Goal: Task Accomplishment & Management: Manage account settings

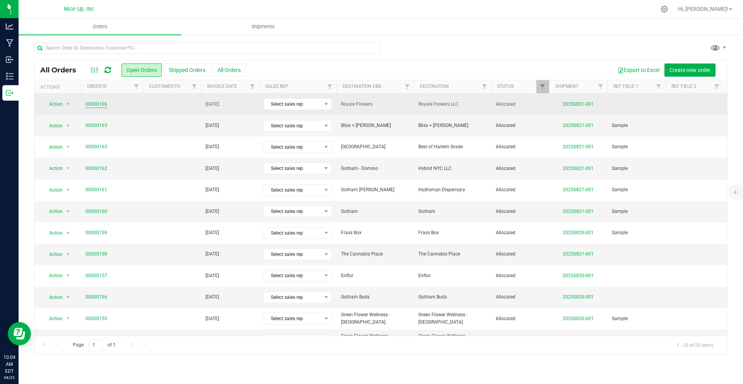
click at [91, 104] on link "00000166" at bounding box center [97, 104] width 22 height 7
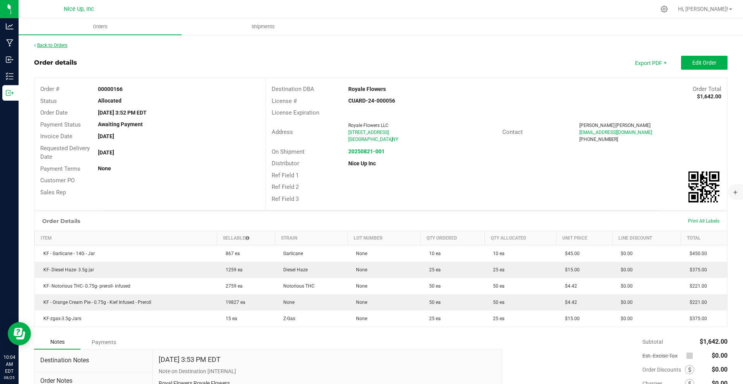
click at [60, 44] on link "Back to Orders" at bounding box center [50, 45] width 33 height 5
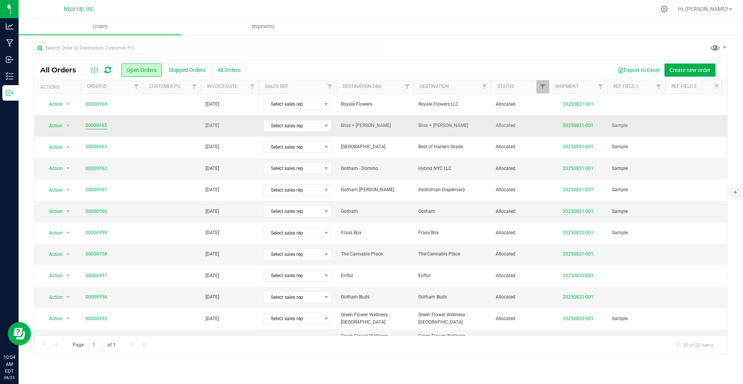
click at [92, 125] on link "00000165" at bounding box center [97, 125] width 22 height 7
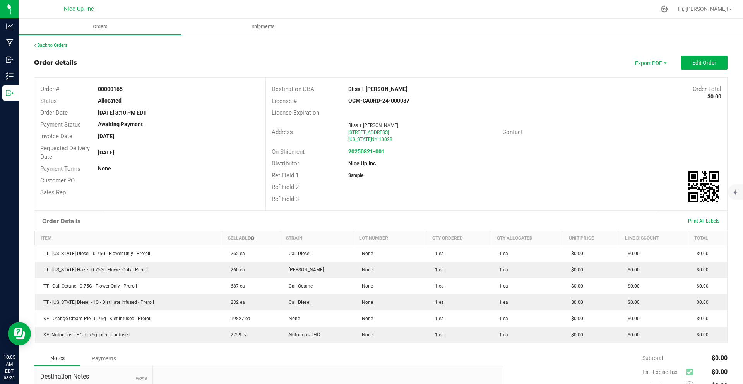
click at [64, 36] on div "Back to Orders Order details Export PDF Edit Order Order # 00000165 Status Allo…" at bounding box center [381, 256] width 724 height 444
click at [63, 39] on div "Back to Orders Order details Export PDF Edit Order Order # 00000165 Status Allo…" at bounding box center [381, 256] width 724 height 444
click at [63, 44] on link "Back to Orders" at bounding box center [50, 45] width 33 height 5
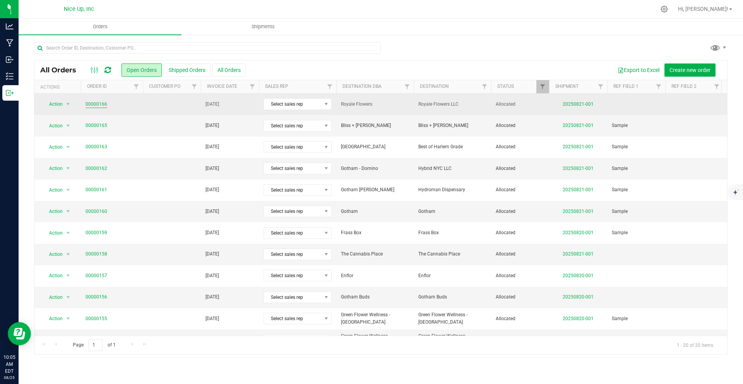
click at [103, 104] on link "00000166" at bounding box center [97, 104] width 22 height 7
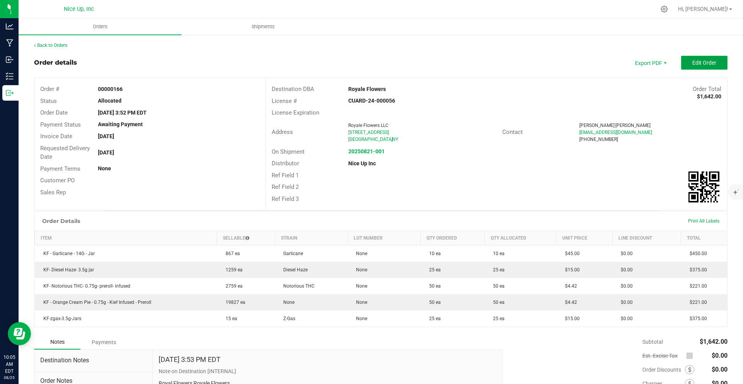
click at [692, 65] on span "Edit Order" at bounding box center [704, 63] width 24 height 6
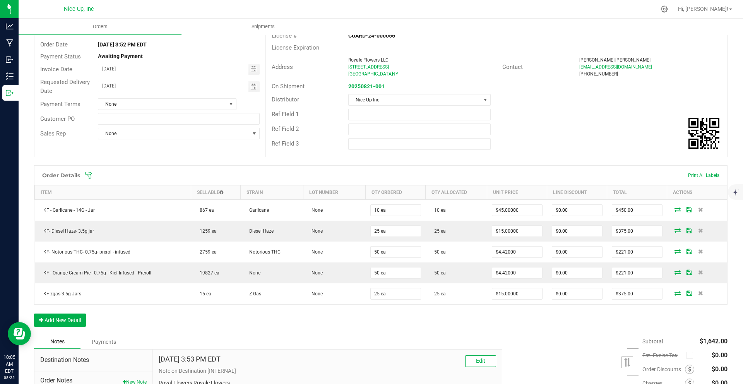
scroll to position [70, 0]
click at [71, 316] on button "Add New Detail" at bounding box center [60, 318] width 52 height 13
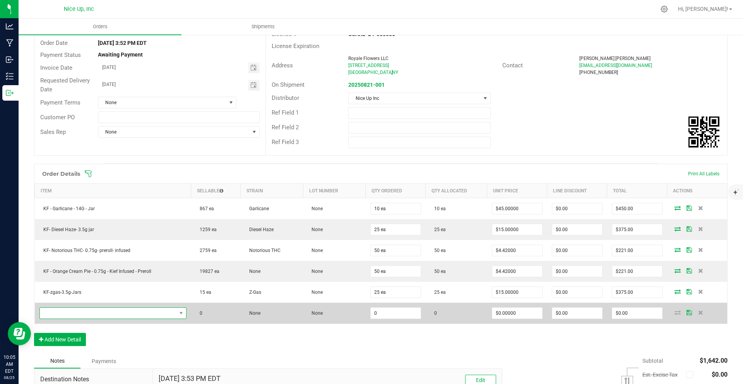
click at [96, 313] on span "NO DATA FOUND" at bounding box center [108, 313] width 137 height 11
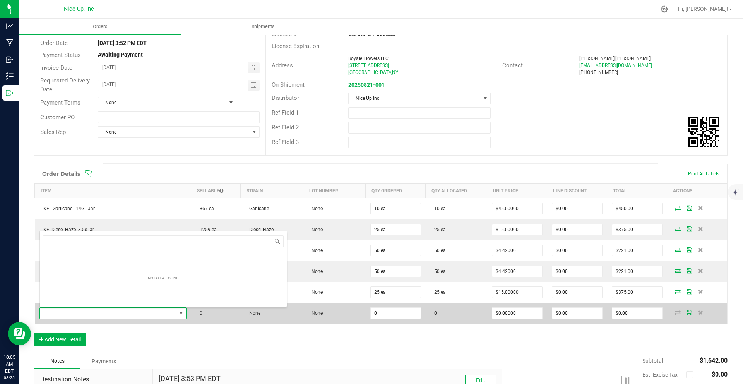
scroll to position [12, 147]
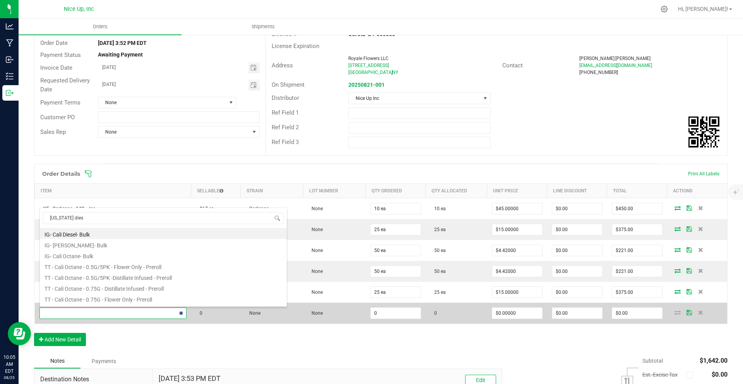
type input "california diese"
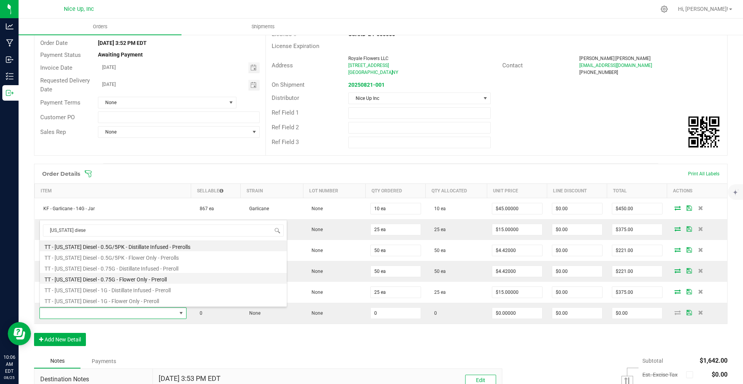
click at [133, 275] on li "TT - [US_STATE] Diesel - 0.75G - Flower Only - Preroll" at bounding box center [163, 278] width 247 height 11
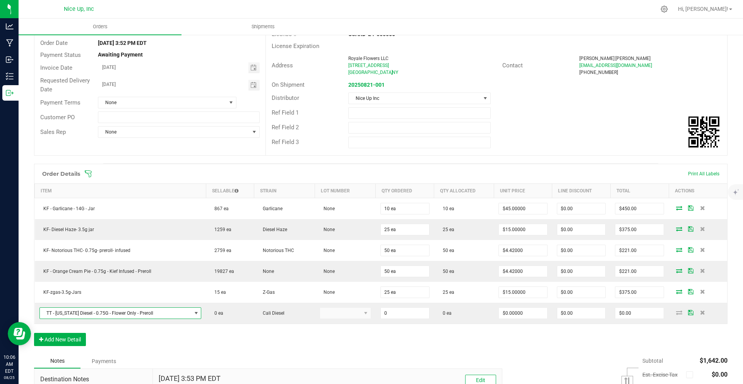
type input "0 ea"
type input "$4.42000"
click at [65, 342] on button "Add New Detail" at bounding box center [60, 339] width 52 height 13
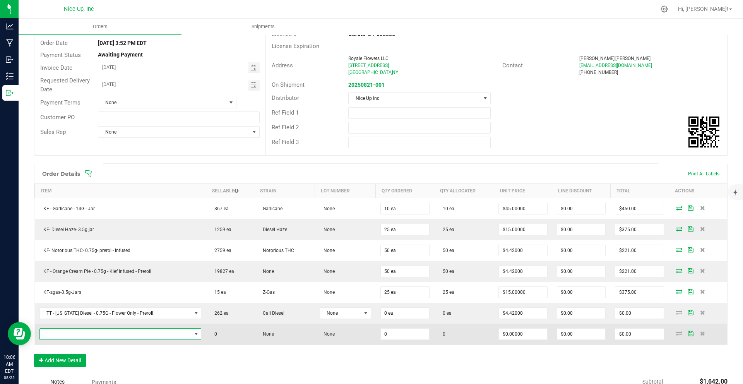
click at [81, 333] on span "NO DATA FOUND" at bounding box center [116, 334] width 152 height 11
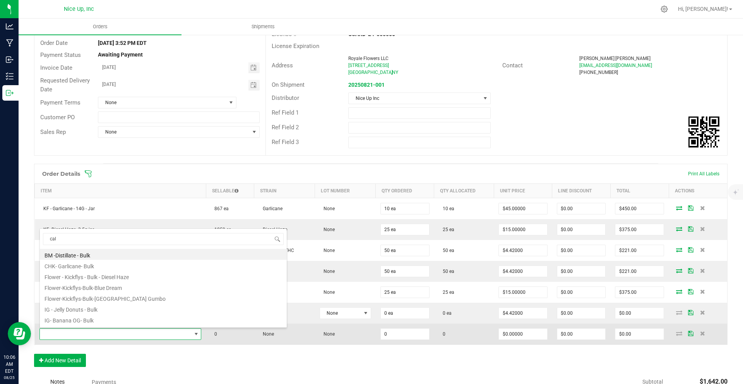
scroll to position [12, 159]
type input "california haz"
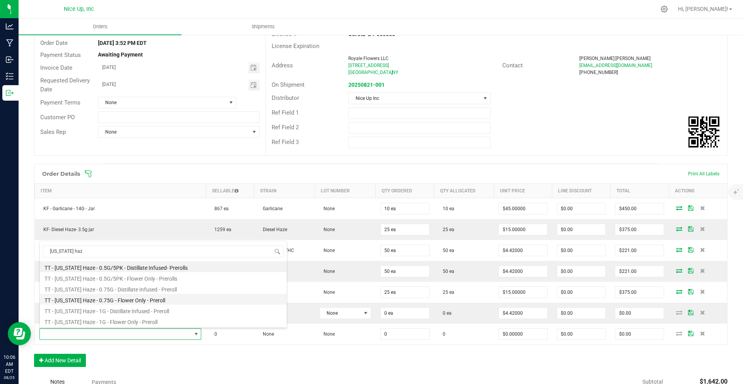
click at [152, 300] on li "TT - [US_STATE] Haze - 0.75G - Flower Only - Preroll" at bounding box center [163, 299] width 247 height 11
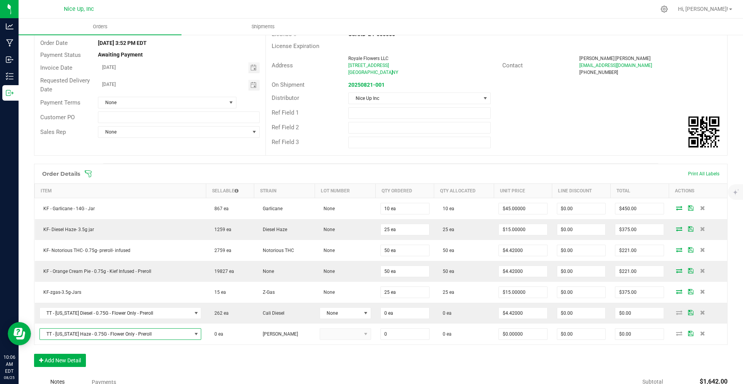
type input "0 ea"
type input "$4.42000"
click at [63, 361] on button "Add New Detail" at bounding box center [60, 360] width 52 height 13
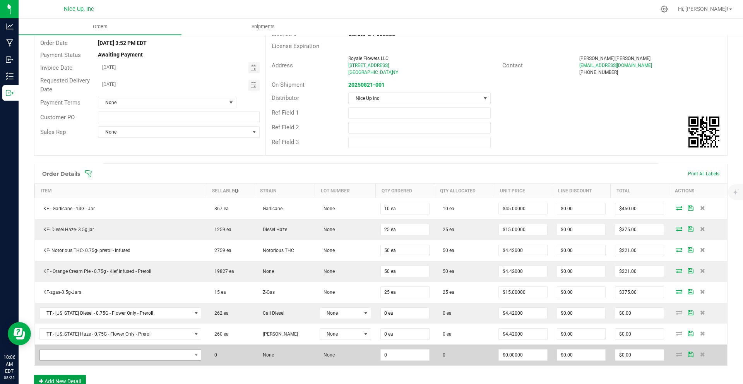
click at [34, 375] on button "Add New Detail" at bounding box center [60, 381] width 52 height 13
click at [98, 356] on span "NO DATA FOUND" at bounding box center [116, 354] width 152 height 11
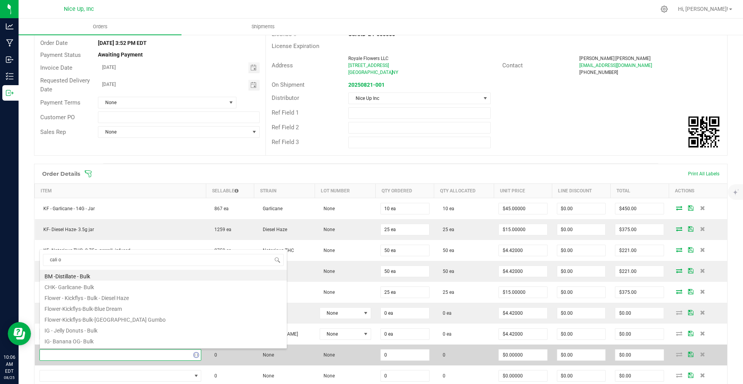
type input "cali oc"
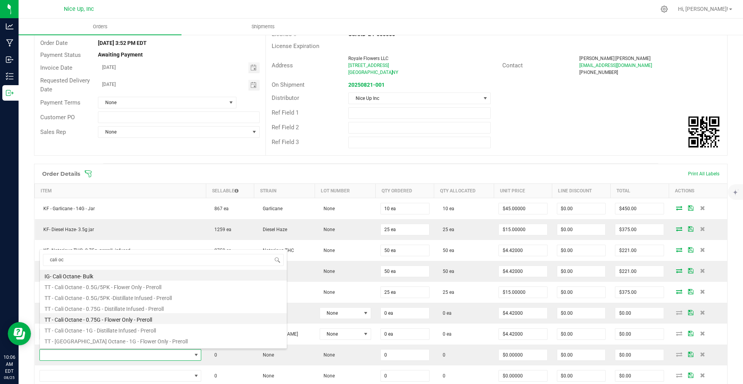
click at [115, 319] on li "TT - Cali Octane - 0.75G - Flower Only - Preroll" at bounding box center [163, 318] width 247 height 11
type input "0 ea"
type input "$4.42000"
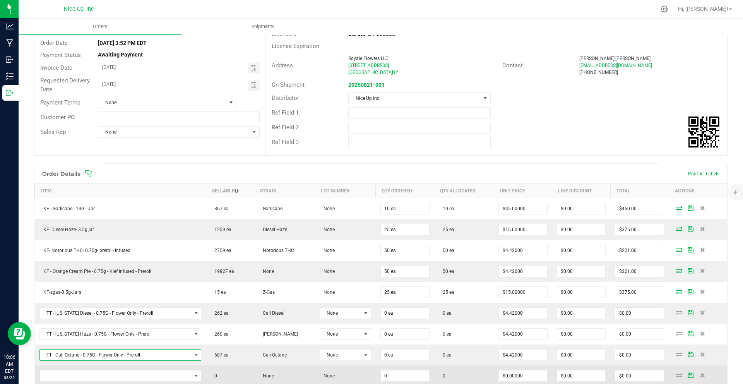
scroll to position [124, 0]
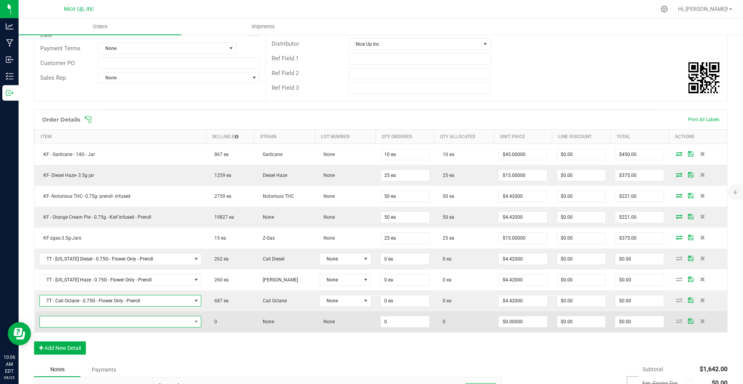
click at [101, 321] on span "NO DATA FOUND" at bounding box center [116, 321] width 152 height 11
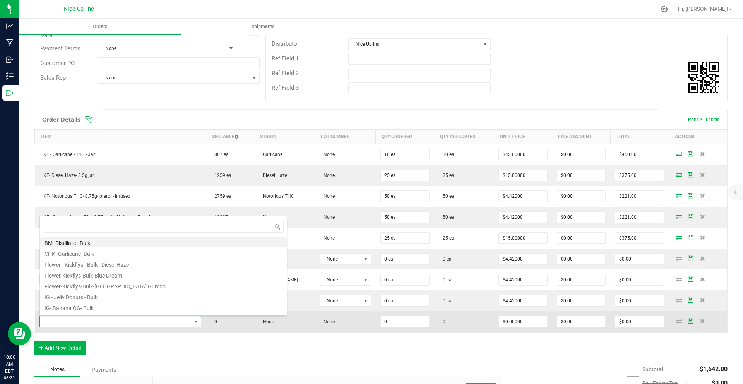
scroll to position [12, 159]
type input "california die"
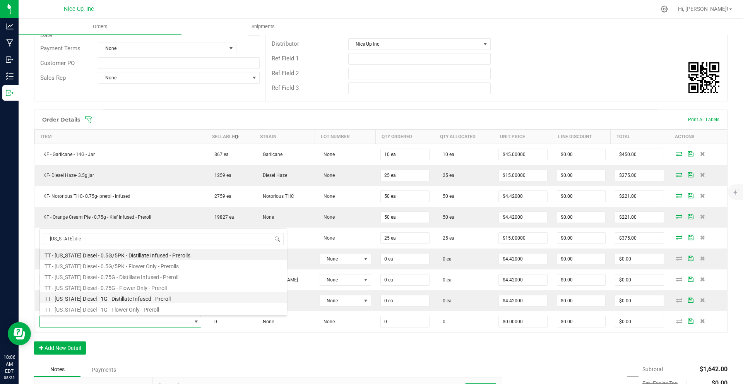
click at [118, 299] on li "TT - [US_STATE] Diesel - 1G - Distillate Infused - Preroll" at bounding box center [163, 297] width 247 height 11
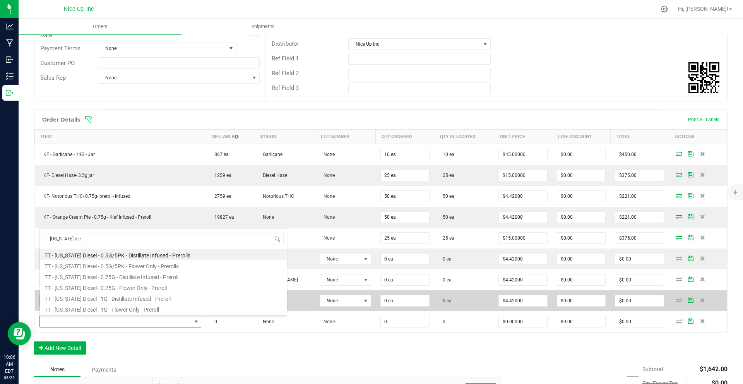
type input "0 ea"
type input "$11.06000"
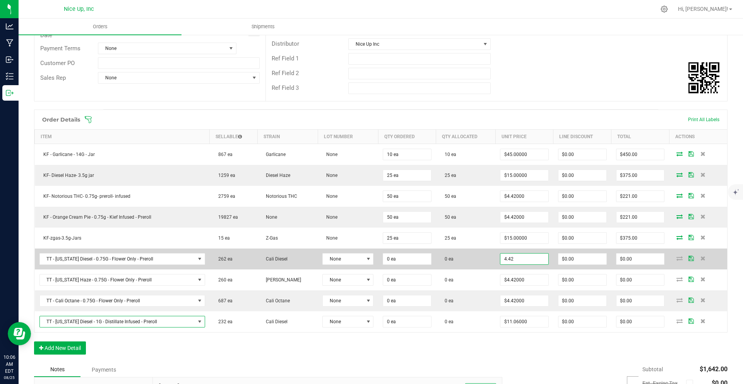
drag, startPoint x: 524, startPoint y: 258, endPoint x: 488, endPoint y: 256, distance: 36.0
click at [488, 256] on outbound-order-line-row "TT - California Diesel - 0.75G - Flower Only - Preroll 262 ea Cali Diesel None …" at bounding box center [381, 258] width 693 height 21
drag, startPoint x: 511, startPoint y: 261, endPoint x: 482, endPoint y: 258, distance: 29.1
click at [482, 258] on outbound-order-line-row "TT - California Diesel - 0.75G - Flower Only - Preroll 262 ea Cali Diesel None …" at bounding box center [381, 258] width 693 height 21
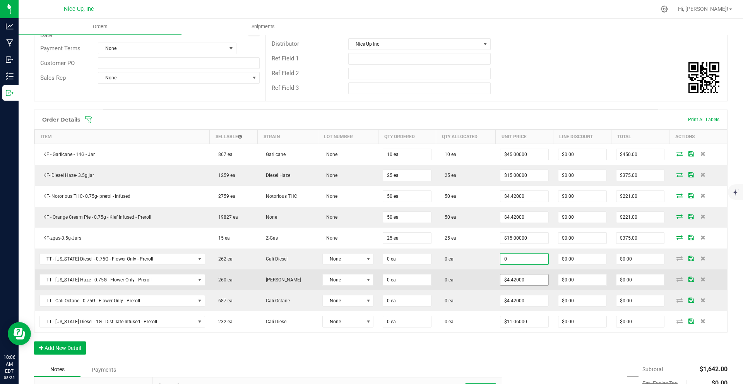
type input "$0.00000"
click at [520, 279] on input "4.42" at bounding box center [524, 279] width 48 height 11
click at [524, 279] on input "4.42" at bounding box center [524, 279] width 48 height 11
drag, startPoint x: 524, startPoint y: 279, endPoint x: 493, endPoint y: 275, distance: 31.2
click at [495, 275] on td "4.420" at bounding box center [524, 279] width 58 height 21
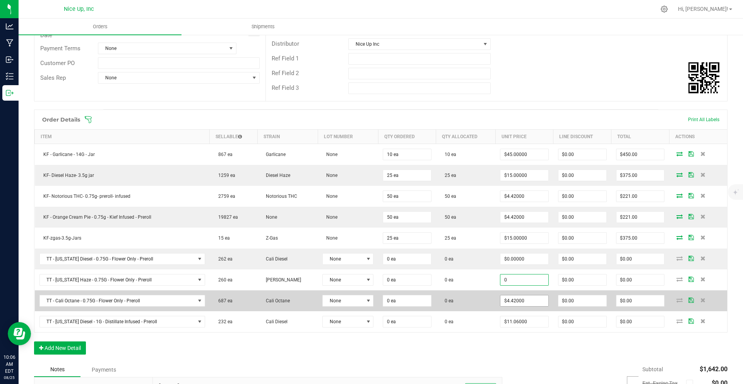
type input "$0.00000"
click at [524, 299] on input "4.42" at bounding box center [524, 300] width 48 height 11
drag, startPoint x: 520, startPoint y: 301, endPoint x: 484, endPoint y: 298, distance: 35.7
click at [484, 298] on outbound-order-line-row "TT - Cali Octane - 0.75G - Flower Only - Preroll 687 ea Cali Octane None 0 ea 0…" at bounding box center [381, 300] width 693 height 21
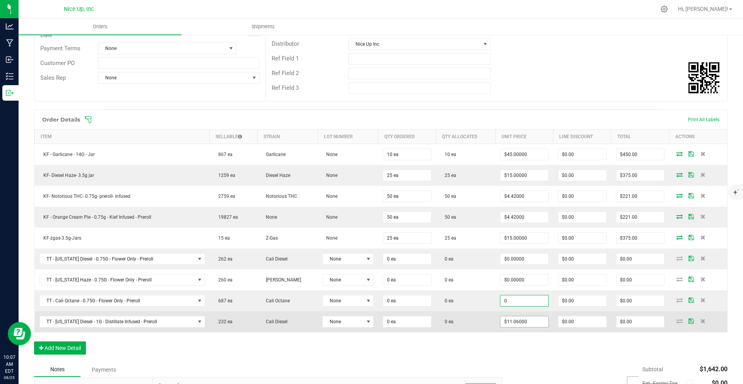
click at [528, 320] on input "$11.06000" at bounding box center [524, 321] width 48 height 11
type input "$0.00000"
drag, startPoint x: 529, startPoint y: 321, endPoint x: 491, endPoint y: 312, distance: 38.9
click at [491, 312] on outbound-order-line-row "TT - California Diesel - 1G - Distillate Infused - Preroll 232 ea Cali Diesel N…" at bounding box center [381, 321] width 693 height 21
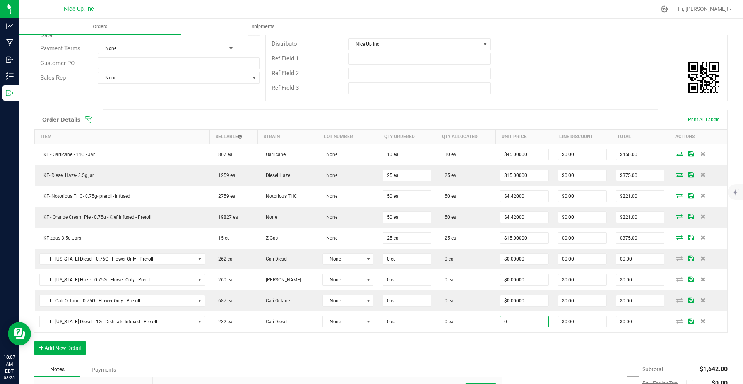
type input "$0.00000"
click at [526, 339] on div "Order Details Print All Labels Item Sellable Strain Lot Number Qty Ordered Qty …" at bounding box center [380, 236] width 693 height 253
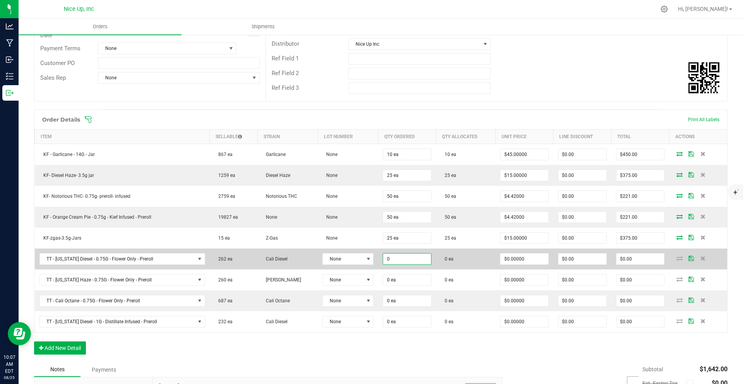
click at [395, 262] on input "0" at bounding box center [407, 258] width 48 height 11
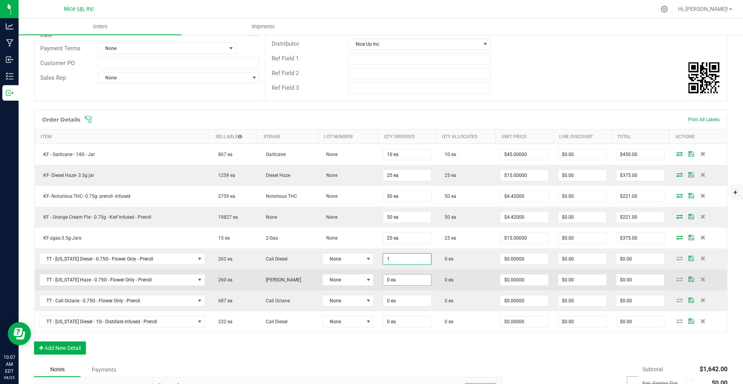
type input "1 ea"
click at [396, 282] on input "0" at bounding box center [407, 279] width 48 height 11
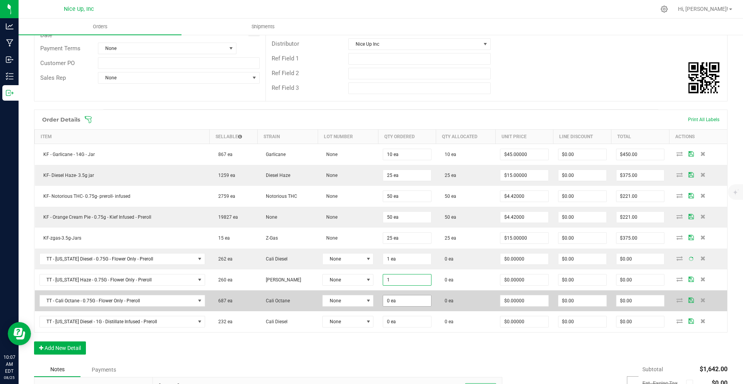
click at [395, 303] on input "0 ea" at bounding box center [407, 300] width 48 height 11
type input "1 ea"
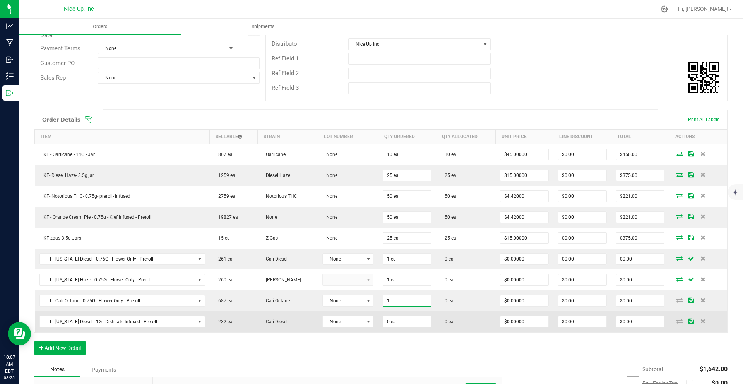
type input "1 ea"
click at [398, 321] on input "0" at bounding box center [407, 321] width 48 height 11
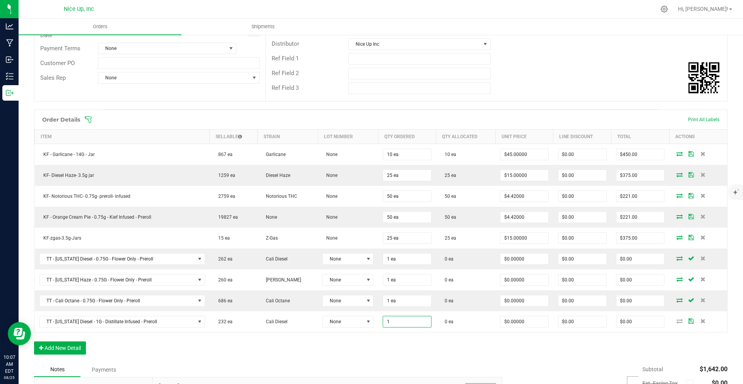
type input "1 ea"
click at [541, 359] on div "Order Details Print All Labels Item Sellable Strain Lot Number Qty Ordered Qty …" at bounding box center [380, 236] width 693 height 253
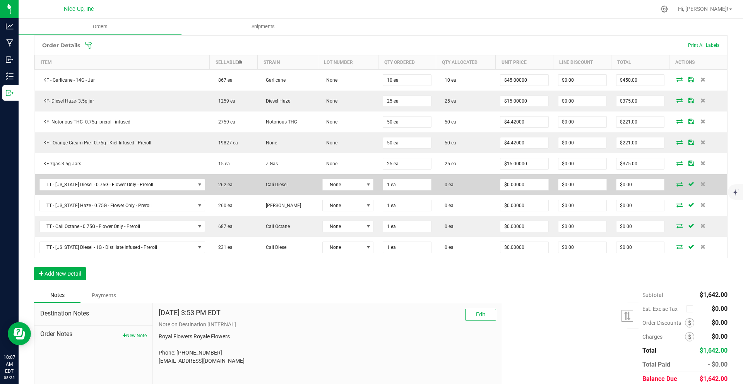
scroll to position [194, 0]
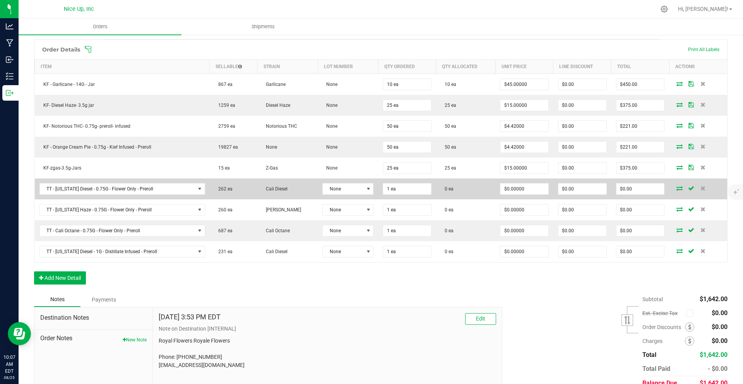
click at [677, 189] on icon at bounding box center [679, 188] width 6 height 5
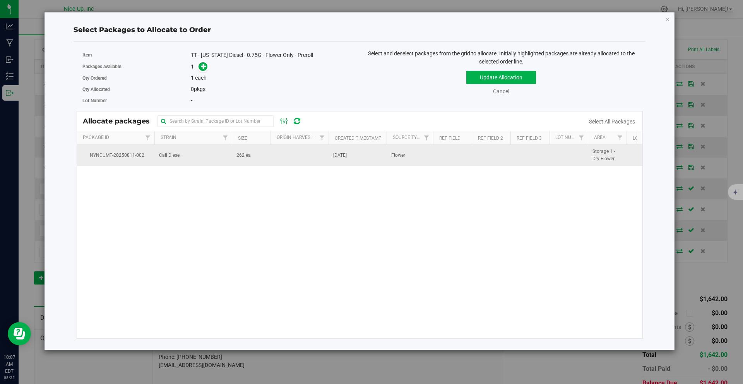
click at [194, 153] on td "Cali Diesel" at bounding box center [192, 155] width 77 height 21
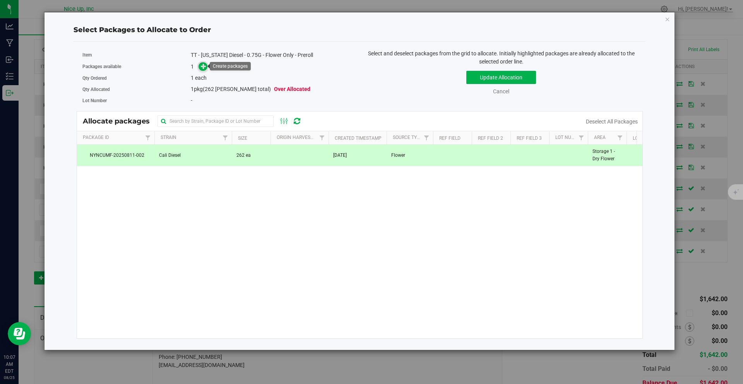
click at [204, 65] on icon at bounding box center [203, 65] width 5 height 5
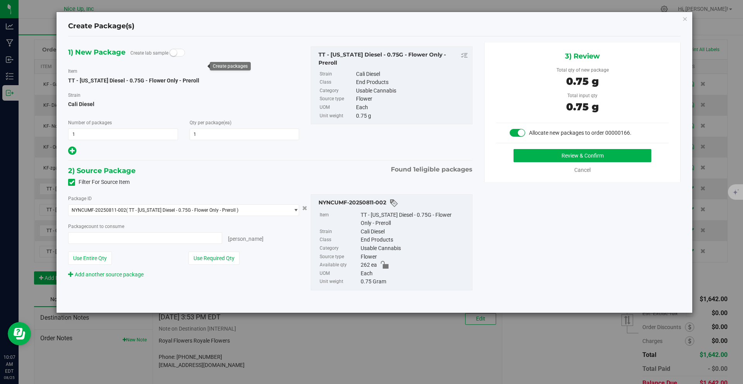
type input "1 ea"
click at [562, 156] on button "Review & Confirm" at bounding box center [582, 155] width 138 height 13
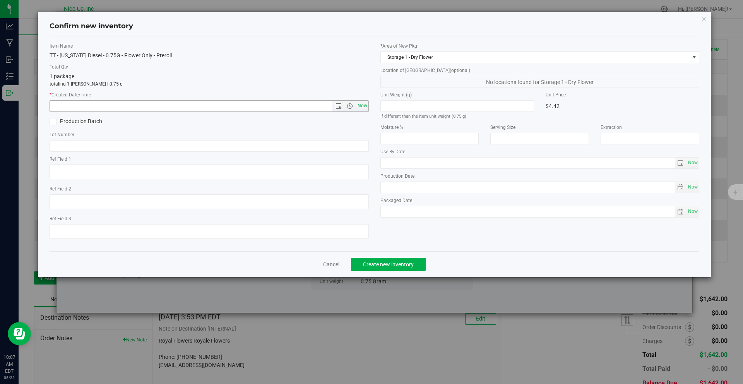
click at [361, 104] on span "Now" at bounding box center [362, 105] width 13 height 11
type input "8/25/2025 10:07 AM"
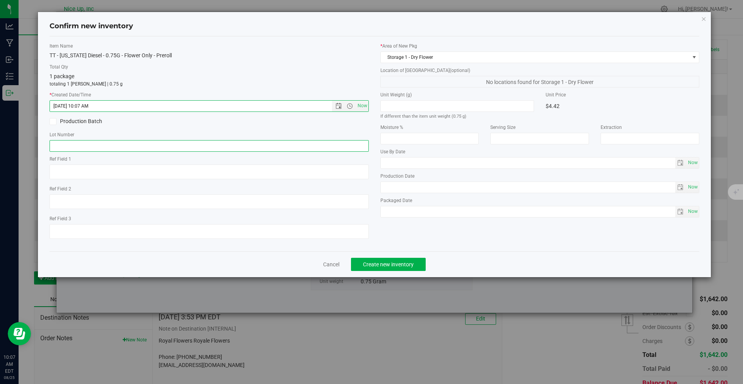
click at [286, 144] on input "text" at bounding box center [209, 146] width 319 height 12
type input "250520CaDi006"
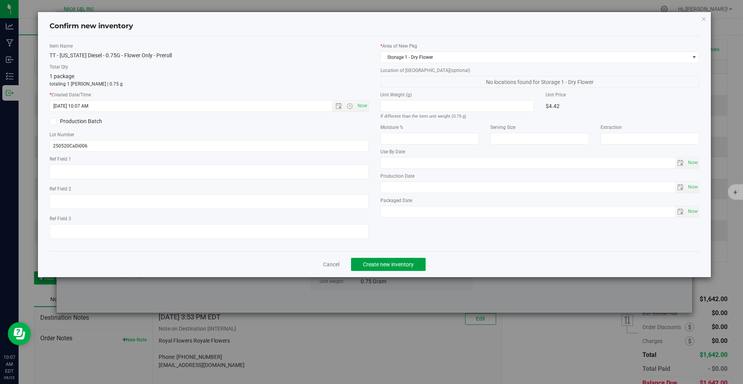
click at [378, 263] on span "Create new inventory" at bounding box center [388, 264] width 51 height 6
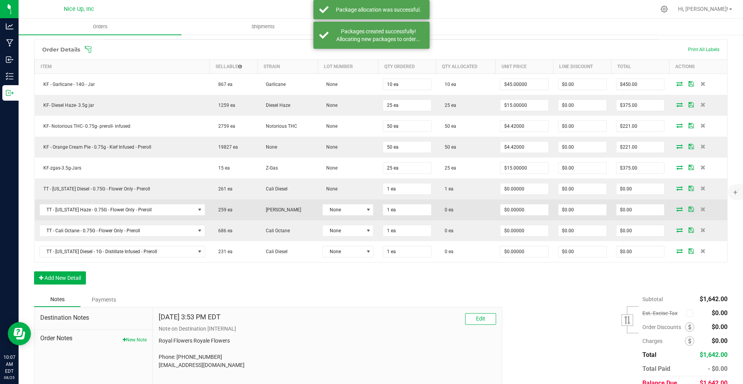
click at [676, 209] on icon at bounding box center [679, 209] width 6 height 5
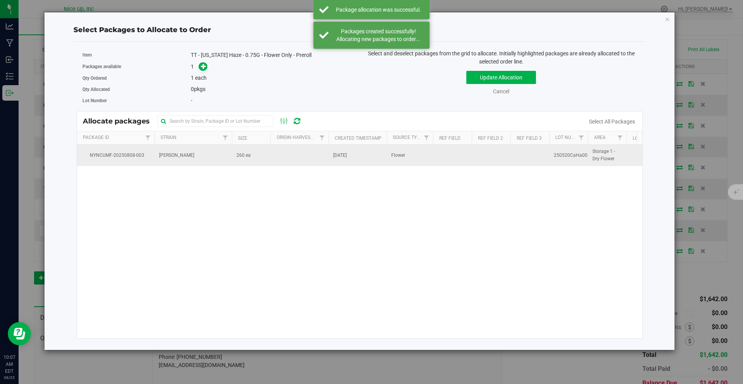
click at [347, 157] on span "[DATE]" at bounding box center [340, 155] width 14 height 7
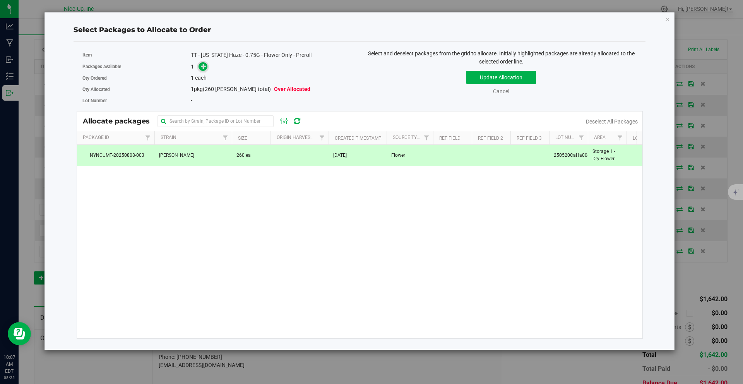
click at [202, 66] on icon at bounding box center [203, 65] width 5 height 5
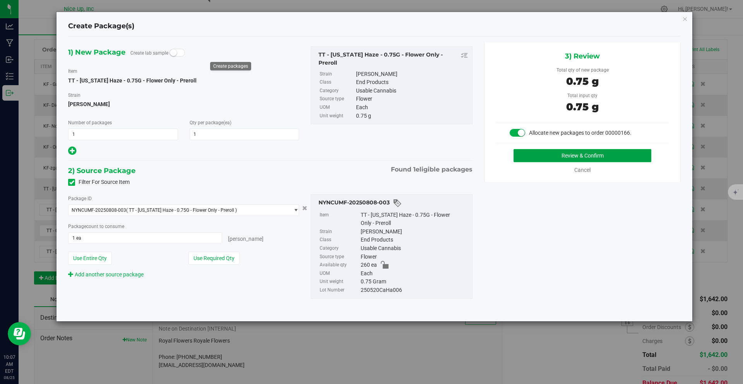
click at [546, 155] on button "Review & Confirm" at bounding box center [582, 155] width 138 height 13
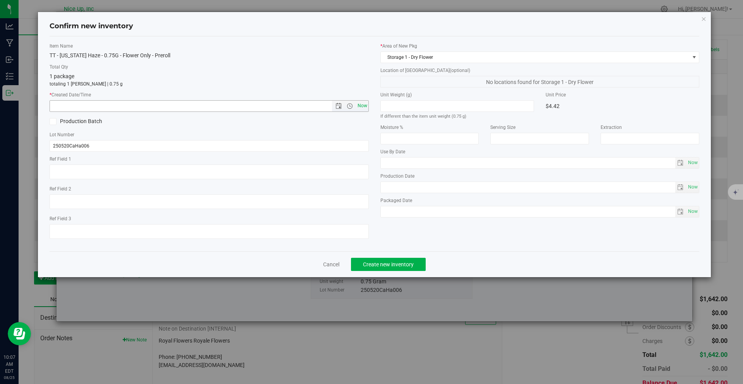
click at [363, 109] on span "Now" at bounding box center [362, 105] width 13 height 11
type input "8/25/2025 10:07 AM"
click at [399, 263] on span "Create new inventory" at bounding box center [388, 264] width 51 height 6
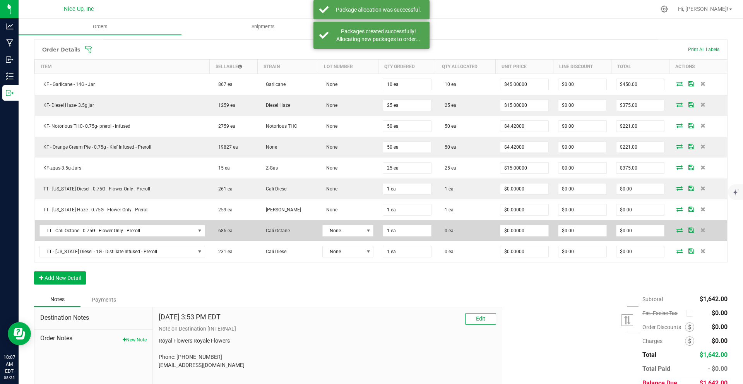
click at [676, 230] on icon at bounding box center [679, 230] width 6 height 5
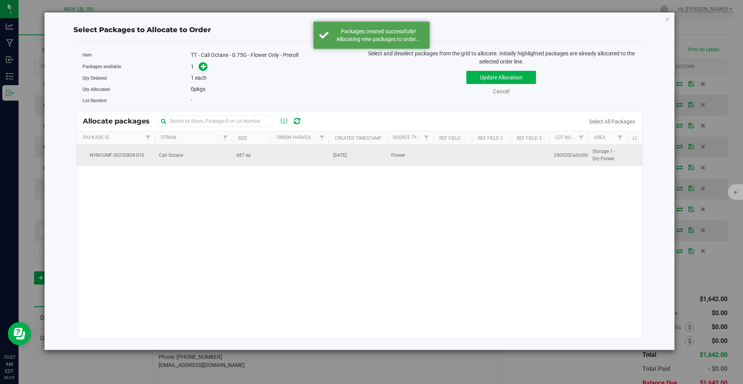
click at [208, 157] on td "Cali Octane" at bounding box center [192, 155] width 77 height 21
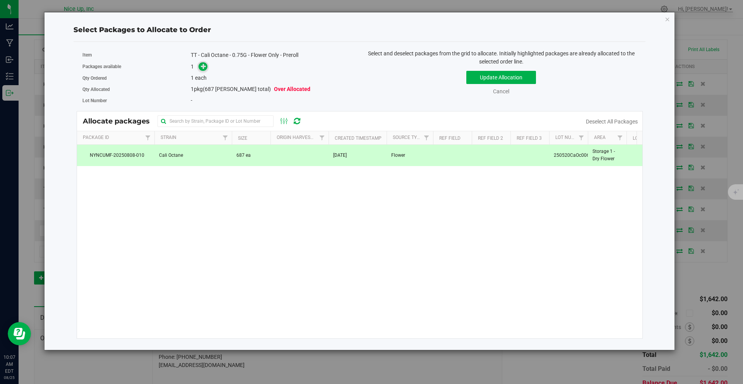
click at [203, 66] on icon at bounding box center [203, 65] width 5 height 5
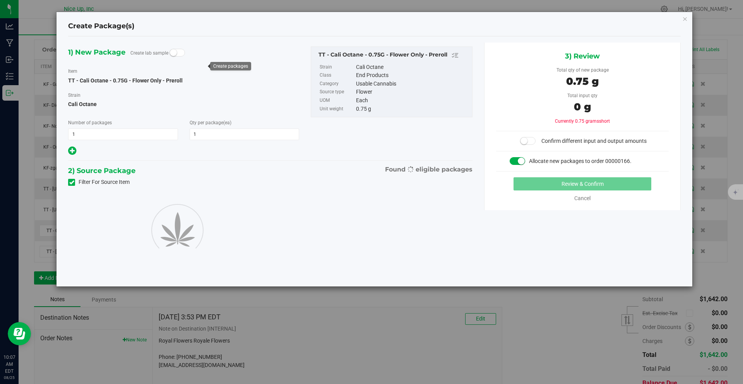
type input "1"
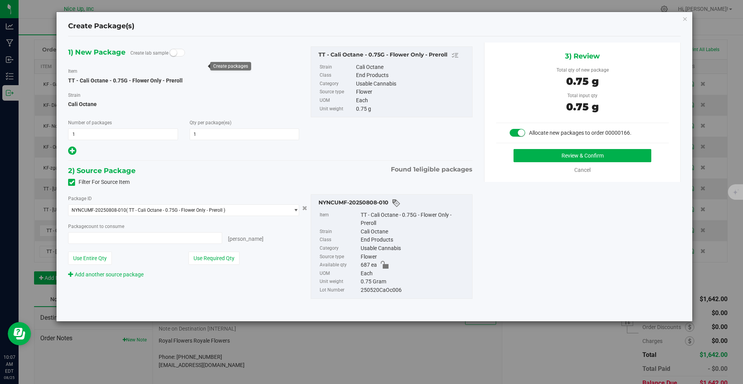
type input "1 ea"
click at [563, 157] on button "Review & Confirm" at bounding box center [582, 155] width 138 height 13
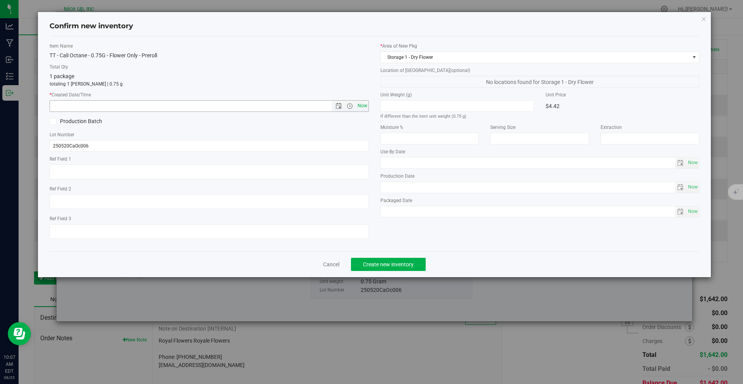
click at [366, 104] on span "Now" at bounding box center [362, 105] width 13 height 11
type input "8/25/2025 10:07 AM"
click at [399, 263] on span "Create new inventory" at bounding box center [388, 264] width 51 height 6
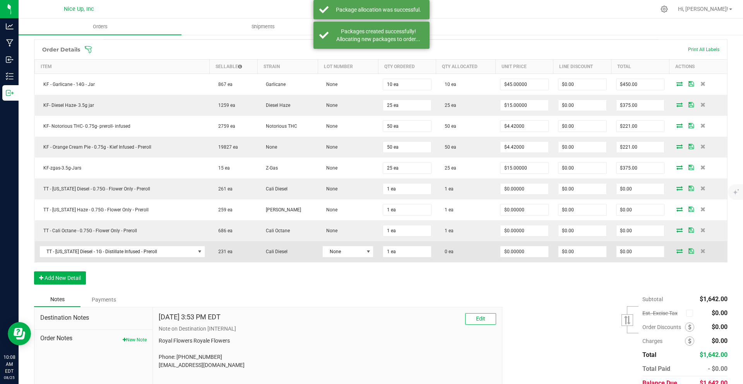
click at [676, 251] on icon at bounding box center [679, 250] width 6 height 5
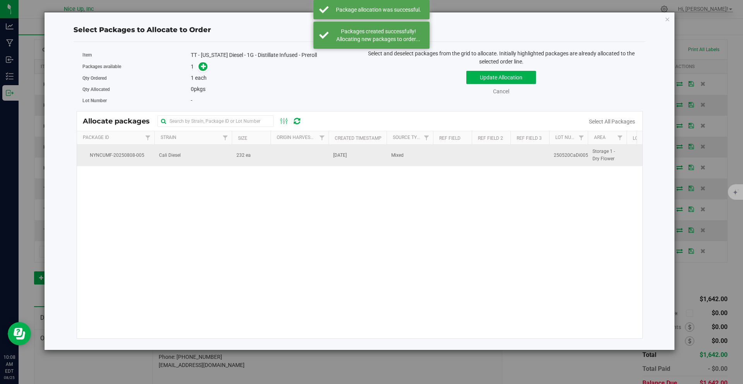
drag, startPoint x: 264, startPoint y: 156, endPoint x: 254, endPoint y: 148, distance: 12.4
click at [264, 156] on td "232 ea" at bounding box center [251, 155] width 39 height 21
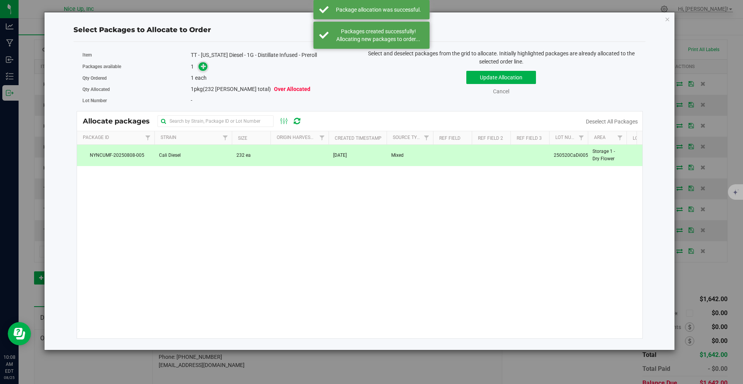
click at [202, 67] on icon at bounding box center [203, 65] width 5 height 5
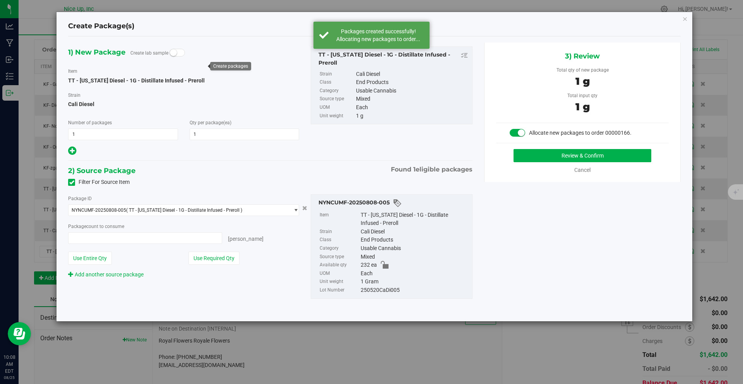
type input "1 ea"
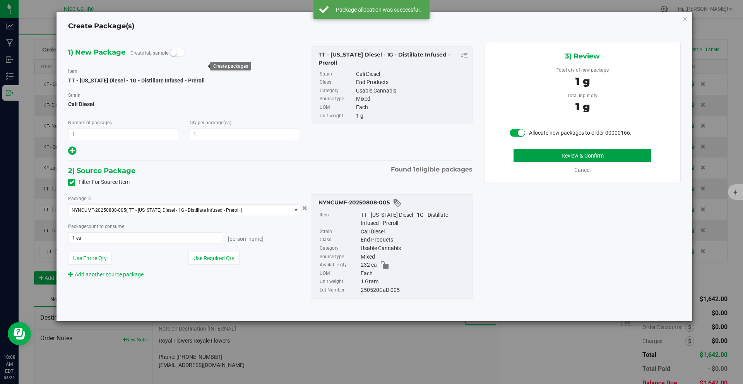
click at [559, 152] on button "Review & Confirm" at bounding box center [582, 155] width 138 height 13
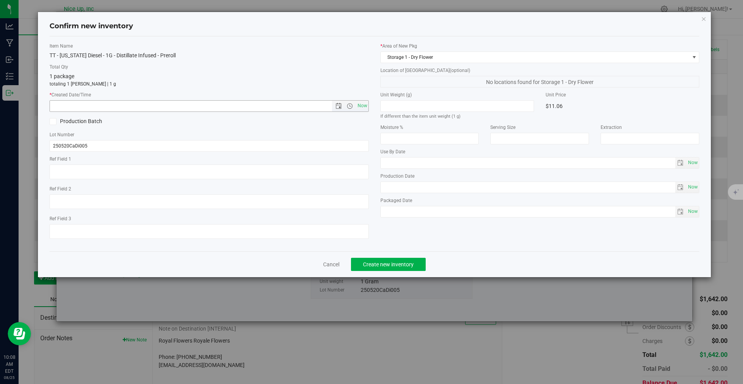
click at [364, 107] on span "Now" at bounding box center [362, 105] width 13 height 11
type input "8/25/2025 10:08 AM"
click at [404, 265] on span "Create new inventory" at bounding box center [388, 264] width 51 height 6
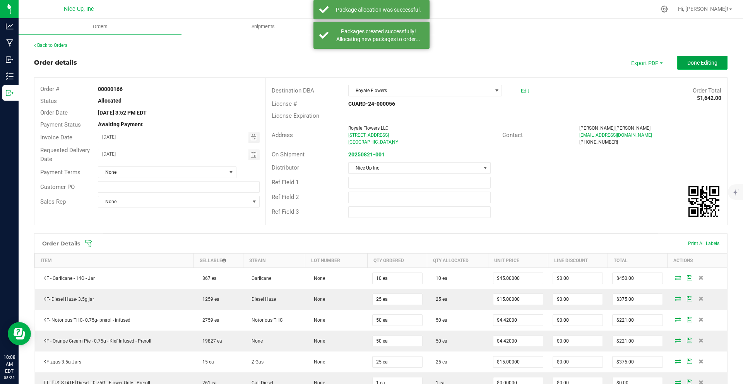
click at [696, 65] on span "Done Editing" at bounding box center [702, 63] width 30 height 6
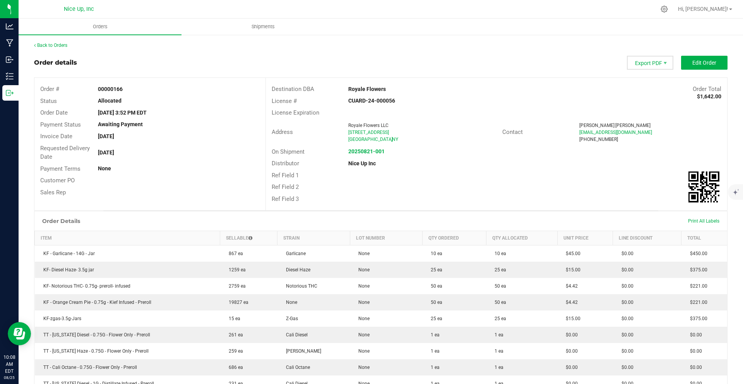
click at [647, 62] on span "Export PDF" at bounding box center [650, 63] width 46 height 14
click at [650, 88] on span "Invoice PDF" at bounding box center [645, 86] width 48 height 11
click at [668, 11] on icon at bounding box center [664, 9] width 8 height 8
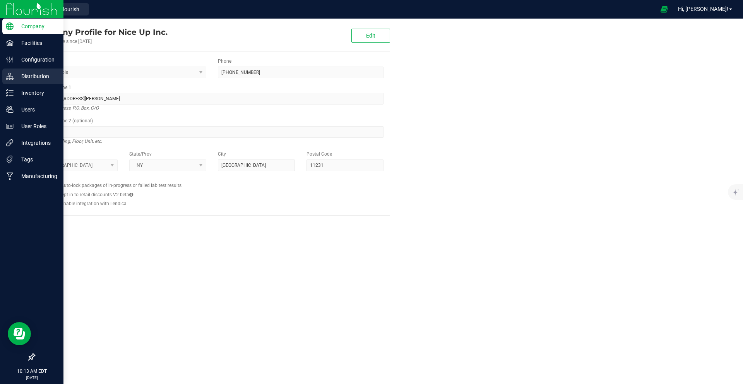
click at [14, 77] on p "Distribution" at bounding box center [37, 76] width 46 height 9
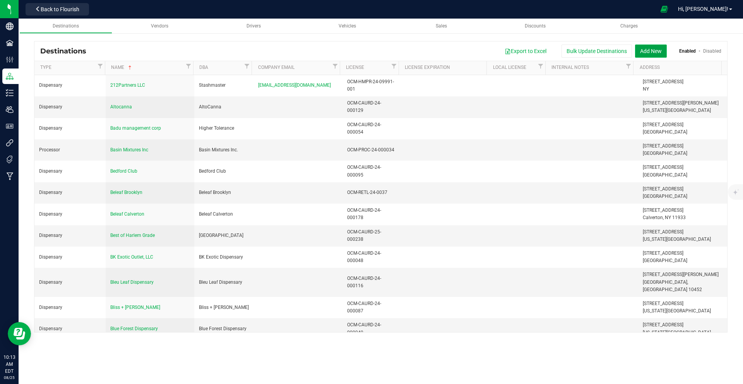
click at [652, 55] on button "Add New" at bounding box center [651, 50] width 32 height 13
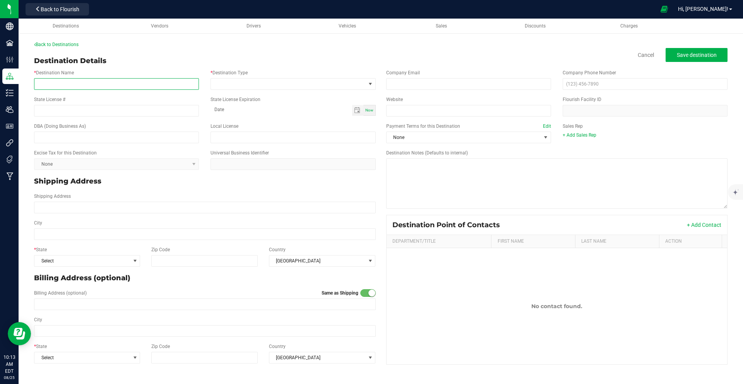
click at [70, 84] on input "* Destination Name" at bounding box center [116, 84] width 165 height 12
type input "Green Klub"
click at [257, 85] on span "Dispensary" at bounding box center [288, 84] width 154 height 11
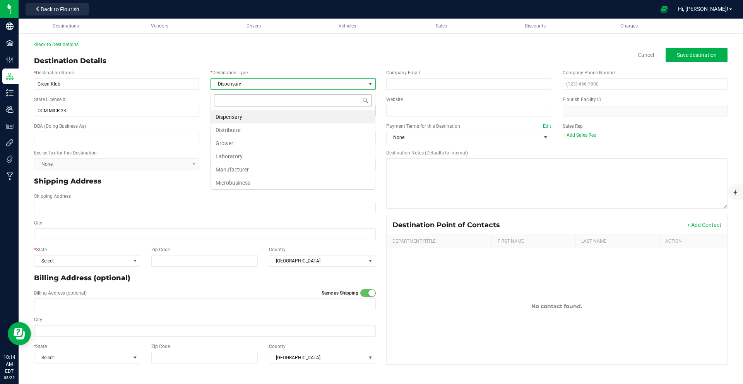
scroll to position [12, 165]
click at [261, 180] on li "Microbusiness" at bounding box center [293, 182] width 164 height 13
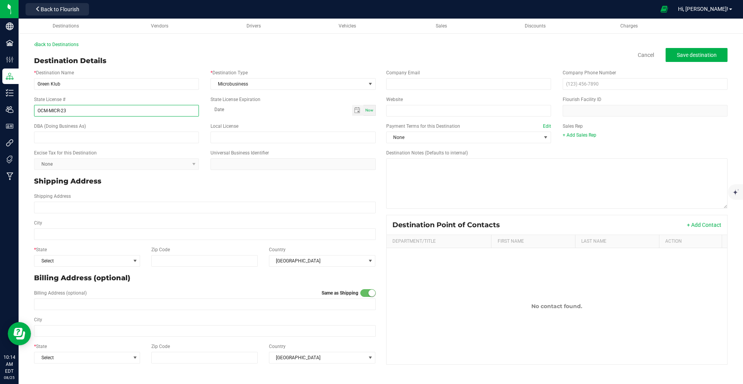
click at [116, 112] on input "OCM-MICR-23" at bounding box center [116, 111] width 165 height 12
type input "OCM-MICR-23-000624"
click at [58, 139] on input "text" at bounding box center [116, 138] width 165 height 12
type input "Green Klub"
click at [84, 205] on input "Shipping Address" at bounding box center [205, 208] width 342 height 12
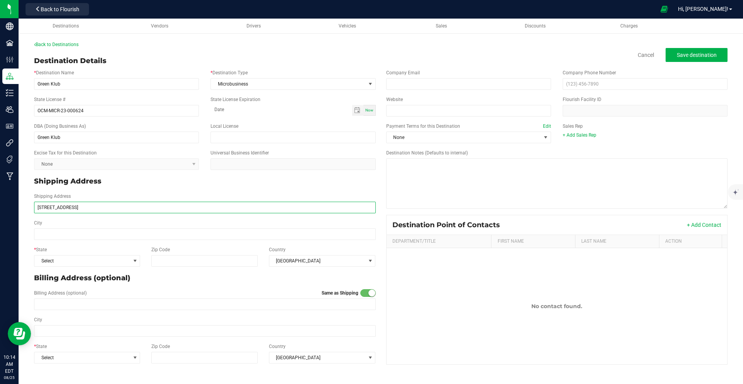
type input "108 South Street"
type input "[US_STATE]"
type input "10038"
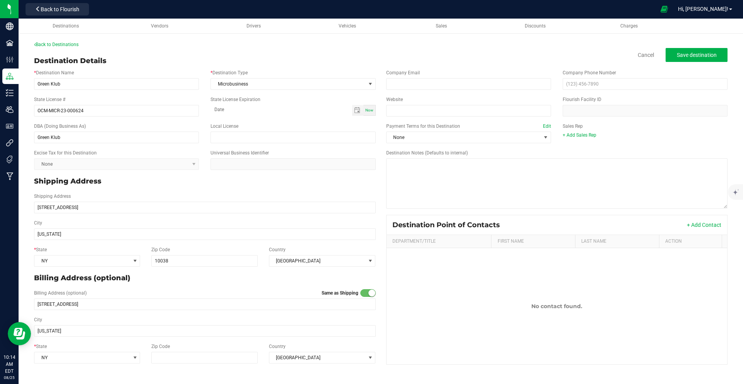
click at [482, 56] on div "Destination Details Cancel Save destination" at bounding box center [380, 61] width 693 height 10
type input "10038"
click at [707, 55] on span "Save destination" at bounding box center [697, 55] width 40 height 6
click at [55, 45] on link "Back to Destinations" at bounding box center [56, 44] width 44 height 5
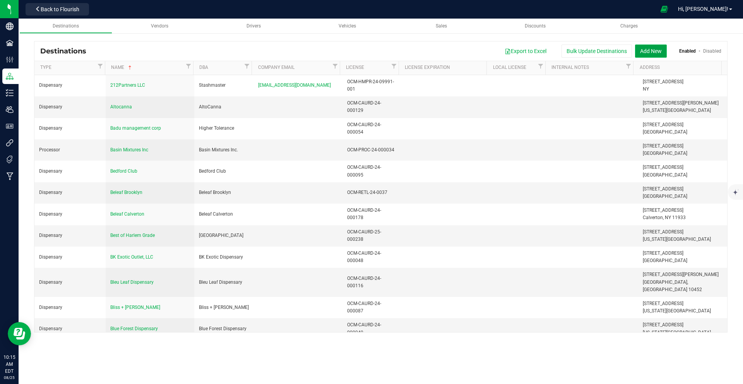
click at [656, 53] on button "Add New" at bounding box center [651, 50] width 32 height 13
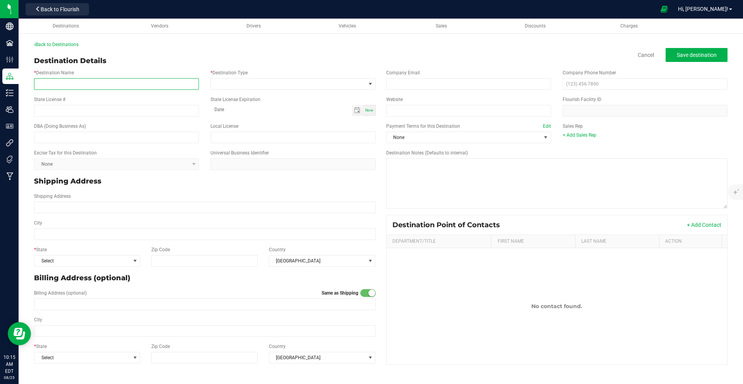
click at [128, 84] on input "* Destination Name" at bounding box center [116, 84] width 165 height 12
type input "Cannavita"
type input "OCM_CAURD-24-000052"
click at [79, 135] on input "text" at bounding box center [116, 138] width 165 height 12
type input "Cannavita"
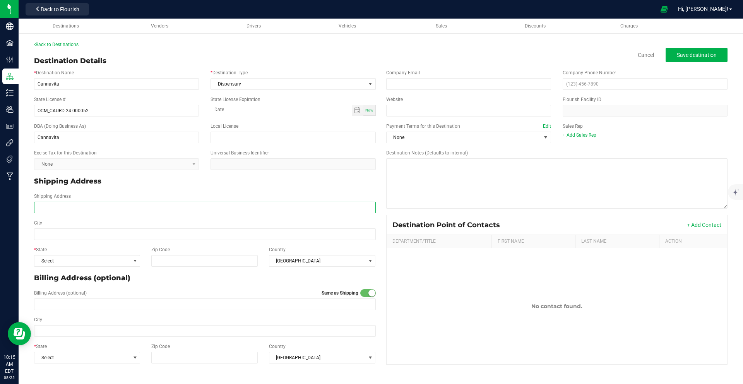
click at [111, 207] on input "Shipping Address" at bounding box center [205, 208] width 342 height 12
type input "3030 Steinway Street"
type input "Astoria"
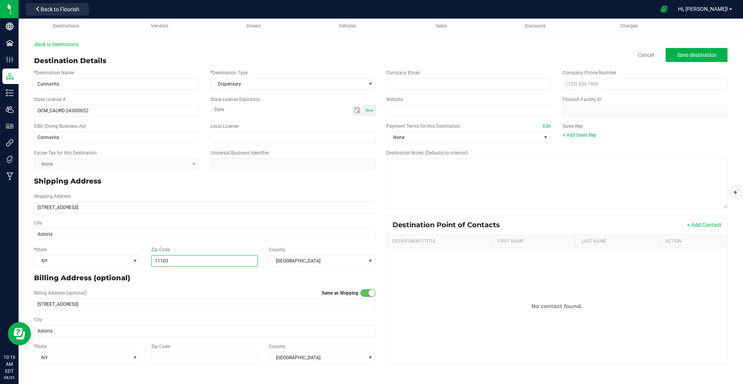
type input "11103"
click at [699, 53] on span "Save destination" at bounding box center [697, 55] width 40 height 6
click at [62, 44] on link "Back to Destinations" at bounding box center [56, 44] width 44 height 5
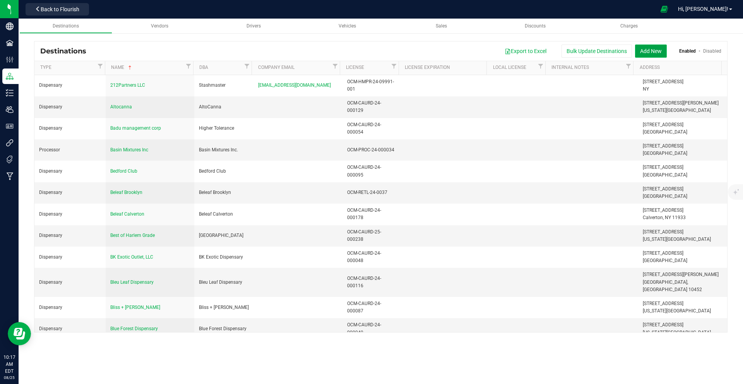
click at [651, 52] on button "Add New" at bounding box center [651, 50] width 32 height 13
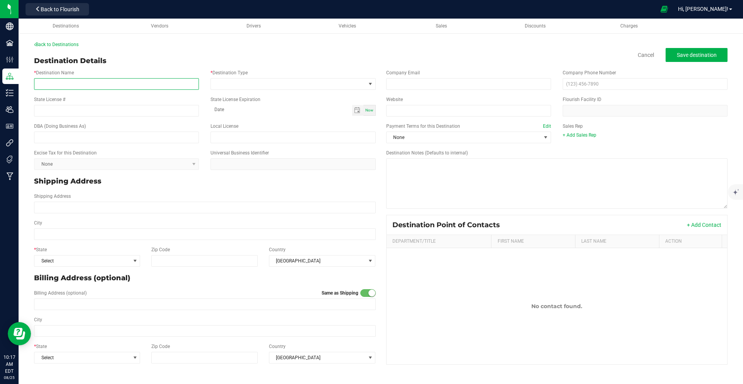
click at [124, 86] on input "* Destination Name" at bounding box center [116, 84] width 165 height 12
click at [250, 88] on span at bounding box center [288, 84] width 154 height 11
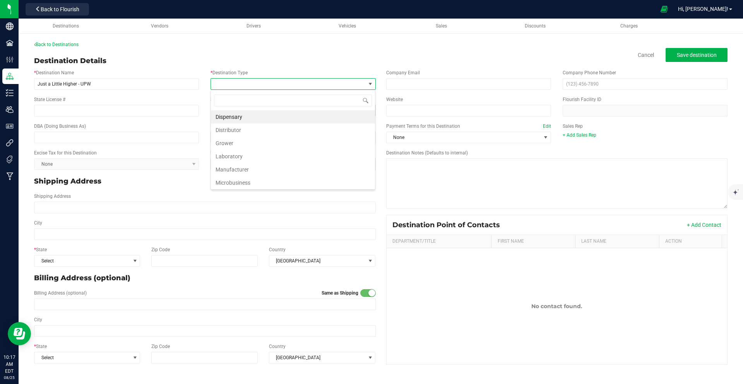
scroll to position [12, 165]
click at [154, 89] on input "Just a Little Higher - UPW" at bounding box center [116, 84] width 165 height 12
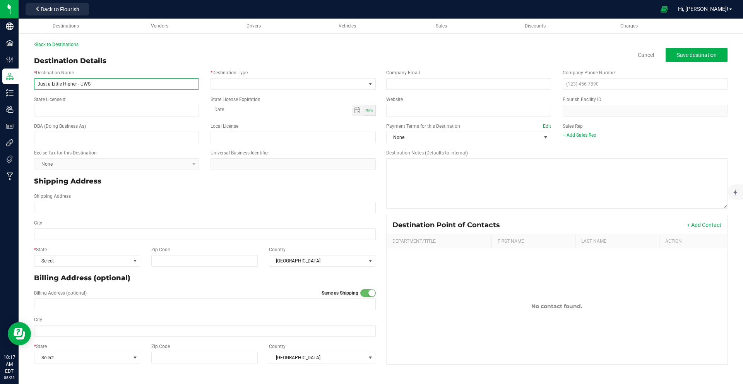
type input "Just a Little Higher - UWS"
click at [271, 74] on div "* Destination Type" at bounding box center [293, 79] width 176 height 21
click at [267, 81] on span at bounding box center [288, 84] width 154 height 11
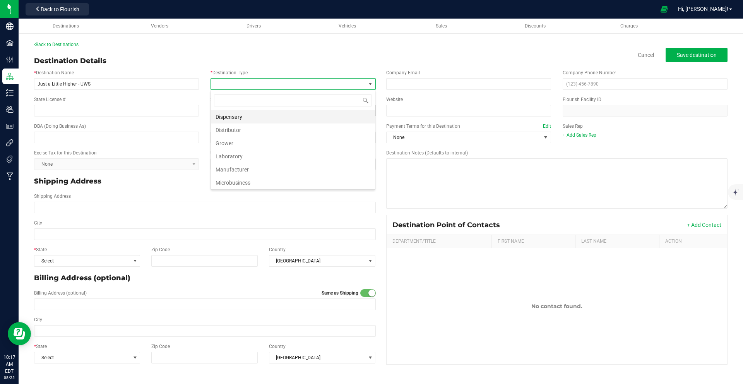
click at [266, 116] on li "Dispensary" at bounding box center [293, 116] width 164 height 13
click at [101, 112] on input "State License #" at bounding box center [116, 111] width 165 height 12
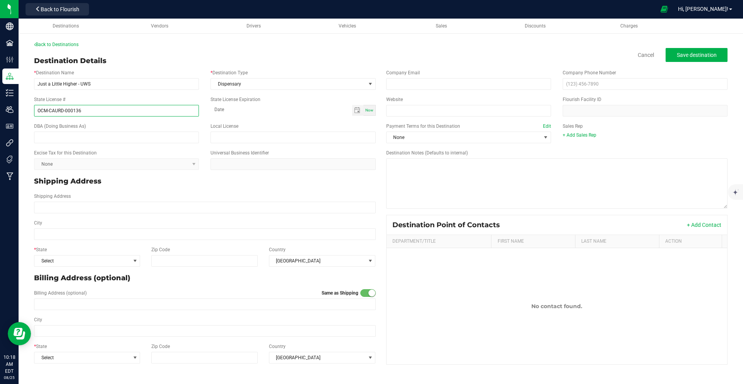
type input "OCM-CAURD-000136"
type input "month-day-year"
type input "Just a Little Higher - UWS"
type input "157 W 72nd Street"
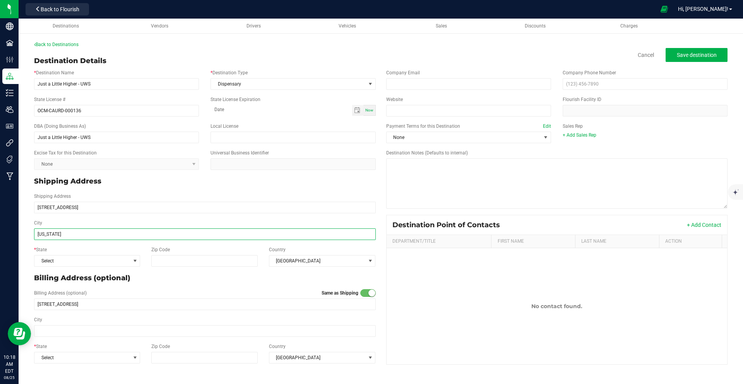
type input "[US_STATE]"
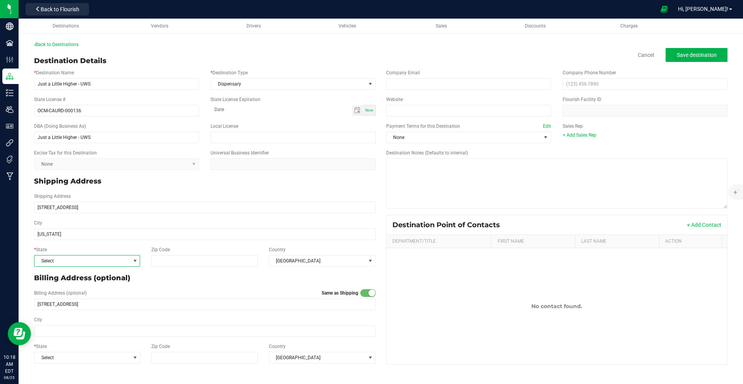
type input "[US_STATE]"
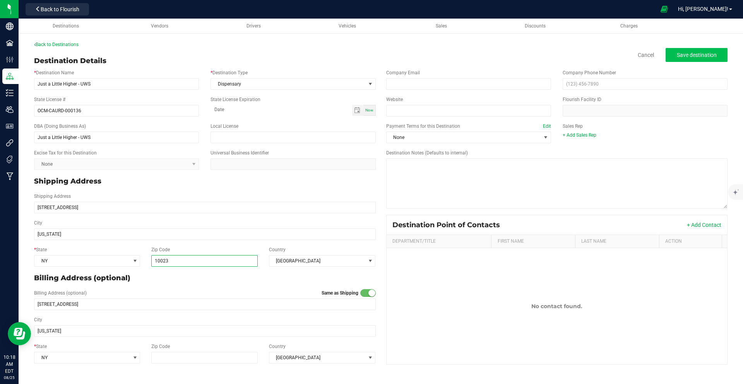
type input "10023"
click at [720, 57] on button "Save destination" at bounding box center [697, 55] width 62 height 14
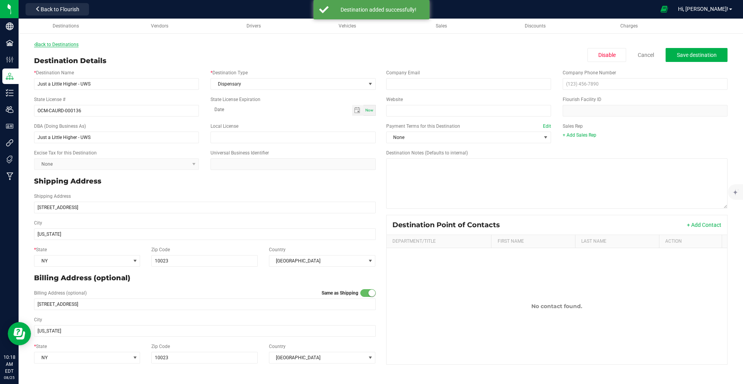
click at [70, 44] on link "Back to Destinations" at bounding box center [56, 44] width 44 height 5
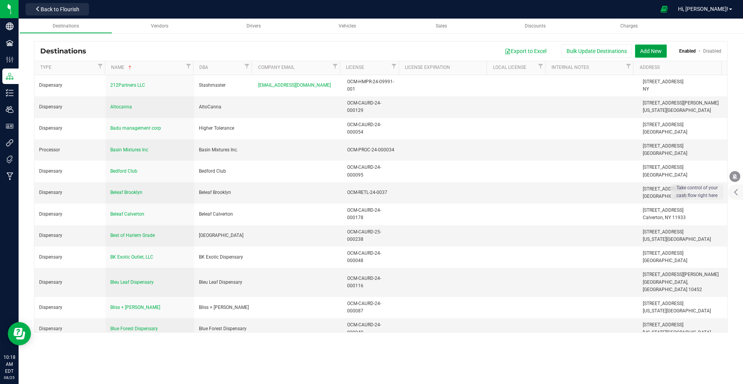
click at [654, 53] on button "Add New" at bounding box center [651, 50] width 32 height 13
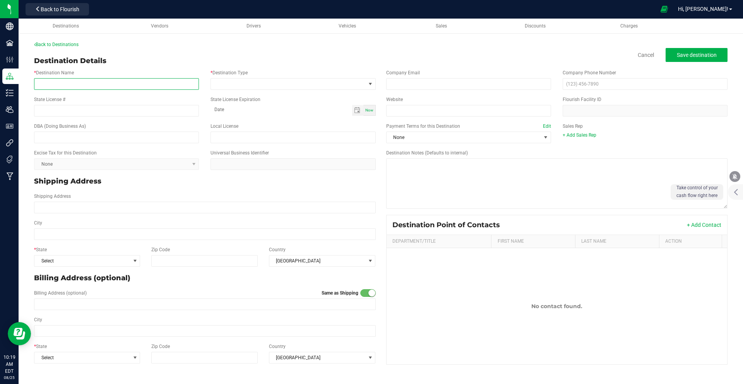
click at [99, 82] on input "* Destination Name" at bounding box center [116, 84] width 165 height 12
type input "NY Cannabis Co."
type input "OCM-RETL-24-000178"
type input "month-day-year"
type input "NY Cannabis Co."
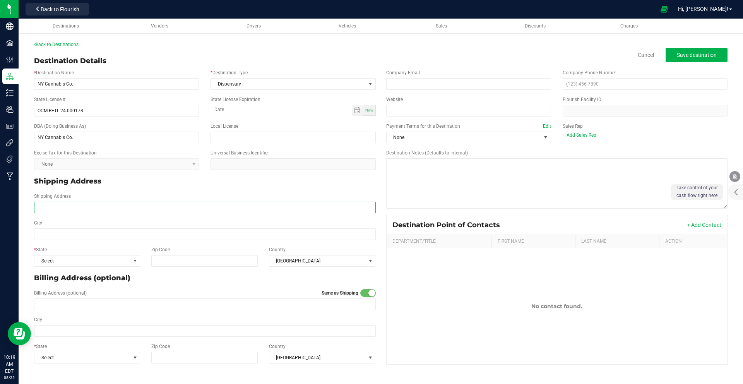
click at [45, 209] on input "Shipping Address" at bounding box center [205, 208] width 342 height 12
type input "381 5th Avenue"
type input "[US_STATE]"
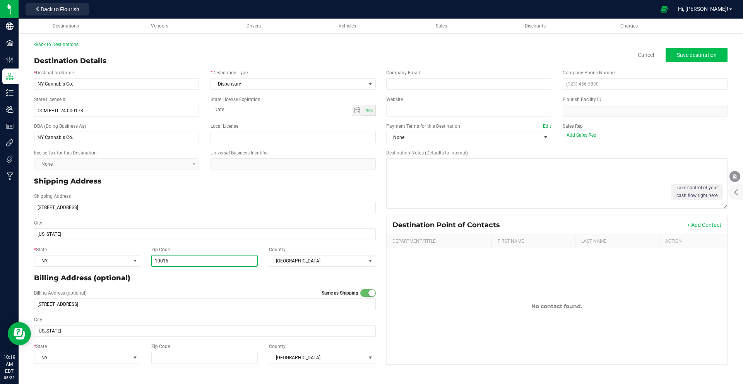
type input "10016"
click at [697, 56] on span "Save destination" at bounding box center [697, 55] width 40 height 6
type input "10016"
click at [60, 44] on link "Back to Destinations" at bounding box center [56, 44] width 44 height 5
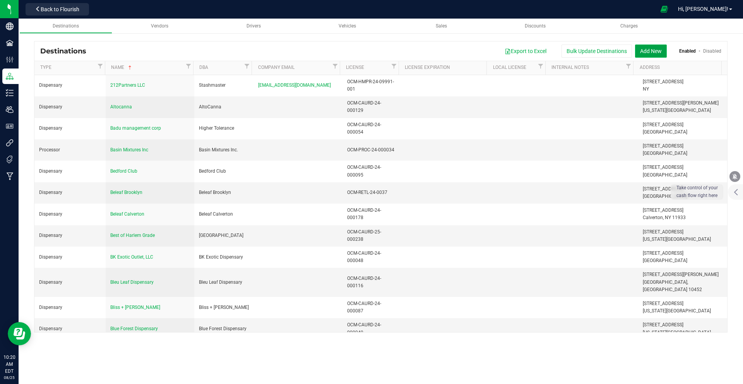
click at [653, 52] on button "Add New" at bounding box center [651, 50] width 32 height 13
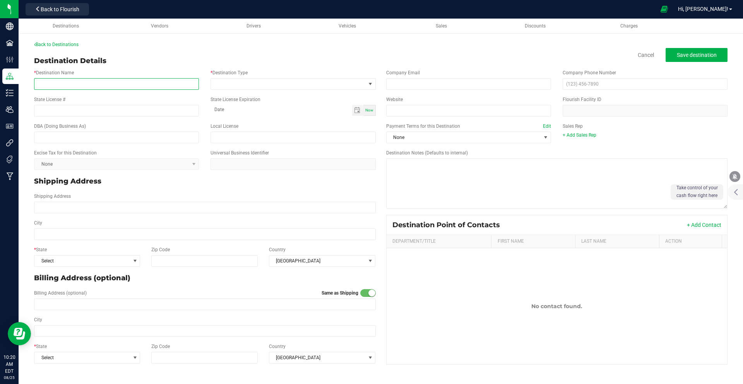
click at [141, 85] on input "* Destination Name" at bounding box center [116, 84] width 165 height 12
type input "[GEOGRAPHIC_DATA] BUD Midtown"
type input "OCM-CAURD-25-000291"
type input "month-day-year"
type input "[GEOGRAPHIC_DATA] BUD Midtown"
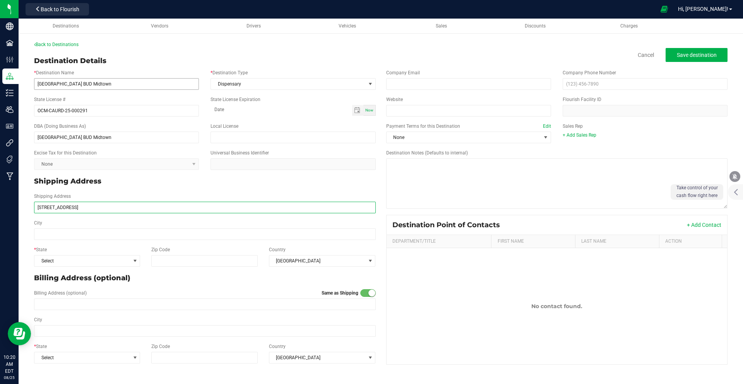
type input "405 W 39th Street"
type input "[US_STATE]"
type input "10018"
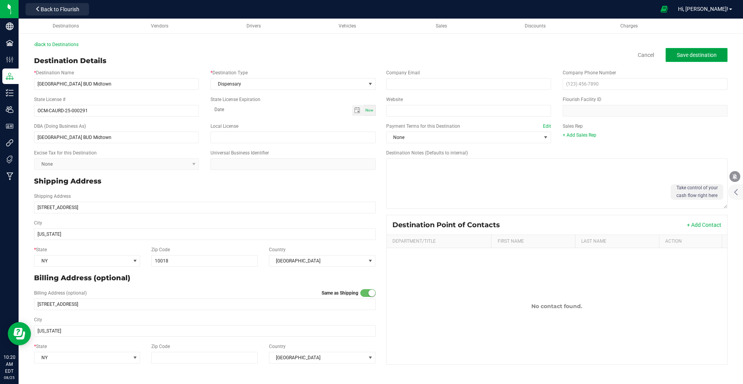
type input "10018"
click at [678, 58] on span "Save destination" at bounding box center [697, 55] width 40 height 6
click at [48, 45] on link "Back to Destinations" at bounding box center [56, 44] width 44 height 5
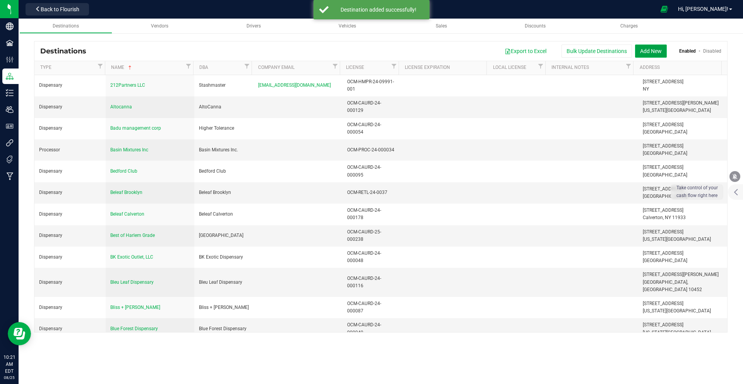
click at [649, 51] on button "Add New" at bounding box center [651, 50] width 32 height 13
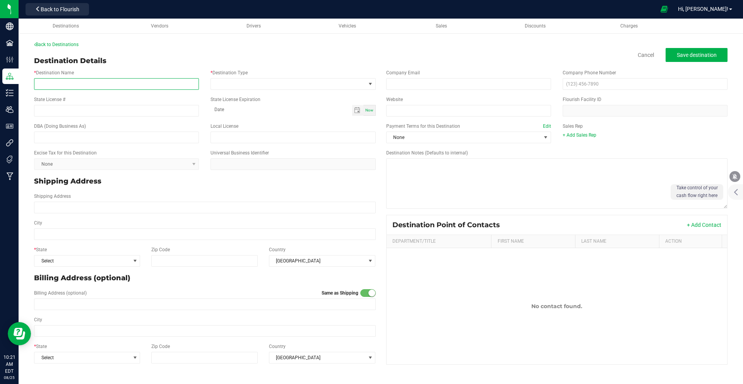
click at [107, 85] on input "* Destination Name" at bounding box center [116, 84] width 165 height 12
type input "NYC BUD"
type input "OCM-CAURD-24-000060"
type input "month-day-year"
type input "NYC BUD"
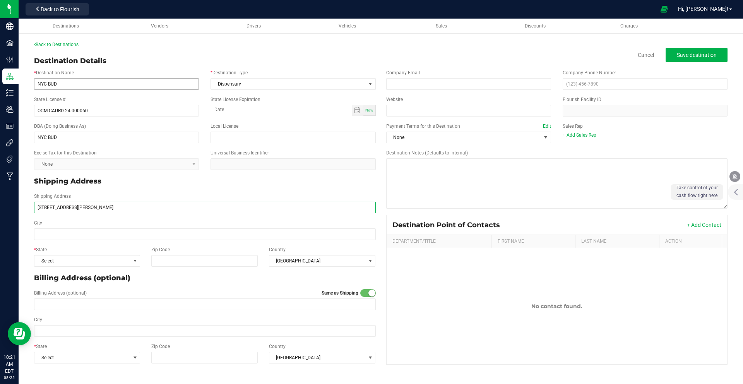
type input "44-45 Vernon BLVD"
type input "[GEOGRAPHIC_DATA]"
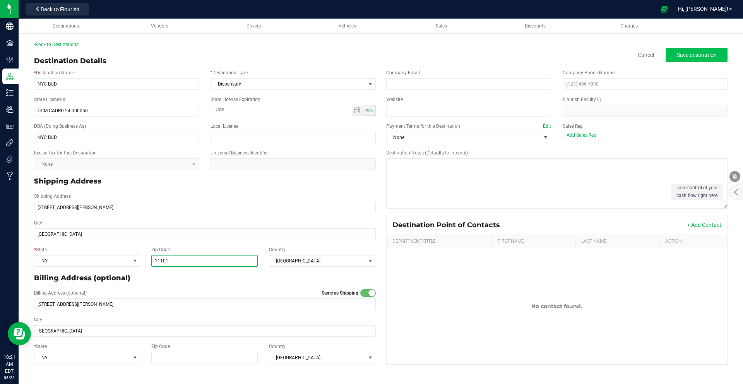
type input "11101"
click at [710, 53] on span "Save destination" at bounding box center [697, 55] width 40 height 6
click at [55, 43] on link "Back to Destinations" at bounding box center [56, 44] width 44 height 5
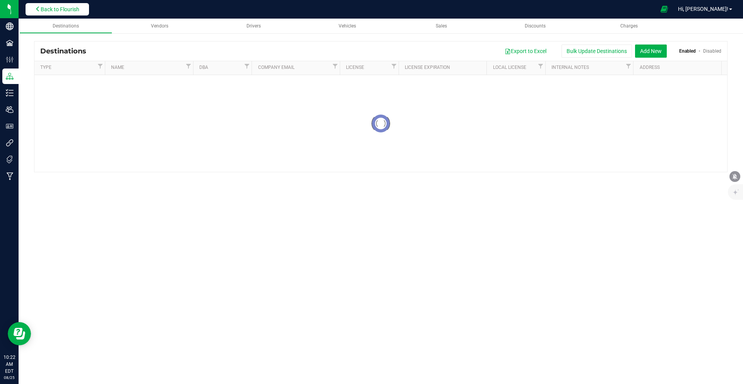
click at [54, 9] on span "Back to Flourish" at bounding box center [60, 9] width 39 height 6
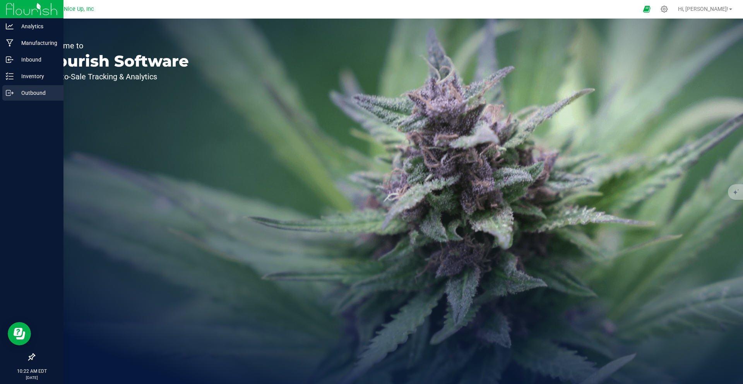
click at [14, 96] on p "Outbound" at bounding box center [37, 92] width 46 height 9
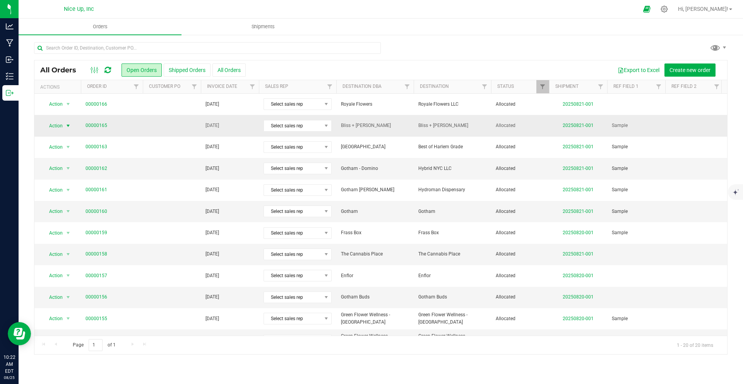
click at [61, 127] on span "Action" at bounding box center [52, 125] width 21 height 11
click at [62, 150] on li "Clone order" at bounding box center [72, 150] width 58 height 12
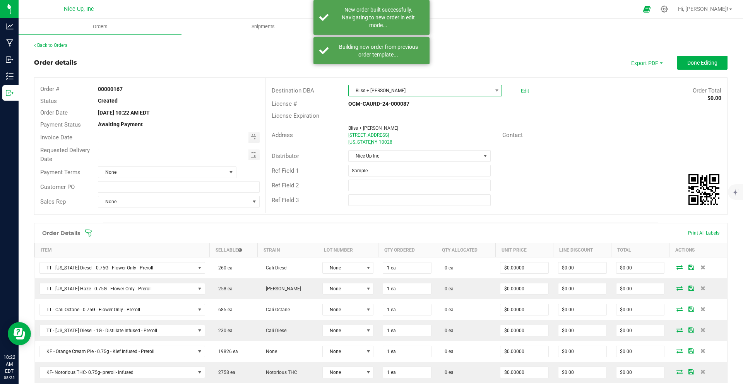
click at [378, 93] on span "Bliss + [PERSON_NAME]" at bounding box center [420, 90] width 143 height 11
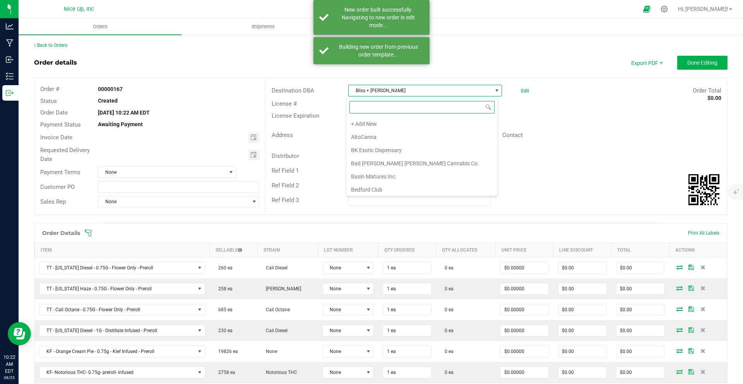
scroll to position [54, 0]
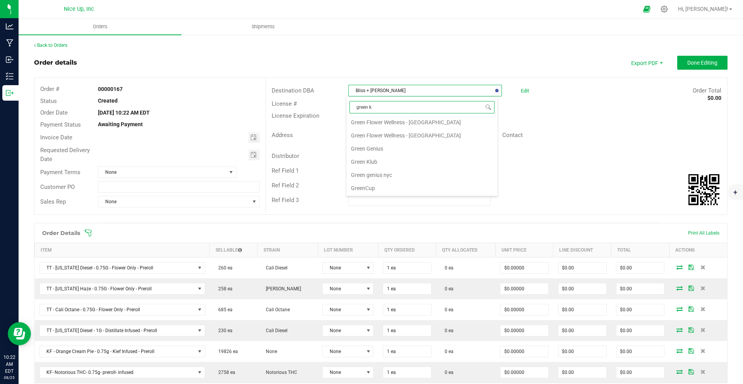
type input "green kl"
click at [383, 119] on li "Green Klub" at bounding box center [421, 123] width 151 height 13
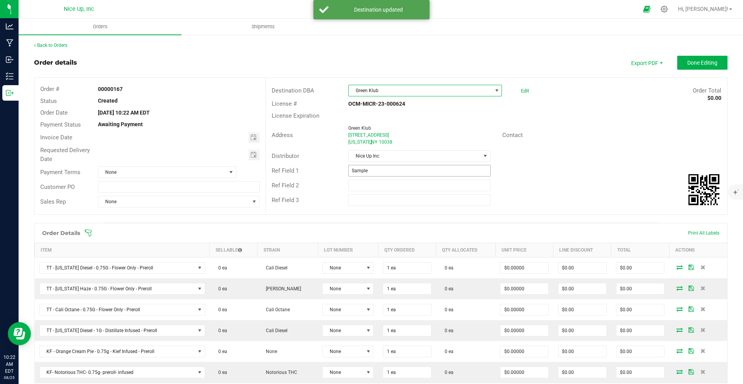
scroll to position [13, 0]
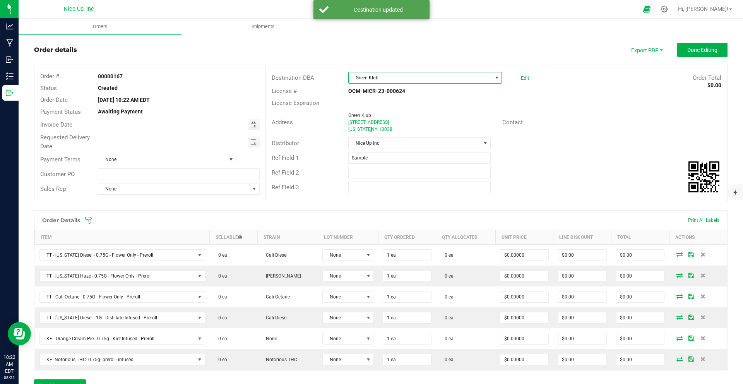
click at [254, 126] on span "Toggle calendar" at bounding box center [253, 124] width 6 height 6
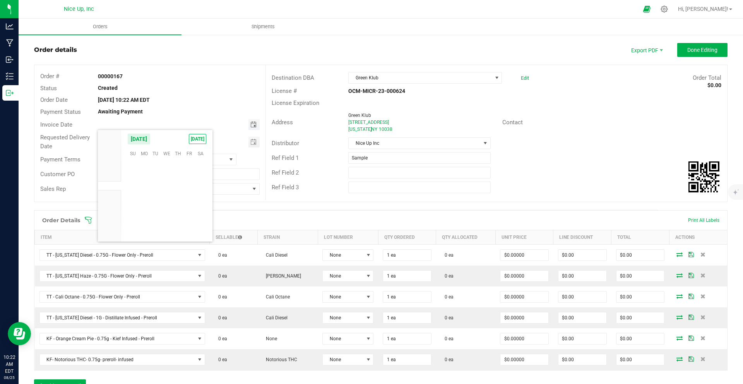
scroll to position [125405, 0]
click at [200, 211] on span "30" at bounding box center [200, 213] width 11 height 12
type input "[DATE]"
click at [255, 139] on span "Toggle calendar" at bounding box center [253, 142] width 11 height 11
click at [197, 227] on span "30" at bounding box center [200, 230] width 11 height 12
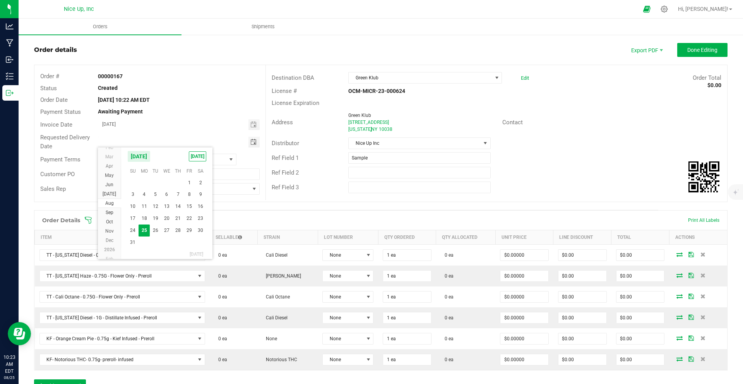
type input "[DATE]"
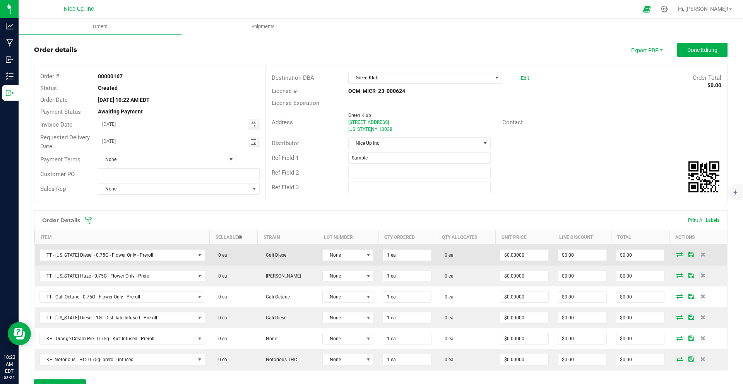
click at [676, 254] on icon at bounding box center [679, 254] width 6 height 5
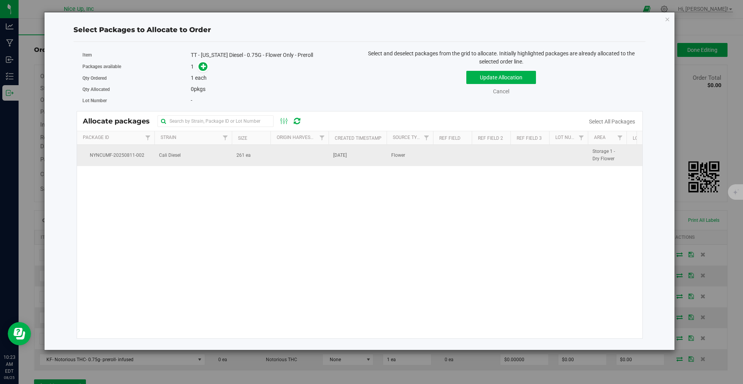
click at [322, 155] on td at bounding box center [299, 155] width 58 height 21
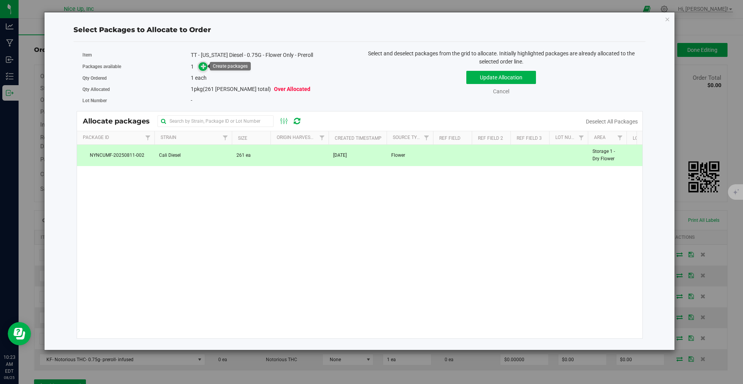
click at [203, 68] on icon at bounding box center [203, 65] width 5 height 5
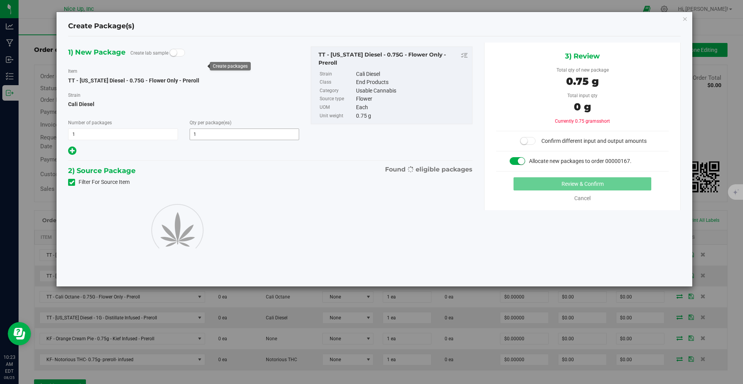
type input "1"
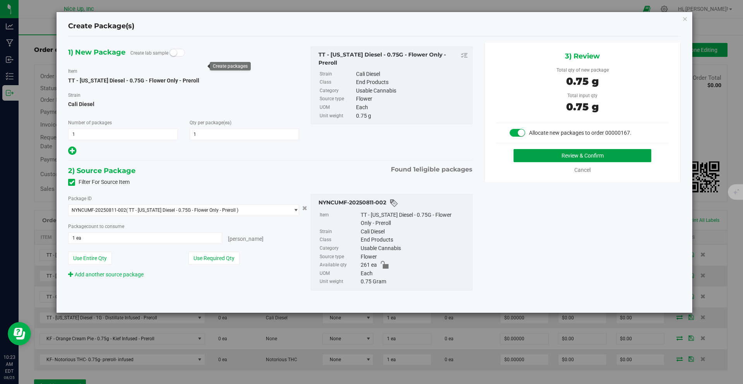
click at [562, 152] on button "Review & Confirm" at bounding box center [582, 155] width 138 height 13
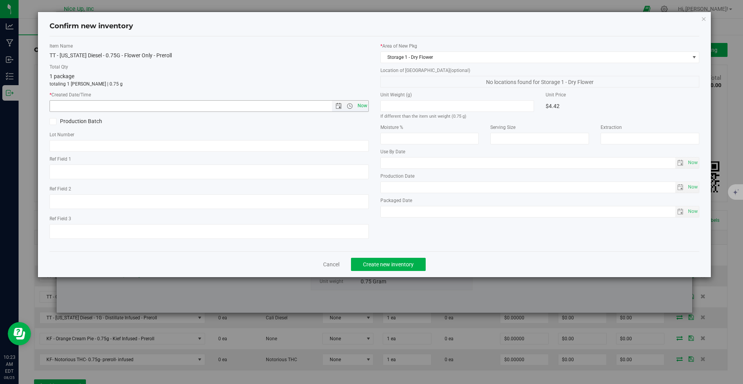
click at [366, 105] on span "Now" at bounding box center [362, 105] width 13 height 11
type input "8/25/2025 10:23 AM"
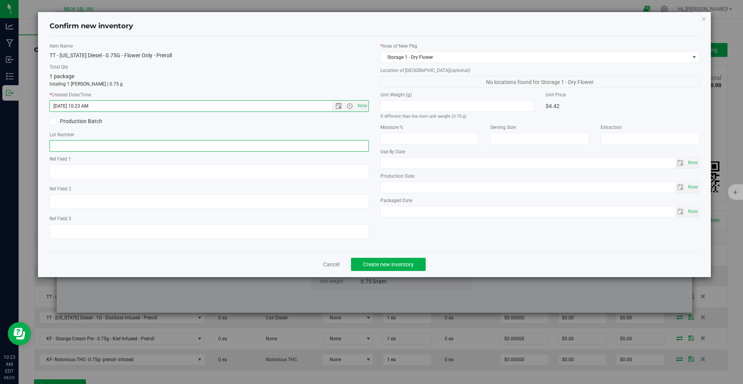
click at [304, 149] on input "text" at bounding box center [209, 146] width 319 height 12
type input "250520CaDi006"
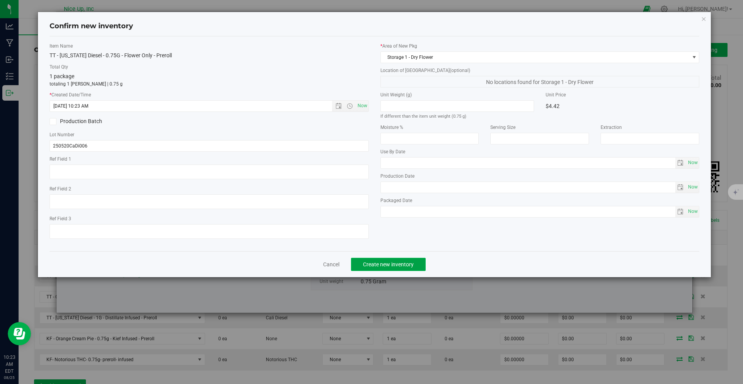
click at [406, 267] on span "Create new inventory" at bounding box center [388, 264] width 51 height 6
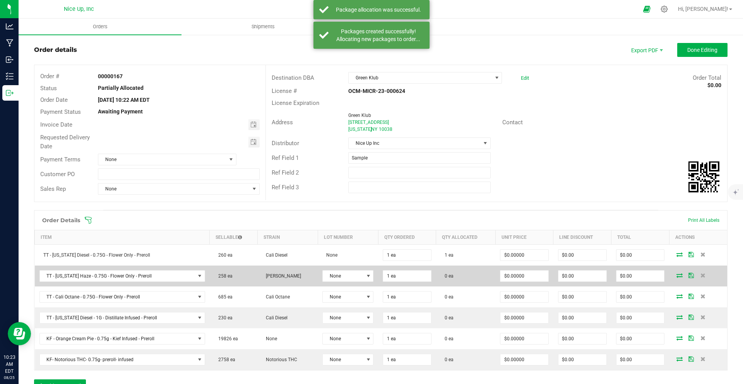
click at [676, 275] on icon at bounding box center [679, 275] width 6 height 5
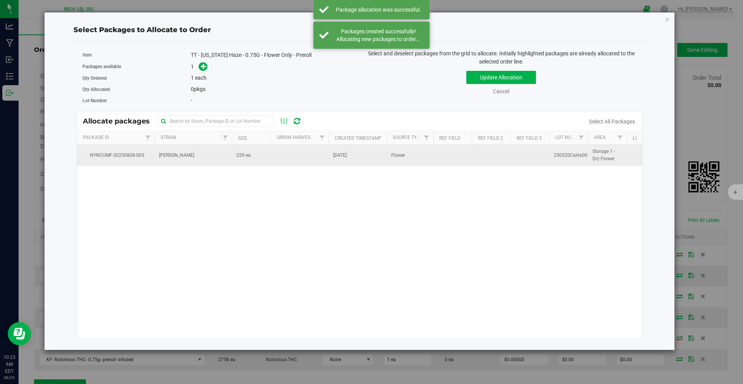
click at [210, 150] on td "[PERSON_NAME]" at bounding box center [192, 155] width 77 height 21
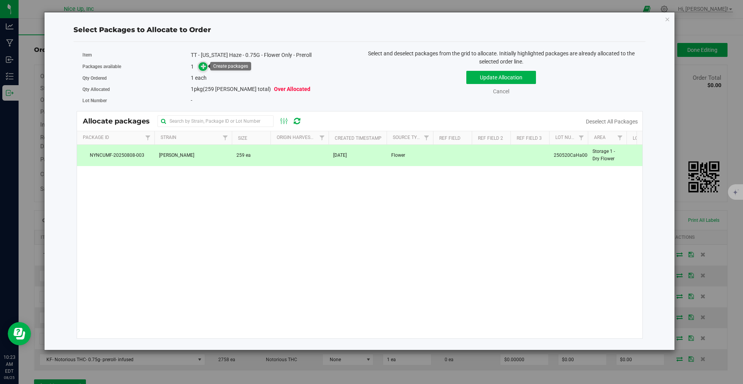
click at [205, 65] on icon at bounding box center [203, 65] width 5 height 5
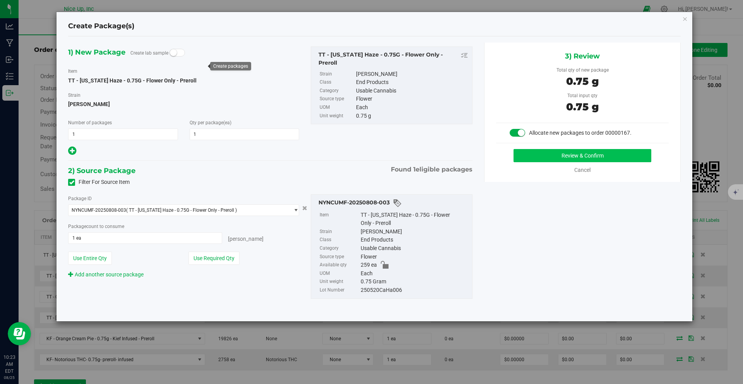
click at [573, 164] on div "Review & Confirm Cancel" at bounding box center [582, 161] width 173 height 25
click at [574, 156] on button "Review & Confirm" at bounding box center [582, 155] width 138 height 13
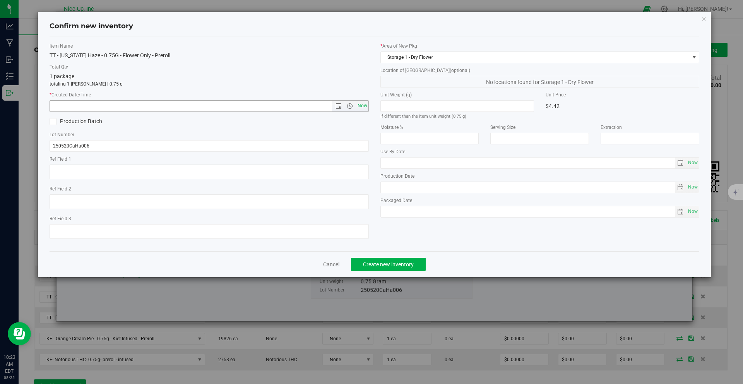
click at [363, 105] on span "Now" at bounding box center [362, 105] width 13 height 11
type input "8/25/2025 10:23 AM"
click at [389, 260] on button "Create new inventory" at bounding box center [388, 264] width 75 height 13
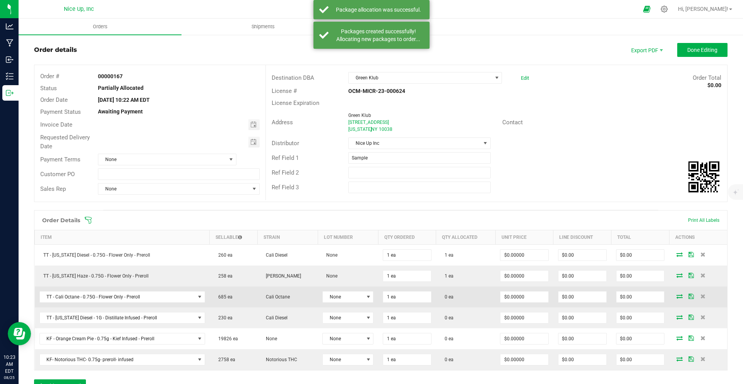
click at [676, 298] on icon at bounding box center [679, 296] width 6 height 5
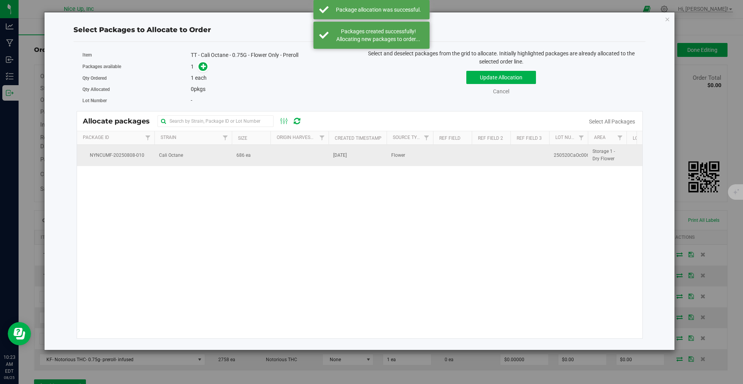
click at [242, 154] on span "686 ea" at bounding box center [243, 155] width 14 height 7
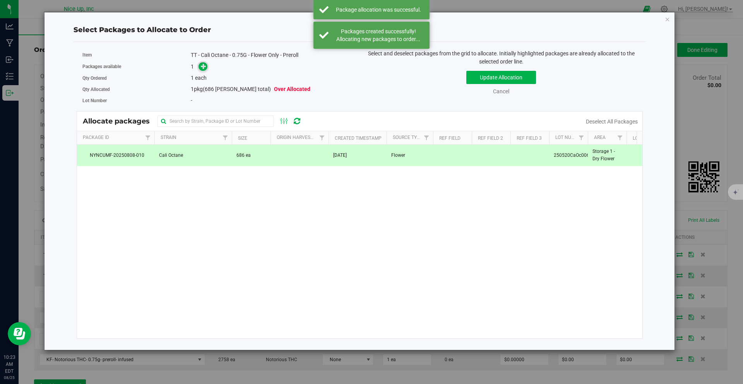
click at [203, 68] on icon at bounding box center [203, 65] width 5 height 5
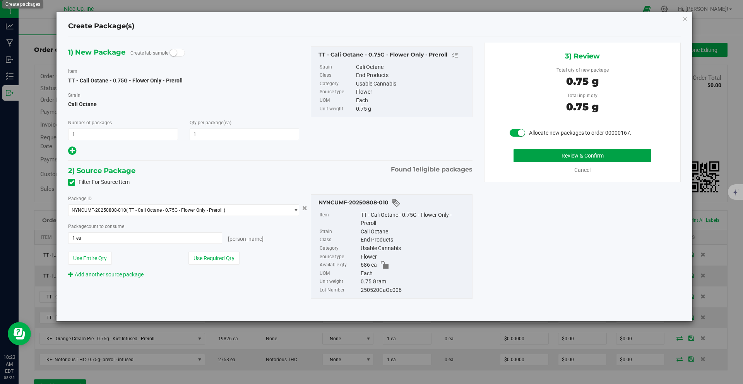
click at [541, 155] on button "Review & Confirm" at bounding box center [582, 155] width 138 height 13
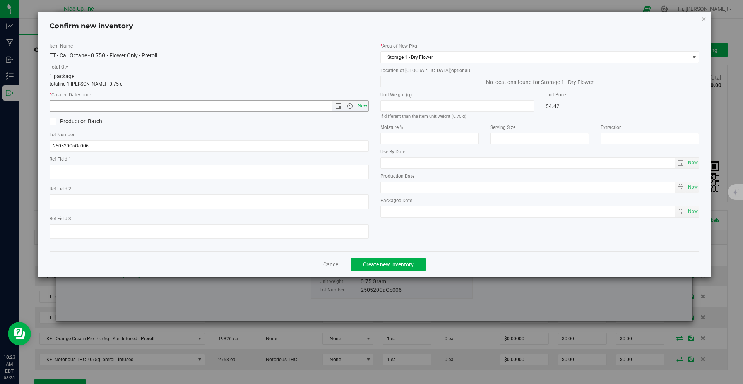
click at [361, 106] on span "Now" at bounding box center [362, 105] width 13 height 11
type input "8/25/2025 10:23 AM"
click at [398, 263] on span "Create new inventory" at bounding box center [388, 264] width 51 height 6
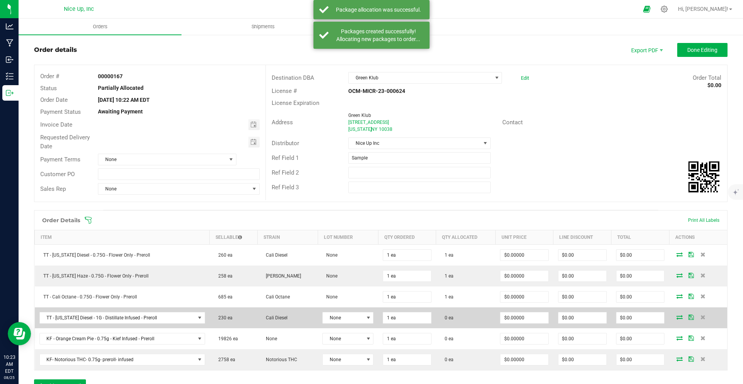
scroll to position [47, 0]
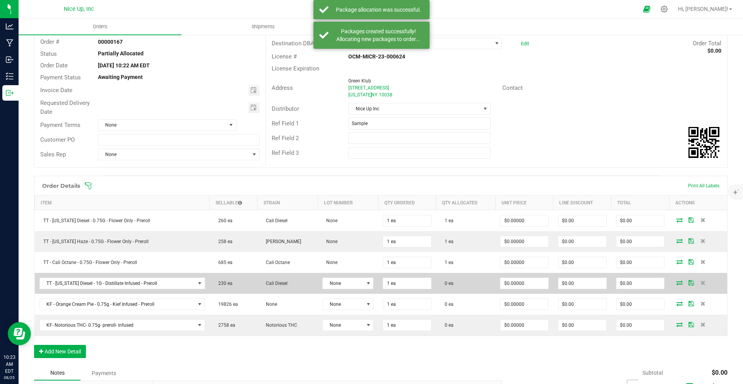
click at [676, 281] on icon at bounding box center [679, 282] width 6 height 5
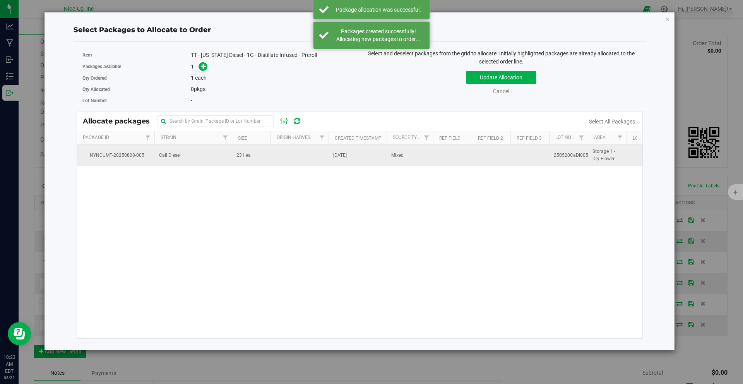
click at [188, 156] on td "Cali Diesel" at bounding box center [192, 155] width 77 height 21
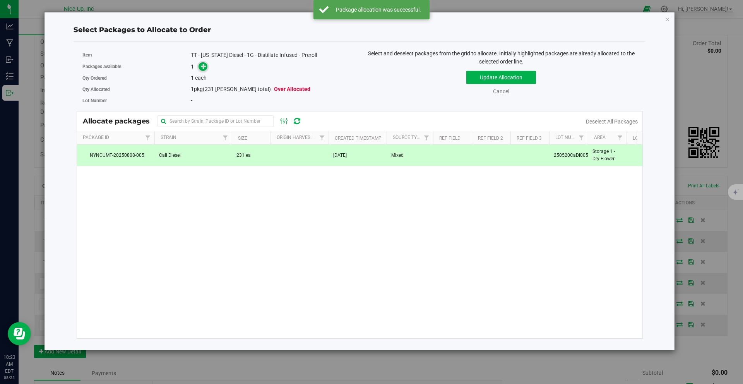
click at [201, 69] on icon at bounding box center [203, 65] width 5 height 5
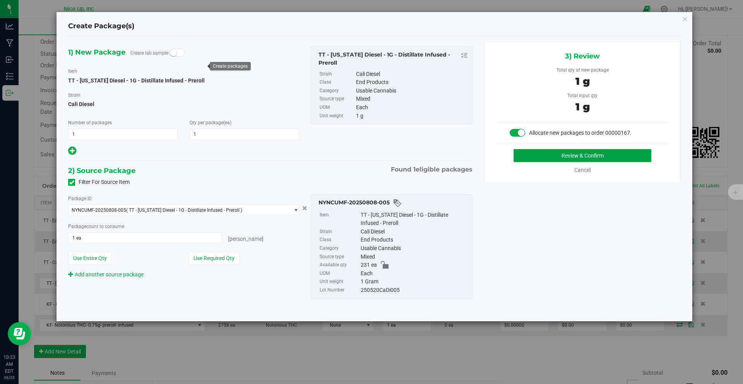
click at [534, 157] on button "Review & Confirm" at bounding box center [582, 155] width 138 height 13
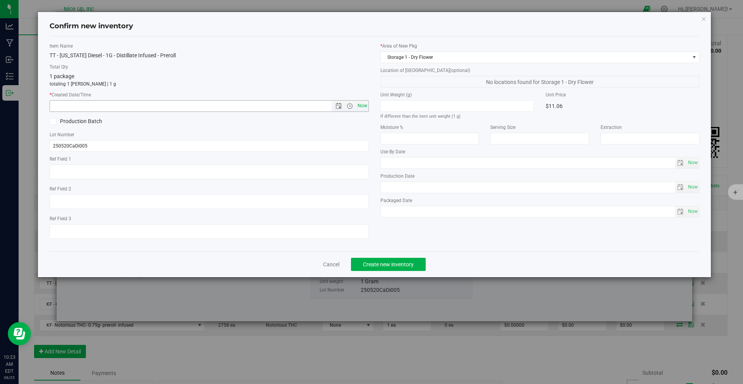
click at [366, 102] on span "Now" at bounding box center [362, 105] width 13 height 11
type input "8/25/2025 10:23 AM"
click at [399, 261] on span "Create new inventory" at bounding box center [388, 264] width 51 height 6
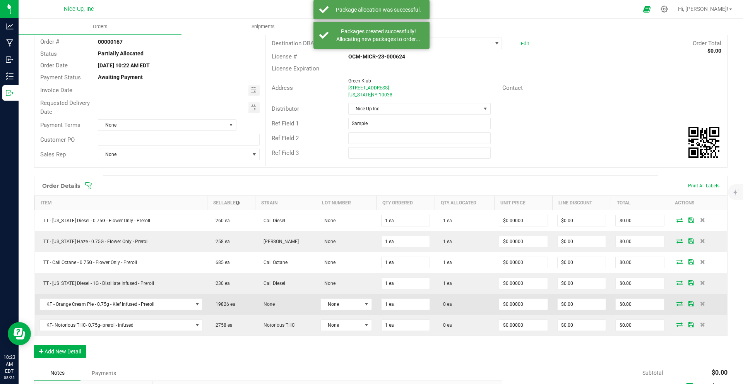
click at [676, 305] on icon at bounding box center [679, 303] width 6 height 5
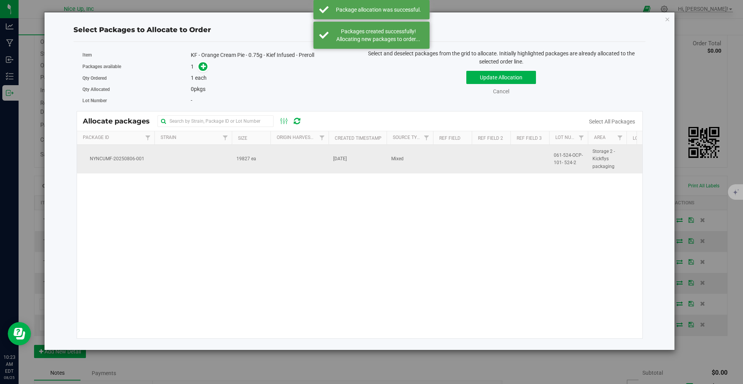
click at [277, 157] on td at bounding box center [299, 159] width 58 height 29
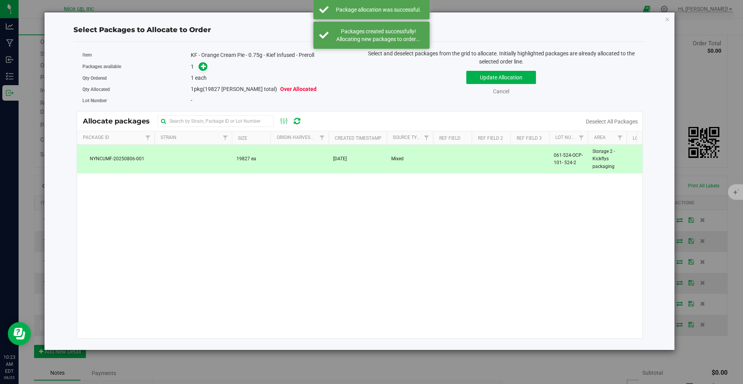
click at [198, 68] on span at bounding box center [201, 66] width 12 height 9
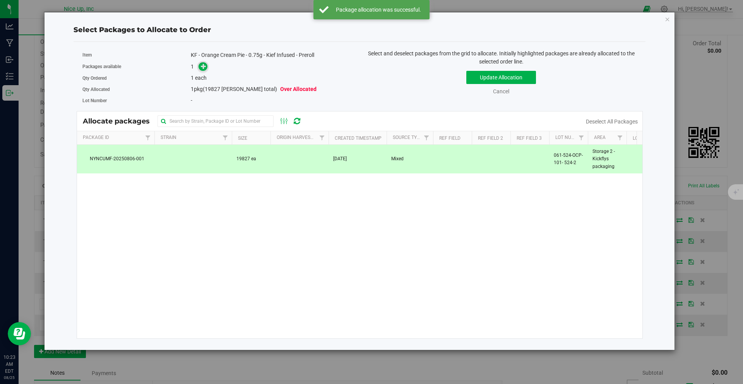
click at [200, 69] on span at bounding box center [202, 66] width 9 height 9
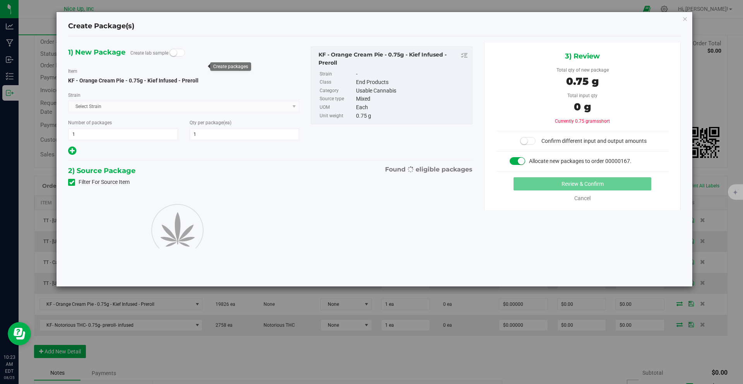
type input "1"
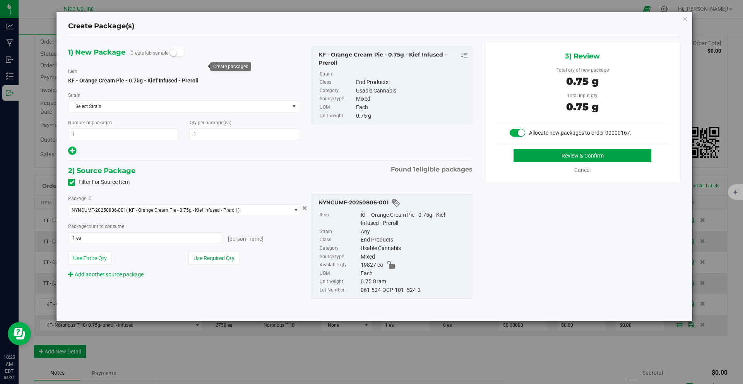
click at [542, 153] on button "Review & Confirm" at bounding box center [582, 155] width 138 height 13
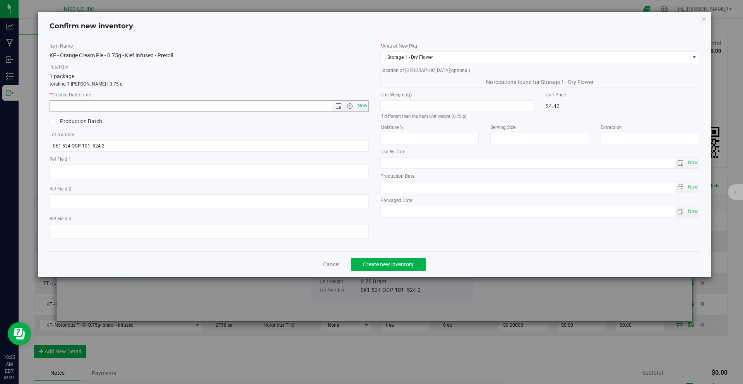
click at [356, 102] on span "Now" at bounding box center [362, 105] width 13 height 11
type input "8/25/2025 10:23 AM"
click at [381, 262] on span "Create new inventory" at bounding box center [388, 264] width 51 height 6
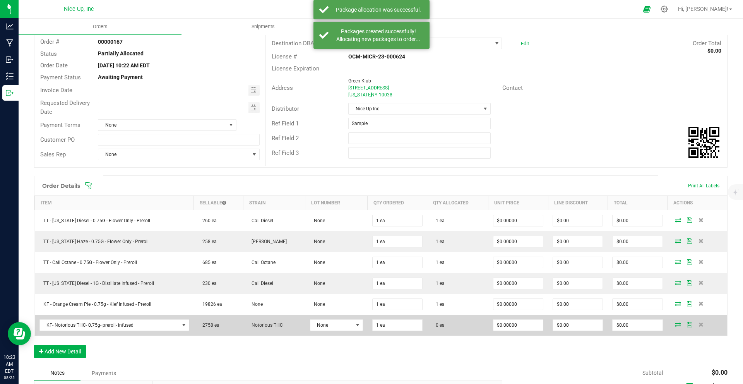
click at [675, 324] on icon at bounding box center [678, 324] width 6 height 5
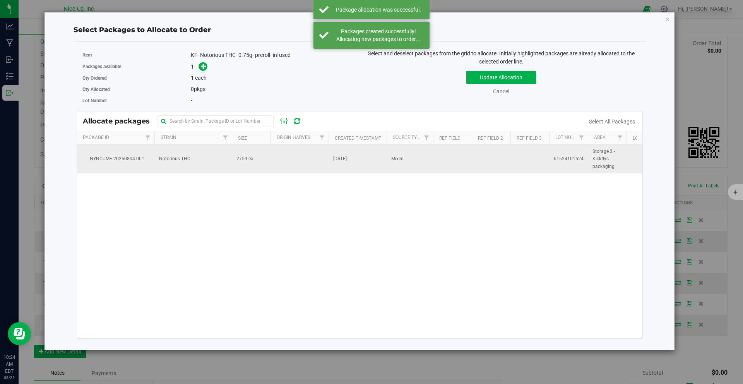
click at [327, 159] on td at bounding box center [299, 159] width 58 height 29
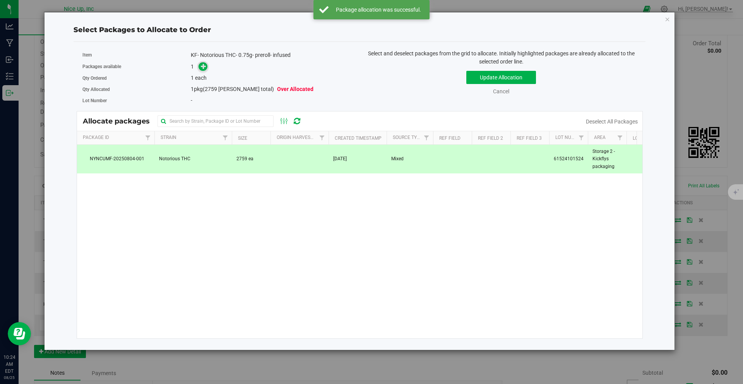
click at [205, 67] on icon at bounding box center [203, 65] width 5 height 5
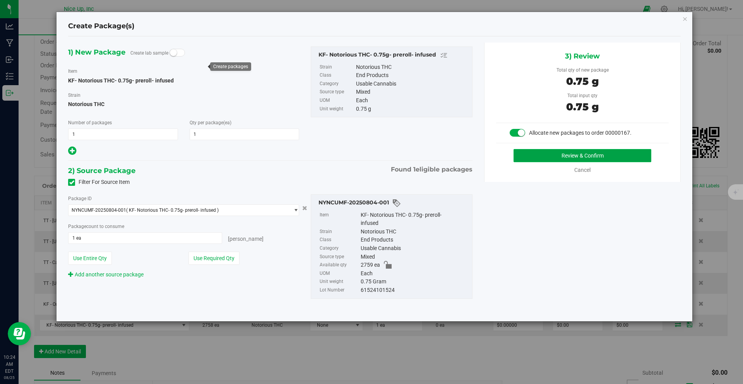
click at [546, 157] on button "Review & Confirm" at bounding box center [582, 155] width 138 height 13
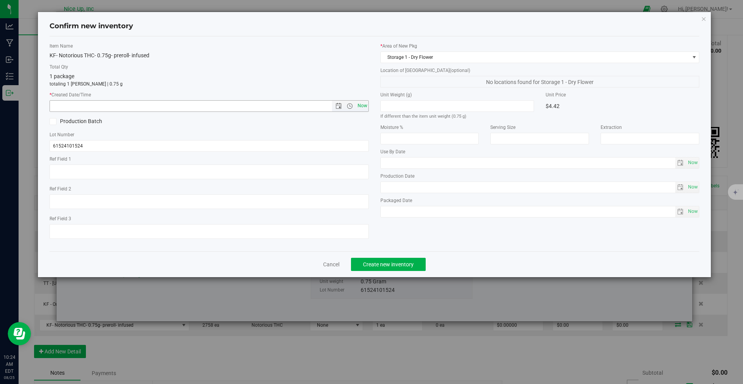
click at [365, 104] on span "Now" at bounding box center [362, 105] width 13 height 11
type input "8/25/2025 10:24 AM"
click at [399, 264] on span "Create new inventory" at bounding box center [388, 264] width 51 height 6
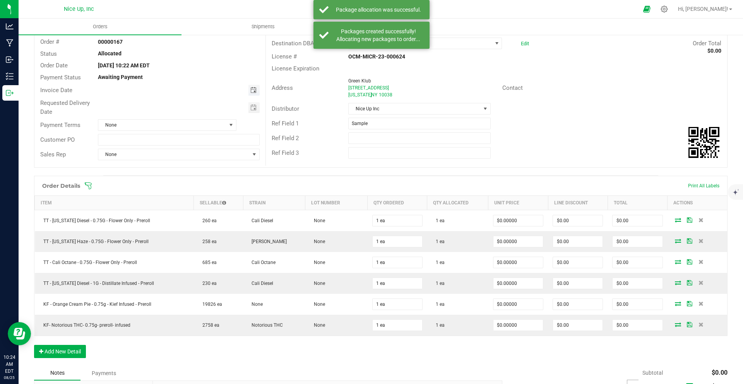
click at [250, 87] on span "Toggle calendar" at bounding box center [253, 90] width 6 height 6
click at [204, 180] on span "30" at bounding box center [200, 179] width 11 height 12
type input "08/30/2025"
click at [253, 105] on span "Toggle calendar" at bounding box center [253, 107] width 6 height 6
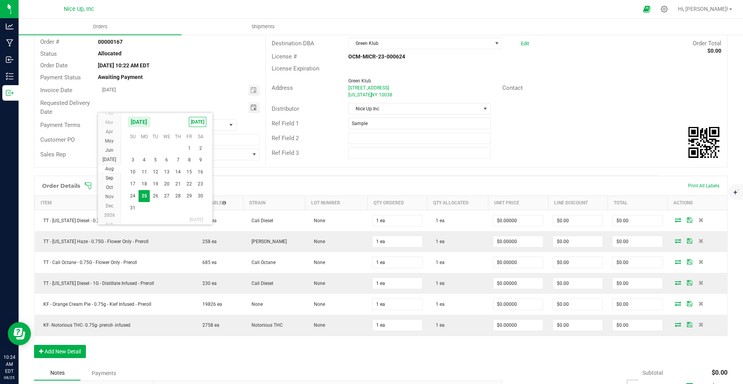
click at [203, 195] on span "30" at bounding box center [200, 196] width 11 height 12
type input "08/30/2025"
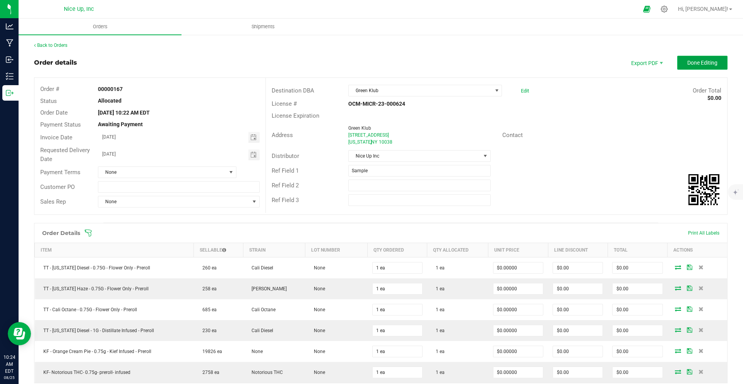
click at [705, 65] on span "Done Editing" at bounding box center [702, 63] width 30 height 6
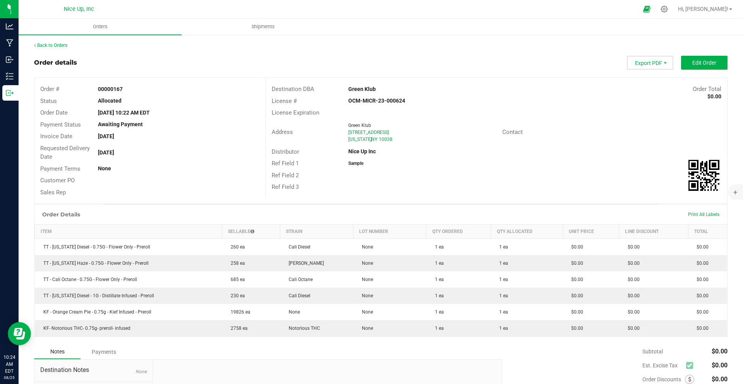
click at [642, 65] on span "Export PDF" at bounding box center [650, 63] width 46 height 14
click at [643, 86] on span "Invoice PDF" at bounding box center [645, 86] width 48 height 11
click at [51, 44] on link "Back to Orders" at bounding box center [50, 45] width 33 height 5
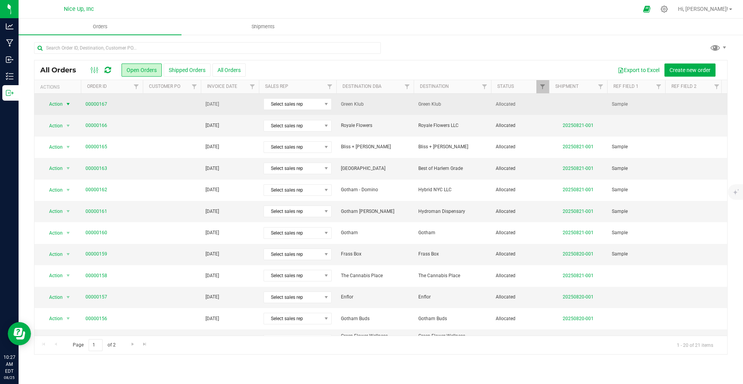
click at [66, 104] on span "select" at bounding box center [68, 104] width 6 height 6
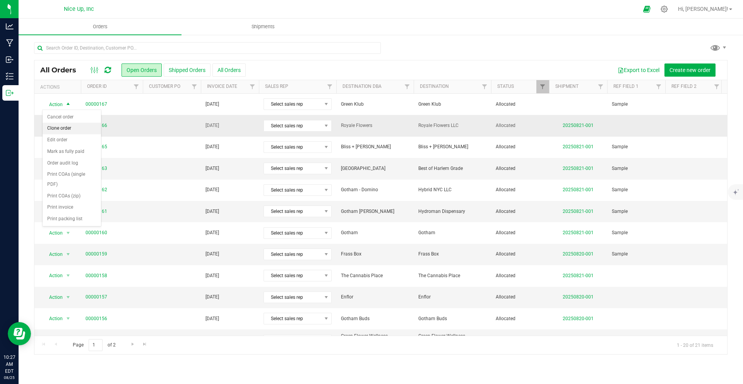
click at [65, 128] on li "Clone order" at bounding box center [72, 129] width 58 height 12
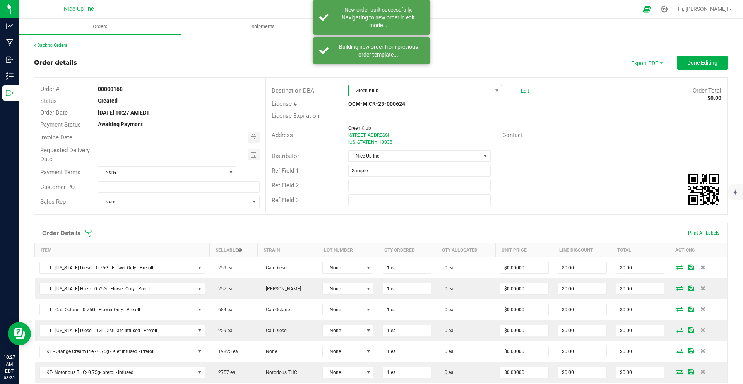
click at [471, 92] on span "Green Klub" at bounding box center [420, 90] width 143 height 11
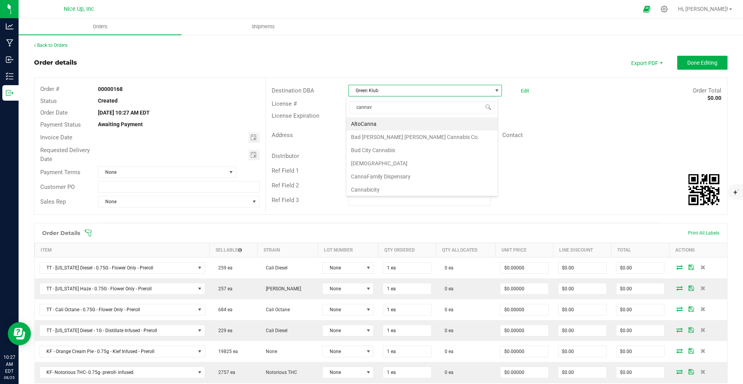
type input "cannavi"
click at [403, 125] on li "Cannavita" at bounding box center [421, 123] width 151 height 13
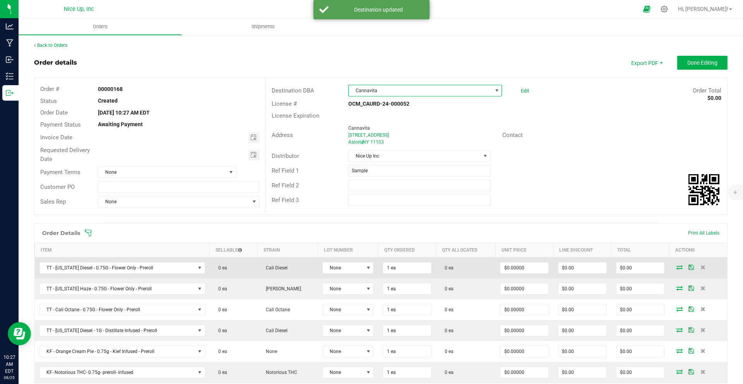
click at [676, 266] on icon at bounding box center [679, 267] width 6 height 5
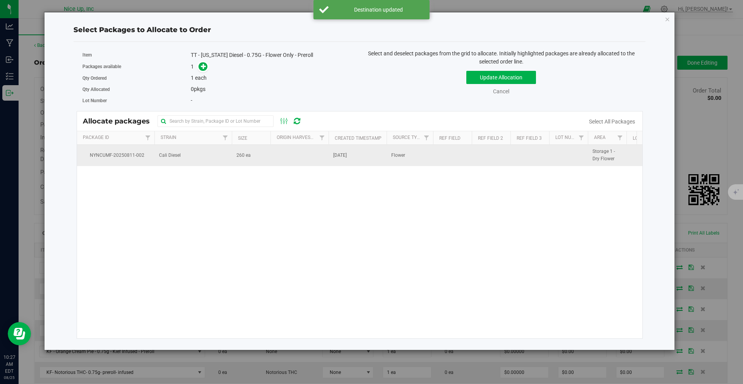
click at [210, 153] on td "Cali Diesel" at bounding box center [192, 155] width 77 height 21
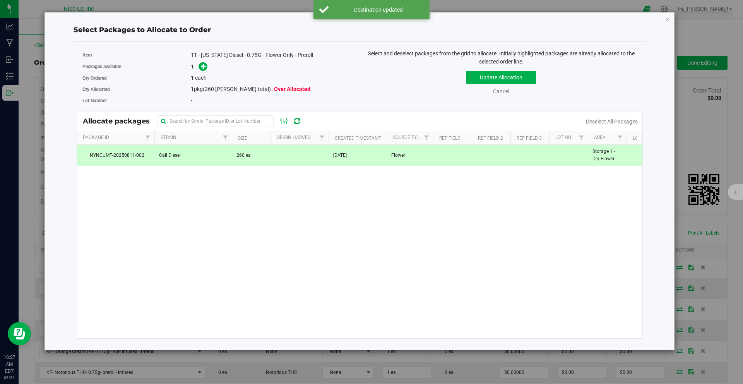
click at [207, 70] on span at bounding box center [201, 66] width 12 height 9
click at [202, 65] on icon at bounding box center [203, 65] width 5 height 5
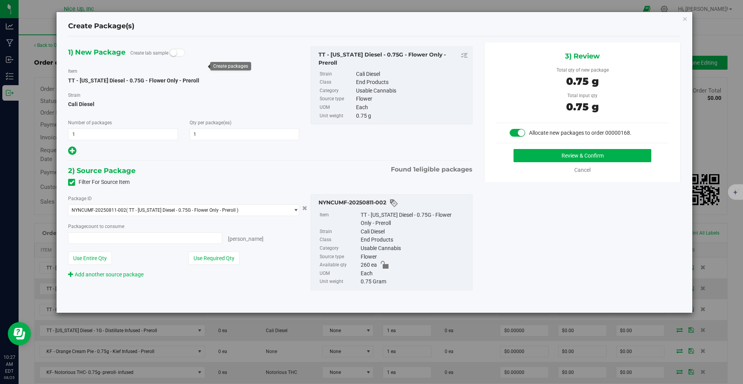
type input "1 ea"
click at [558, 155] on button "Review & Confirm" at bounding box center [582, 155] width 138 height 13
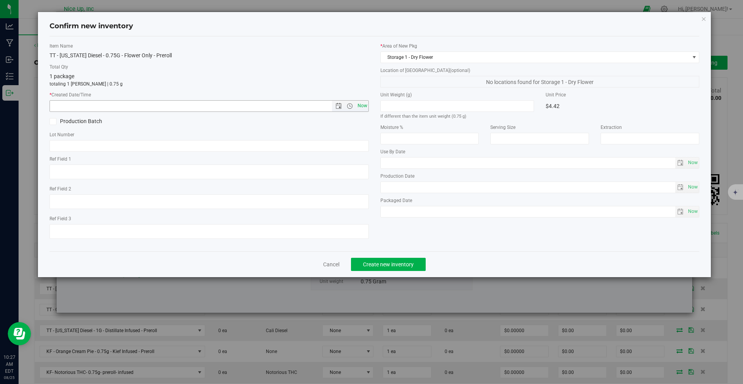
click at [360, 108] on span "Now" at bounding box center [362, 105] width 13 height 11
type input "8/25/2025 10:27 AM"
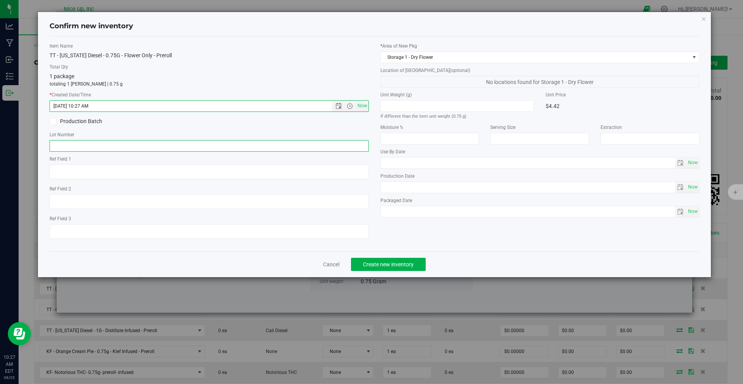
click at [110, 141] on input "text" at bounding box center [209, 146] width 319 height 12
type input "250520CaDi006"
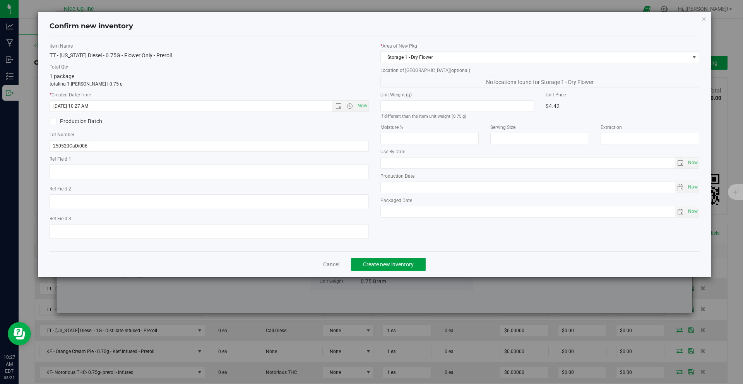
click at [376, 267] on span "Create new inventory" at bounding box center [388, 264] width 51 height 6
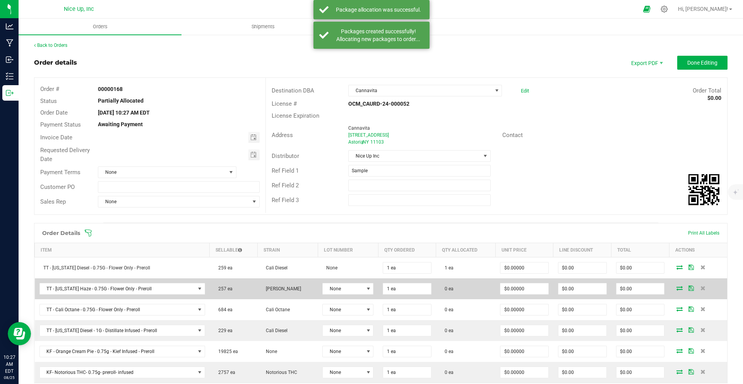
scroll to position [2, 0]
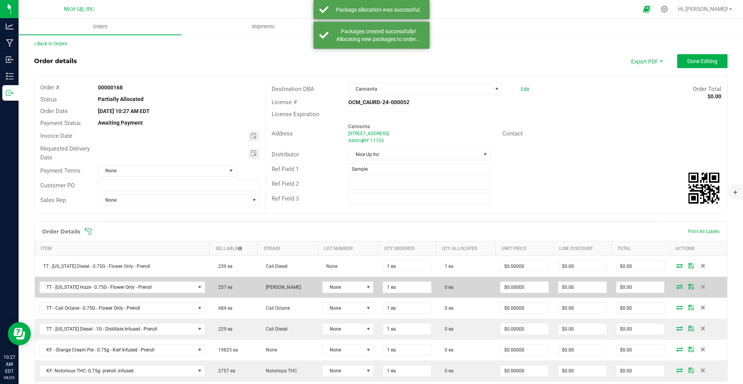
click at [676, 287] on icon at bounding box center [679, 286] width 6 height 5
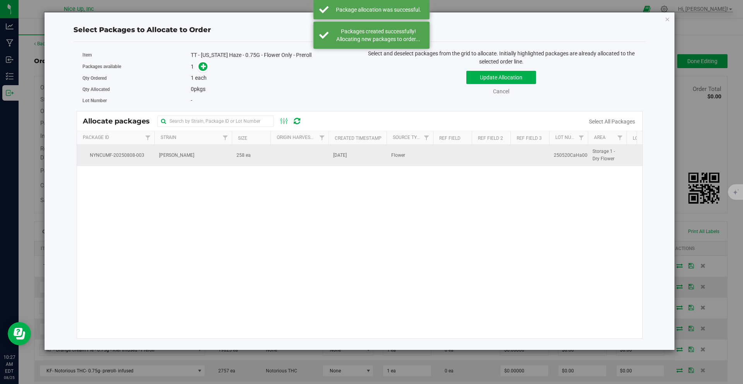
click at [214, 157] on td "[PERSON_NAME]" at bounding box center [192, 155] width 77 height 21
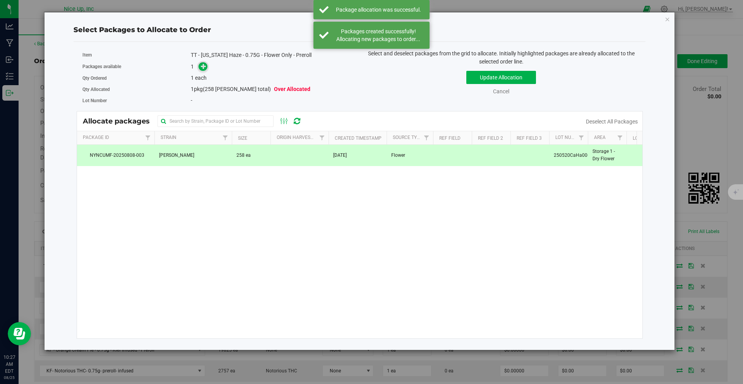
click at [202, 69] on icon at bounding box center [203, 65] width 5 height 5
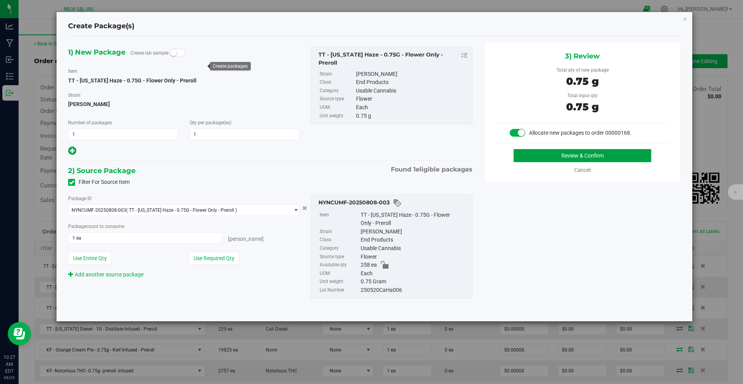
click at [606, 157] on button "Review & Confirm" at bounding box center [582, 155] width 138 height 13
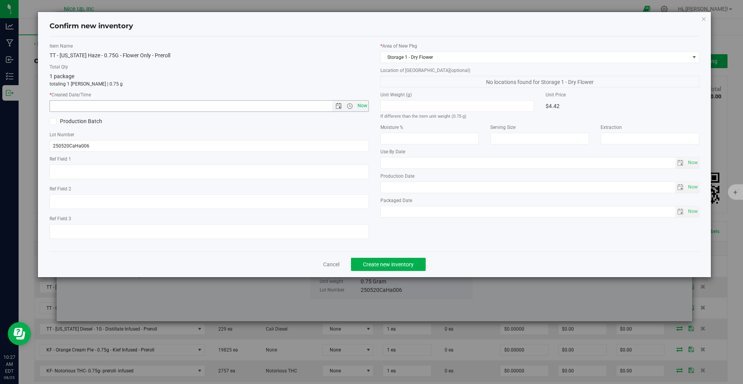
click at [365, 108] on span "Now" at bounding box center [362, 105] width 13 height 11
type input "8/25/2025 10:27 AM"
click at [396, 267] on span "Create new inventory" at bounding box center [388, 264] width 51 height 6
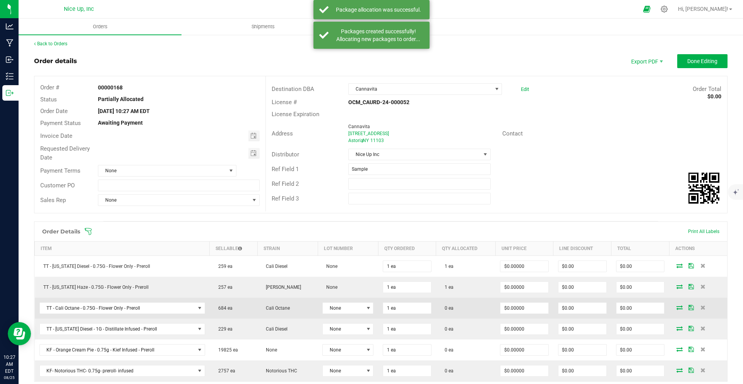
scroll to position [11, 0]
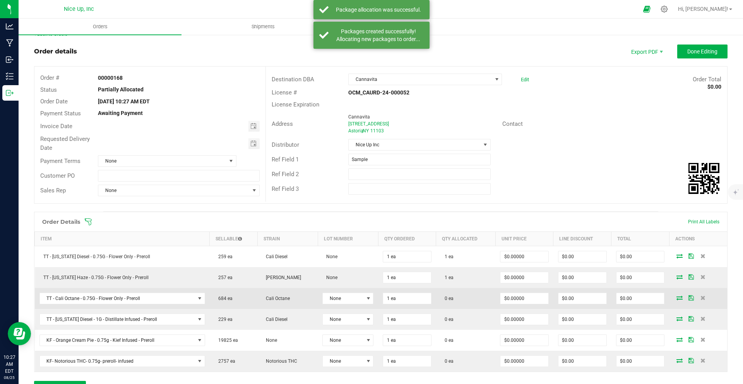
click at [676, 300] on icon at bounding box center [679, 297] width 6 height 5
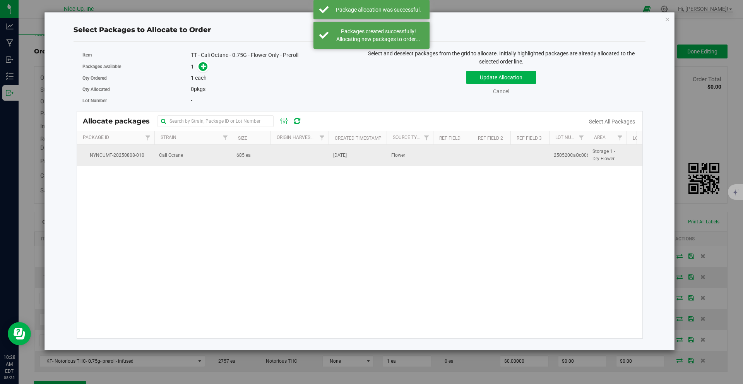
click at [236, 154] on span "685 ea" at bounding box center [243, 155] width 14 height 7
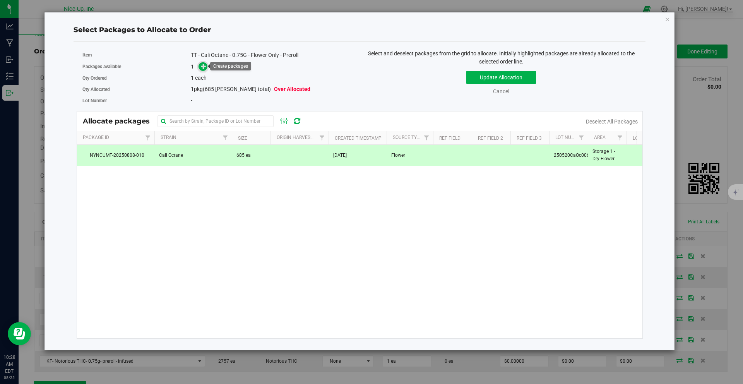
click at [200, 66] on span at bounding box center [202, 66] width 9 height 9
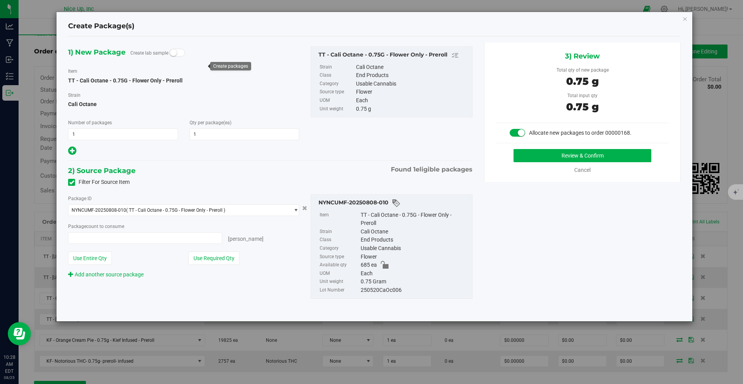
type input "1 ea"
click at [552, 150] on button "Review & Confirm" at bounding box center [582, 155] width 138 height 13
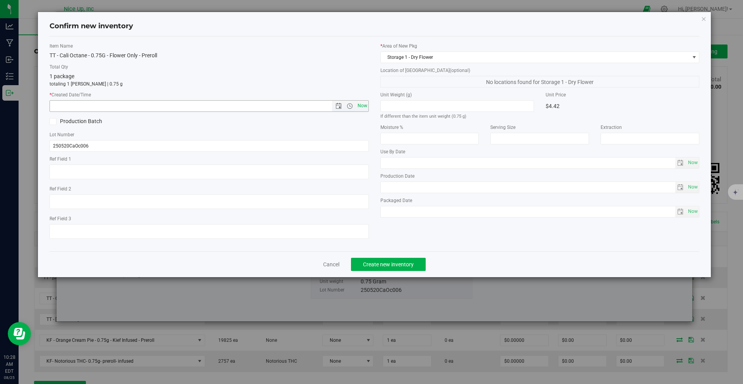
click at [361, 104] on span "Now" at bounding box center [362, 105] width 13 height 11
type input "8/25/2025 10:28 AM"
click at [375, 262] on span "Create new inventory" at bounding box center [388, 264] width 51 height 6
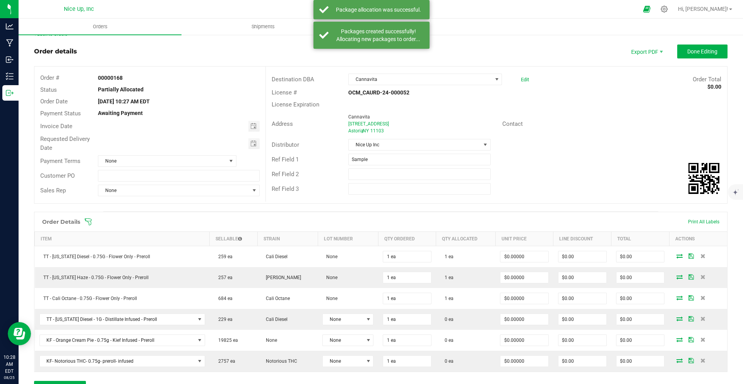
scroll to position [113, 0]
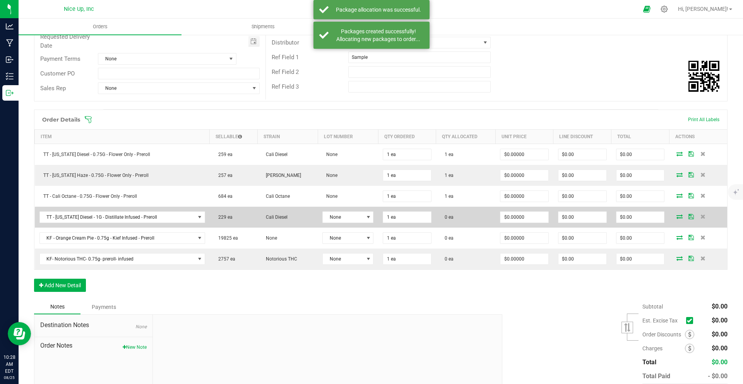
click at [676, 215] on icon at bounding box center [679, 216] width 6 height 5
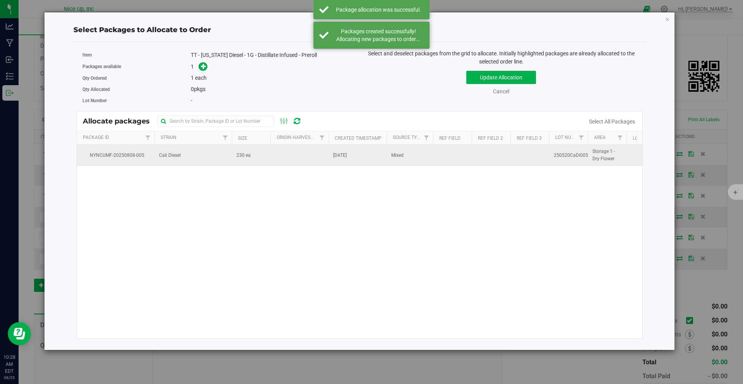
click at [243, 159] on span "230 ea" at bounding box center [243, 155] width 14 height 7
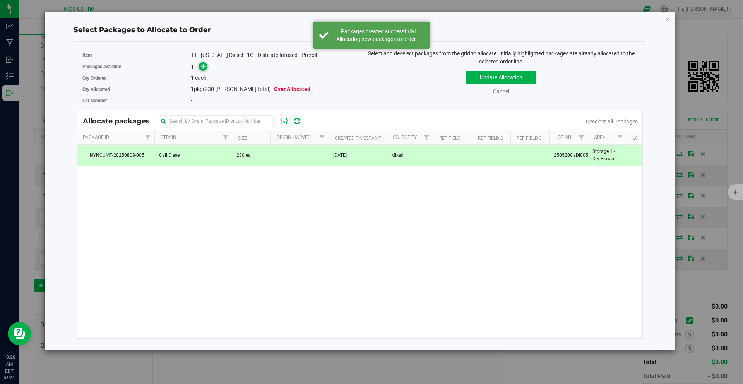
click at [205, 66] on icon at bounding box center [203, 65] width 5 height 5
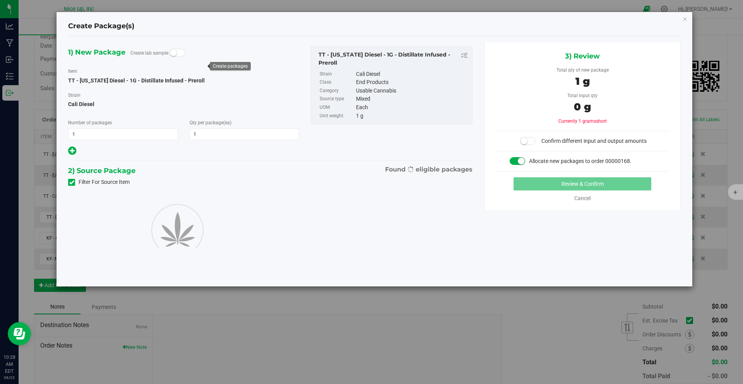
type input "1"
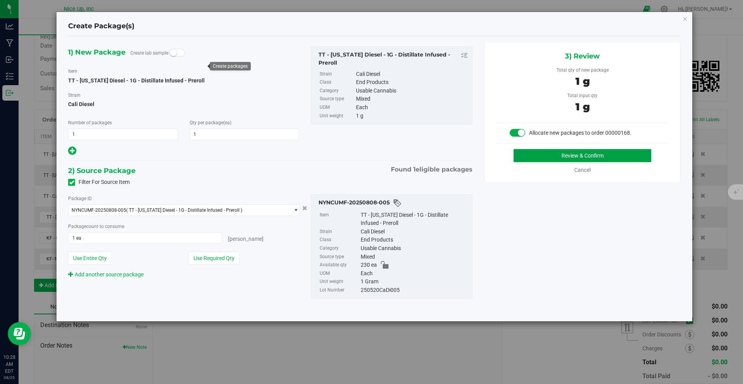
click at [633, 152] on button "Review & Confirm" at bounding box center [582, 155] width 138 height 13
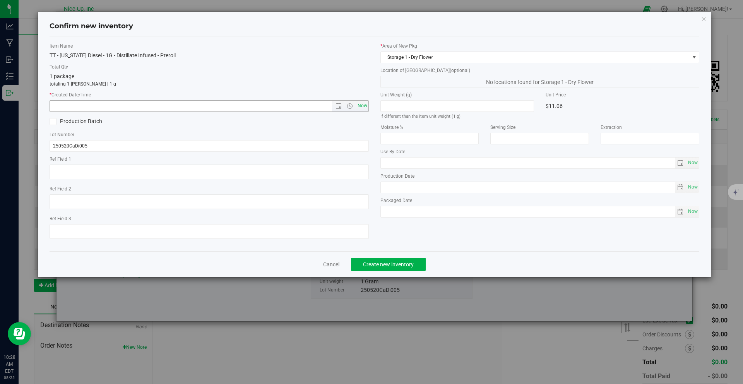
click at [360, 107] on span "Now" at bounding box center [362, 105] width 13 height 11
type input "8/25/2025 10:28 AM"
click at [406, 264] on span "Create new inventory" at bounding box center [388, 264] width 51 height 6
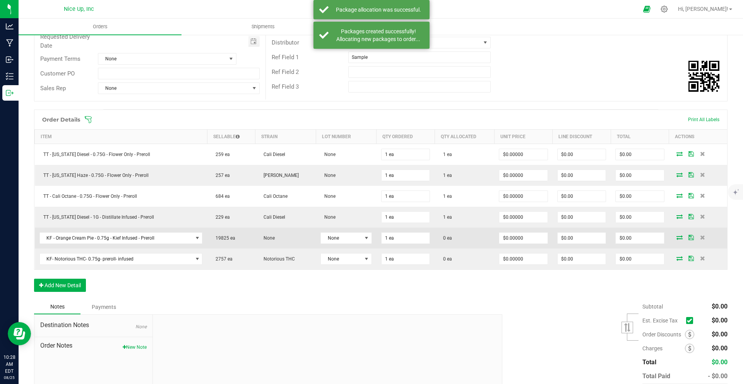
click at [676, 238] on icon at bounding box center [679, 237] width 6 height 5
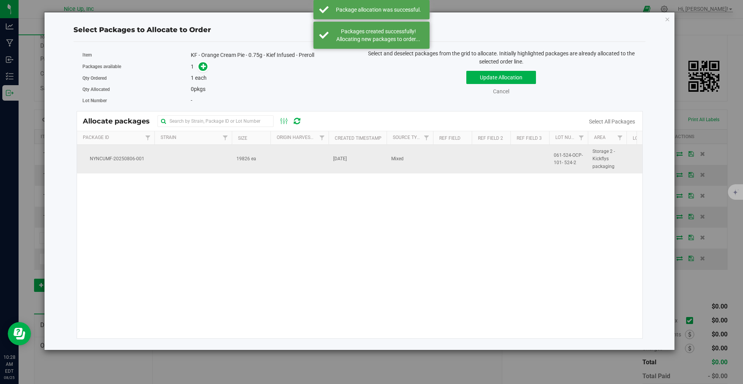
click at [228, 159] on td at bounding box center [192, 159] width 77 height 29
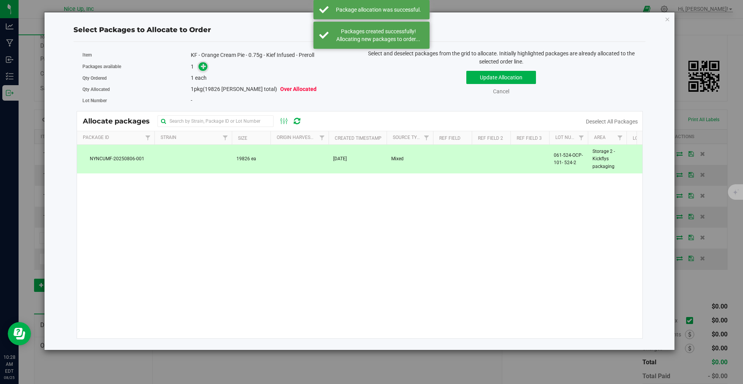
click at [203, 69] on span at bounding box center [202, 66] width 9 height 9
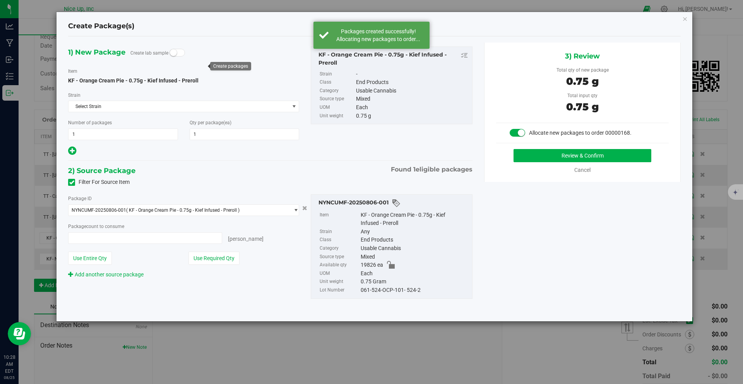
type input "1 ea"
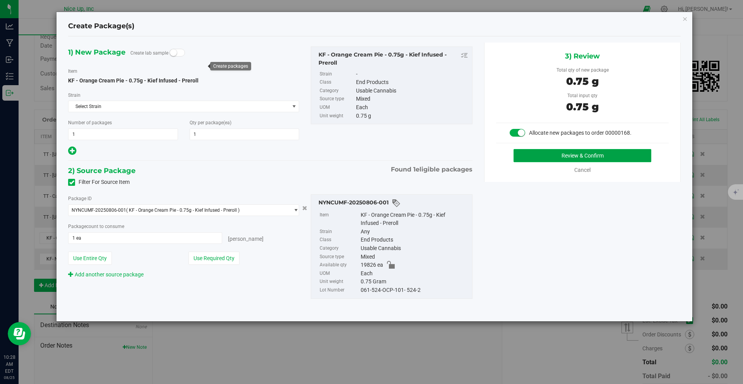
click at [559, 158] on button "Review & Confirm" at bounding box center [582, 155] width 138 height 13
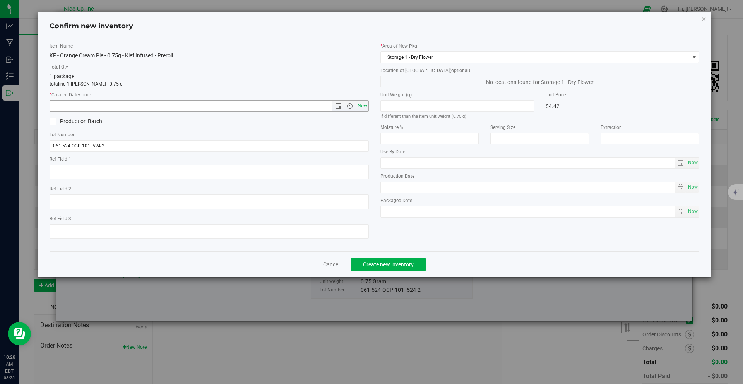
click at [362, 105] on span "Now" at bounding box center [362, 105] width 13 height 11
type input "8/25/2025 10:28 AM"
click at [395, 265] on span "Create new inventory" at bounding box center [388, 264] width 51 height 6
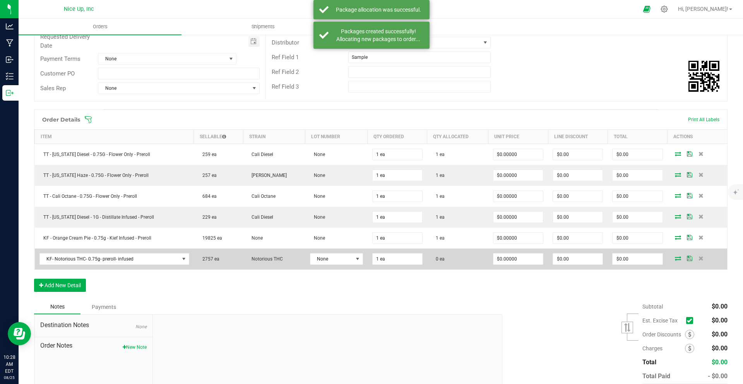
click at [675, 258] on icon at bounding box center [678, 258] width 6 height 5
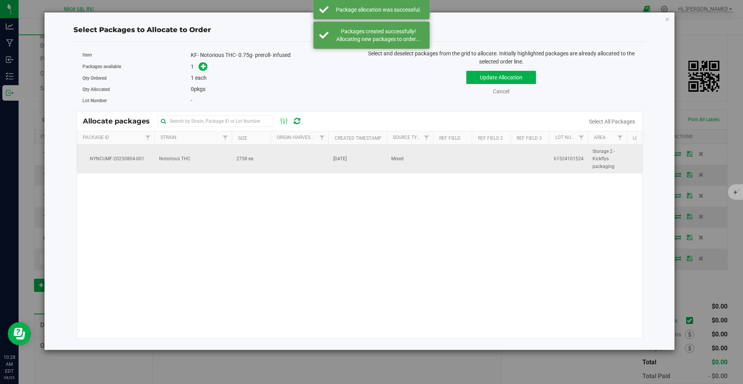
click at [209, 158] on td "Notorious THC" at bounding box center [192, 159] width 77 height 29
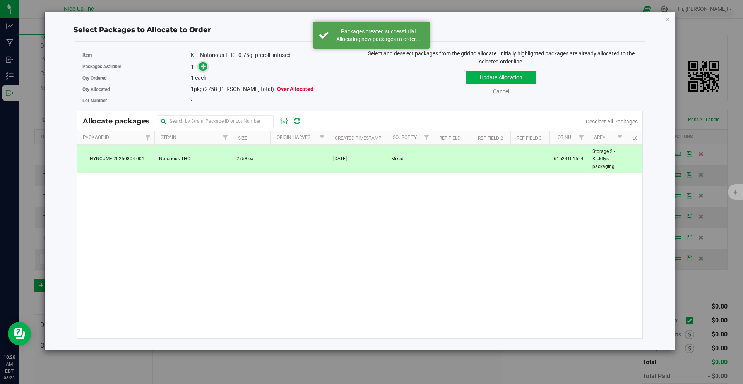
click at [201, 66] on icon at bounding box center [203, 65] width 5 height 5
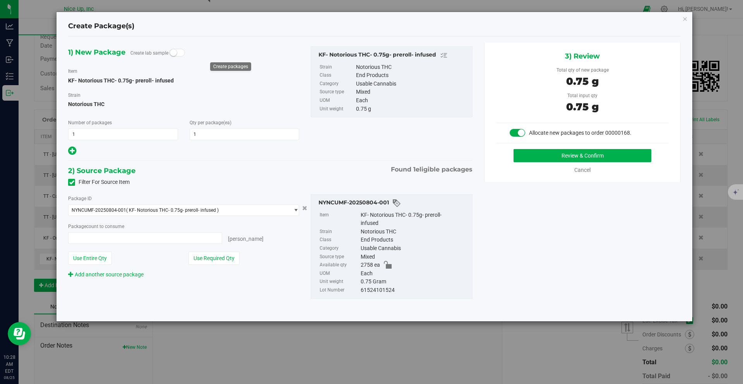
type input "1 ea"
click at [559, 155] on button "Review & Confirm" at bounding box center [582, 155] width 138 height 13
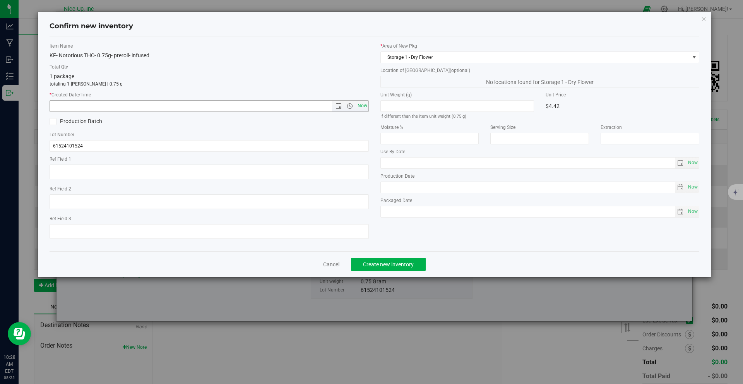
click at [358, 107] on span "Now" at bounding box center [362, 105] width 13 height 11
type input "8/25/2025 10:28 AM"
click at [389, 263] on span "Create new inventory" at bounding box center [388, 264] width 51 height 6
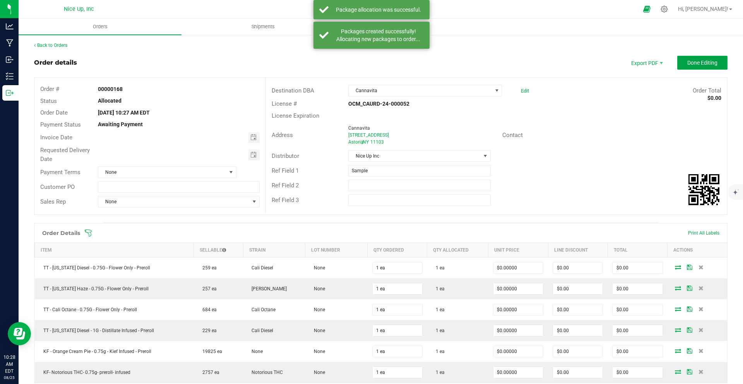
click at [689, 64] on span "Done Editing" at bounding box center [702, 63] width 30 height 6
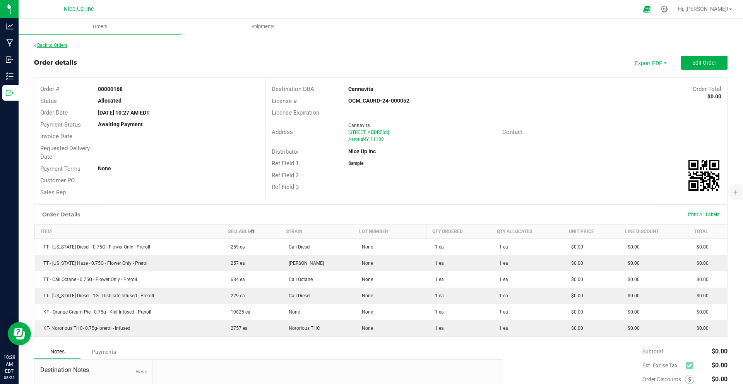
click at [49, 45] on link "Back to Orders" at bounding box center [50, 45] width 33 height 5
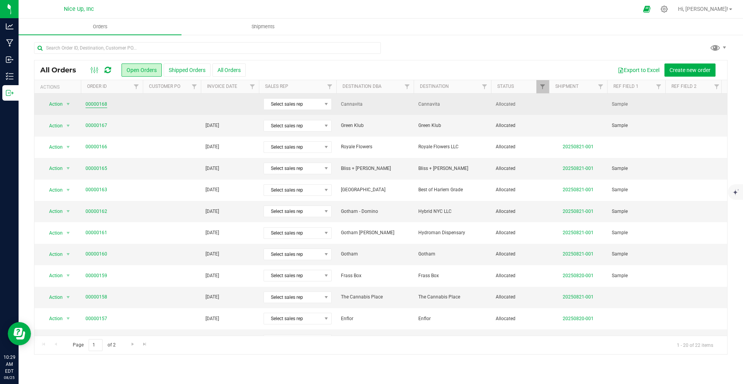
click at [101, 105] on link "00000168" at bounding box center [97, 104] width 22 height 7
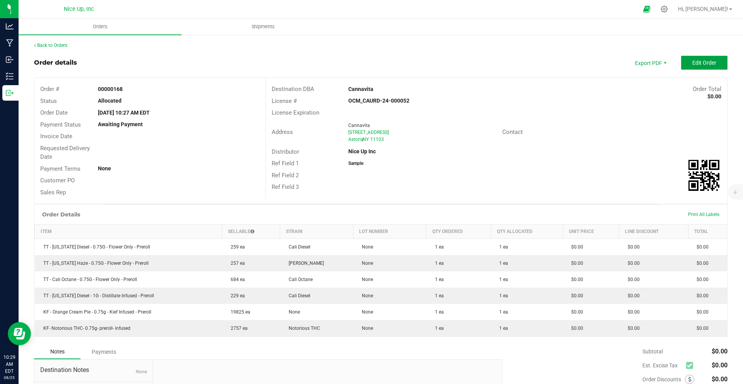
click at [692, 65] on span "Edit Order" at bounding box center [704, 63] width 24 height 6
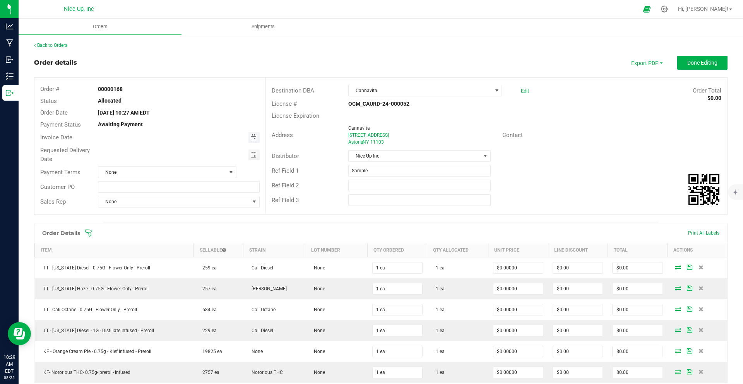
click at [253, 138] on span "Toggle calendar" at bounding box center [253, 137] width 6 height 6
click at [252, 155] on span "Toggle calendar" at bounding box center [253, 155] width 6 height 6
click at [200, 243] on span "30" at bounding box center [200, 243] width 11 height 12
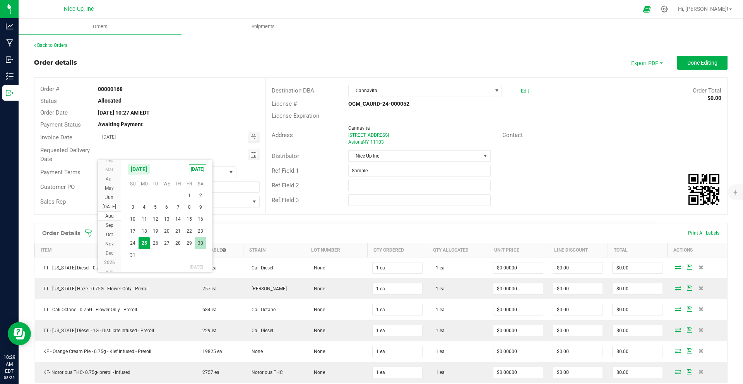
type input "[DATE]"
click at [720, 63] on button "Done Editing" at bounding box center [702, 63] width 50 height 14
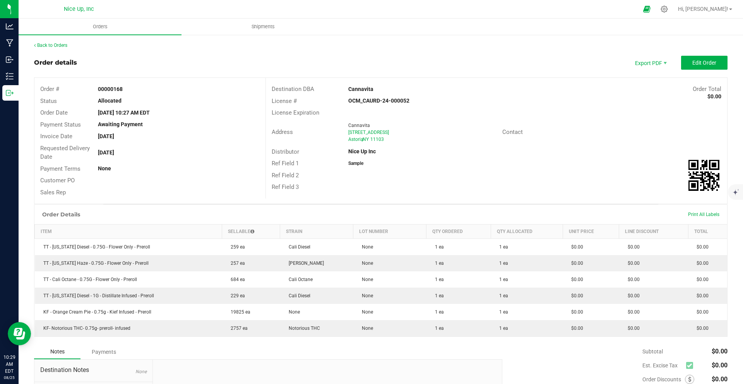
click at [58, 49] on div "Back to Orders Order details Export PDF Edit Order Order # 00000168 Status Allo…" at bounding box center [380, 253] width 693 height 422
click at [58, 46] on link "Back to Orders" at bounding box center [50, 45] width 33 height 5
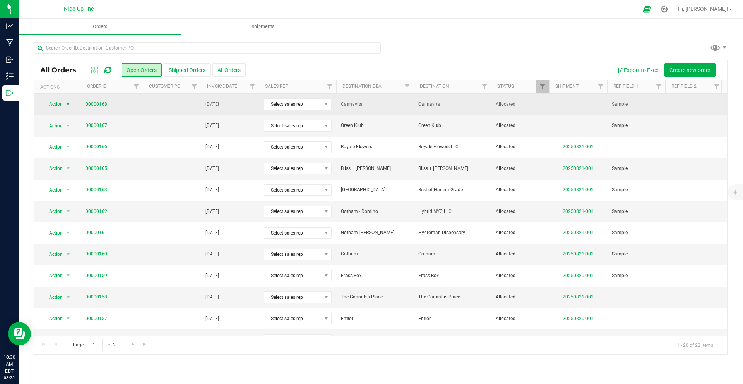
click at [63, 103] on span "select" at bounding box center [68, 104] width 10 height 11
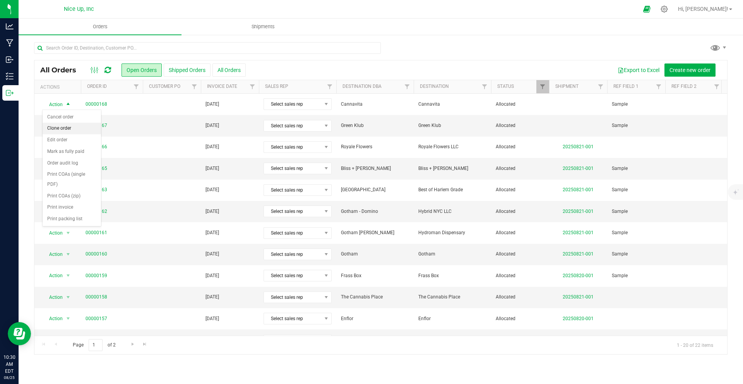
click at [64, 128] on li "Clone order" at bounding box center [72, 129] width 58 height 12
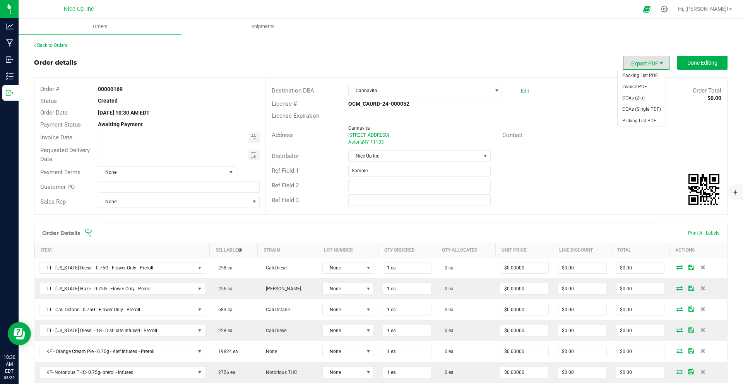
click at [658, 63] on span "Export PDF" at bounding box center [661, 63] width 6 height 6
click at [651, 87] on span "Invoice PDF" at bounding box center [642, 86] width 48 height 11
click at [412, 90] on span "Cannavita" at bounding box center [420, 90] width 143 height 11
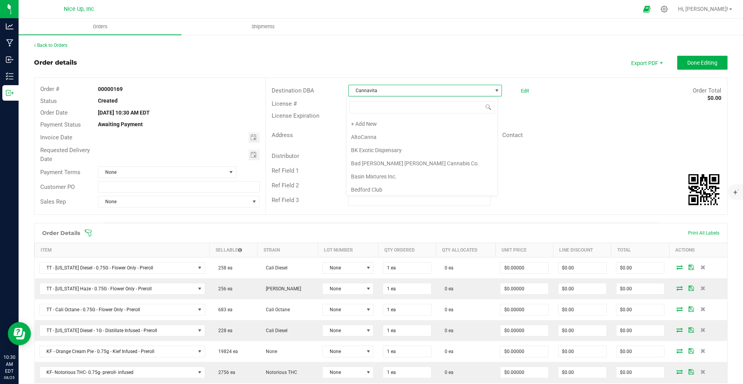
click at [388, 91] on span "Cannavita" at bounding box center [420, 90] width 143 height 11
type input "ju"
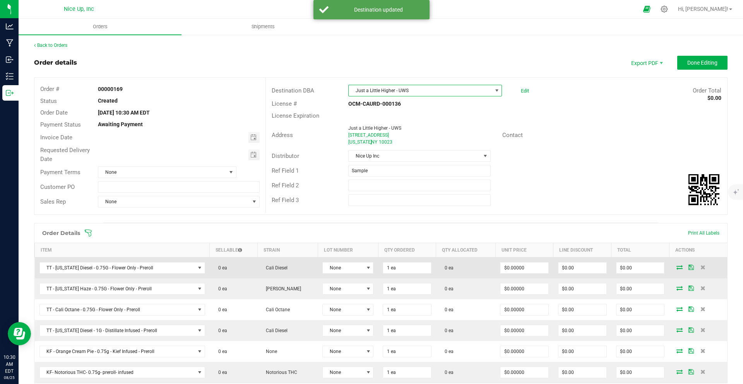
click at [676, 267] on icon at bounding box center [679, 267] width 6 height 5
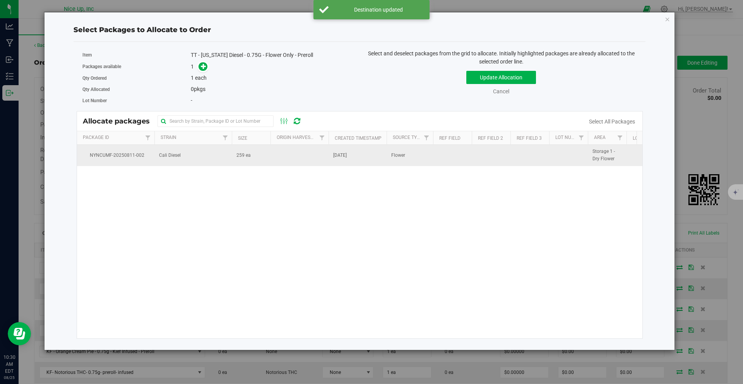
click at [223, 157] on td "Cali Diesel" at bounding box center [192, 155] width 77 height 21
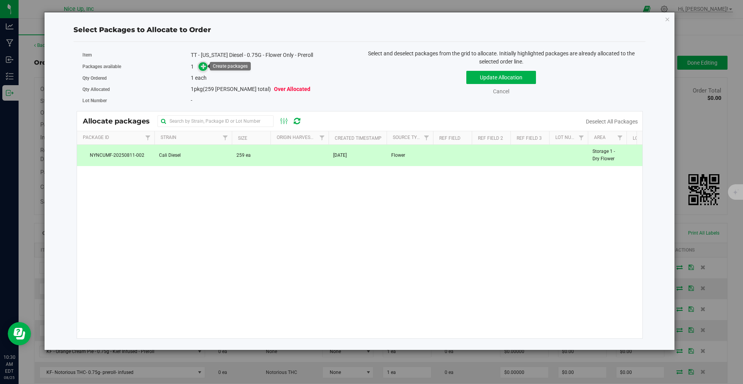
click at [205, 69] on span at bounding box center [202, 66] width 9 height 9
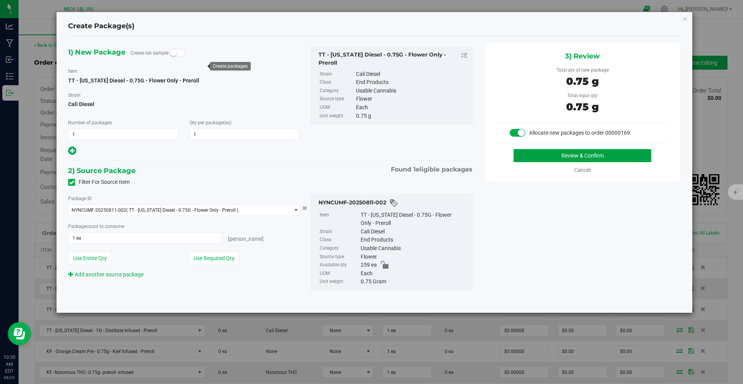
click at [559, 151] on button "Review & Confirm" at bounding box center [582, 155] width 138 height 13
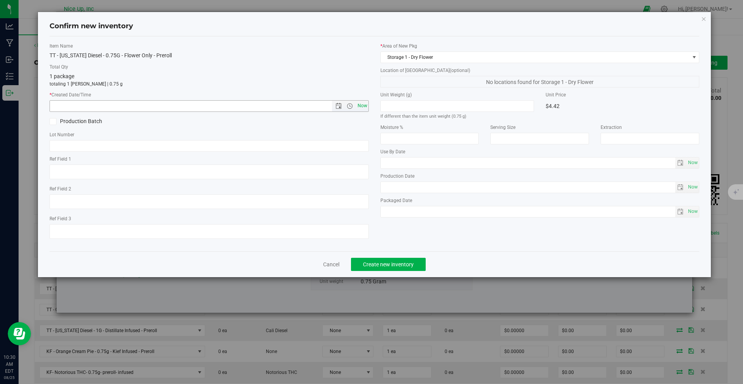
click at [364, 106] on span "Now" at bounding box center [362, 105] width 13 height 11
type input "8/25/2025 10:30 AM"
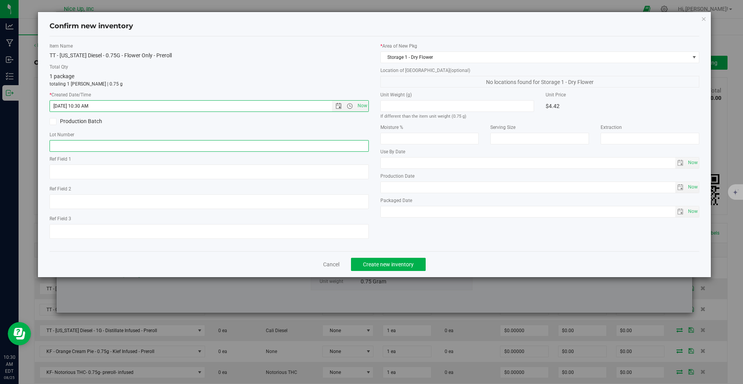
click at [84, 145] on input "text" at bounding box center [209, 146] width 319 height 12
type input "250520CaDi006"
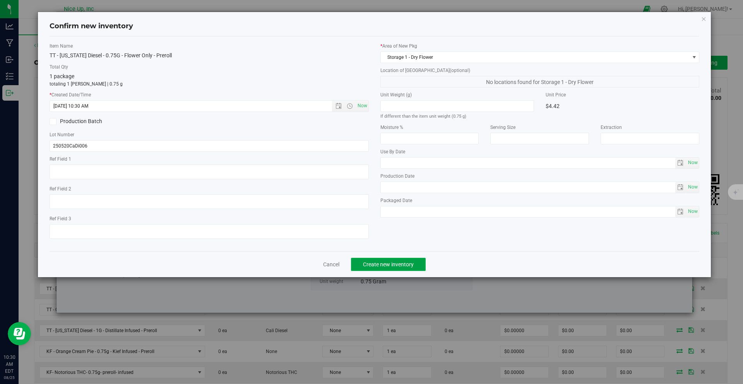
click at [382, 266] on span "Create new inventory" at bounding box center [388, 264] width 51 height 6
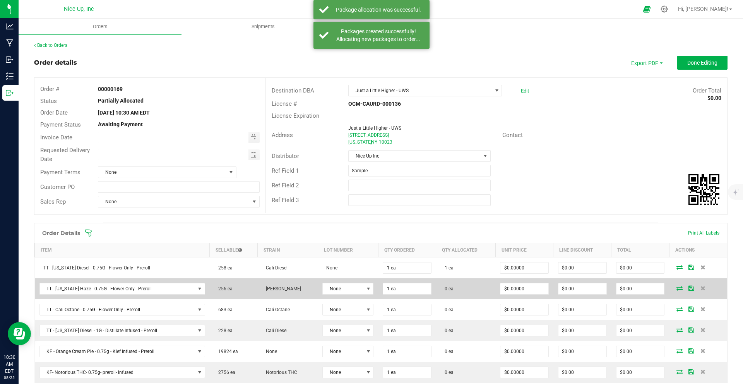
click at [676, 286] on icon at bounding box center [679, 288] width 6 height 5
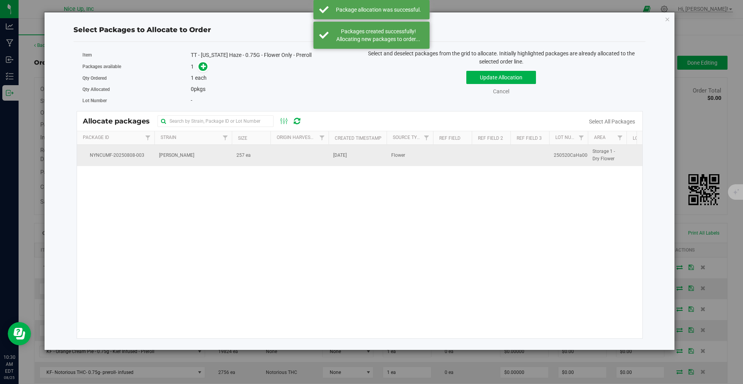
click at [214, 157] on td "[PERSON_NAME]" at bounding box center [192, 155] width 77 height 21
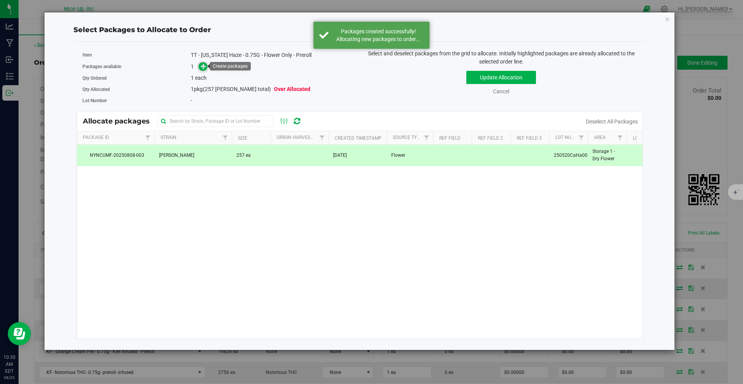
click at [206, 68] on icon at bounding box center [203, 65] width 5 height 5
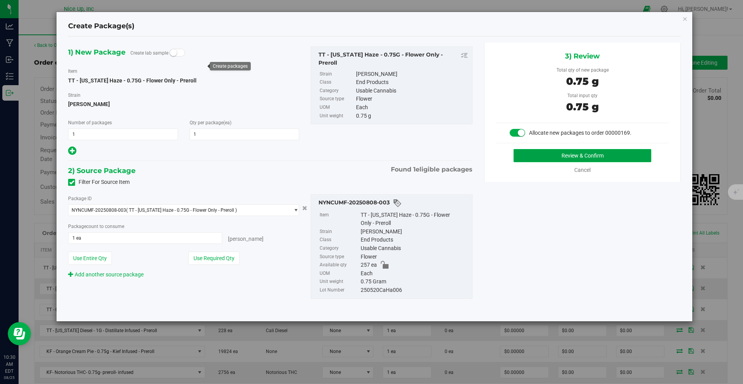
click at [570, 152] on button "Review & Confirm" at bounding box center [582, 155] width 138 height 13
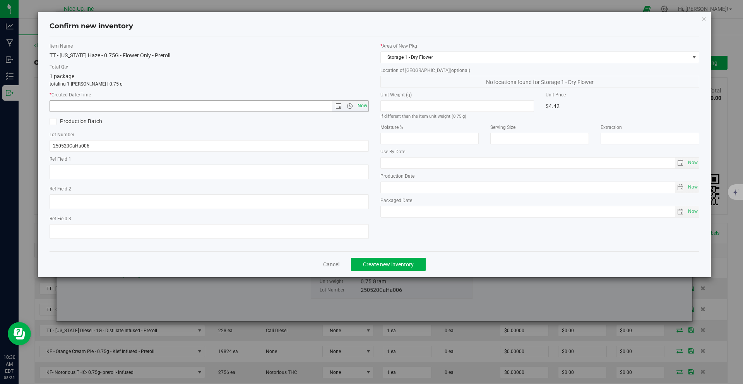
click at [364, 104] on span "Now" at bounding box center [362, 105] width 13 height 11
type input "8/25/2025 10:30 AM"
click at [388, 265] on span "Create new inventory" at bounding box center [388, 264] width 51 height 6
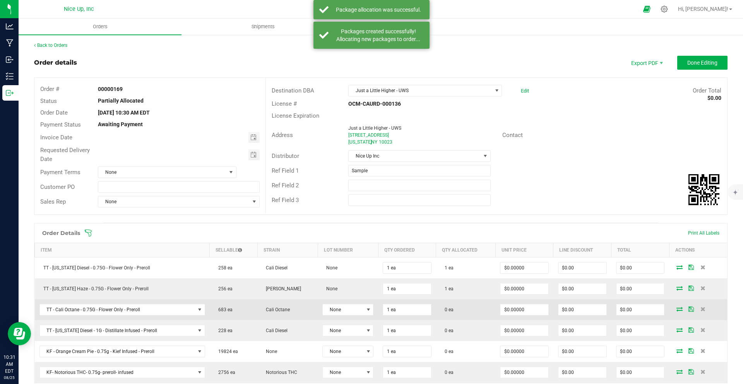
click at [676, 309] on icon at bounding box center [679, 308] width 6 height 5
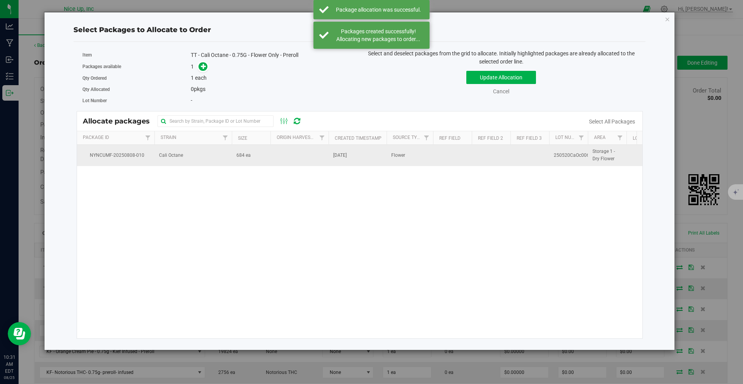
click at [178, 157] on span "Cali Octane" at bounding box center [171, 155] width 24 height 7
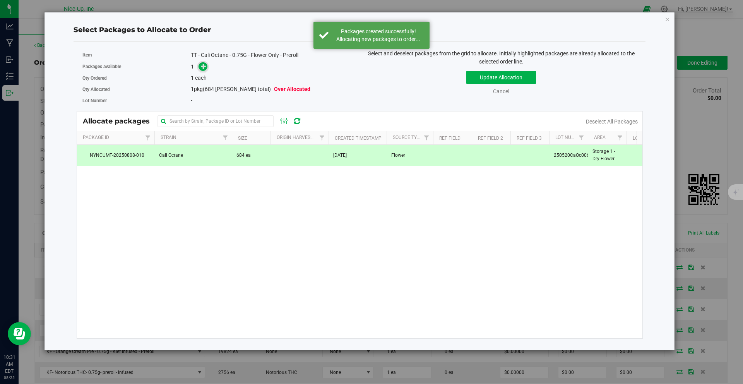
click at [203, 67] on icon at bounding box center [203, 65] width 5 height 5
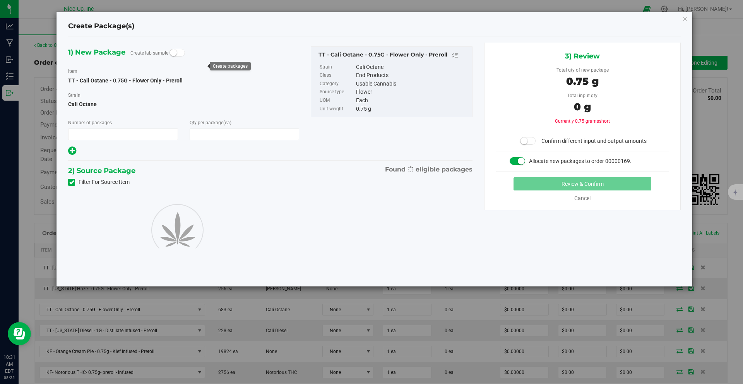
type input "1"
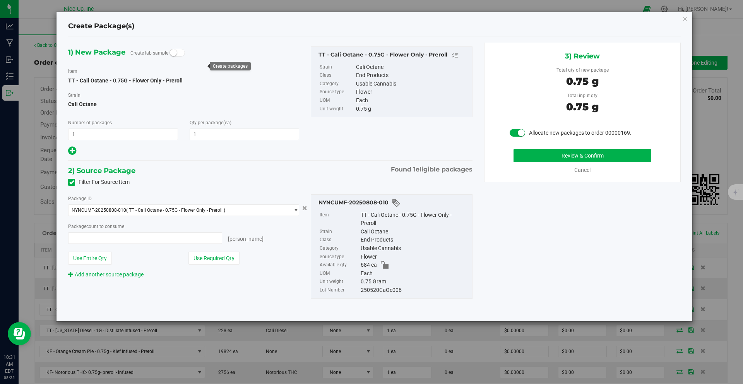
type input "1 ea"
click at [577, 152] on button "Review & Confirm" at bounding box center [582, 155] width 138 height 13
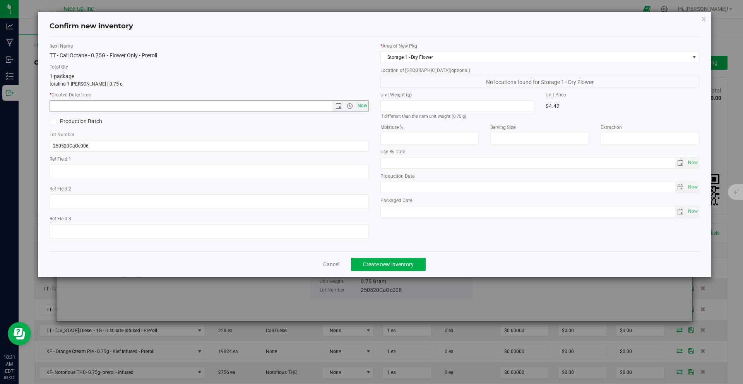
click at [363, 102] on span "Now" at bounding box center [362, 105] width 13 height 11
type input "8/25/2025 10:31 AM"
click at [393, 259] on button "Create new inventory" at bounding box center [388, 264] width 75 height 13
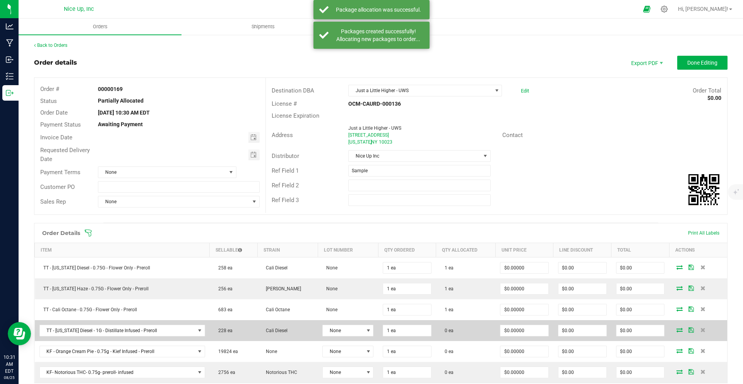
click at [676, 330] on icon at bounding box center [679, 329] width 6 height 5
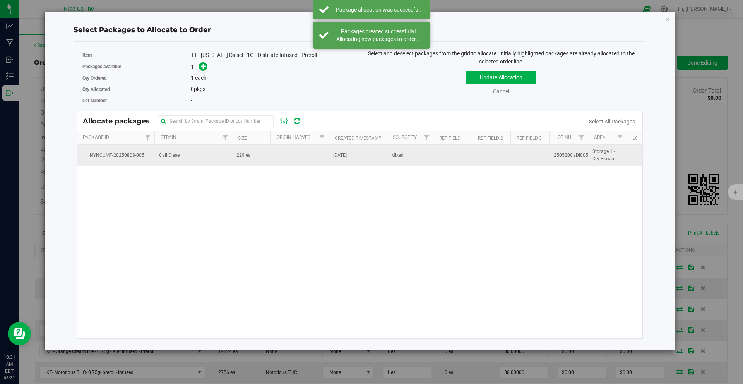
click at [220, 159] on td "Cali Diesel" at bounding box center [192, 155] width 77 height 21
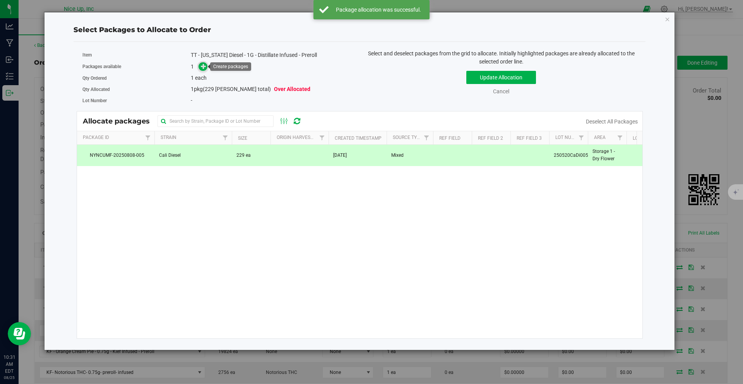
click at [205, 67] on icon at bounding box center [203, 65] width 5 height 5
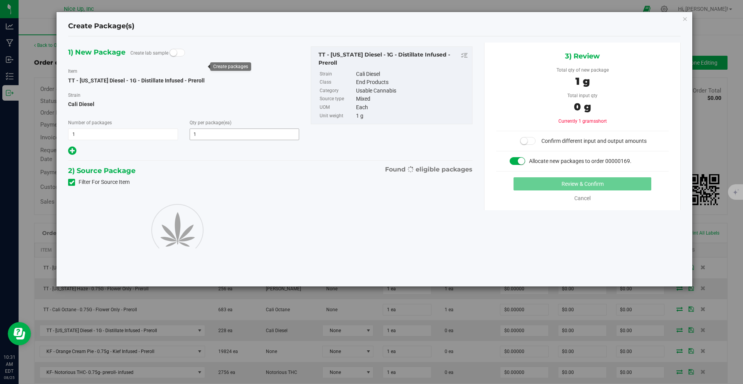
type input "1"
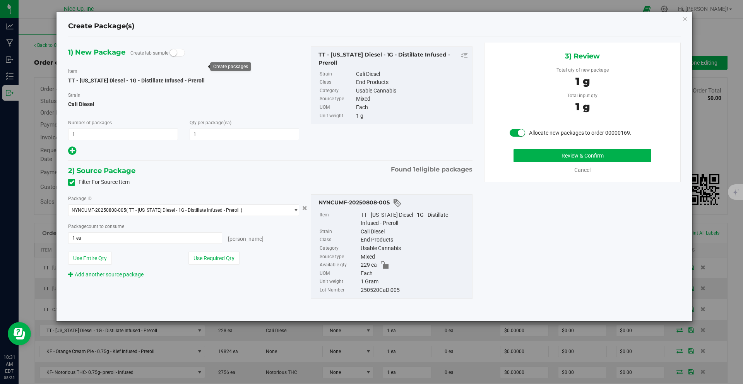
click at [549, 148] on div "3) Review Total qty of new package 1 g Total input qty 1 g Allocate new package…" at bounding box center [582, 112] width 197 height 139
click at [550, 154] on button "Review & Confirm" at bounding box center [582, 155] width 138 height 13
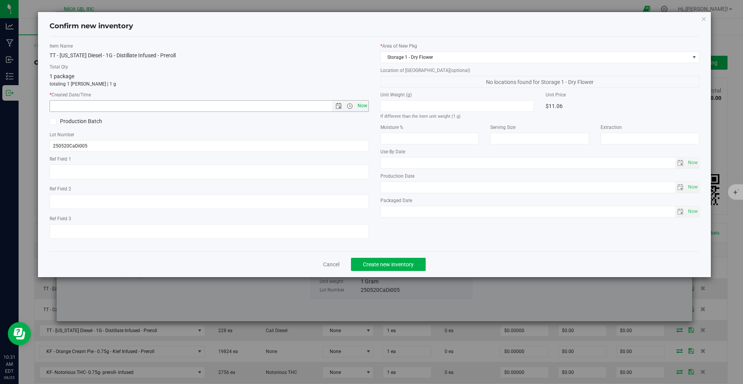
click at [361, 103] on span "Now" at bounding box center [362, 105] width 13 height 11
type input "8/25/2025 10:31 AM"
click at [381, 268] on button "Create new inventory" at bounding box center [388, 264] width 75 height 13
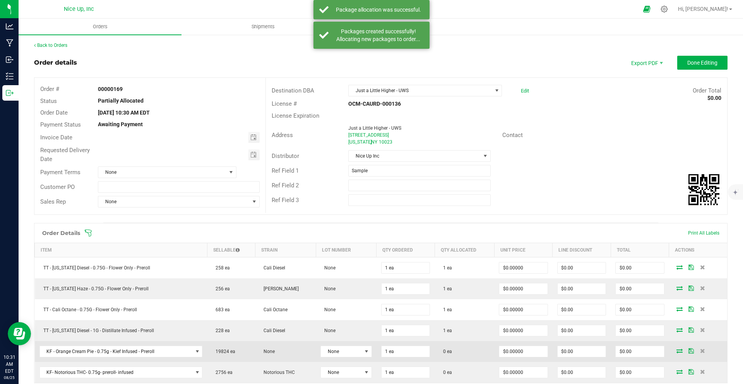
click at [676, 352] on icon at bounding box center [679, 350] width 6 height 5
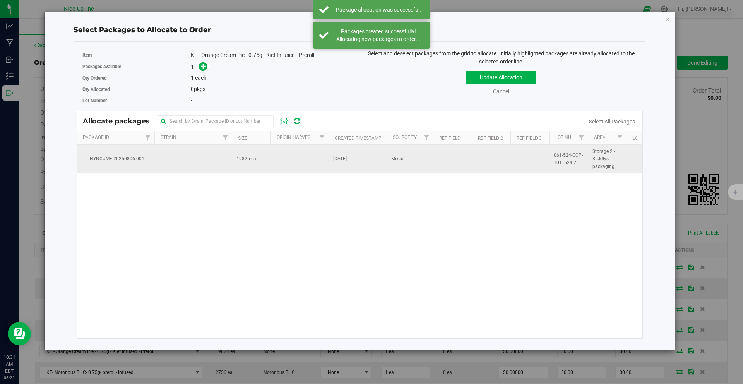
click at [265, 161] on td "19825 ea" at bounding box center [251, 159] width 39 height 29
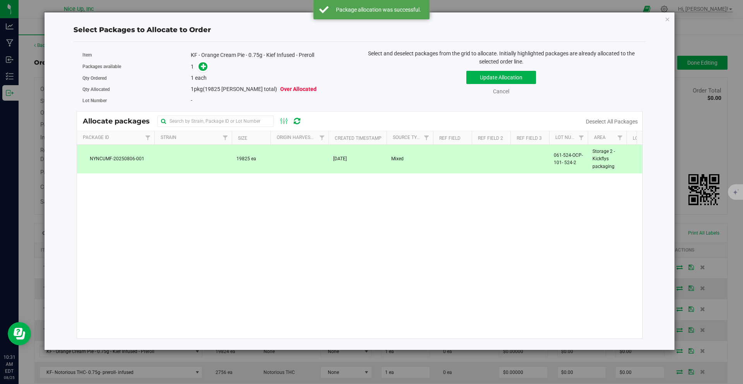
click at [206, 72] on div "Qty Ordered 1 each" at bounding box center [218, 77] width 272 height 11
click at [205, 67] on icon at bounding box center [203, 65] width 5 height 5
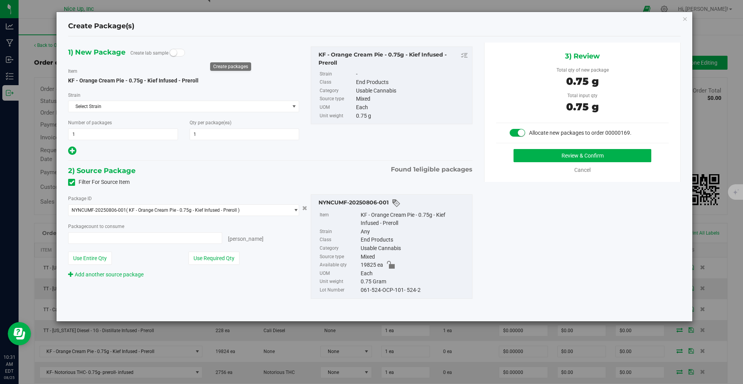
type input "1 ea"
click at [592, 161] on button "Review & Confirm" at bounding box center [582, 155] width 138 height 13
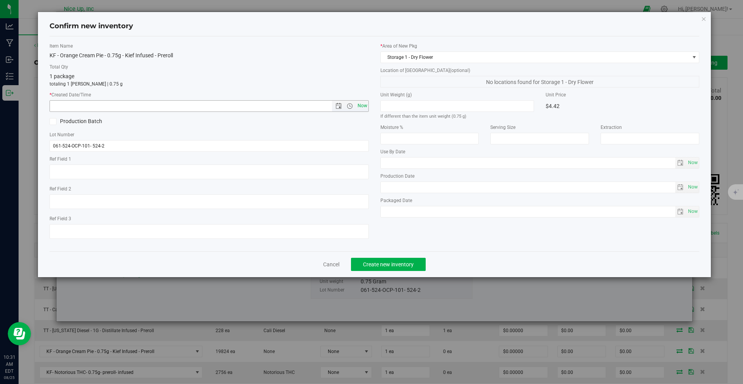
click at [362, 104] on span "Now" at bounding box center [362, 105] width 13 height 11
type input "8/25/2025 10:31 AM"
click at [414, 262] on button "Create new inventory" at bounding box center [388, 264] width 75 height 13
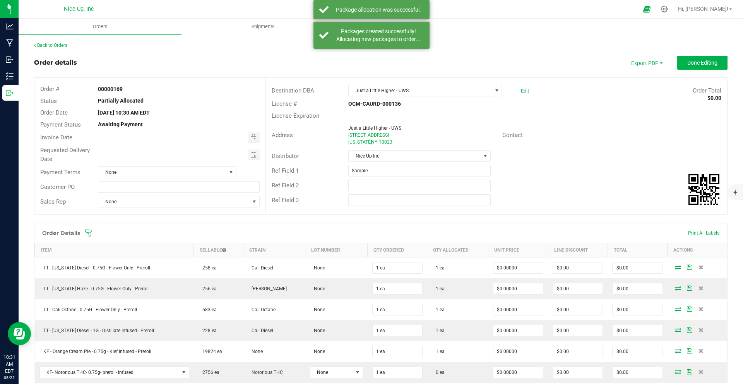
scroll to position [45, 0]
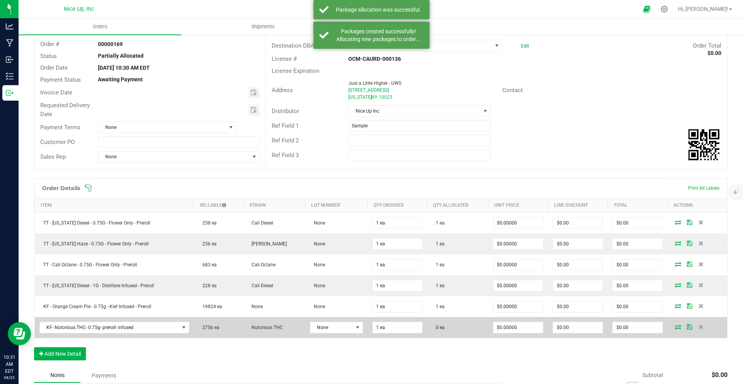
click at [675, 327] on icon at bounding box center [678, 326] width 6 height 5
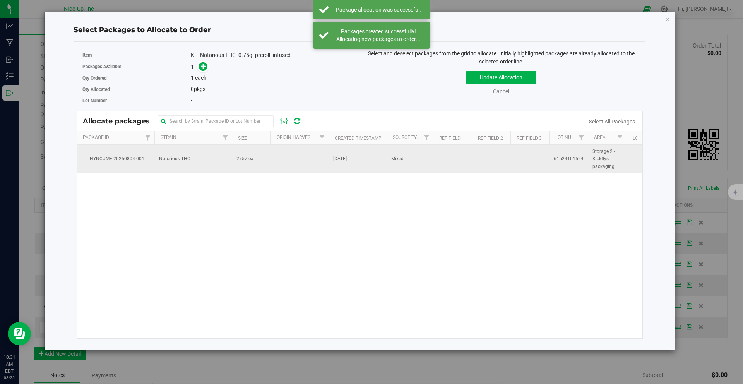
click at [311, 157] on td at bounding box center [299, 159] width 58 height 29
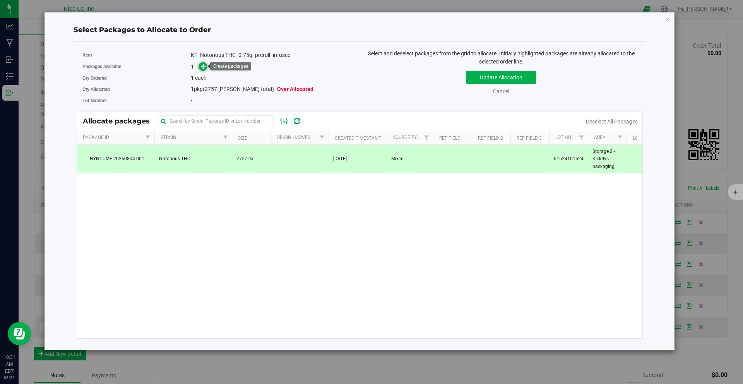
click at [202, 67] on icon at bounding box center [203, 65] width 5 height 5
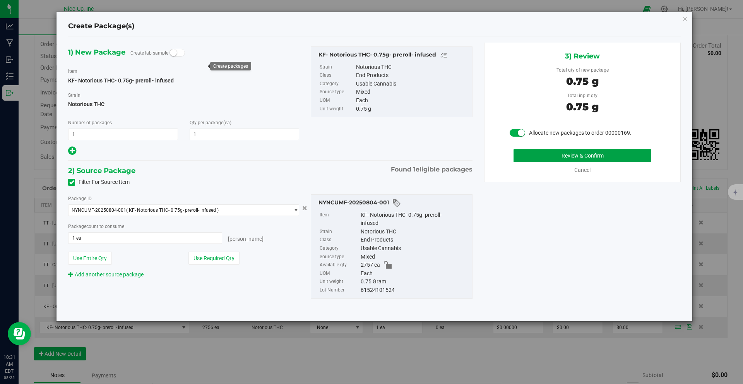
click at [577, 154] on button "Review & Confirm" at bounding box center [582, 155] width 138 height 13
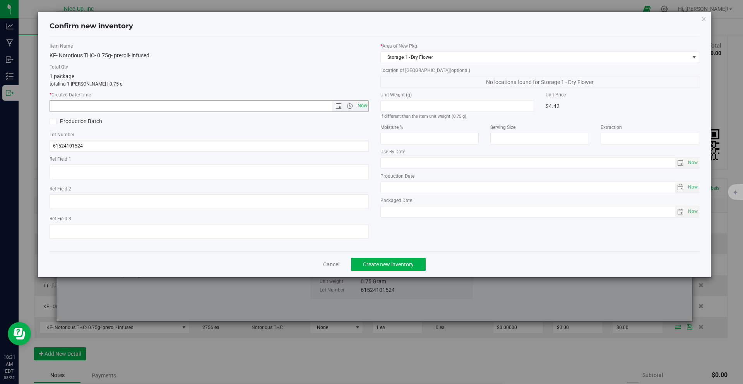
click at [368, 103] on span "Now" at bounding box center [362, 105] width 13 height 11
type input "8/25/2025 10:31 AM"
click at [415, 264] on button "Create new inventory" at bounding box center [388, 264] width 75 height 13
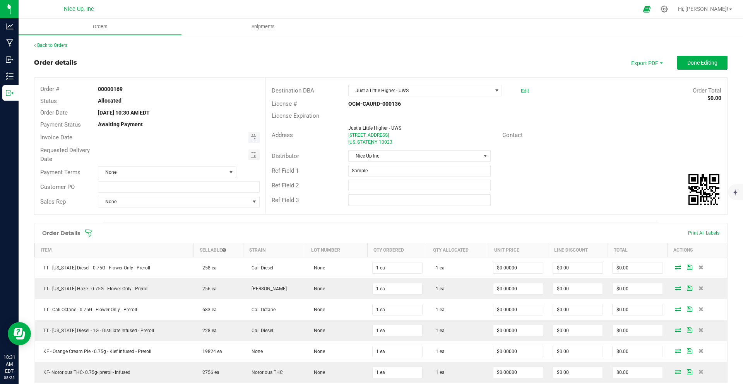
click at [256, 137] on span "Toggle calendar" at bounding box center [253, 137] width 11 height 11
click at [163, 224] on span "27" at bounding box center [166, 226] width 11 height 12
type input "[DATE]"
click at [250, 155] on span "Toggle calendar" at bounding box center [253, 155] width 6 height 6
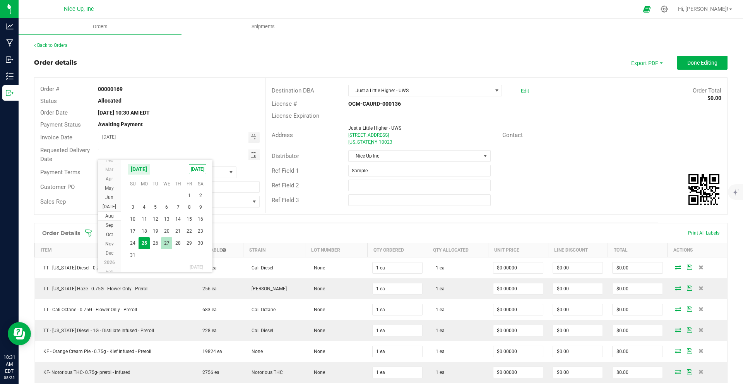
click at [166, 241] on span "27" at bounding box center [166, 243] width 11 height 12
type input "[DATE]"
click at [691, 67] on button "Done Editing" at bounding box center [702, 63] width 50 height 14
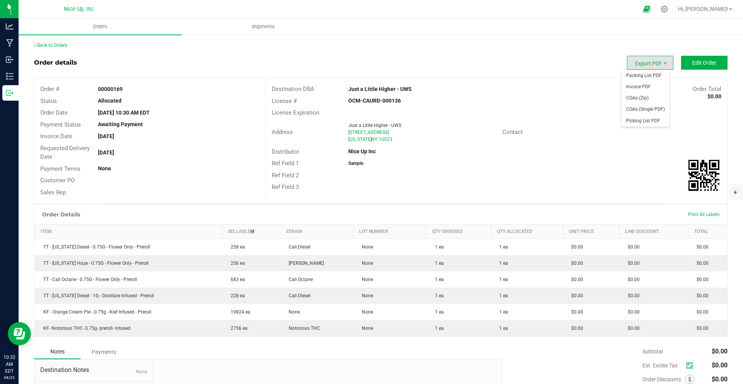
click at [640, 66] on span "Export PDF" at bounding box center [650, 63] width 46 height 14
click at [645, 86] on span "Invoice PDF" at bounding box center [645, 86] width 48 height 11
click at [42, 39] on div "Back to Orders Order details Export PDF Edit Order Order # 00000169 Status Allo…" at bounding box center [381, 252] width 724 height 437
click at [43, 41] on div "Back to Orders Order details Export PDF Edit Order Order # 00000169 Status Allo…" at bounding box center [381, 252] width 724 height 437
click at [59, 44] on link "Back to Orders" at bounding box center [50, 45] width 33 height 5
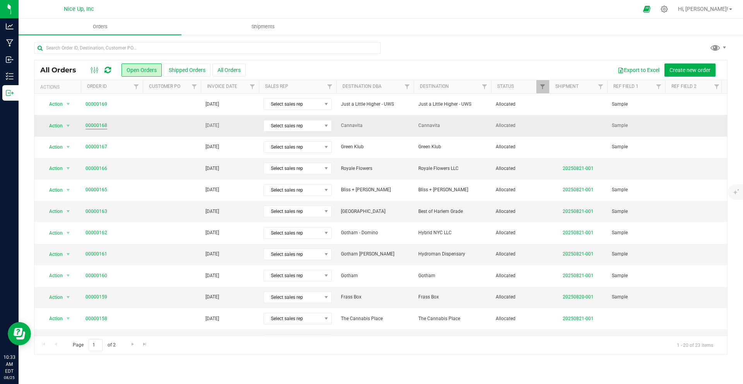
click at [93, 123] on link "00000168" at bounding box center [97, 125] width 22 height 7
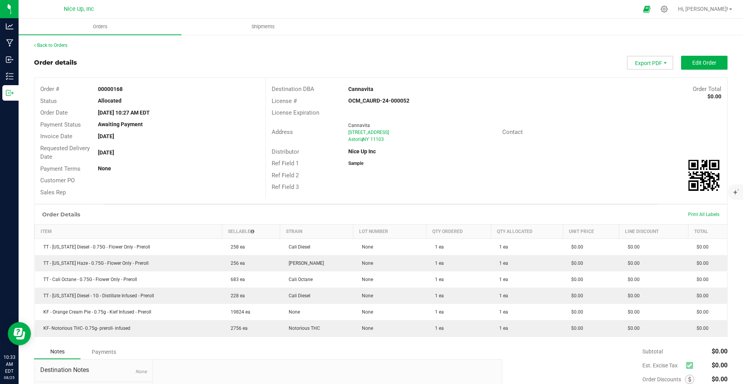
click at [636, 68] on span "Export PDF" at bounding box center [650, 63] width 46 height 14
click at [634, 87] on span "Invoice PDF" at bounding box center [645, 86] width 48 height 11
click at [43, 39] on div "Back to Orders Order details Export PDF Edit Order Order # 00000168 Status Allo…" at bounding box center [381, 252] width 724 height 437
click at [44, 41] on div "Back to Orders Order details Export PDF Edit Order Order # 00000168 Status Allo…" at bounding box center [381, 252] width 724 height 437
click at [48, 46] on link "Back to Orders" at bounding box center [50, 45] width 33 height 5
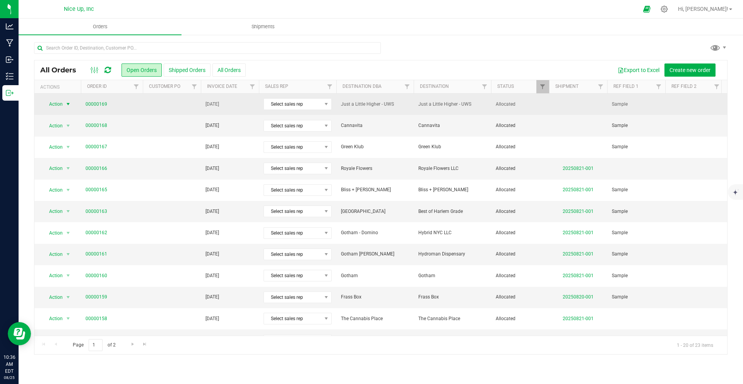
click at [65, 103] on span "select" at bounding box center [68, 104] width 6 height 6
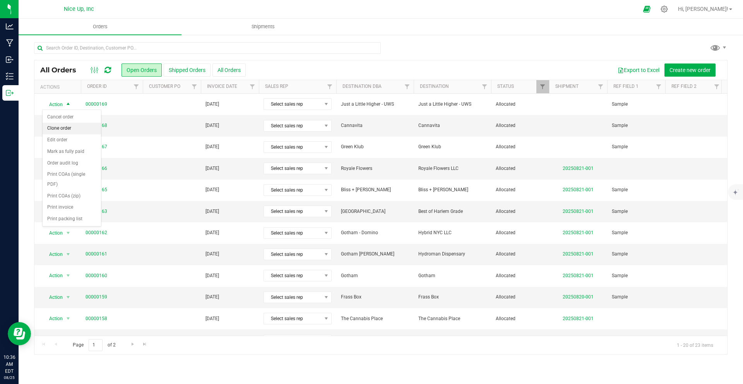
click at [62, 128] on li "Clone order" at bounding box center [72, 129] width 58 height 12
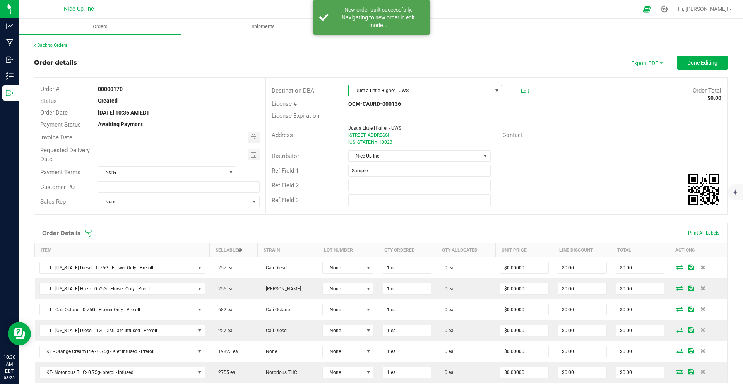
click at [408, 90] on span "Just a Little Higher - UWS" at bounding box center [420, 90] width 143 height 11
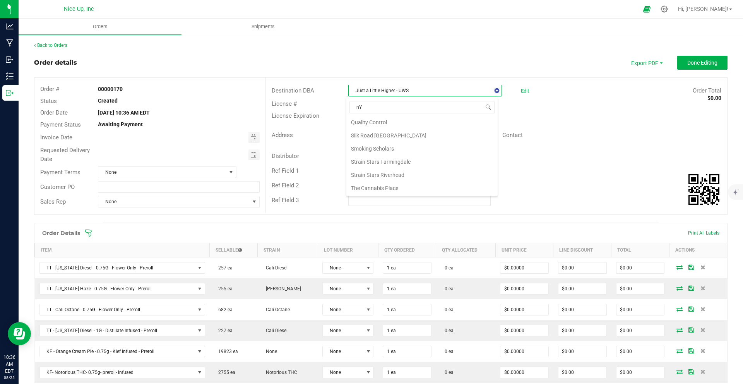
type input "nYC"
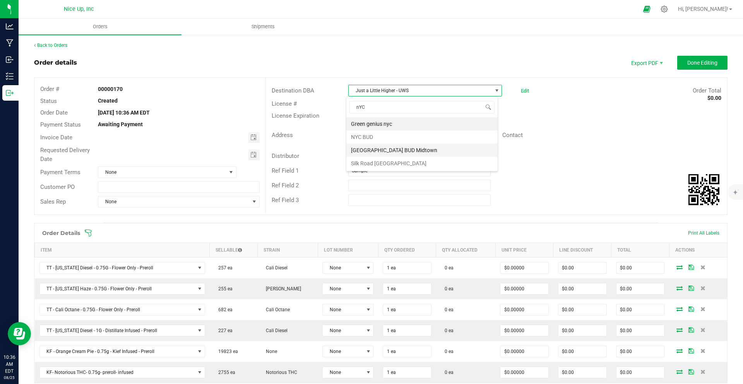
click at [392, 153] on li "[GEOGRAPHIC_DATA] BUD Midtown" at bounding box center [421, 150] width 151 height 13
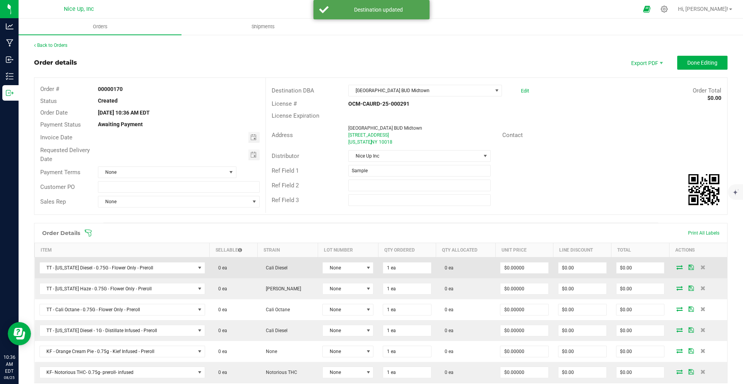
click at [676, 267] on icon at bounding box center [679, 267] width 6 height 5
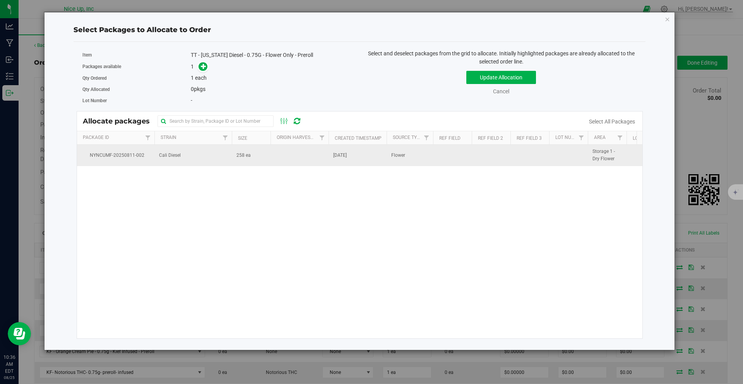
click at [230, 154] on td "Cali Diesel" at bounding box center [192, 155] width 77 height 21
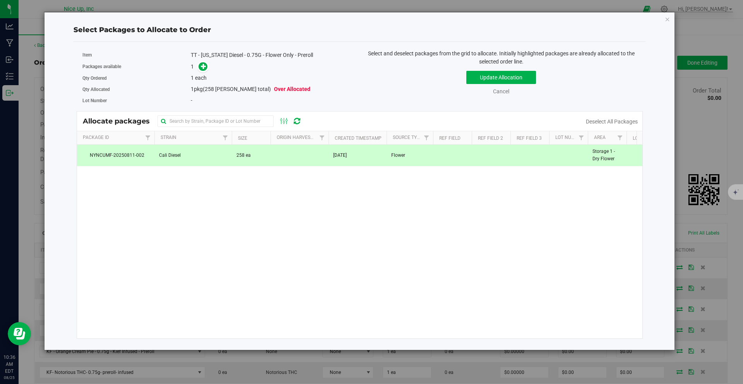
click at [201, 71] on span at bounding box center [201, 66] width 12 height 9
click at [202, 69] on icon at bounding box center [203, 65] width 5 height 5
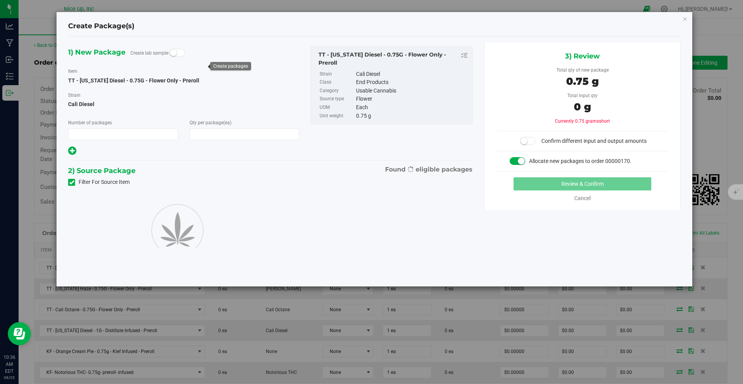
type input "1"
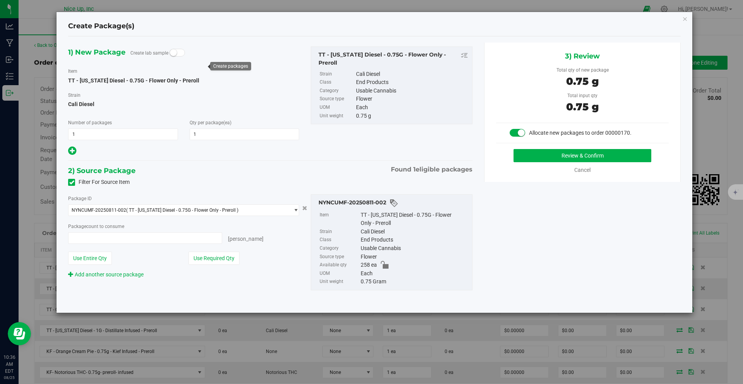
type input "1 ea"
click at [546, 156] on button "Review & Confirm" at bounding box center [582, 155] width 138 height 13
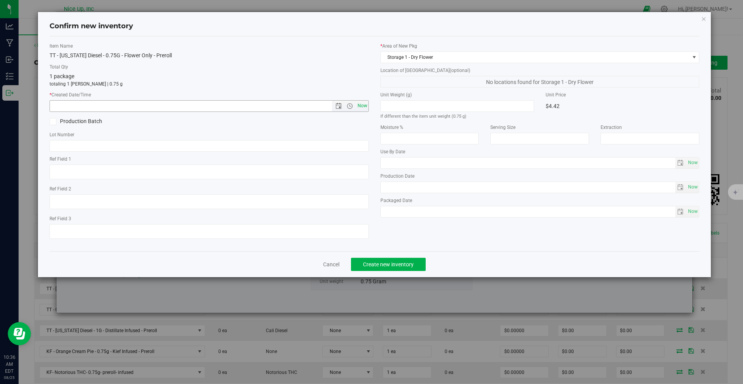
click at [364, 106] on span "Now" at bounding box center [362, 105] width 13 height 11
type input "8/25/2025 10:36 AM"
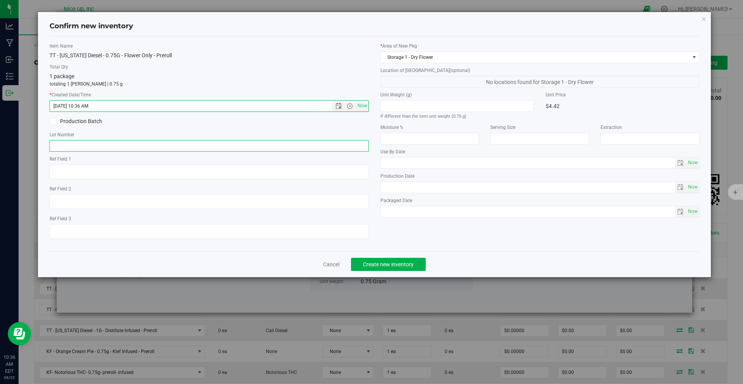
click at [237, 149] on input "text" at bounding box center [209, 146] width 319 height 12
type input "250520CaDi006"
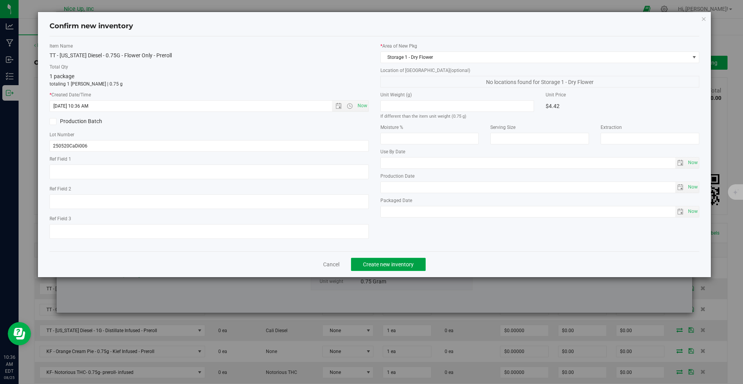
click at [400, 263] on span "Create new inventory" at bounding box center [388, 264] width 51 height 6
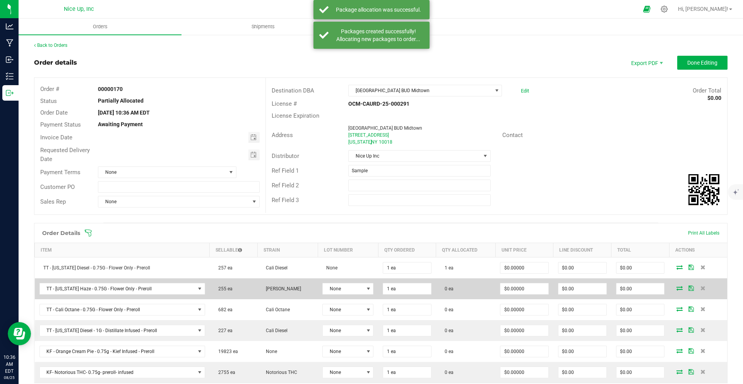
click at [676, 287] on icon at bounding box center [679, 288] width 6 height 5
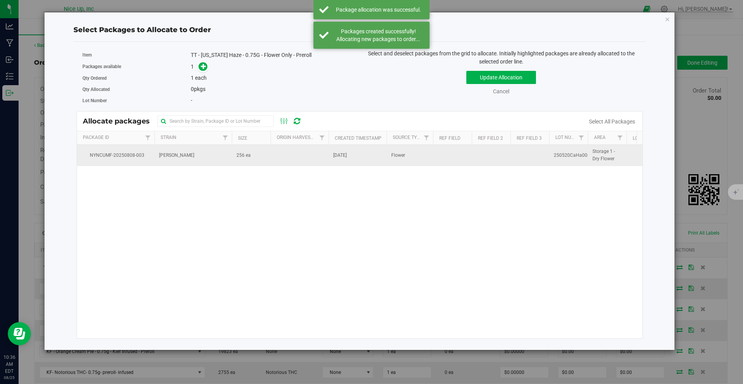
click at [262, 156] on td "256 ea" at bounding box center [251, 155] width 39 height 21
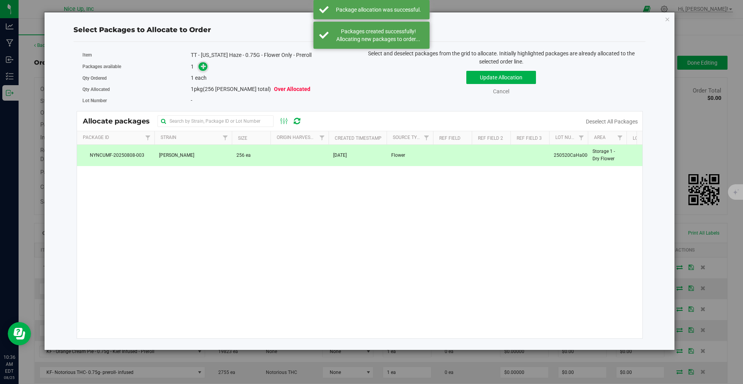
click at [204, 66] on icon at bounding box center [203, 65] width 5 height 5
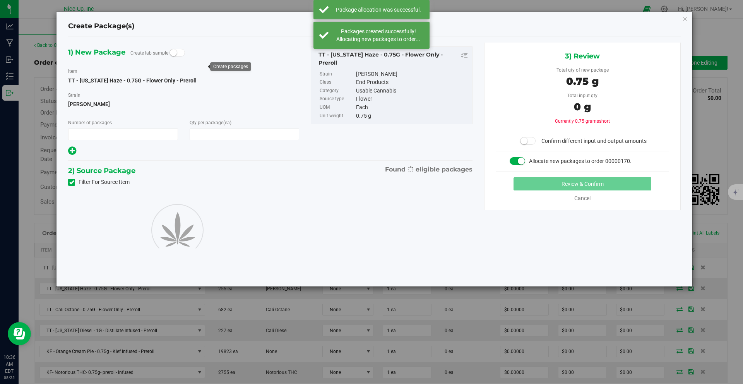
type input "1"
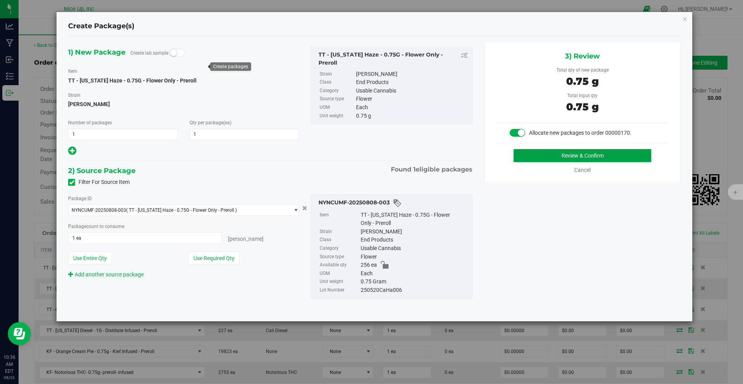
click at [544, 152] on button "Review & Confirm" at bounding box center [582, 155] width 138 height 13
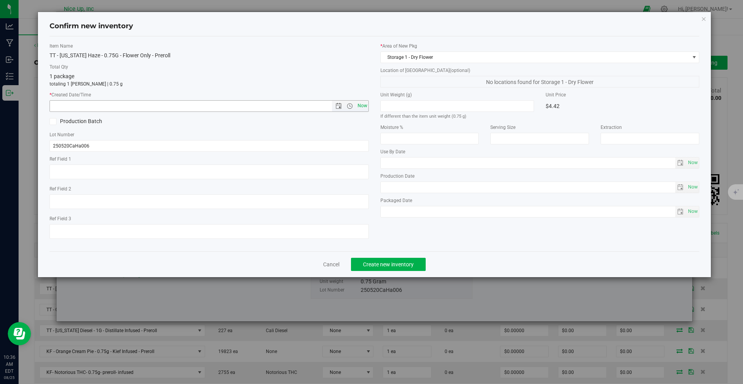
click at [366, 105] on span "Now" at bounding box center [362, 105] width 13 height 11
type input "8/25/2025 10:36 AM"
click at [386, 265] on span "Create new inventory" at bounding box center [388, 264] width 51 height 6
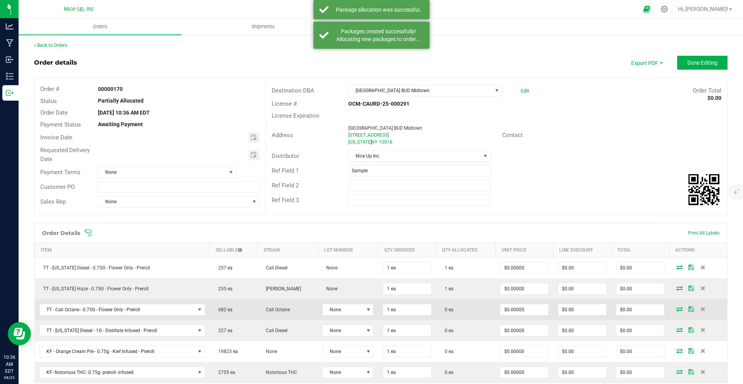
scroll to position [15, 0]
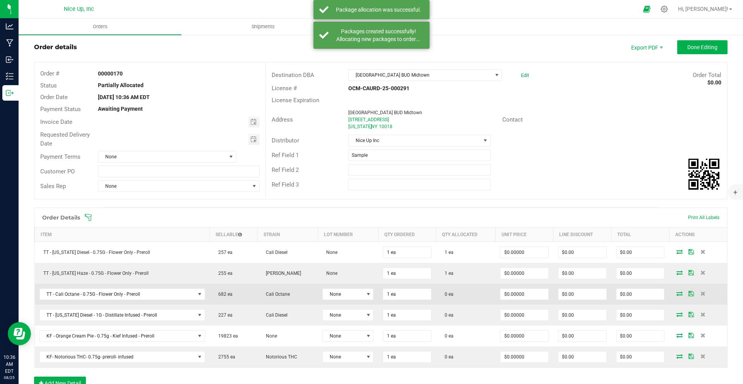
click at [676, 295] on icon at bounding box center [679, 293] width 6 height 5
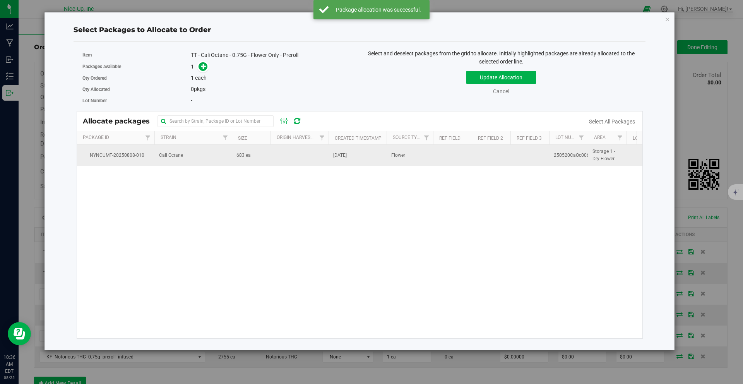
click at [281, 154] on td at bounding box center [299, 155] width 58 height 21
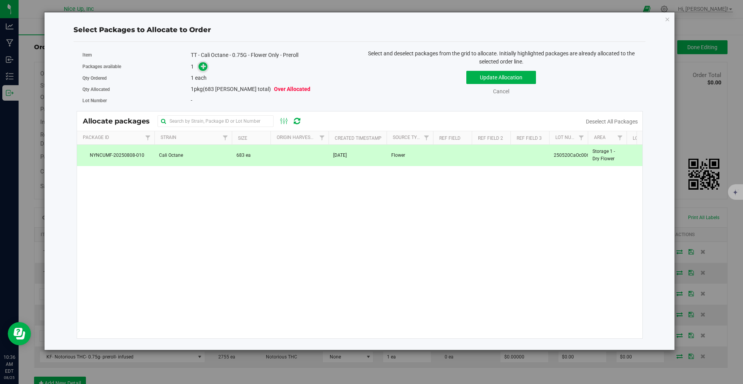
click at [204, 69] on span at bounding box center [202, 66] width 9 height 9
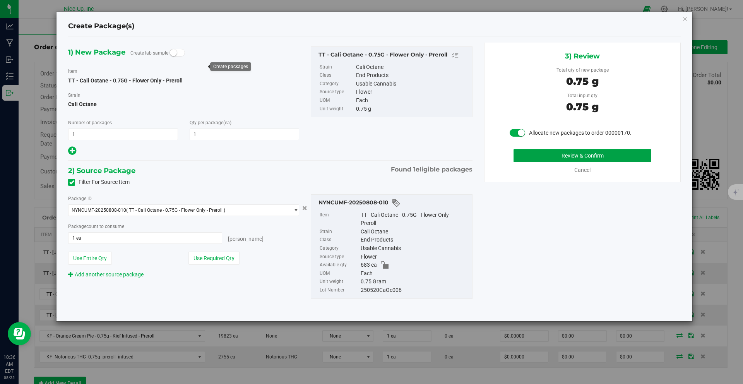
click at [581, 156] on button "Review & Confirm" at bounding box center [582, 155] width 138 height 13
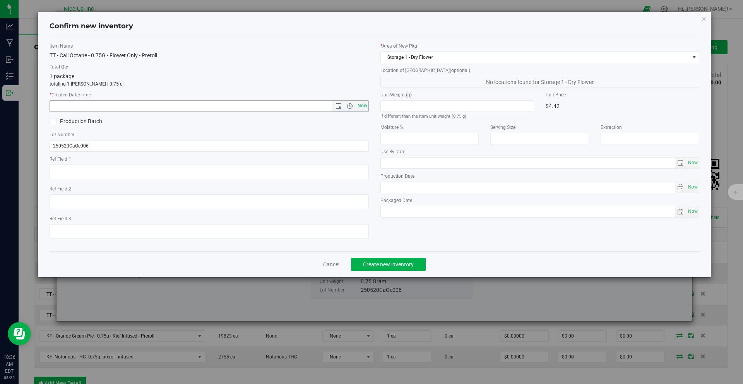
click at [361, 104] on span "Now" at bounding box center [362, 105] width 13 height 11
type input "8/25/2025 10:36 AM"
click at [390, 258] on button "Create new inventory" at bounding box center [388, 264] width 75 height 13
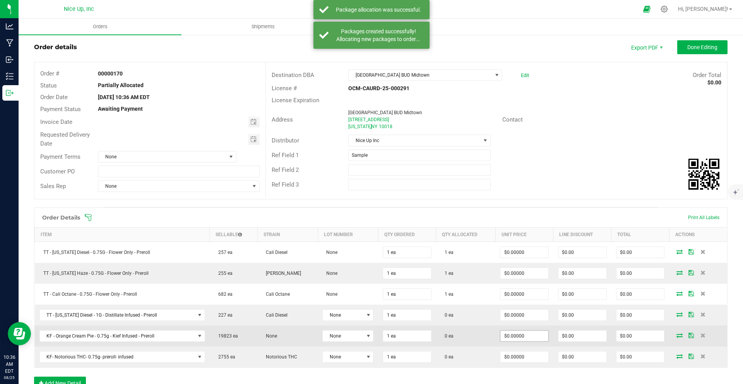
scroll to position [47, 0]
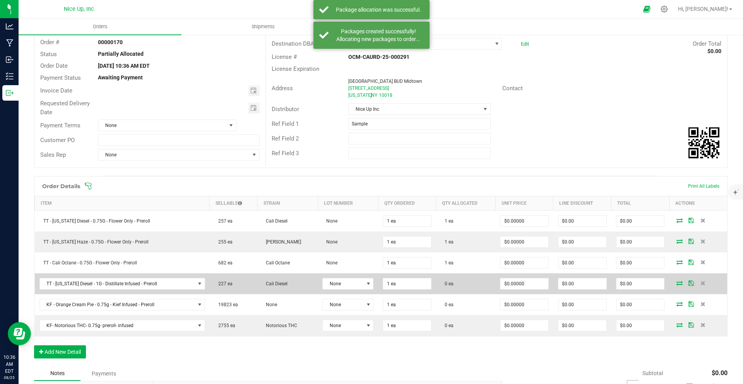
click at [676, 284] on icon at bounding box center [679, 283] width 6 height 5
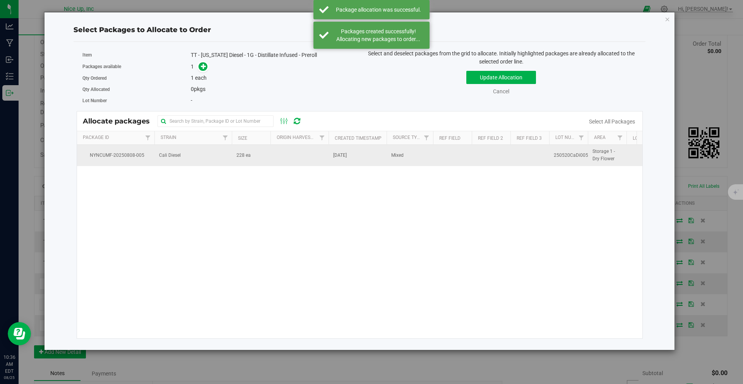
click at [204, 154] on td "Cali Diesel" at bounding box center [192, 155] width 77 height 21
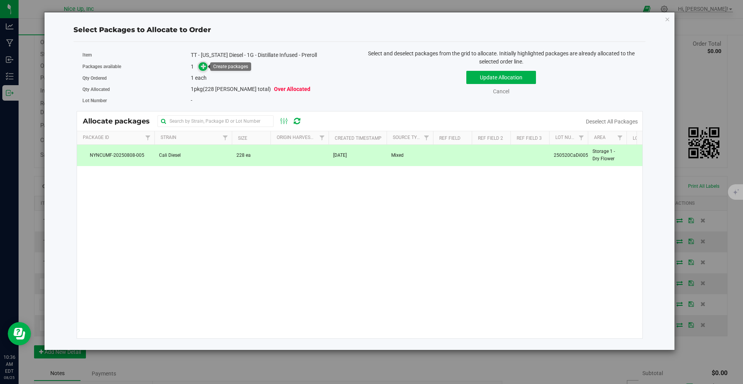
click at [204, 69] on icon at bounding box center [203, 65] width 5 height 5
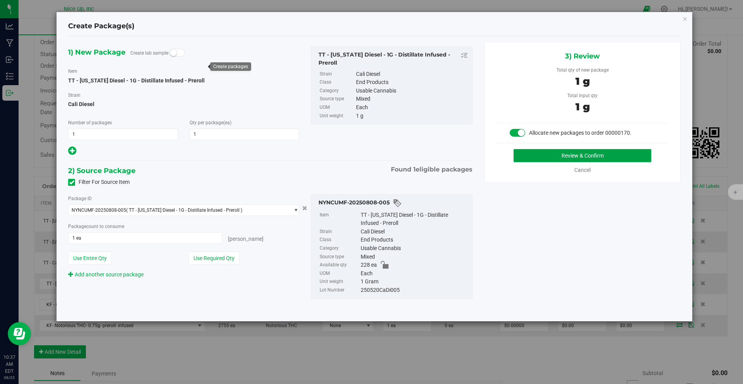
click at [599, 156] on button "Review & Confirm" at bounding box center [582, 155] width 138 height 13
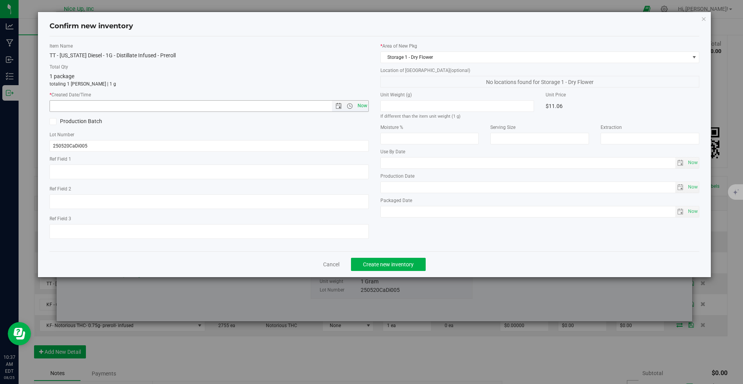
click at [367, 106] on span "Now" at bounding box center [362, 105] width 13 height 11
type input "8/25/2025 10:37 AM"
click at [409, 267] on span "Create new inventory" at bounding box center [388, 264] width 51 height 6
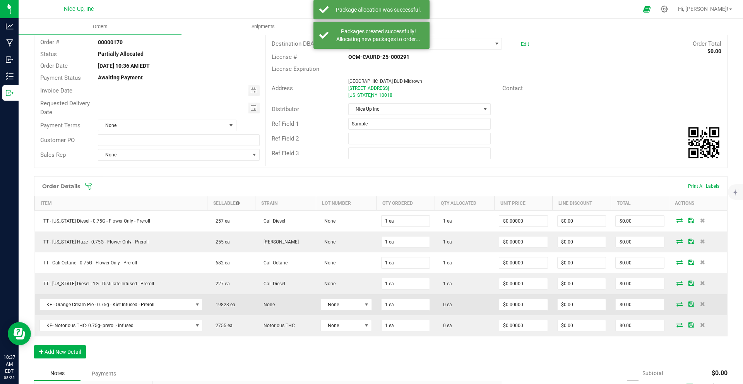
click at [676, 306] on icon at bounding box center [679, 303] width 6 height 5
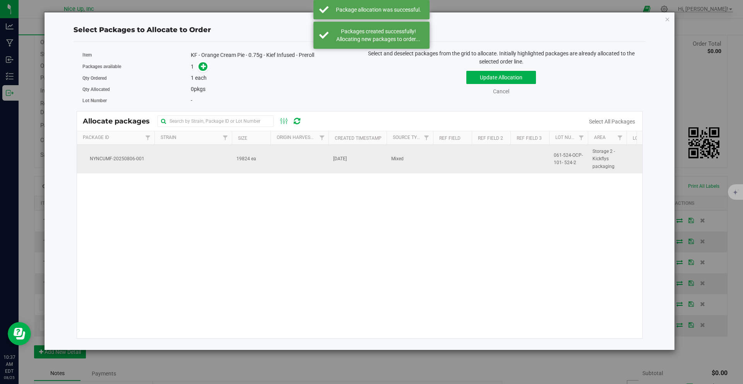
click at [282, 168] on td at bounding box center [299, 159] width 58 height 29
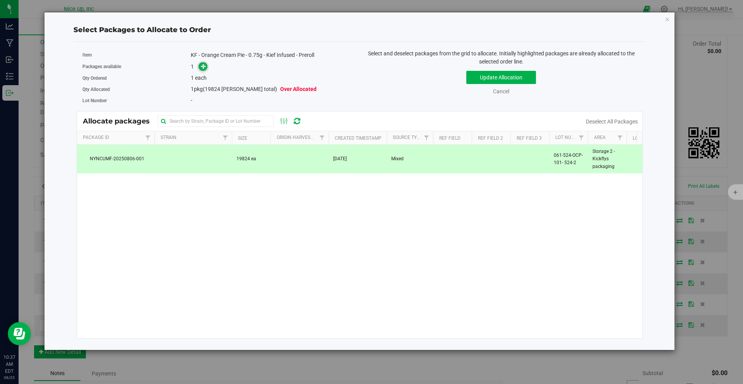
click at [203, 66] on icon at bounding box center [203, 65] width 5 height 5
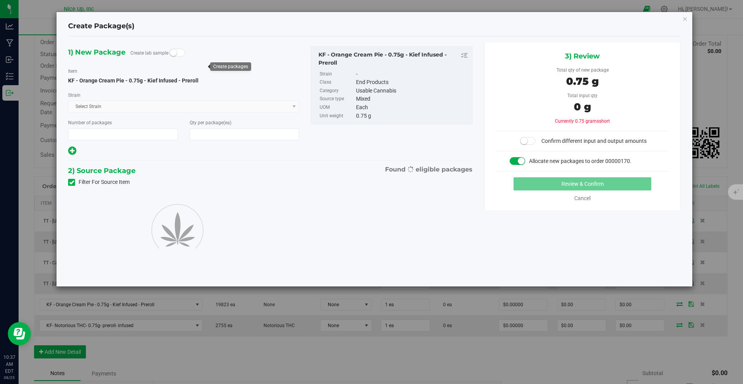
type input "1"
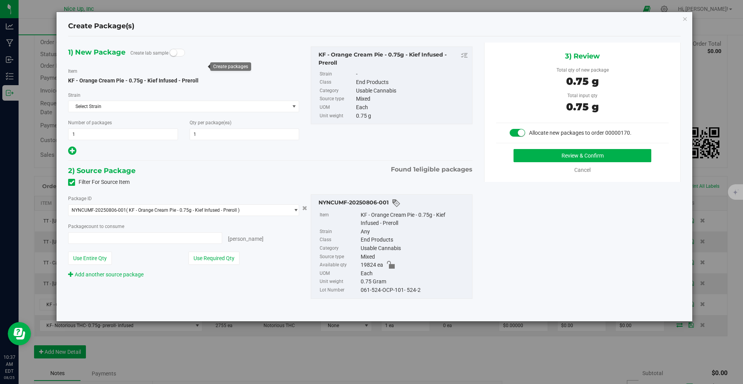
type input "1 ea"
click at [563, 157] on button "Review & Confirm" at bounding box center [582, 155] width 138 height 13
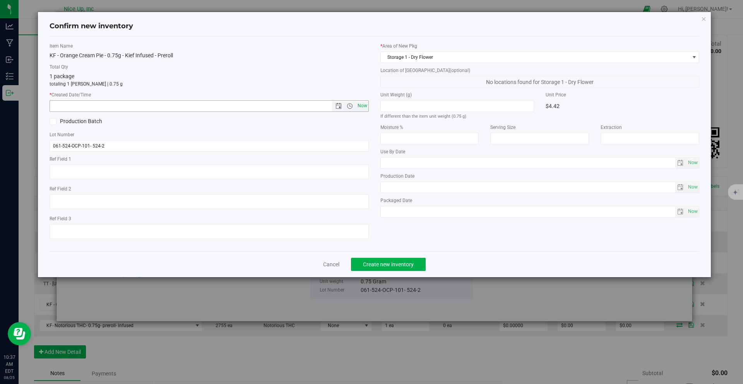
click at [363, 106] on span "Now" at bounding box center [362, 105] width 13 height 11
type input "8/25/2025 10:37 AM"
click at [404, 265] on span "Create new inventory" at bounding box center [388, 264] width 51 height 6
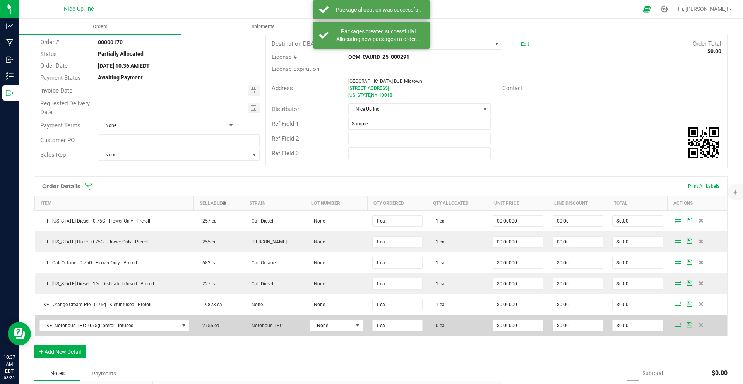
click at [675, 325] on icon at bounding box center [678, 324] width 6 height 5
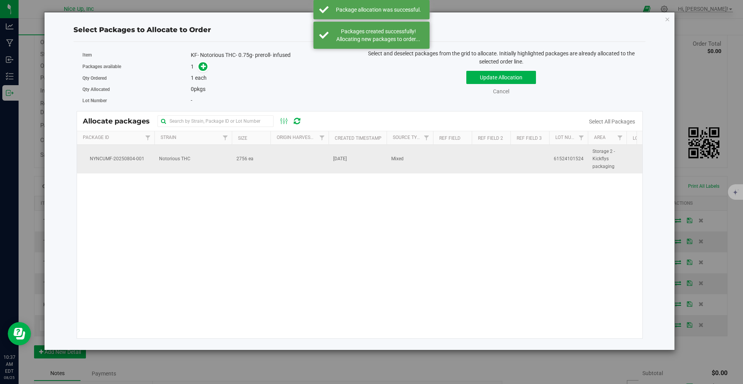
click at [259, 159] on td "2756 ea" at bounding box center [251, 159] width 39 height 29
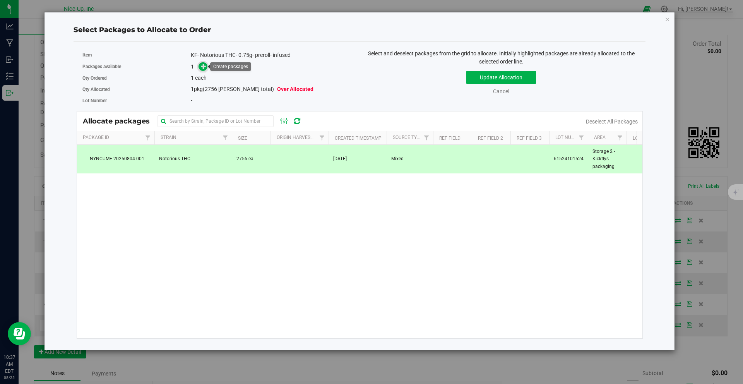
click at [205, 68] on icon at bounding box center [203, 65] width 5 height 5
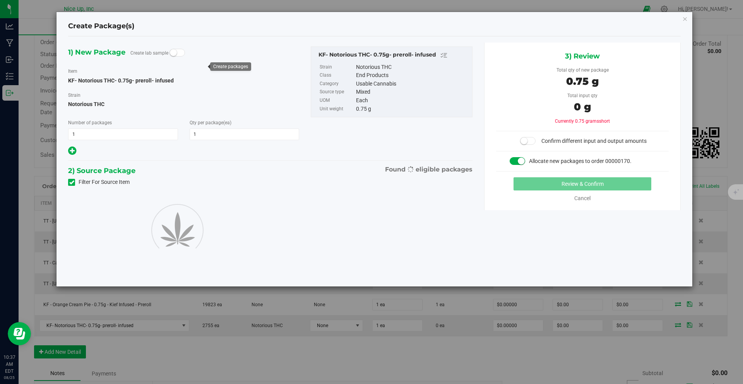
type input "1"
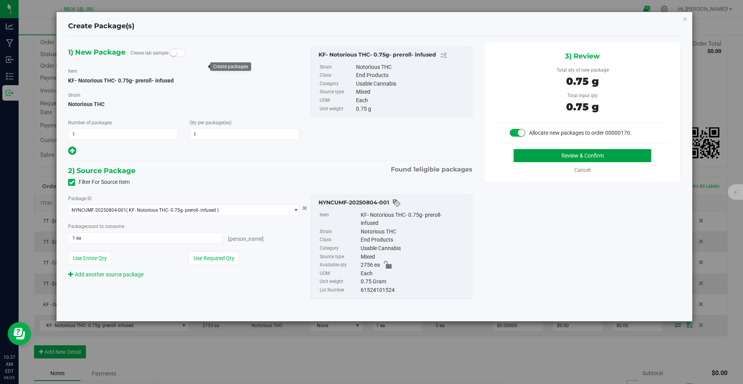
click at [587, 152] on button "Review & Confirm" at bounding box center [582, 155] width 138 height 13
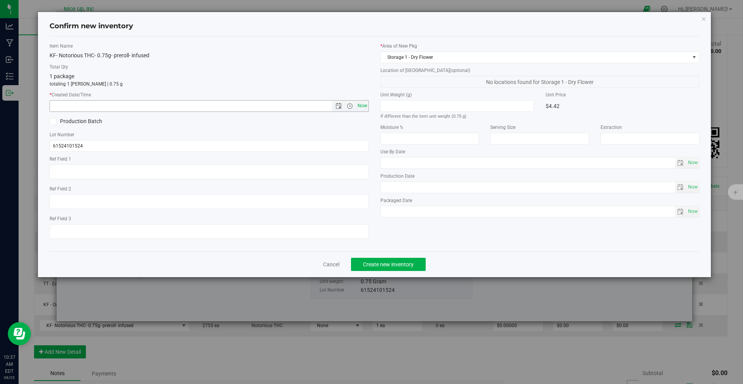
click at [364, 106] on span "Now" at bounding box center [362, 105] width 13 height 11
type input "8/25/2025 10:37 AM"
click at [399, 266] on span "Create new inventory" at bounding box center [388, 264] width 51 height 6
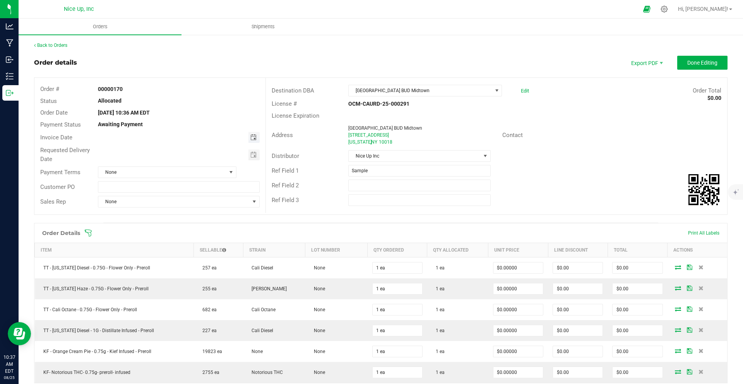
click at [254, 137] on span "Toggle calendar" at bounding box center [253, 137] width 6 height 6
click at [167, 225] on span "27" at bounding box center [166, 226] width 11 height 12
type input "[DATE]"
click at [250, 156] on span "Toggle calendar" at bounding box center [253, 155] width 6 height 6
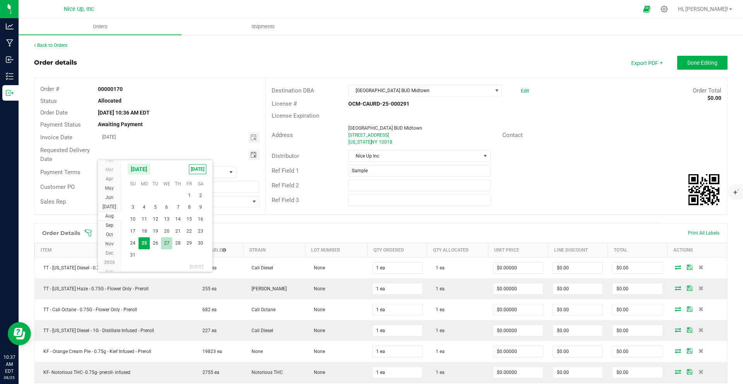
click at [166, 242] on span "27" at bounding box center [166, 243] width 11 height 12
type input "[DATE]"
click at [696, 65] on span "Done Editing" at bounding box center [702, 63] width 30 height 6
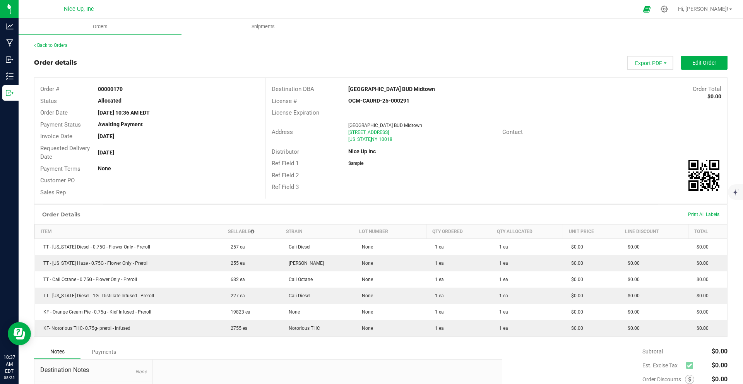
click at [649, 64] on span "Export PDF" at bounding box center [650, 63] width 46 height 14
click at [637, 87] on span "Invoice PDF" at bounding box center [645, 86] width 48 height 11
click at [54, 48] on link "Back to Orders" at bounding box center [50, 45] width 33 height 5
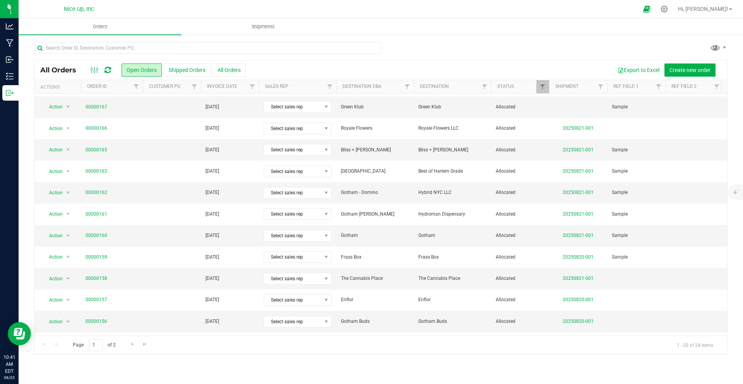
scroll to position [63, 0]
click at [100, 277] on link "00000158" at bounding box center [97, 276] width 22 height 7
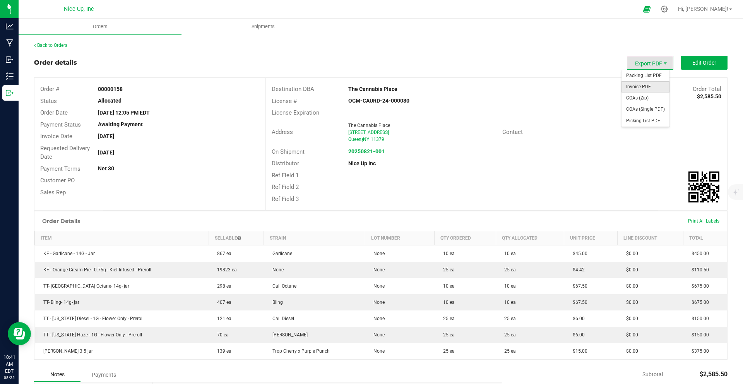
click at [650, 88] on span "Invoice PDF" at bounding box center [645, 86] width 48 height 11
click at [52, 48] on link "Back to Orders" at bounding box center [50, 45] width 33 height 5
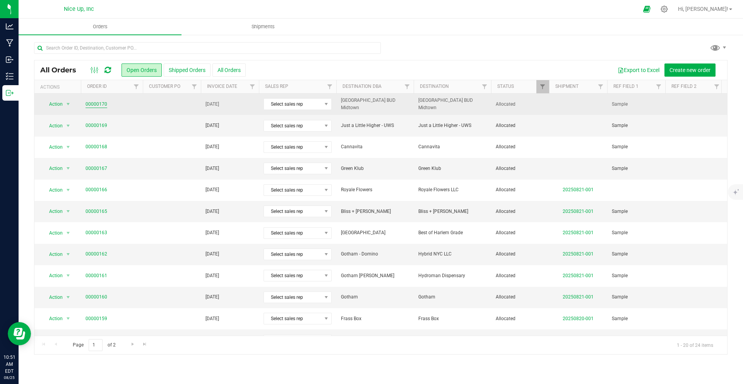
click at [94, 103] on link "00000170" at bounding box center [97, 104] width 22 height 7
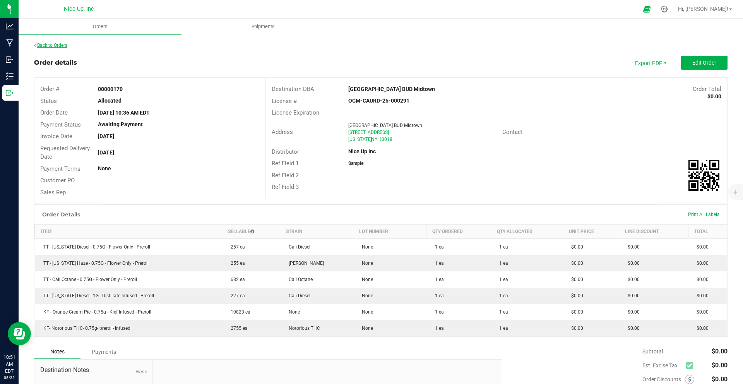
click at [53, 43] on link "Back to Orders" at bounding box center [50, 45] width 33 height 5
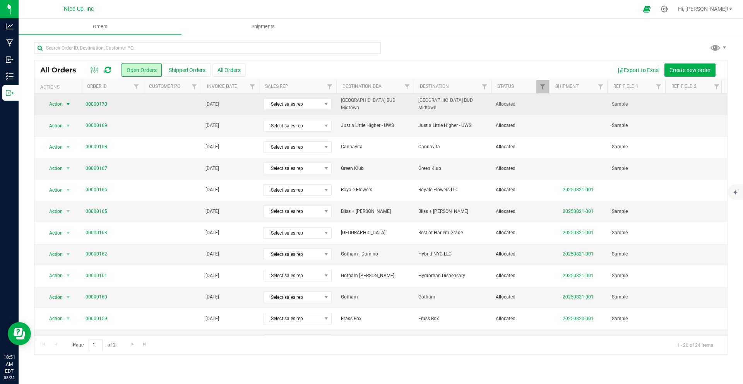
click at [61, 104] on span "Action" at bounding box center [52, 104] width 21 height 11
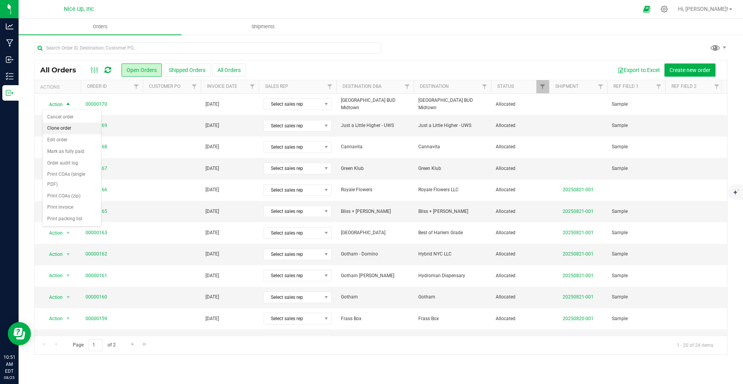
click at [63, 126] on li "Clone order" at bounding box center [72, 129] width 58 height 12
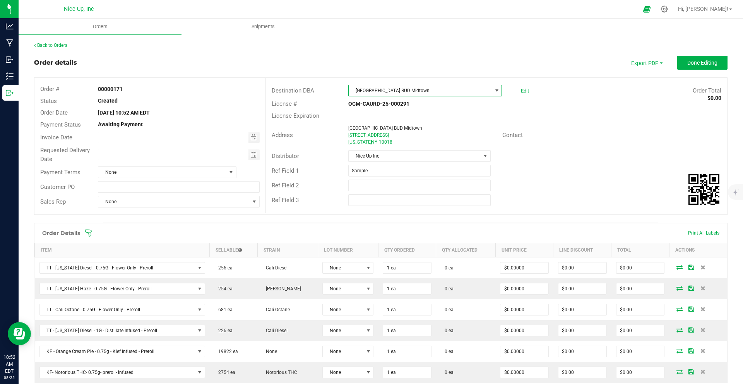
click at [385, 91] on span "[GEOGRAPHIC_DATA] BUD Midtown" at bounding box center [420, 90] width 143 height 11
type input "NYC BUD"
click at [383, 122] on li "NYC BUD" at bounding box center [421, 123] width 151 height 13
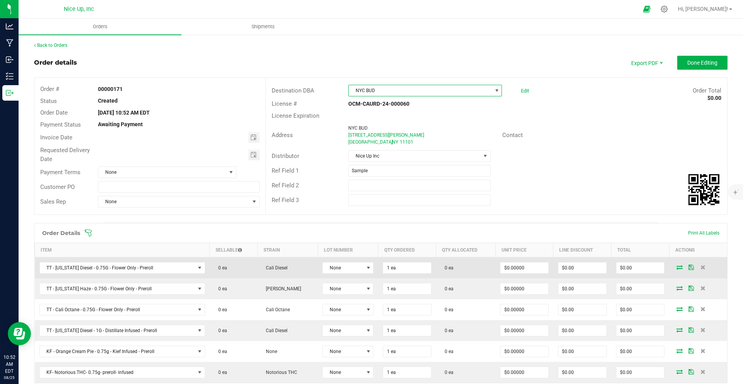
click at [676, 270] on td at bounding box center [698, 267] width 58 height 21
click at [676, 268] on icon at bounding box center [679, 267] width 6 height 5
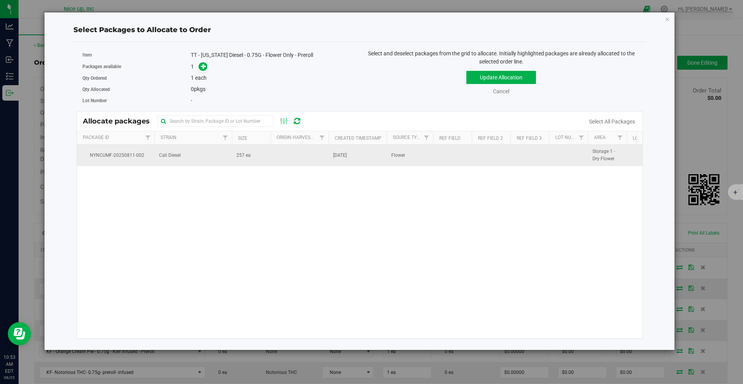
click at [146, 149] on td "NYNCUMF-20250811-002" at bounding box center [115, 155] width 77 height 21
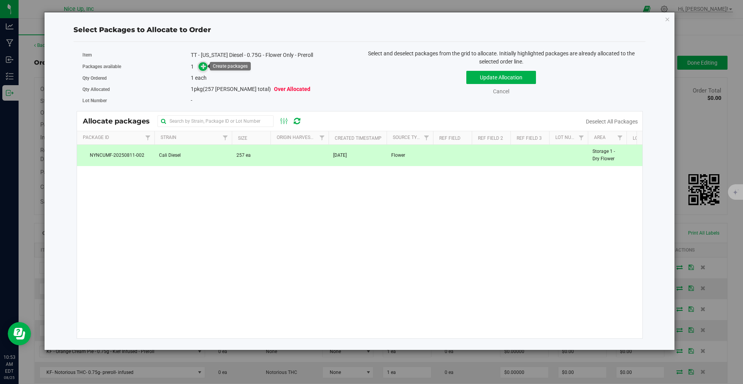
click at [204, 65] on icon at bounding box center [203, 65] width 5 height 5
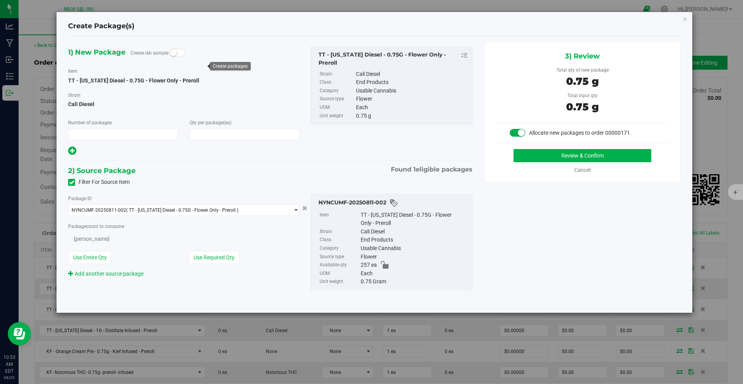
type input "1"
click at [604, 157] on button "Review & Confirm" at bounding box center [582, 155] width 138 height 13
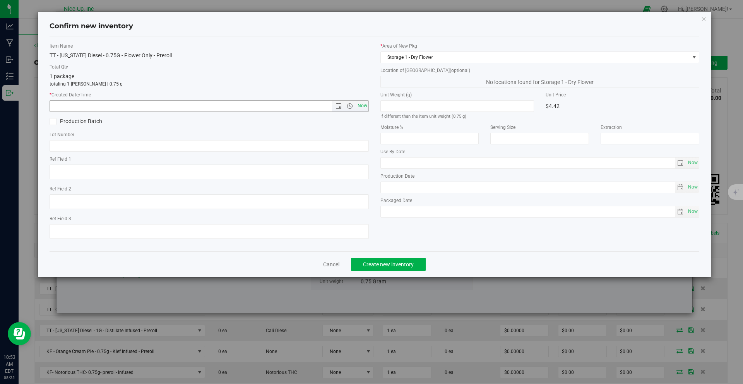
click at [363, 108] on span "Now" at bounding box center [362, 105] width 13 height 11
type input "8/25/2025 10:53 AM"
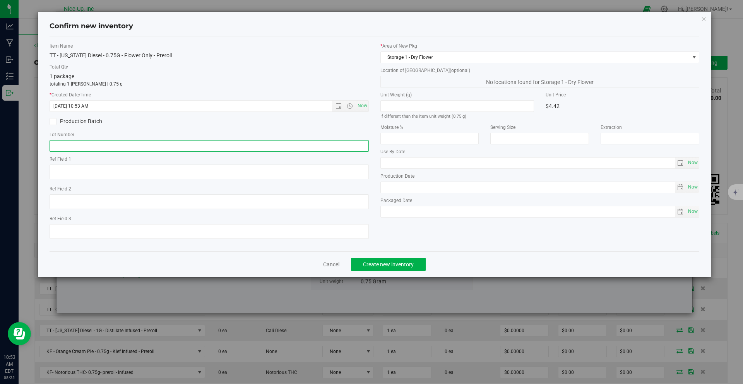
click at [162, 146] on input "text" at bounding box center [209, 146] width 319 height 12
type input "250520CaDi006"
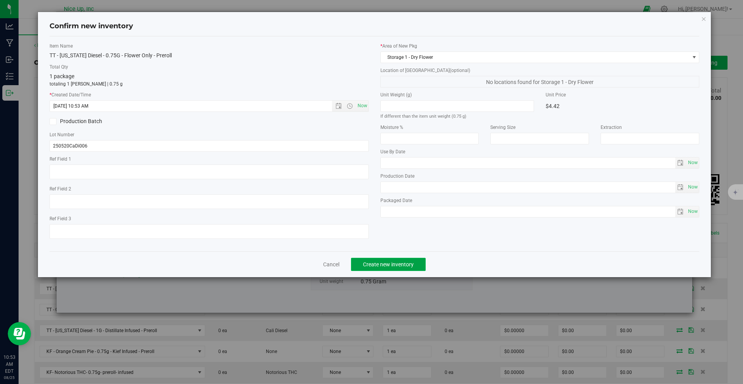
click at [395, 267] on span "Create new inventory" at bounding box center [388, 264] width 51 height 6
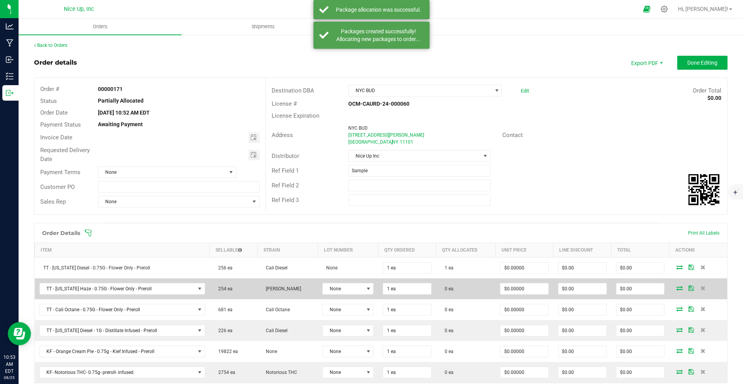
click at [676, 287] on icon at bounding box center [679, 288] width 6 height 5
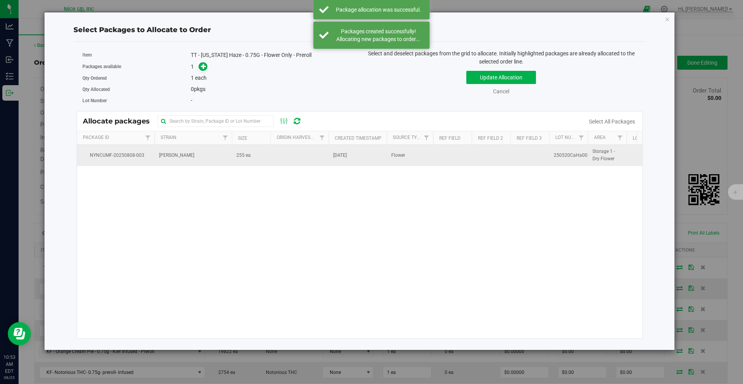
click at [236, 157] on span "255 ea" at bounding box center [243, 155] width 14 height 7
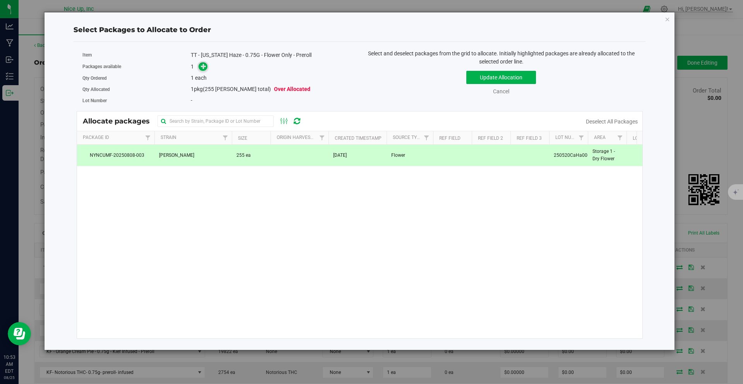
click at [202, 70] on span at bounding box center [202, 66] width 9 height 9
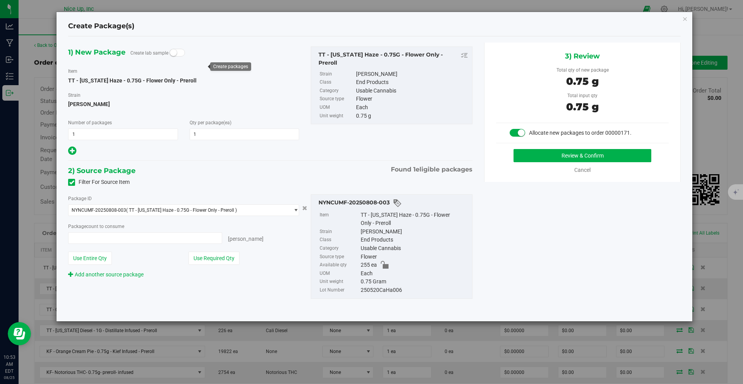
type input "1 ea"
click at [562, 154] on button "Review & Confirm" at bounding box center [582, 155] width 138 height 13
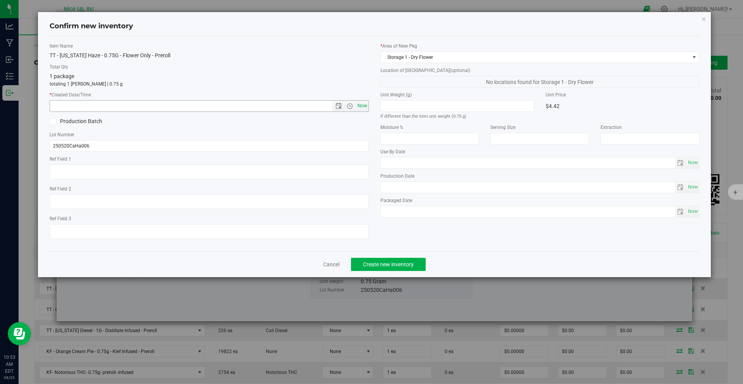
click at [362, 102] on span "Now" at bounding box center [362, 105] width 13 height 11
type input "8/25/2025 10:53 AM"
click at [383, 263] on span "Create new inventory" at bounding box center [388, 264] width 51 height 6
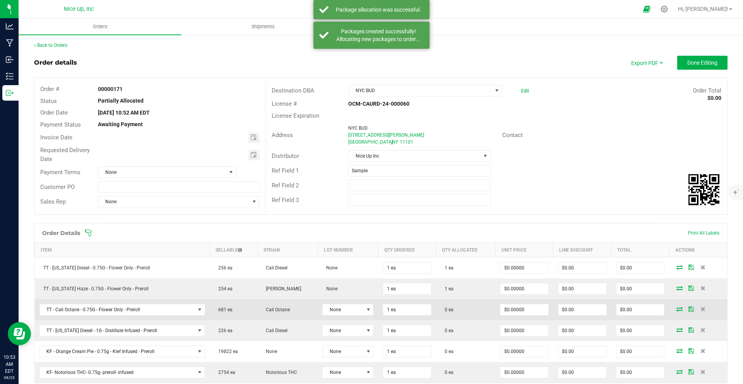
click at [676, 310] on icon at bounding box center [679, 308] width 6 height 5
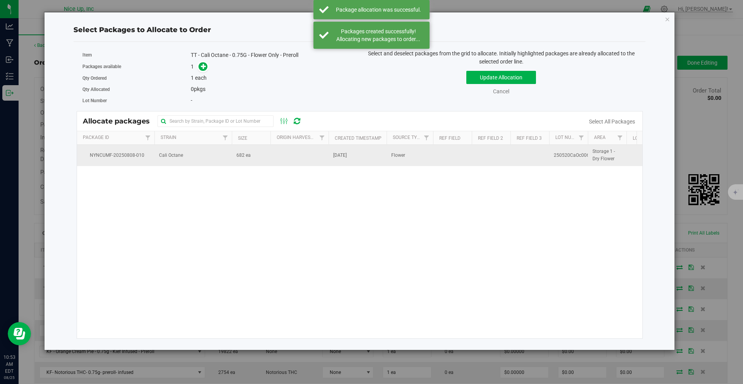
click at [299, 152] on td at bounding box center [299, 155] width 58 height 21
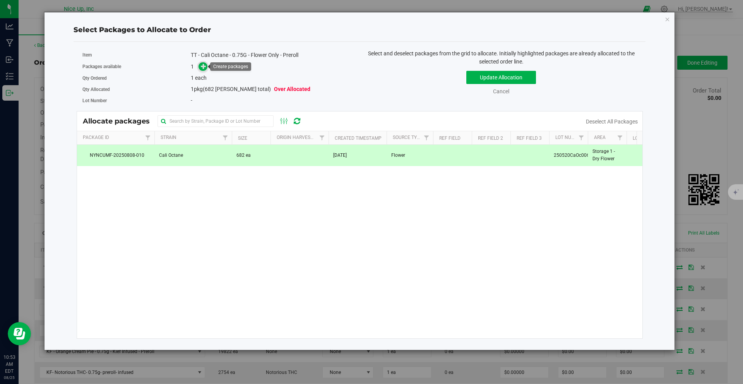
click at [205, 67] on icon at bounding box center [203, 65] width 5 height 5
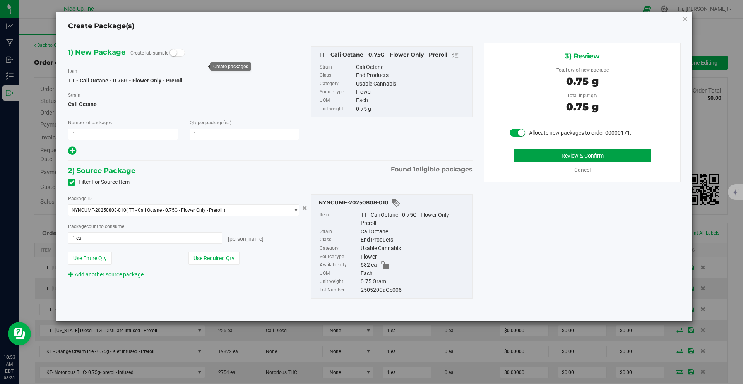
click at [546, 153] on button "Review & Confirm" at bounding box center [582, 155] width 138 height 13
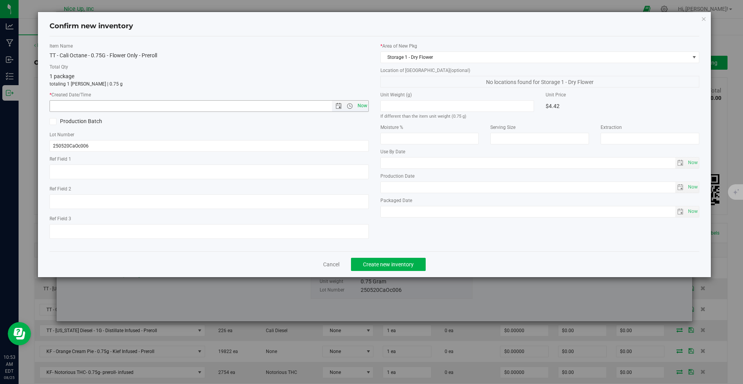
click at [364, 105] on span "Now" at bounding box center [362, 105] width 13 height 11
type input "8/25/2025 10:53 AM"
click at [399, 267] on span "Create new inventory" at bounding box center [388, 264] width 51 height 6
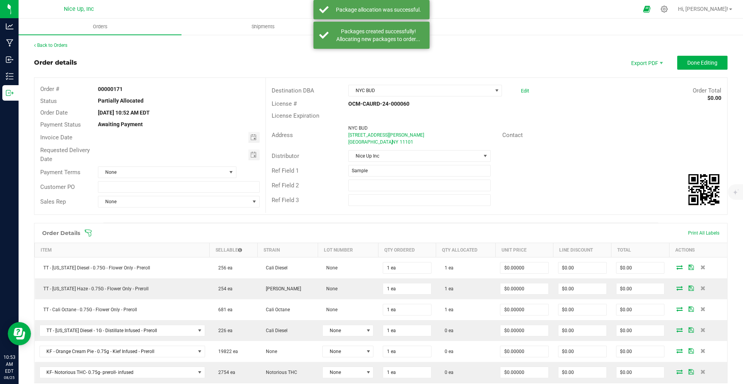
scroll to position [108, 0]
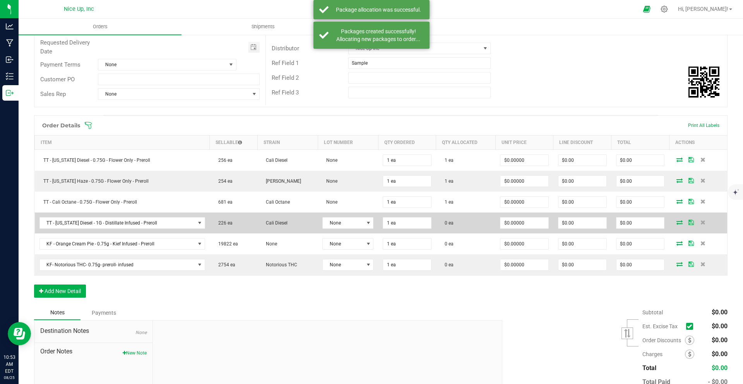
click at [676, 222] on icon at bounding box center [679, 222] width 6 height 5
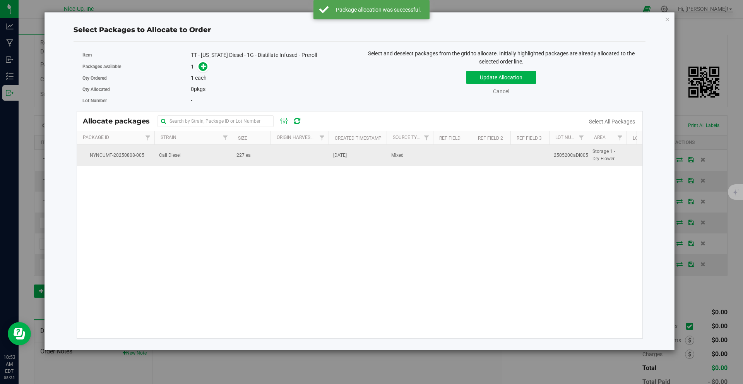
click at [165, 154] on span "Cali Diesel" at bounding box center [170, 155] width 22 height 7
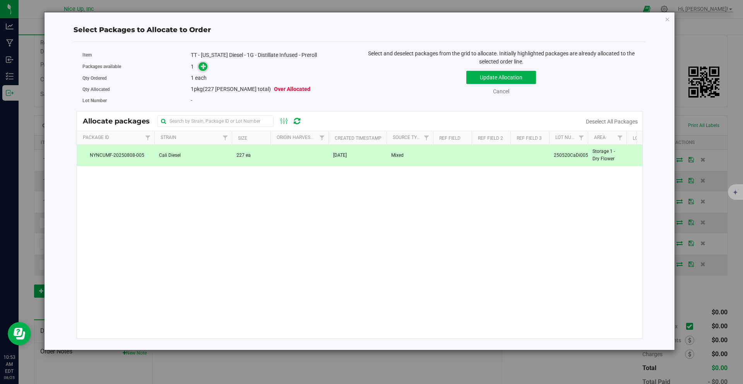
click at [204, 68] on icon at bounding box center [203, 65] width 5 height 5
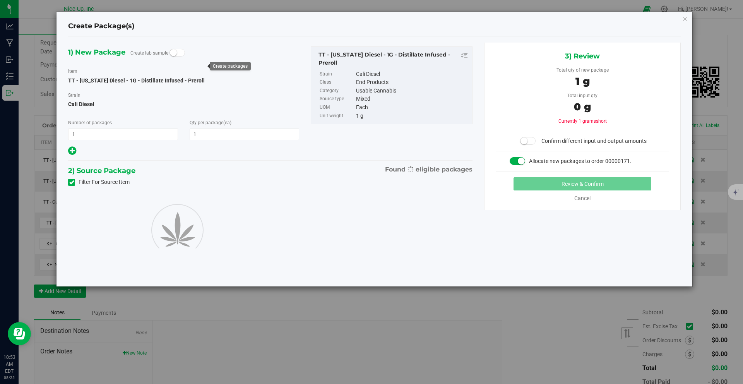
type input "1"
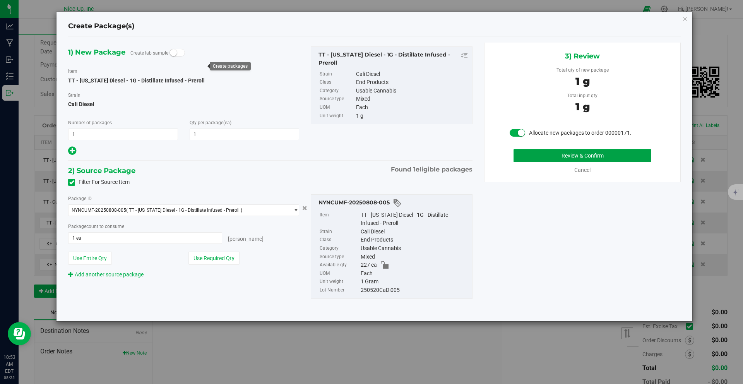
click at [564, 154] on button "Review & Confirm" at bounding box center [582, 155] width 138 height 13
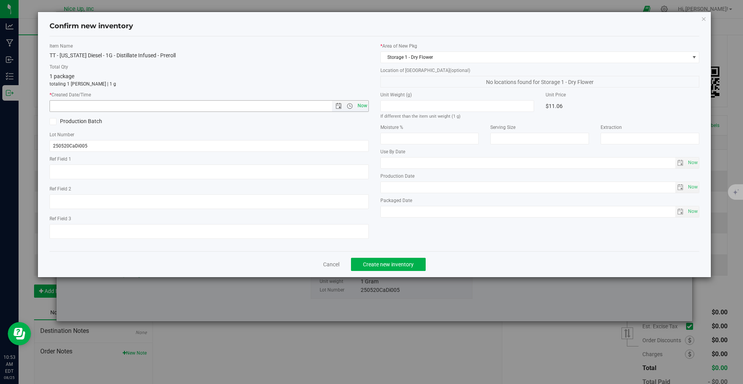
click at [366, 105] on span "Now" at bounding box center [362, 105] width 13 height 11
type input "8/25/2025 10:53 AM"
click at [388, 267] on span "Create new inventory" at bounding box center [388, 264] width 51 height 6
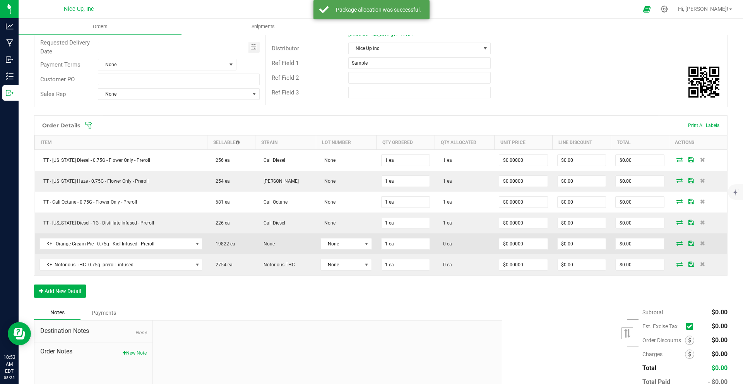
click at [676, 243] on icon at bounding box center [679, 243] width 6 height 5
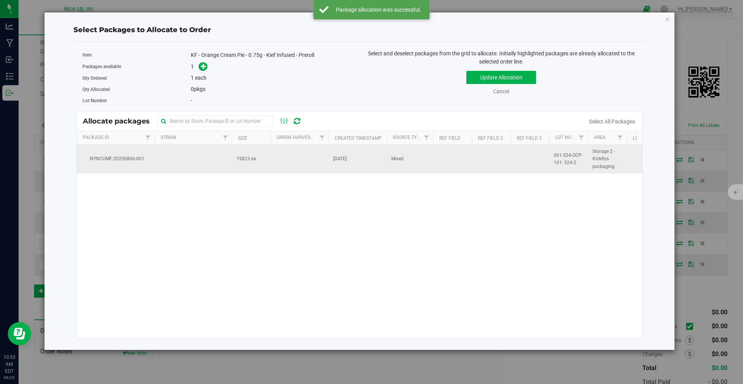
click at [204, 159] on td at bounding box center [192, 159] width 77 height 29
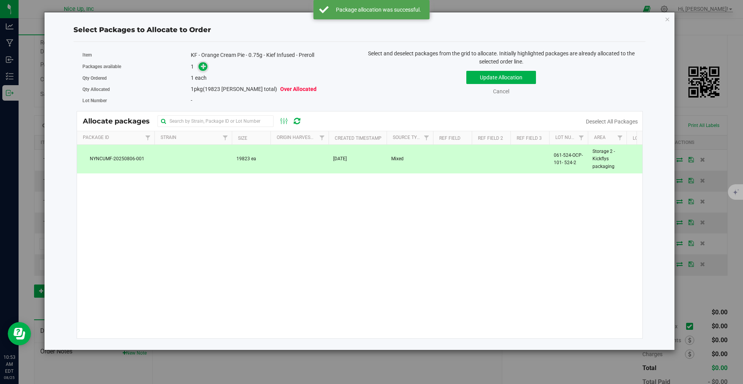
click at [204, 64] on icon at bounding box center [203, 65] width 5 height 5
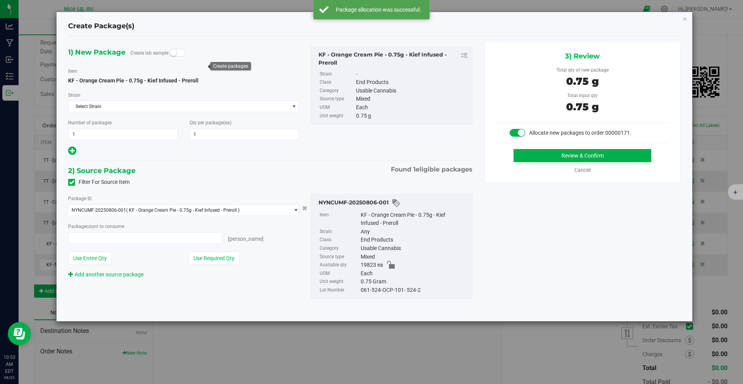
type input "1 ea"
click at [541, 155] on button "Review & Confirm" at bounding box center [582, 155] width 138 height 13
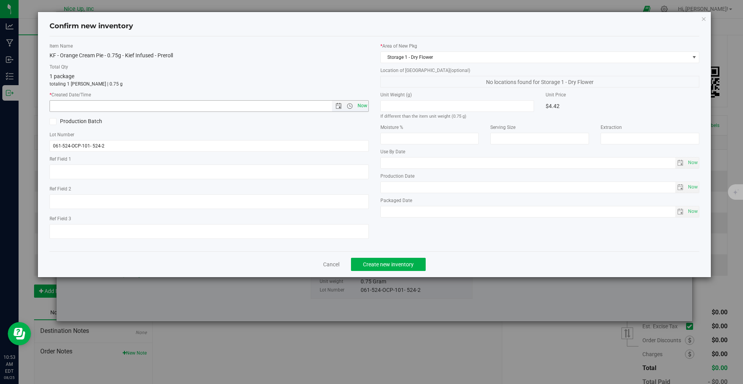
click at [360, 106] on span "Now" at bounding box center [362, 105] width 13 height 11
type input "8/25/2025 10:53 AM"
click at [392, 265] on span "Create new inventory" at bounding box center [388, 264] width 51 height 6
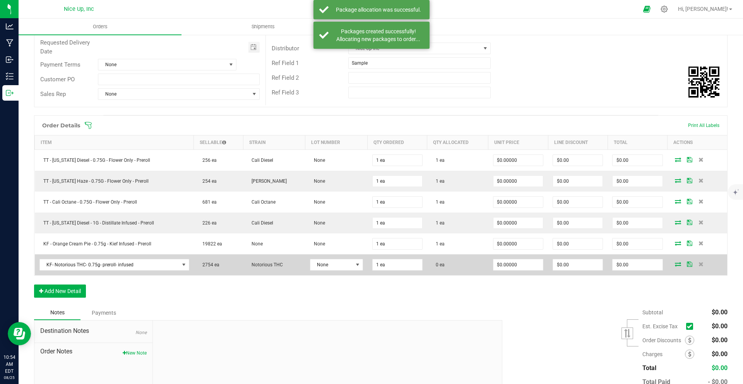
click at [675, 264] on icon at bounding box center [678, 264] width 6 height 5
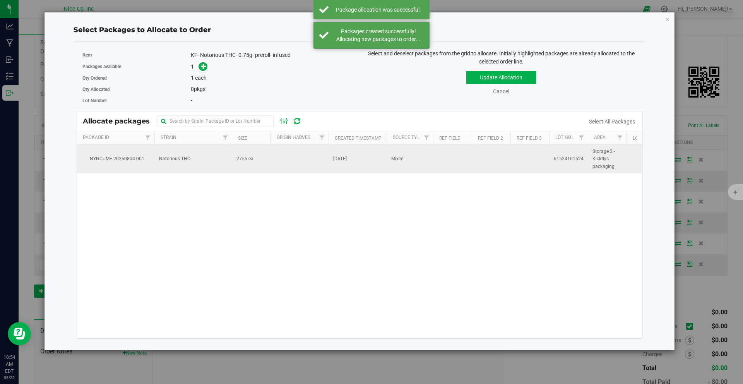
click at [227, 157] on td "Notorious THC" at bounding box center [192, 159] width 77 height 29
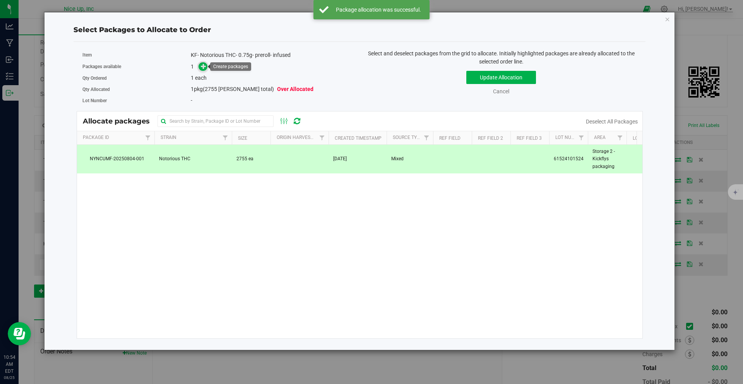
click at [203, 65] on icon at bounding box center [203, 65] width 5 height 5
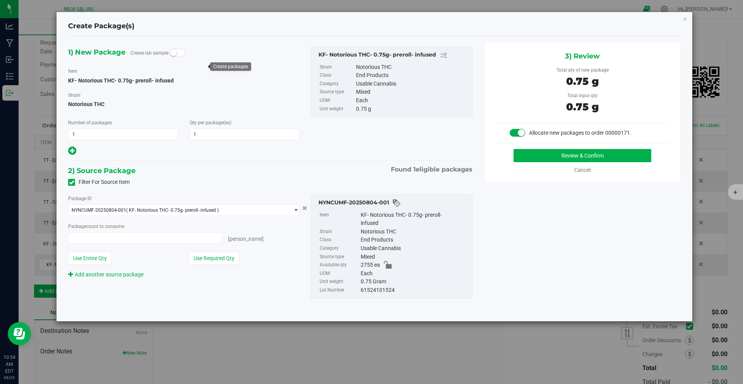
type input "1 ea"
click at [541, 154] on button "Review & Confirm" at bounding box center [582, 155] width 138 height 13
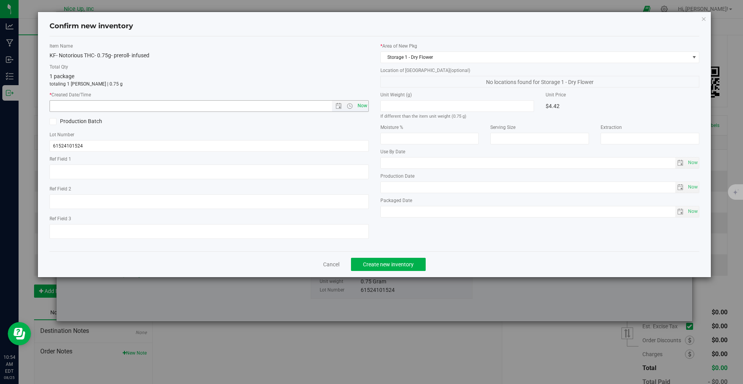
click at [364, 105] on span "Now" at bounding box center [362, 105] width 13 height 11
type input "8/25/2025 10:54 AM"
click at [406, 264] on span "Create new inventory" at bounding box center [388, 264] width 51 height 6
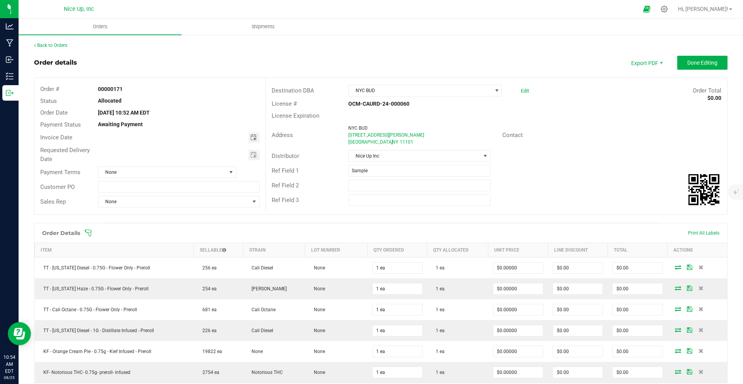
click at [253, 138] on span "Toggle calendar" at bounding box center [253, 137] width 6 height 6
click at [166, 223] on span "27" at bounding box center [166, 226] width 11 height 12
type input "[DATE]"
click at [250, 154] on span "Toggle calendar" at bounding box center [253, 155] width 6 height 6
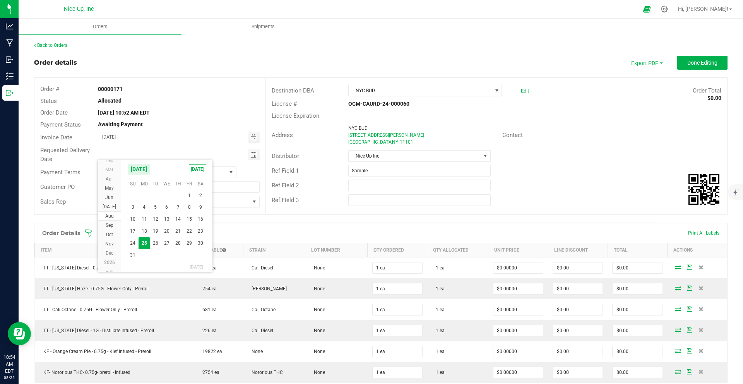
click at [169, 243] on span "27" at bounding box center [166, 243] width 11 height 12
type input "[DATE]"
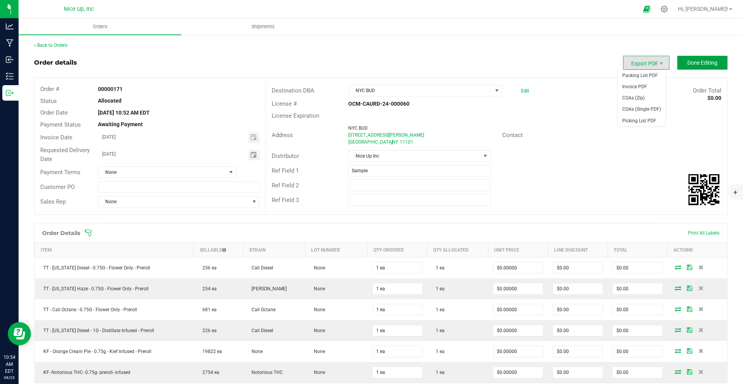
click at [687, 63] on span "Done Editing" at bounding box center [702, 63] width 30 height 6
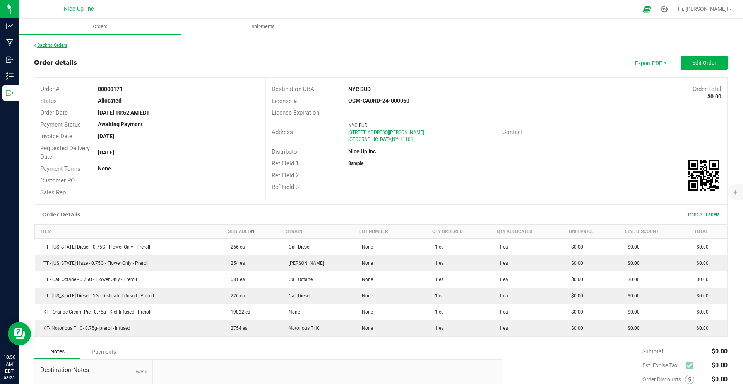
click at [49, 45] on link "Back to Orders" at bounding box center [50, 45] width 33 height 5
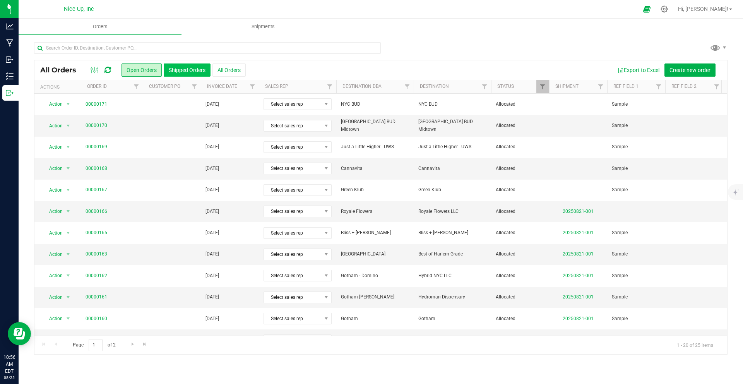
click at [191, 69] on button "Shipped Orders" at bounding box center [187, 69] width 47 height 13
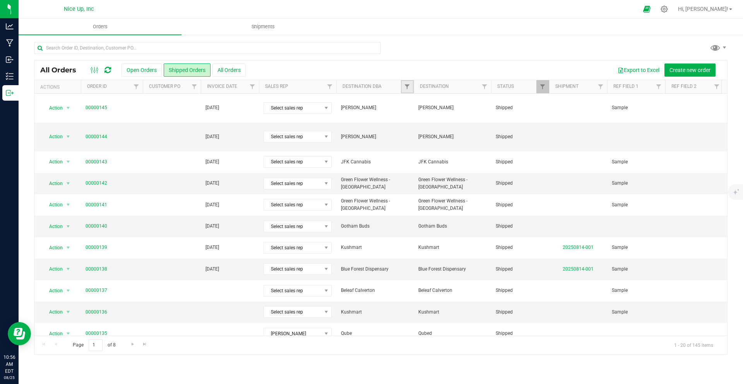
click at [411, 86] on link "Filter" at bounding box center [407, 86] width 13 height 13
type input "kush"
click at [433, 123] on span "Kush Klub" at bounding box center [428, 122] width 22 height 5
click at [414, 123] on input "Kush Klub" at bounding box center [411, 122] width 5 height 5
checkbox input "true"
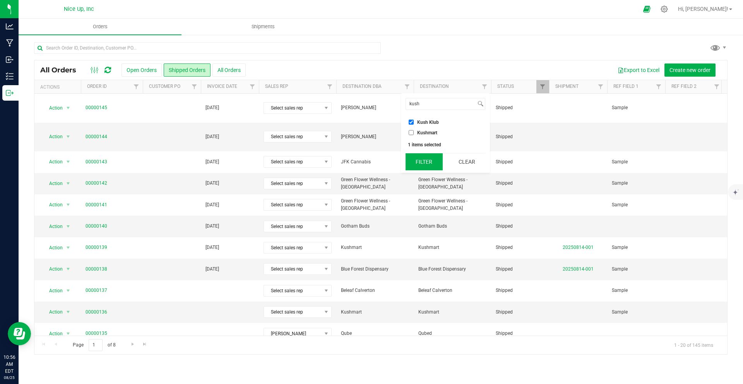
click at [433, 160] on button "Filter" at bounding box center [424, 161] width 37 height 17
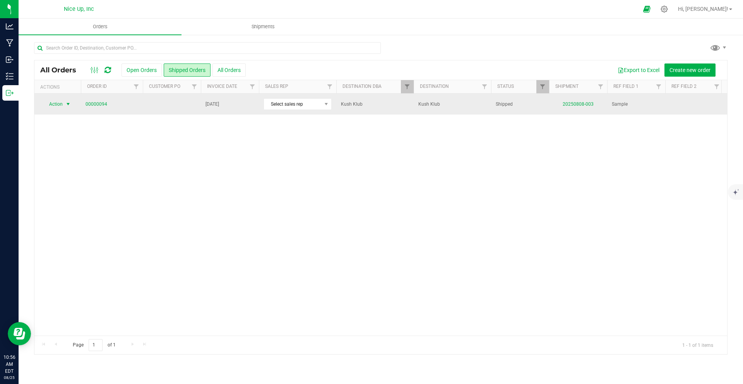
click at [67, 104] on span "select" at bounding box center [68, 104] width 6 height 6
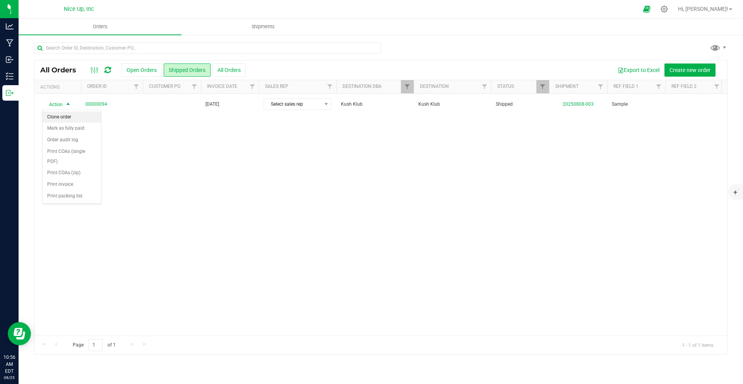
click at [63, 116] on li "Clone order" at bounding box center [72, 117] width 58 height 12
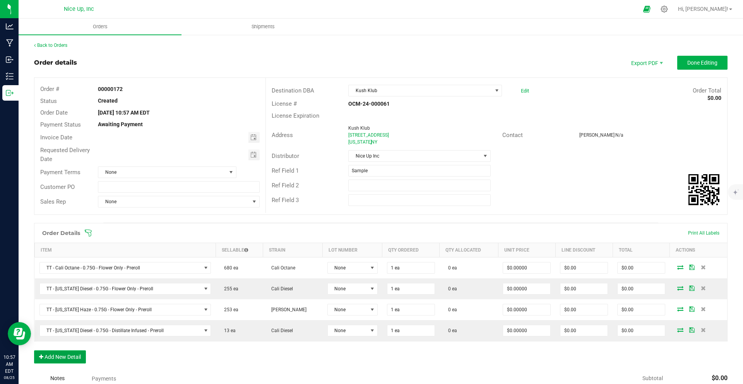
click at [70, 358] on button "Add New Detail" at bounding box center [60, 356] width 52 height 13
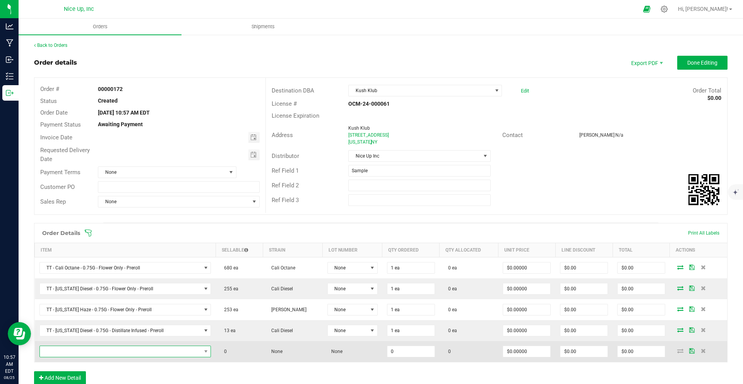
click at [92, 351] on span "NO DATA FOUND" at bounding box center [120, 351] width 161 height 11
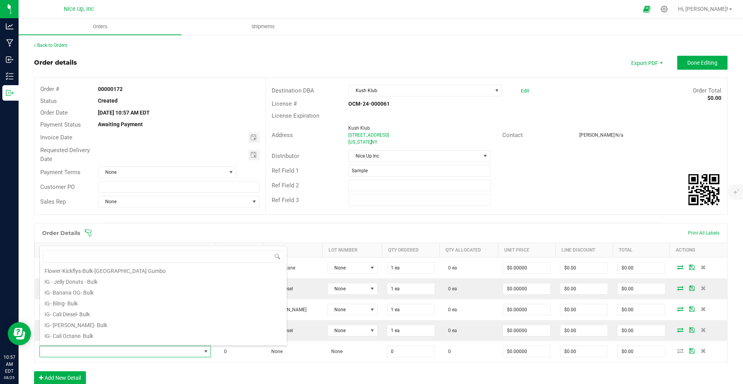
scroll to position [139, 0]
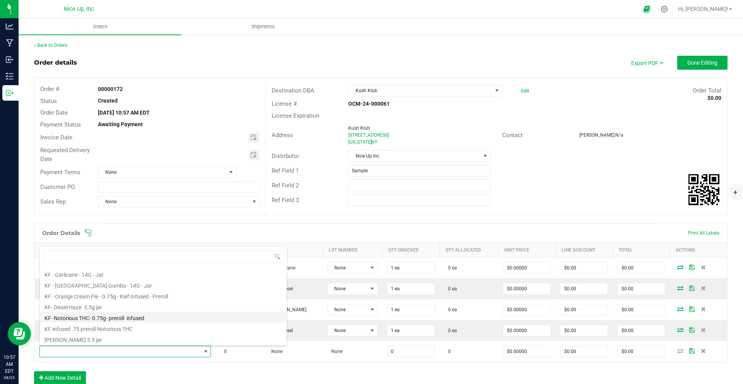
click at [124, 319] on li "KF- Notorious THC- 0.75g- preroll- infused" at bounding box center [163, 316] width 247 height 11
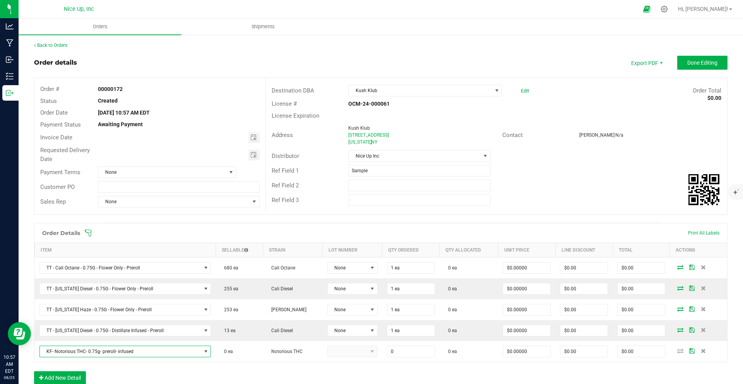
type input "0 ea"
type input "$4.42000"
click at [67, 45] on link "Back to Orders" at bounding box center [50, 45] width 33 height 5
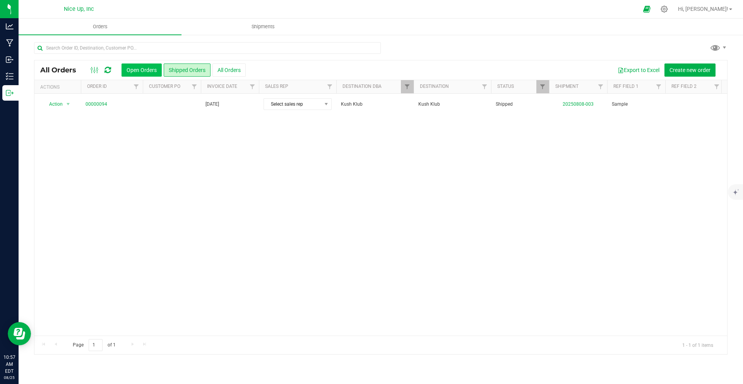
click at [133, 67] on button "Open Orders" at bounding box center [141, 69] width 40 height 13
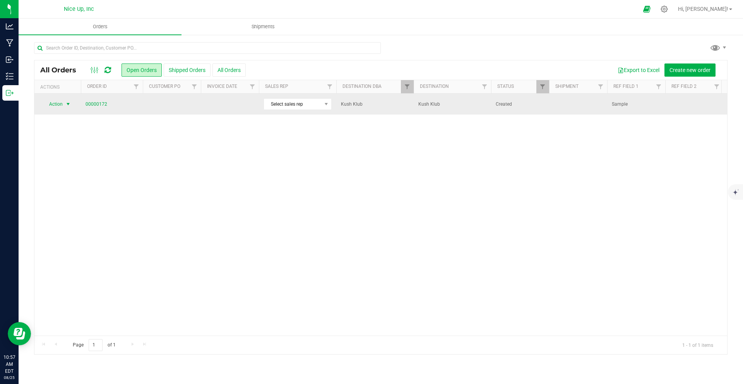
click at [65, 103] on span "select" at bounding box center [68, 104] width 6 height 6
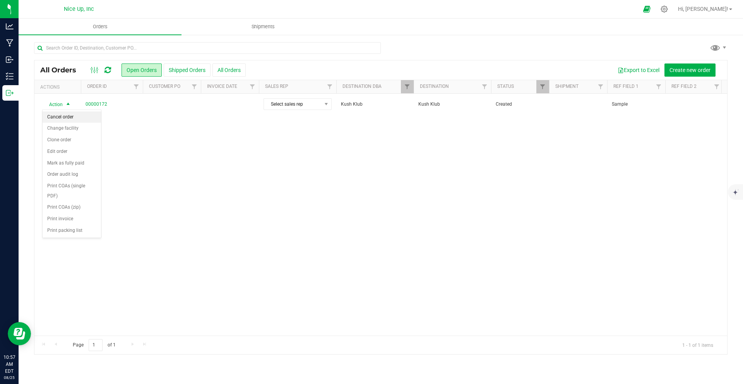
click at [62, 115] on li "Cancel order" at bounding box center [72, 117] width 58 height 12
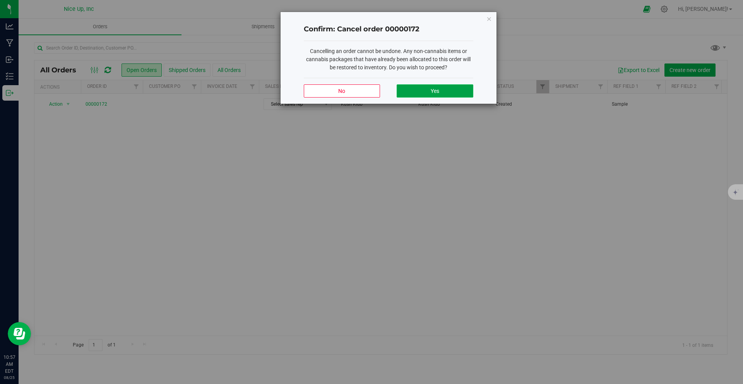
click at [443, 88] on button "Yes" at bounding box center [435, 90] width 76 height 13
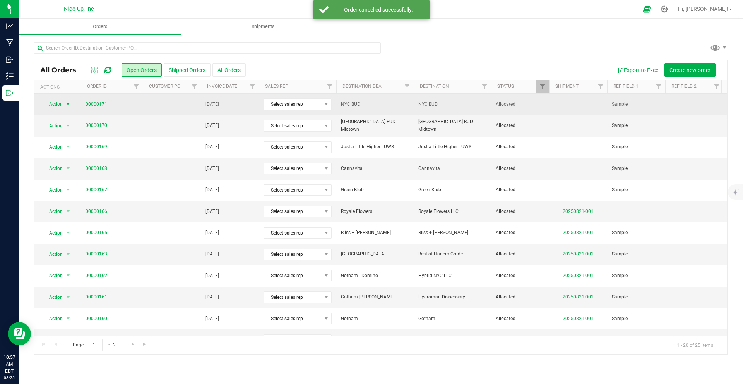
click at [66, 105] on span "select" at bounding box center [68, 104] width 6 height 6
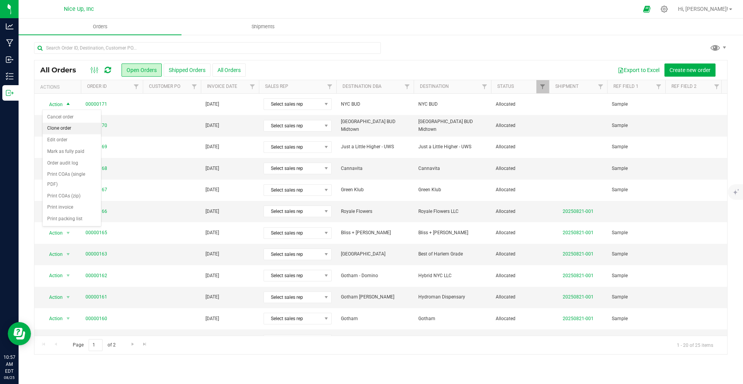
click at [68, 128] on li "Clone order" at bounding box center [72, 129] width 58 height 12
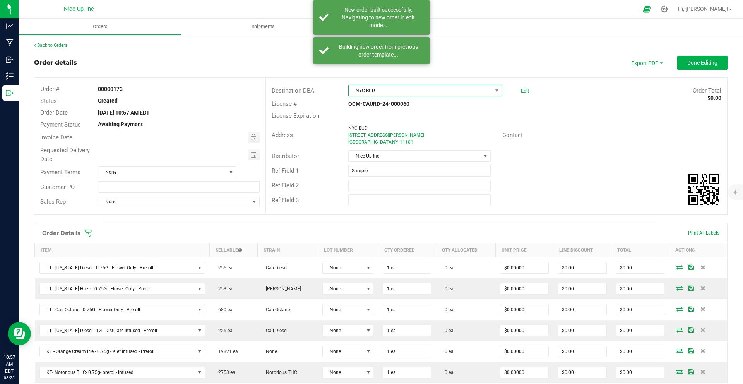
click at [394, 90] on span "NYC BUD" at bounding box center [420, 90] width 143 height 11
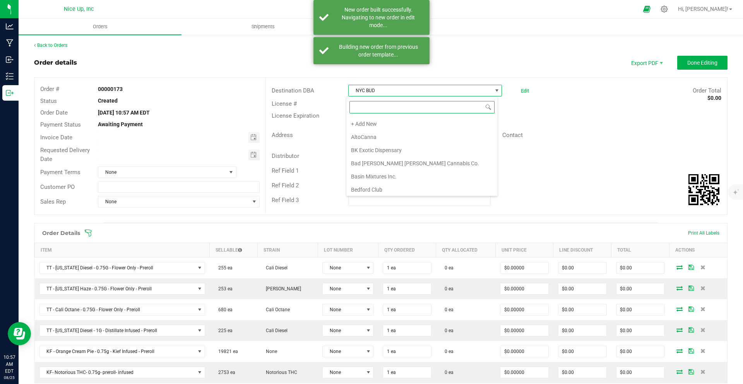
scroll to position [804, 0]
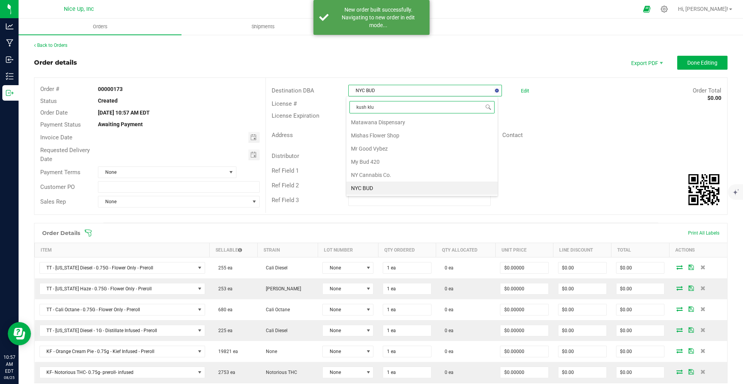
type input "kush klub"
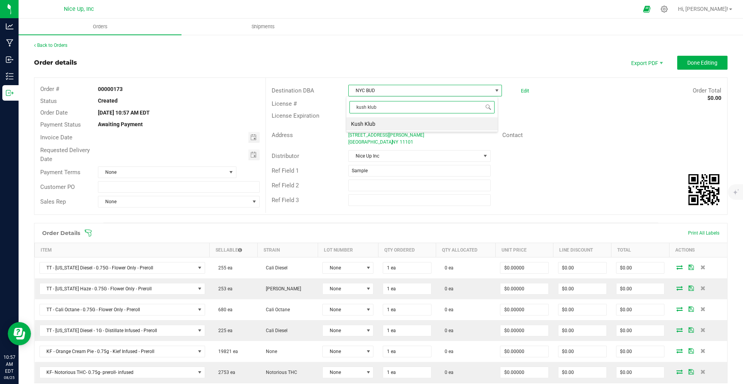
scroll to position [0, 0]
click at [395, 126] on li "Kush Klub" at bounding box center [421, 123] width 151 height 13
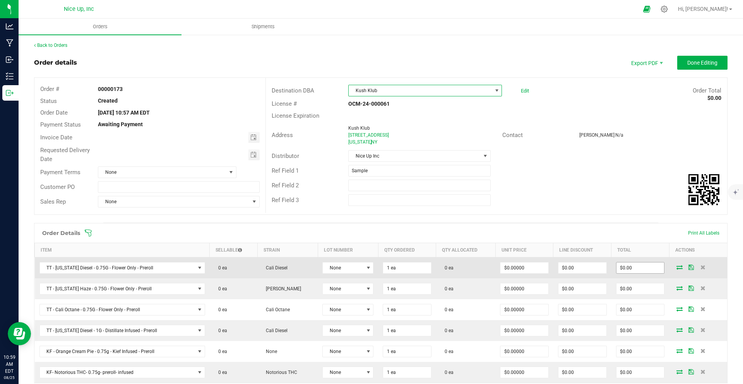
scroll to position [60, 0]
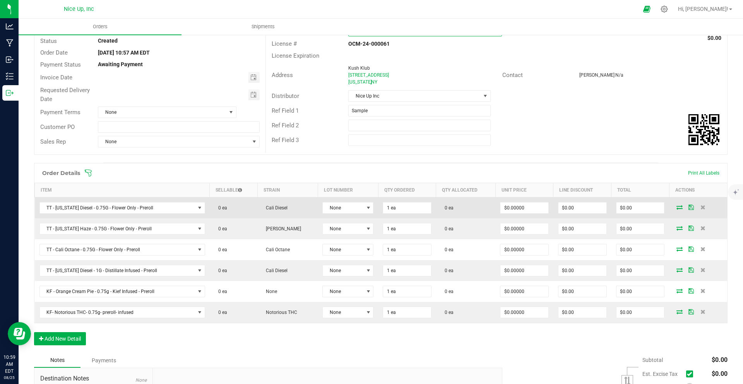
click at [676, 208] on icon at bounding box center [679, 207] width 6 height 5
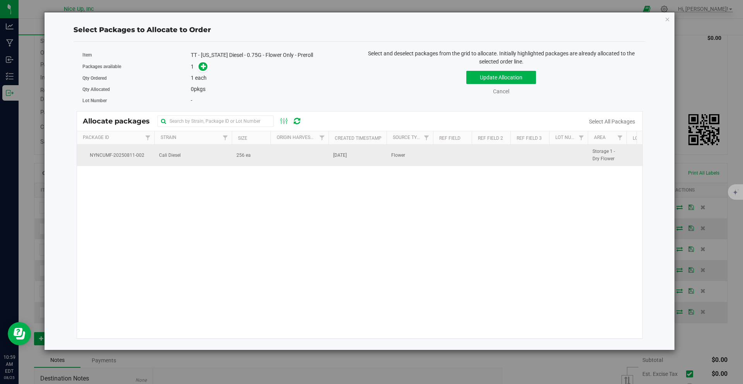
click at [248, 155] on span "256 ea" at bounding box center [243, 155] width 14 height 7
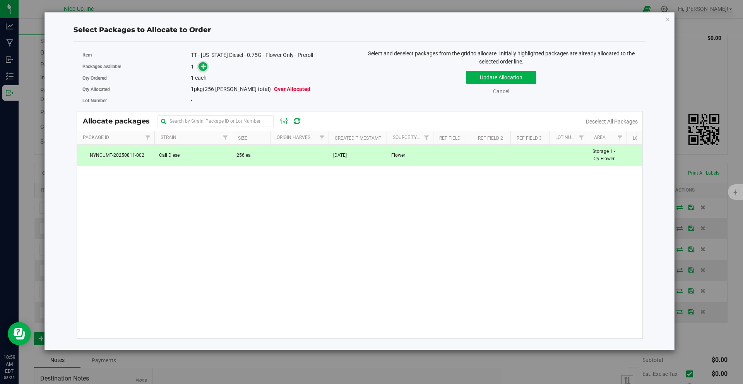
click at [206, 67] on icon at bounding box center [203, 65] width 5 height 5
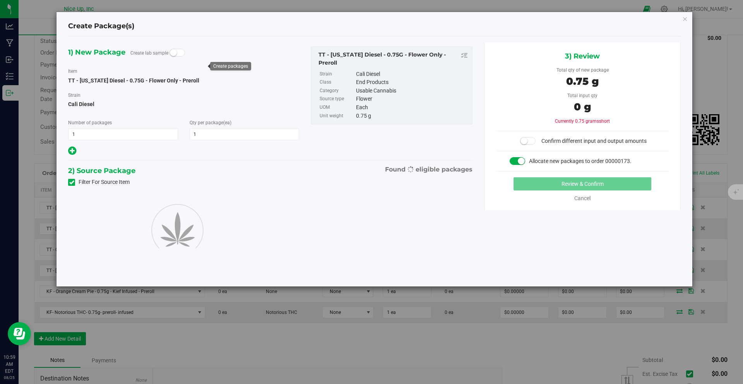
type input "1"
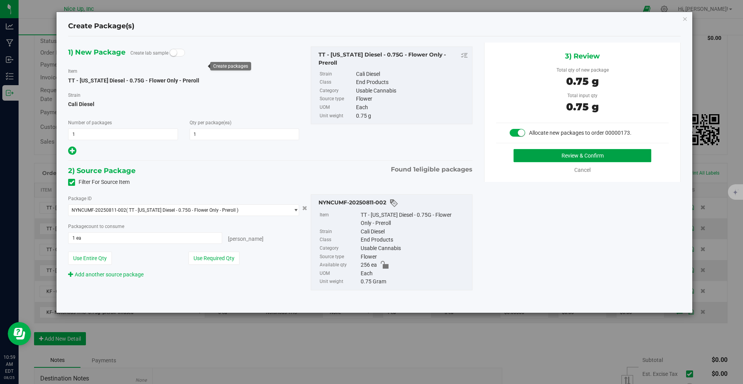
click at [561, 158] on button "Review & Confirm" at bounding box center [582, 155] width 138 height 13
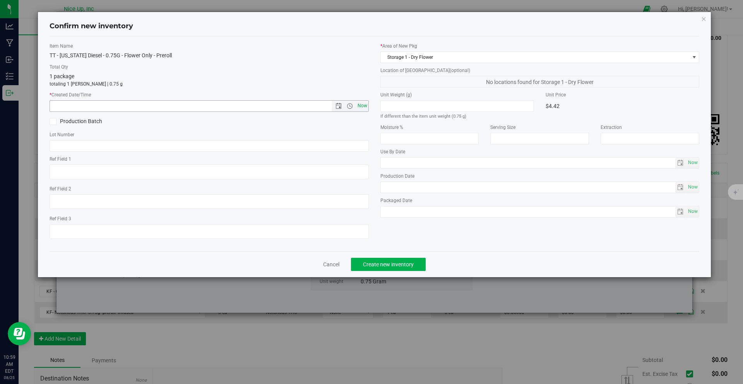
click at [363, 106] on span "Now" at bounding box center [362, 105] width 13 height 11
type input "8/25/2025 10:59 AM"
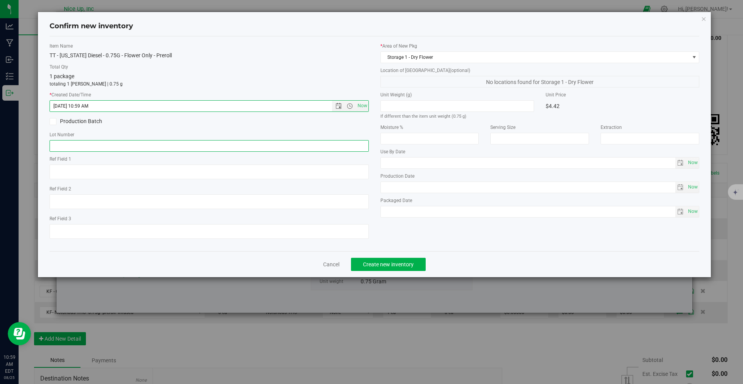
click at [284, 151] on input "text" at bounding box center [209, 146] width 319 height 12
type input "250520CaDi006"
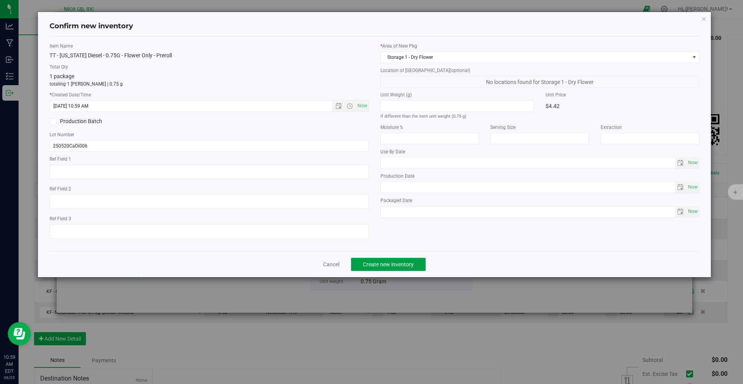
click at [400, 265] on span "Create new inventory" at bounding box center [388, 264] width 51 height 6
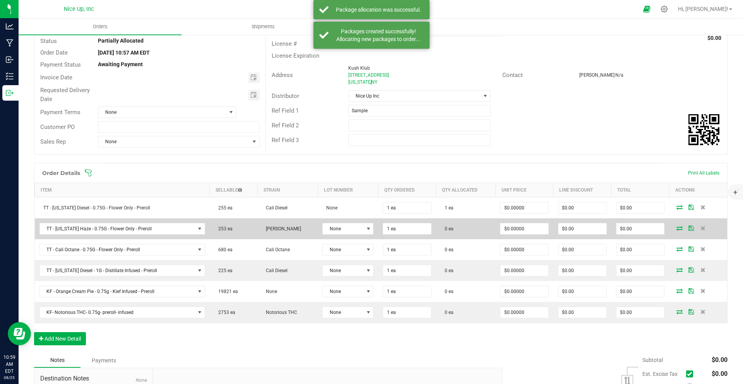
click at [676, 229] on icon at bounding box center [679, 228] width 6 height 5
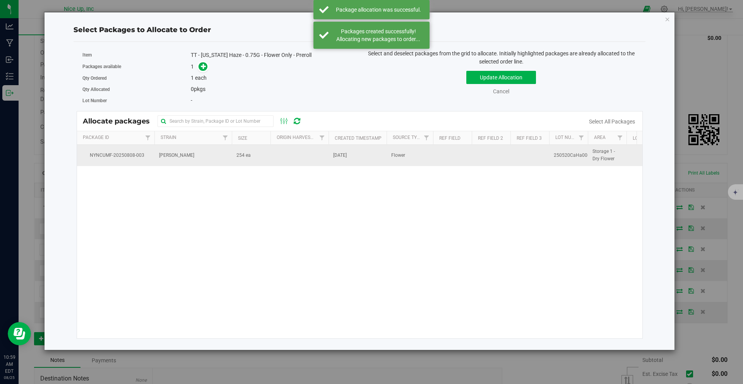
click at [217, 155] on td "[PERSON_NAME]" at bounding box center [192, 155] width 77 height 21
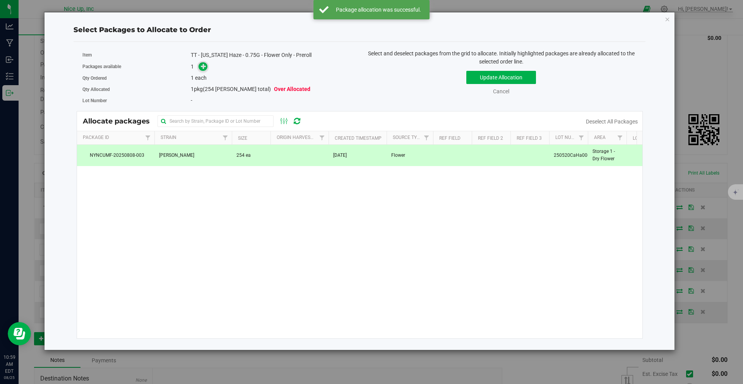
click at [205, 70] on span at bounding box center [202, 66] width 9 height 9
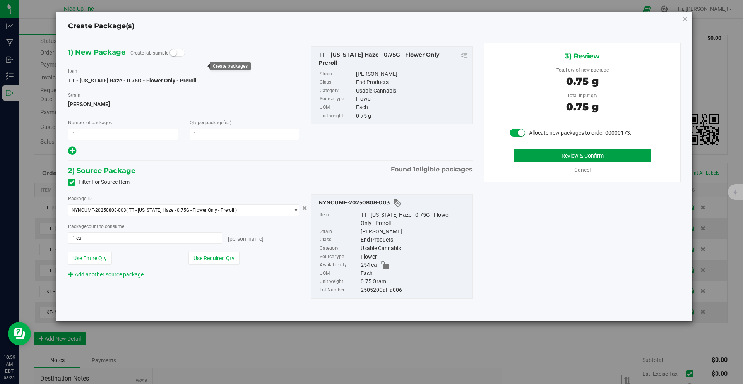
click at [555, 156] on button "Review & Confirm" at bounding box center [582, 155] width 138 height 13
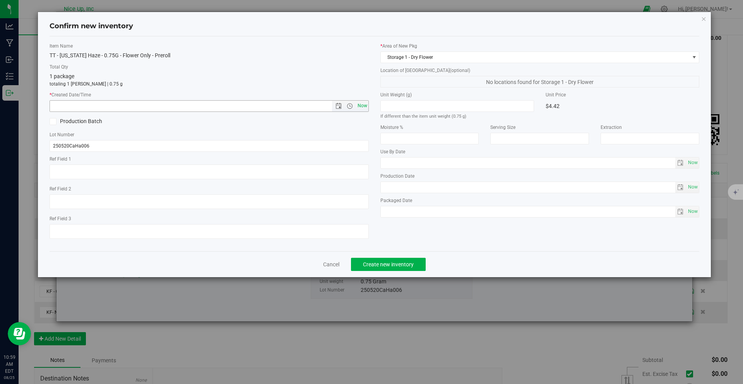
click at [365, 103] on span "Now" at bounding box center [362, 105] width 13 height 11
type input "8/25/2025 10:59 AM"
click at [400, 267] on span "Create new inventory" at bounding box center [388, 264] width 51 height 6
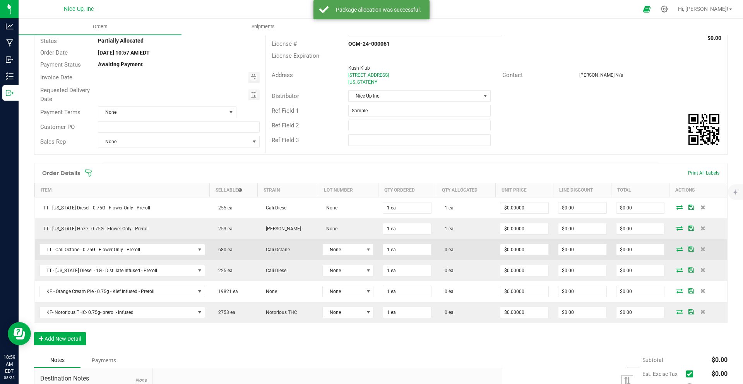
click at [676, 251] on icon at bounding box center [679, 248] width 6 height 5
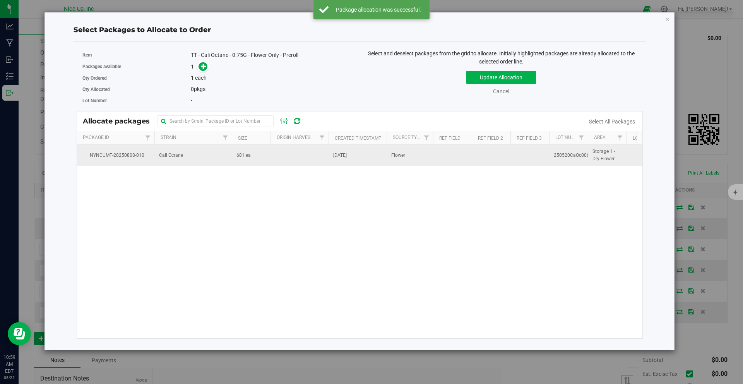
click at [273, 148] on td at bounding box center [299, 155] width 58 height 21
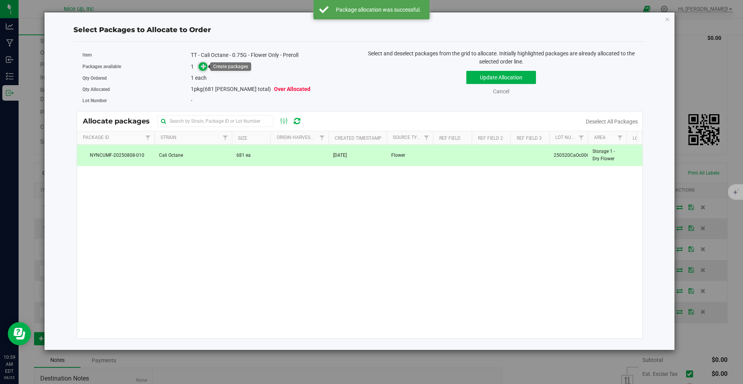
click at [206, 69] on icon at bounding box center [203, 65] width 5 height 5
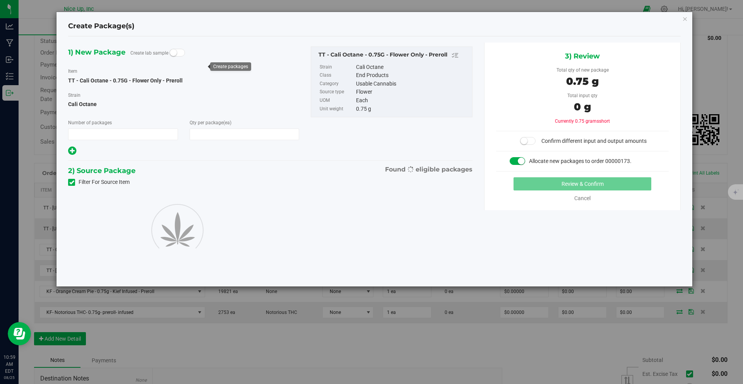
type input "1"
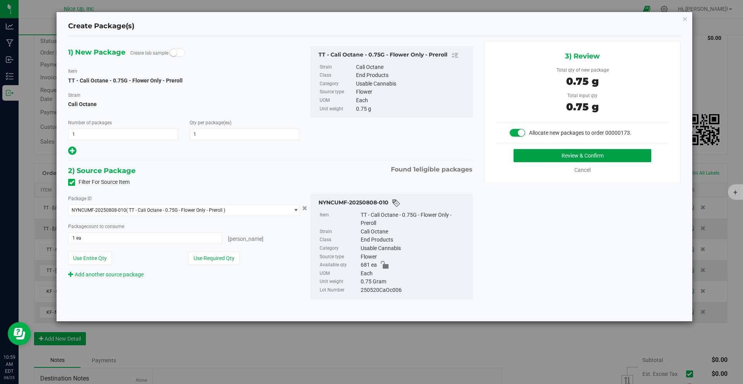
click at [546, 157] on button "Review & Confirm" at bounding box center [582, 155] width 138 height 13
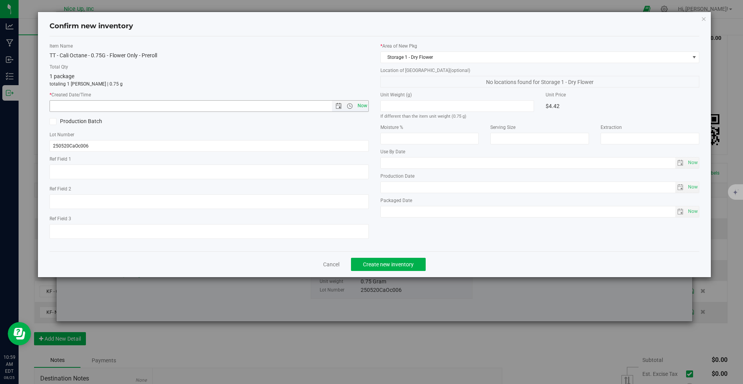
click at [366, 104] on span "Now" at bounding box center [362, 105] width 13 height 11
type input "8/25/2025 10:59 AM"
click at [402, 267] on span "Create new inventory" at bounding box center [388, 264] width 51 height 6
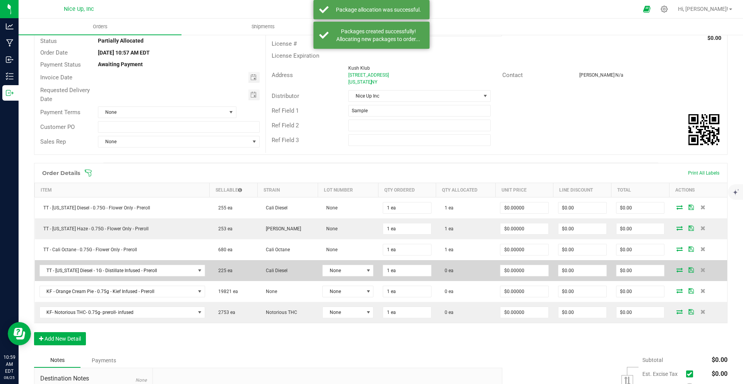
click at [676, 269] on icon at bounding box center [679, 269] width 6 height 5
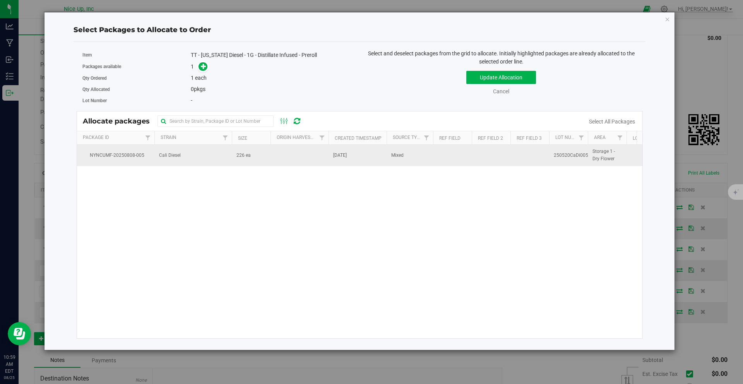
click at [257, 159] on td "226 ea" at bounding box center [251, 155] width 39 height 21
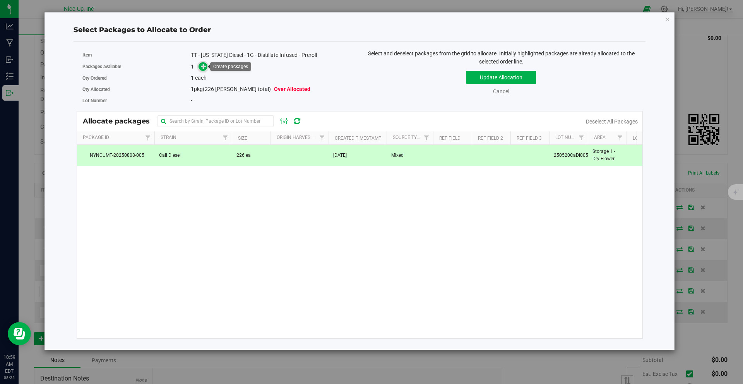
click at [200, 66] on span at bounding box center [202, 66] width 9 height 9
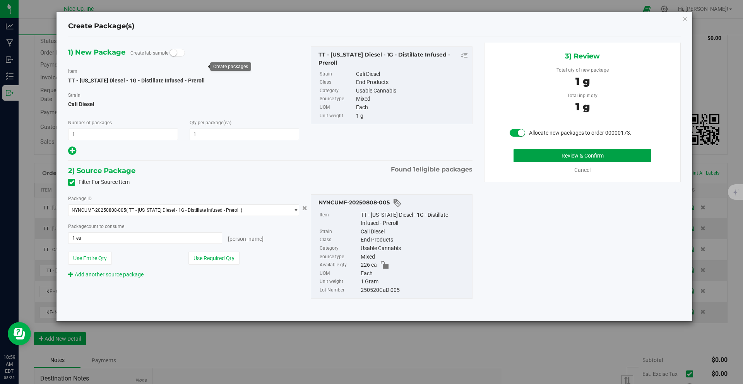
click at [605, 152] on button "Review & Confirm" at bounding box center [582, 155] width 138 height 13
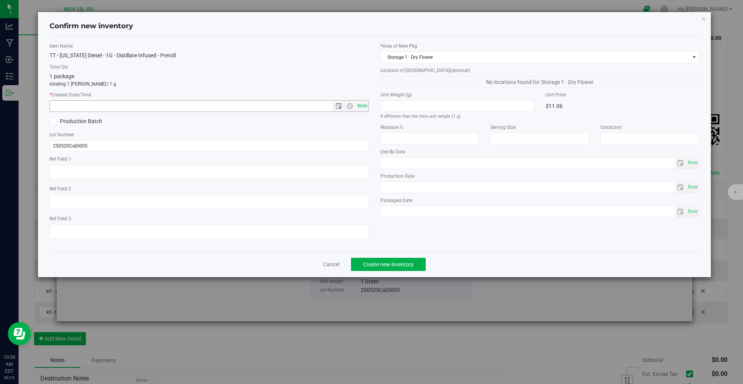
click at [363, 105] on span "Now" at bounding box center [362, 105] width 13 height 11
type input "8/25/2025 10:59 AM"
click at [402, 262] on span "Create new inventory" at bounding box center [388, 264] width 51 height 6
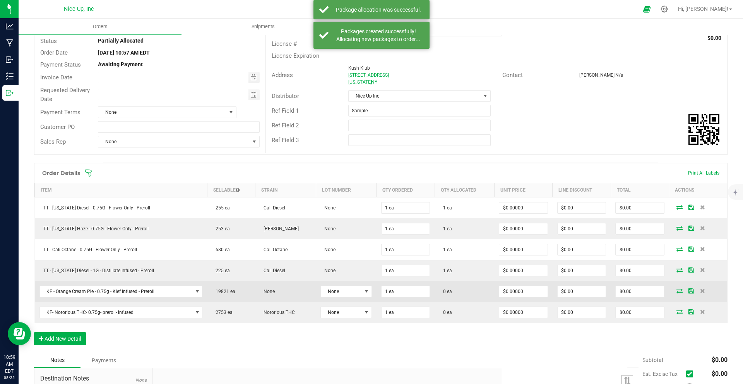
click at [676, 293] on icon at bounding box center [679, 290] width 6 height 5
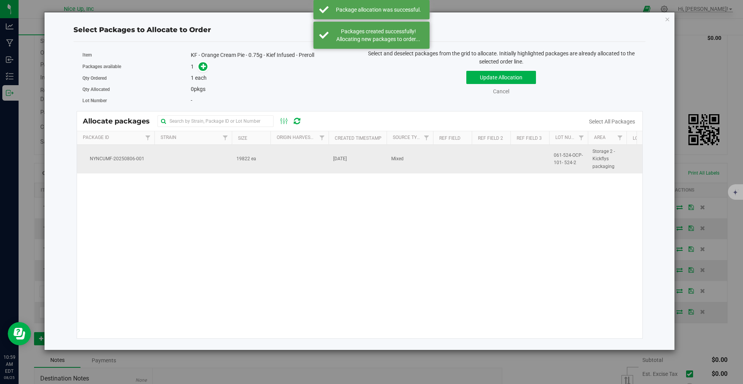
click at [222, 155] on td at bounding box center [192, 159] width 77 height 29
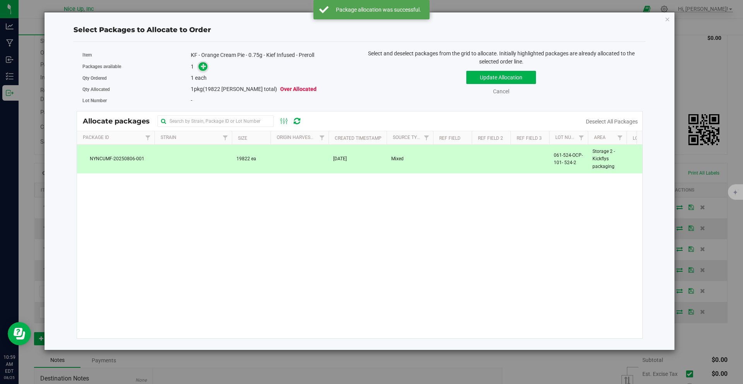
click at [206, 70] on span at bounding box center [202, 66] width 9 height 9
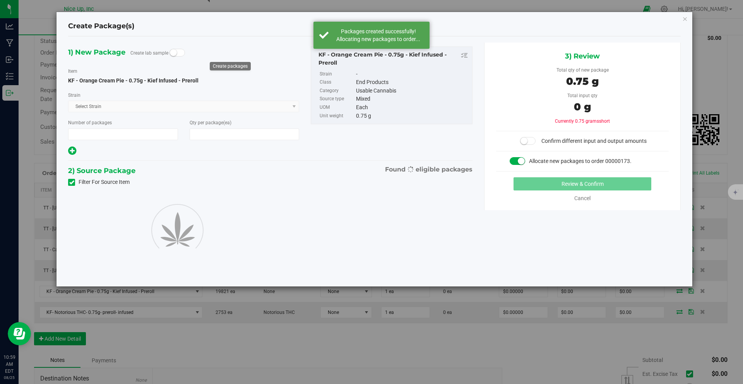
type input "1"
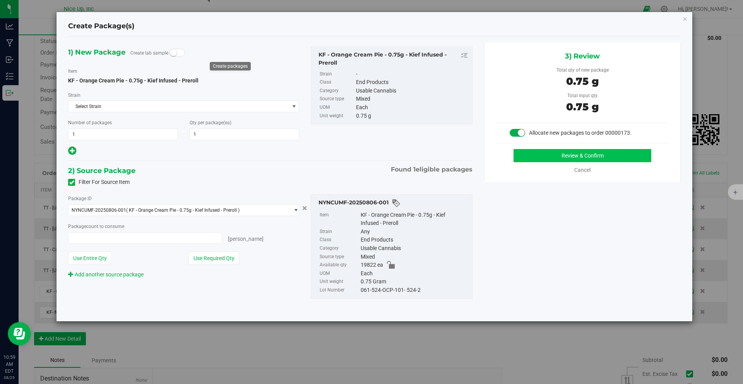
type input "1 ea"
click at [596, 156] on button "Review & Confirm" at bounding box center [582, 155] width 138 height 13
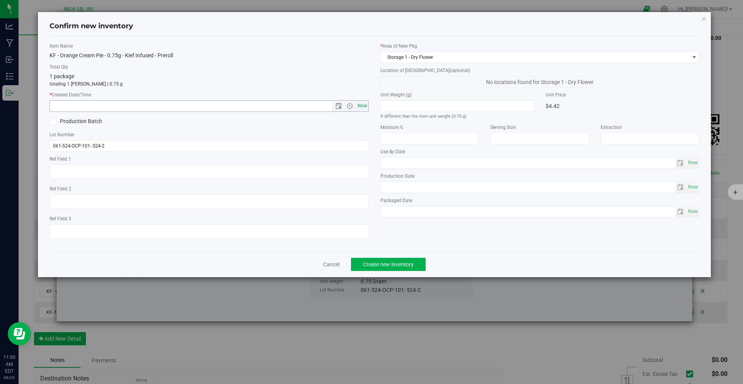
click at [365, 106] on span "Now" at bounding box center [362, 105] width 13 height 11
type input "8/25/2025 11:00 AM"
click at [391, 266] on span "Create new inventory" at bounding box center [388, 264] width 51 height 6
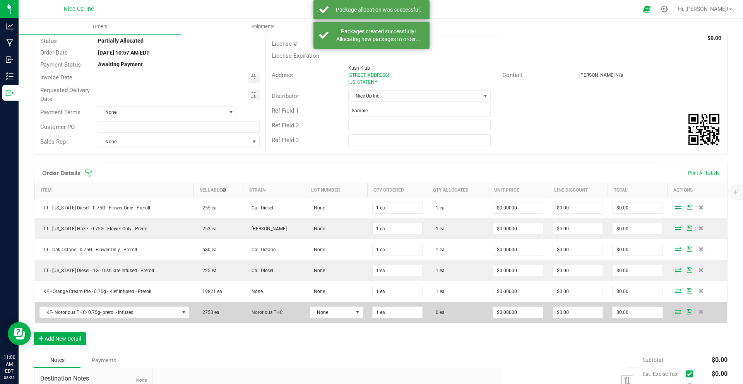
click at [675, 311] on icon at bounding box center [678, 311] width 6 height 5
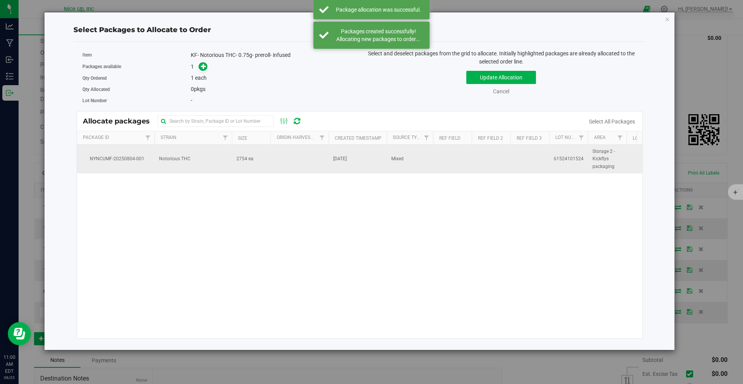
click at [241, 156] on span "2754 ea" at bounding box center [244, 158] width 17 height 7
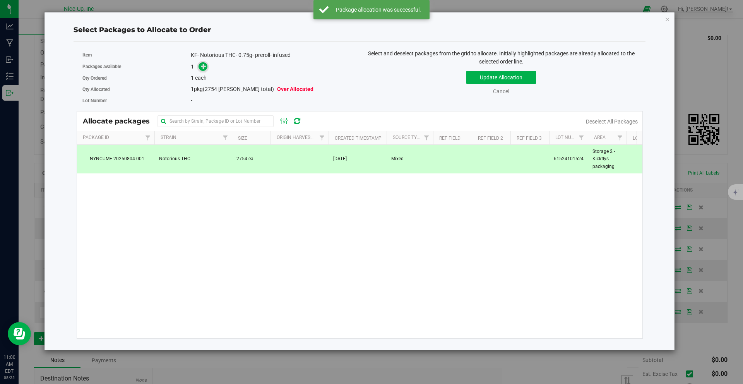
click at [203, 68] on icon at bounding box center [203, 65] width 5 height 5
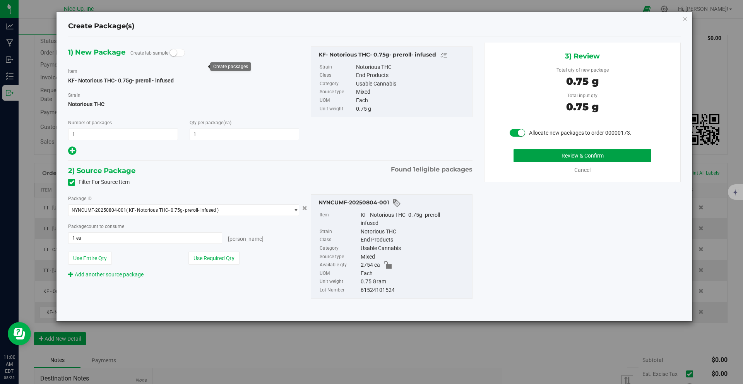
click at [540, 159] on button "Review & Confirm" at bounding box center [582, 155] width 138 height 13
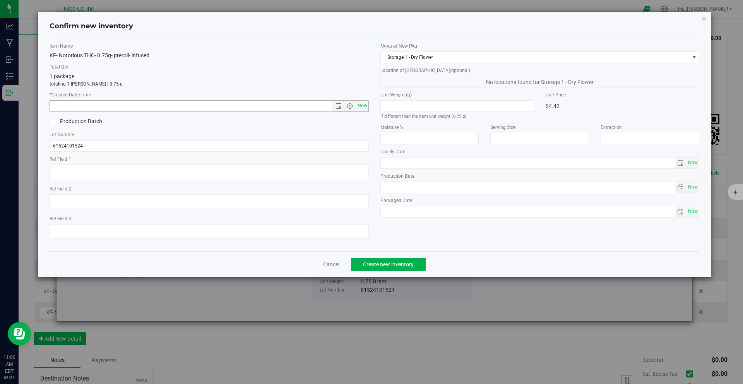
click at [361, 106] on span "Now" at bounding box center [362, 105] width 13 height 11
type input "8/25/2025 11:00 AM"
click at [388, 265] on span "Create new inventory" at bounding box center [388, 264] width 51 height 6
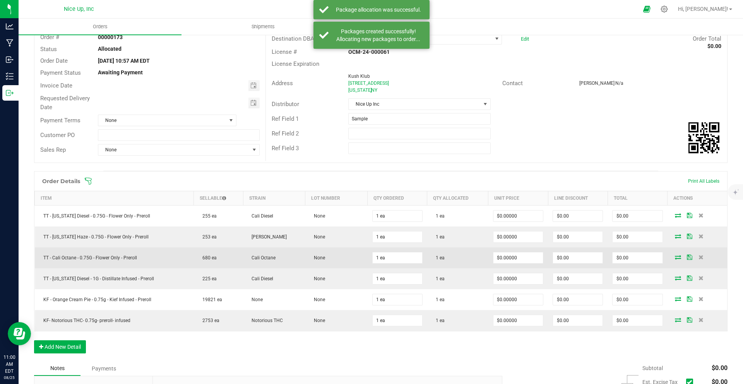
scroll to position [42, 0]
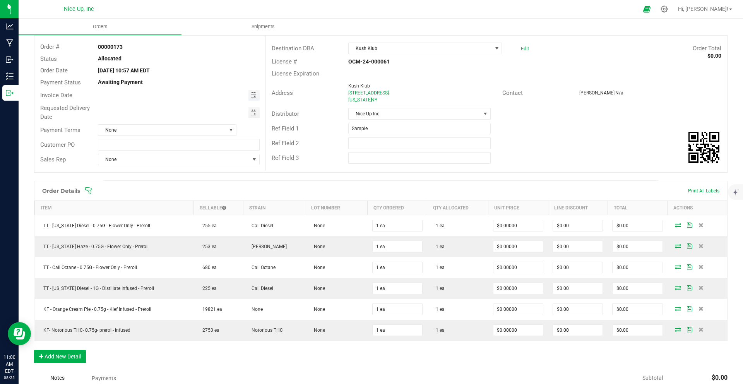
click at [250, 95] on span "Toggle calendar" at bounding box center [253, 95] width 6 height 6
click at [165, 183] on span "27" at bounding box center [166, 184] width 11 height 12
type input "[DATE]"
click at [250, 113] on span "Toggle calendar" at bounding box center [253, 113] width 6 height 6
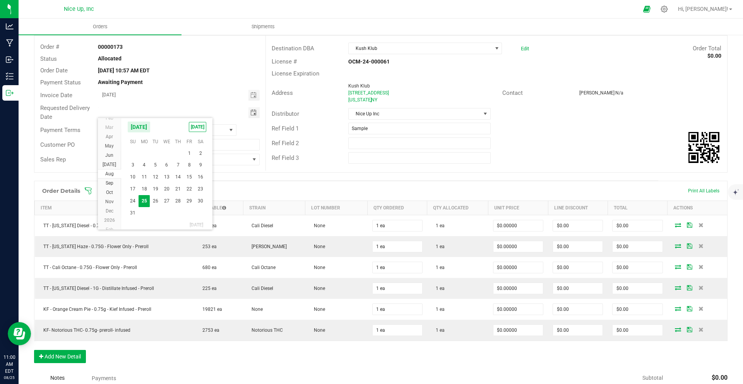
click at [164, 201] on span "27" at bounding box center [166, 201] width 11 height 12
type input "[DATE]"
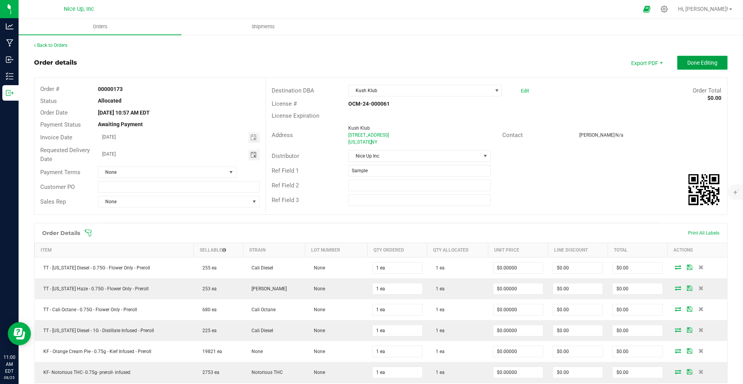
click at [714, 67] on button "Done Editing" at bounding box center [702, 63] width 50 height 14
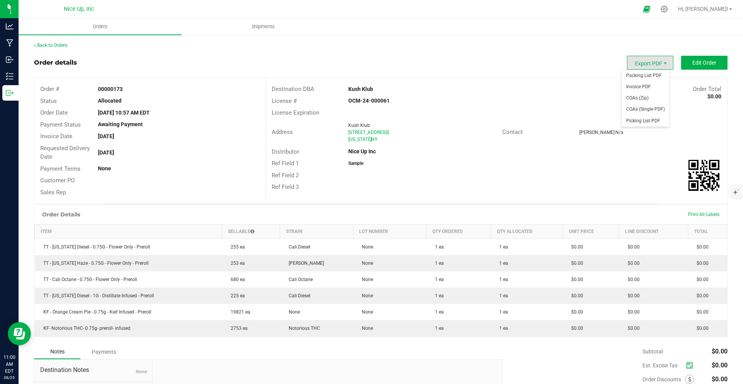
click at [650, 65] on span "Export PDF" at bounding box center [650, 63] width 46 height 14
click at [643, 86] on span "Invoice PDF" at bounding box center [645, 86] width 48 height 11
click at [59, 49] on div "Back to Orders Order details Export PDF Edit Order Order # 00000173 Status Allo…" at bounding box center [380, 253] width 693 height 422
click at [57, 46] on link "Back to Orders" at bounding box center [50, 45] width 33 height 5
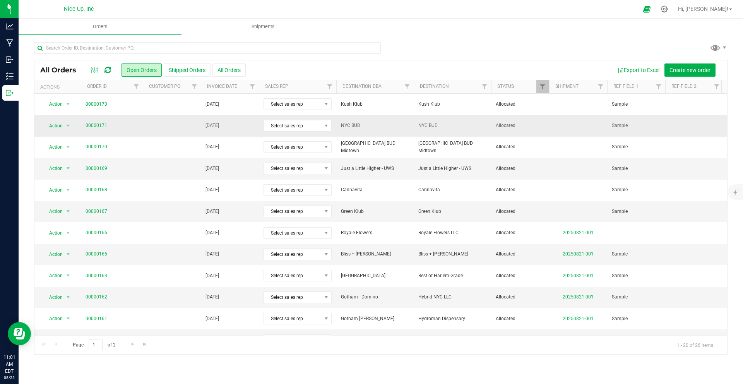
click at [100, 126] on link "00000171" at bounding box center [97, 125] width 22 height 7
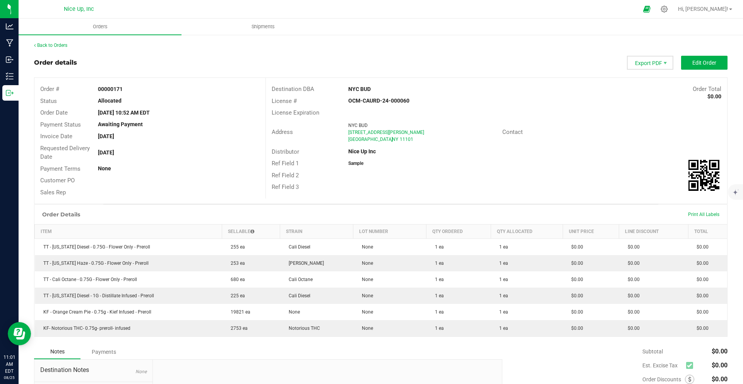
click at [643, 63] on span "Export PDF" at bounding box center [650, 63] width 46 height 14
click at [640, 89] on span "Invoice PDF" at bounding box center [645, 86] width 48 height 11
click at [271, 27] on span "Shipments" at bounding box center [263, 26] width 44 height 7
click at [267, 26] on div "Orders Shipments Back to Orders Order details Export PDF Edit Order Order # 000…" at bounding box center [381, 201] width 724 height 365
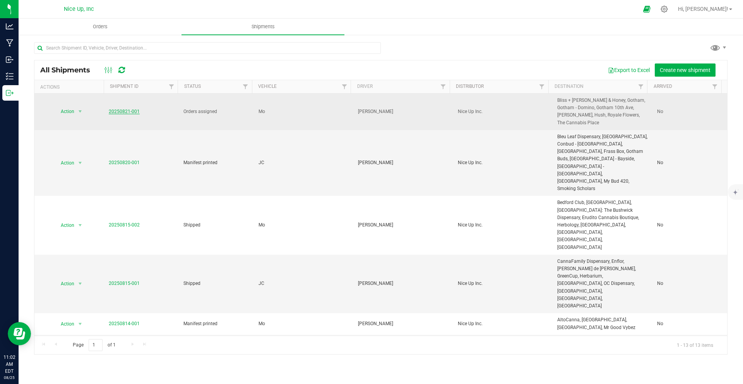
click at [117, 112] on link "20250821-001" at bounding box center [124, 111] width 31 height 5
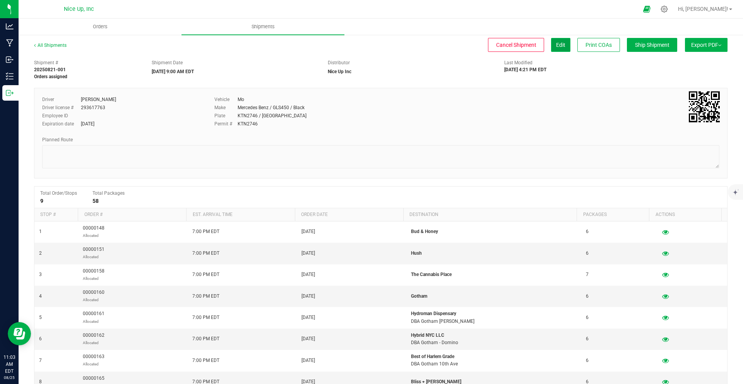
click at [558, 46] on span "Edit" at bounding box center [560, 45] width 9 height 6
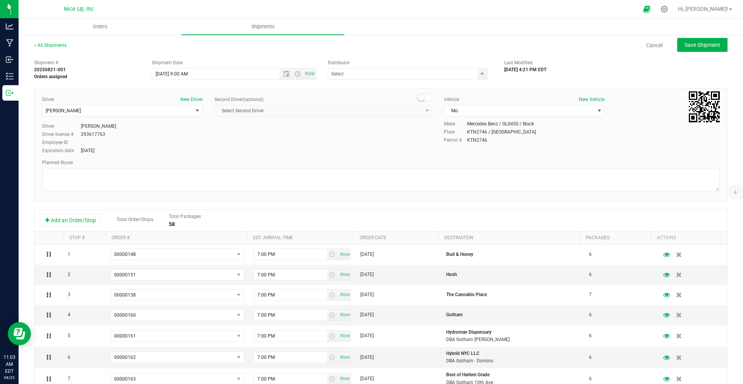
type input "Nice Up Inc"
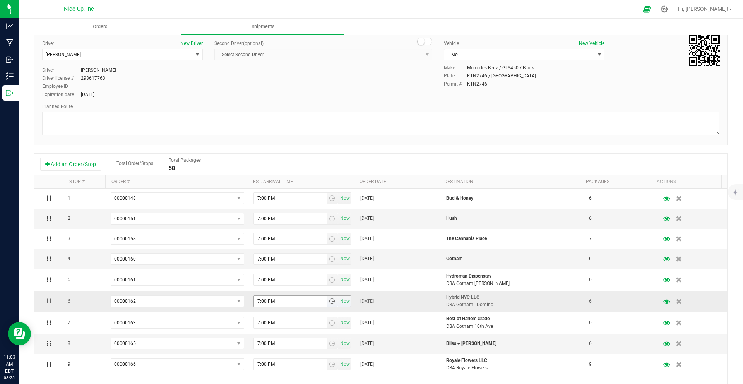
scroll to position [69, 0]
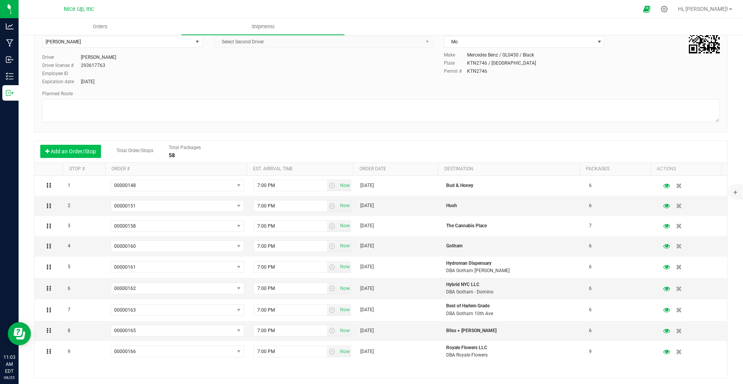
click at [65, 152] on button "Add an Order/Stop" at bounding box center [70, 151] width 61 height 13
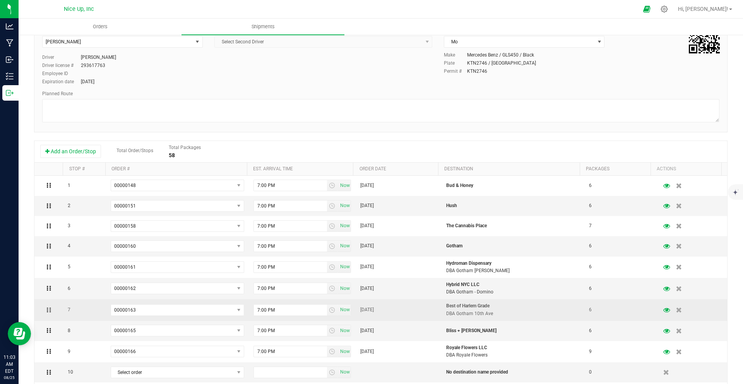
scroll to position [115, 0]
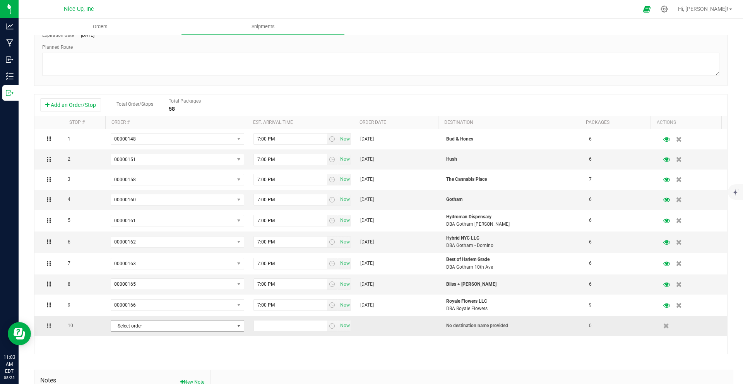
click at [224, 326] on span "Select order" at bounding box center [172, 325] width 123 height 11
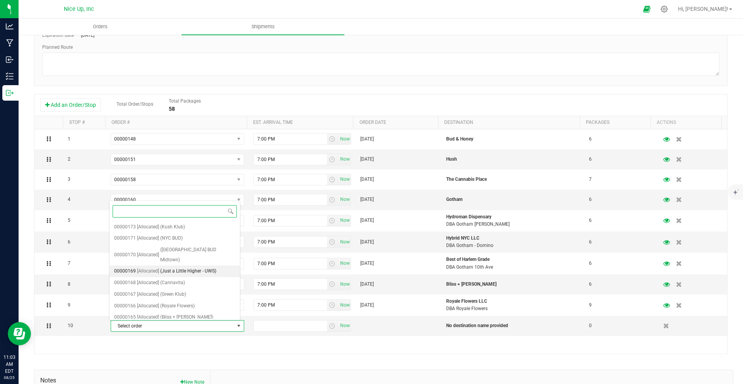
click at [141, 266] on span "[Allocated]" at bounding box center [148, 271] width 22 height 10
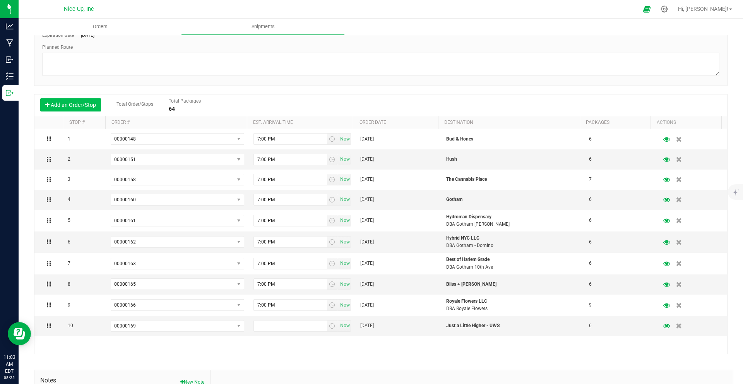
click at [85, 103] on button "Add an Order/Stop" at bounding box center [70, 104] width 61 height 13
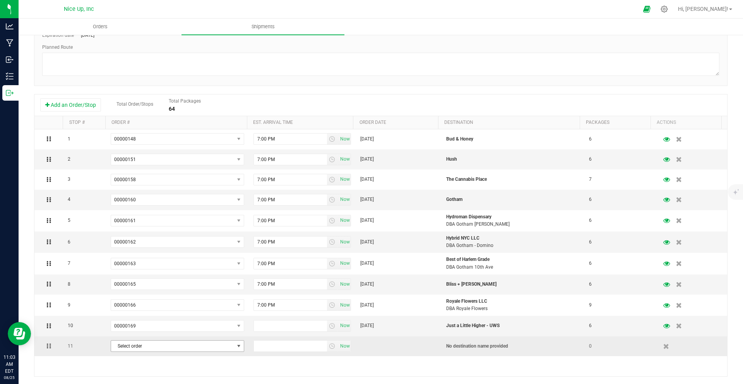
click at [165, 344] on span "Select order" at bounding box center [172, 346] width 123 height 11
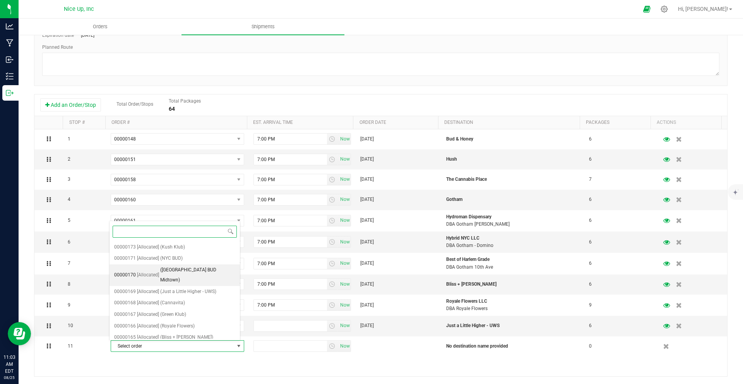
click at [173, 269] on span "(NYC BUD Midtown)" at bounding box center [197, 275] width 75 height 20
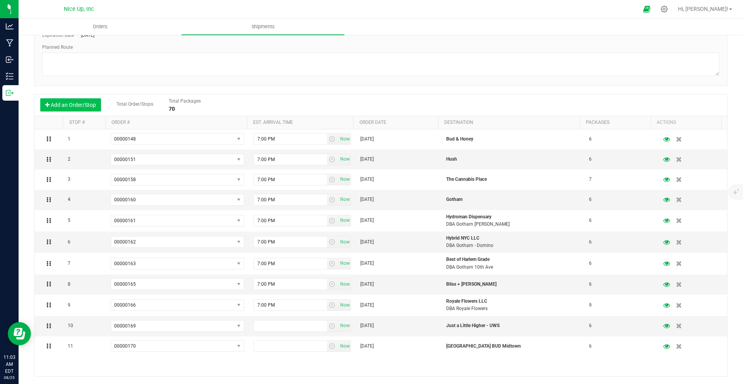
click at [68, 107] on button "Add an Order/Stop" at bounding box center [70, 104] width 61 height 13
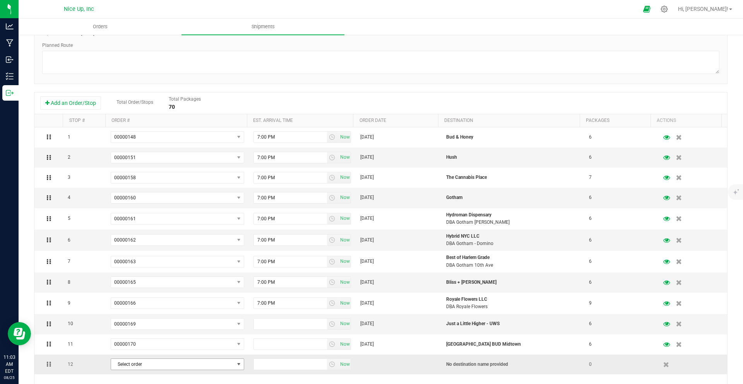
scroll to position [130, 0]
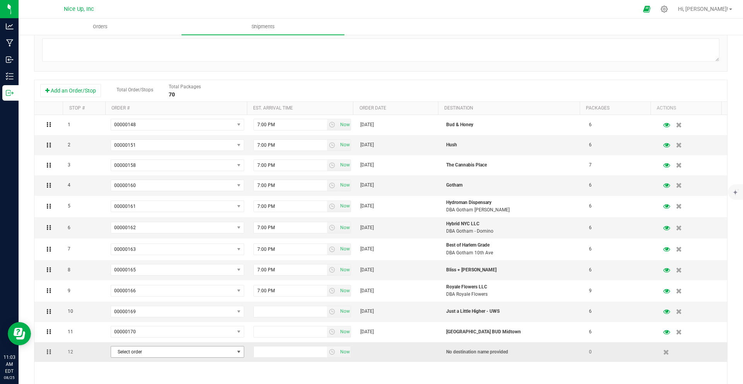
click at [148, 350] on span "Select order" at bounding box center [172, 351] width 123 height 11
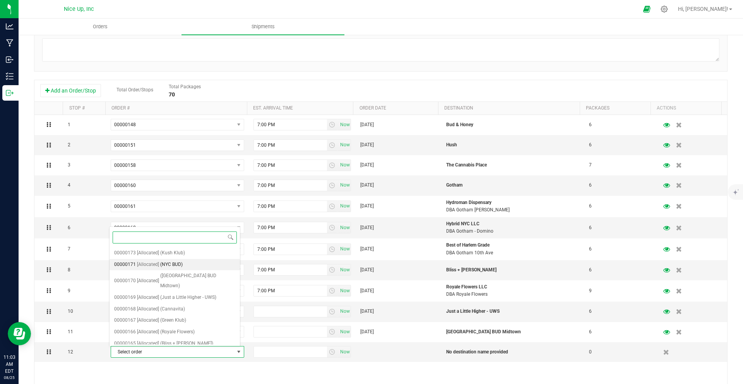
click at [149, 263] on span "[Allocated]" at bounding box center [148, 265] width 22 height 10
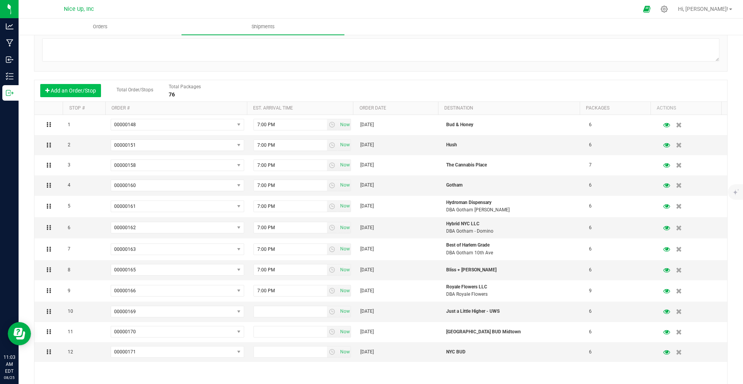
click at [68, 92] on button "Add an Order/Stop" at bounding box center [70, 90] width 61 height 13
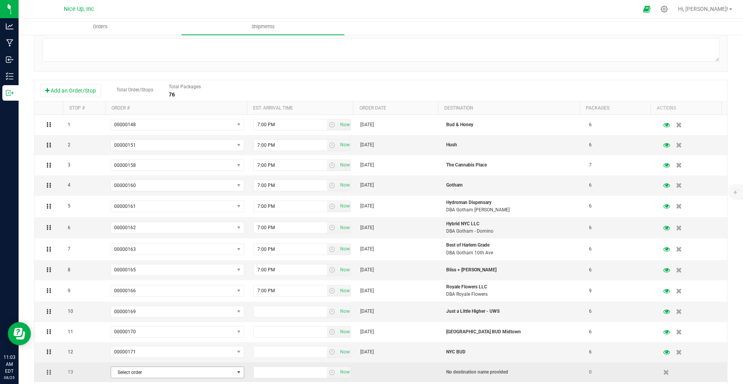
click at [139, 374] on span "Select order" at bounding box center [172, 372] width 123 height 11
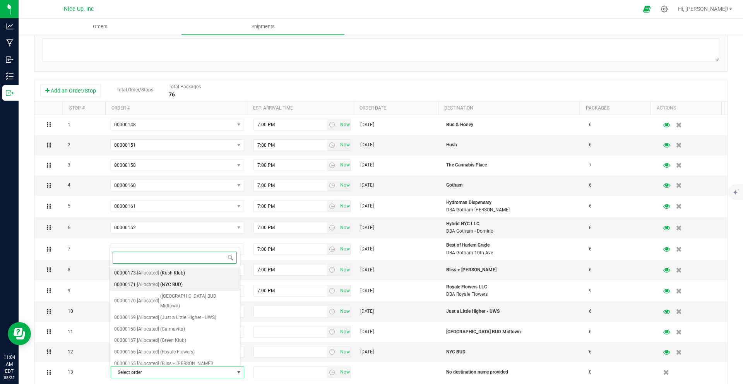
click at [152, 273] on span "[Allocated]" at bounding box center [148, 273] width 22 height 10
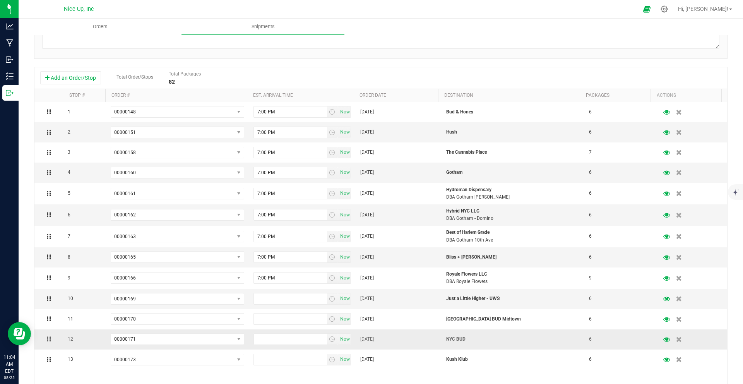
scroll to position [144, 0]
click at [329, 297] on span "select" at bounding box center [332, 297] width 6 height 6
click at [277, 312] on li "7:00 PM" at bounding box center [297, 311] width 94 height 10
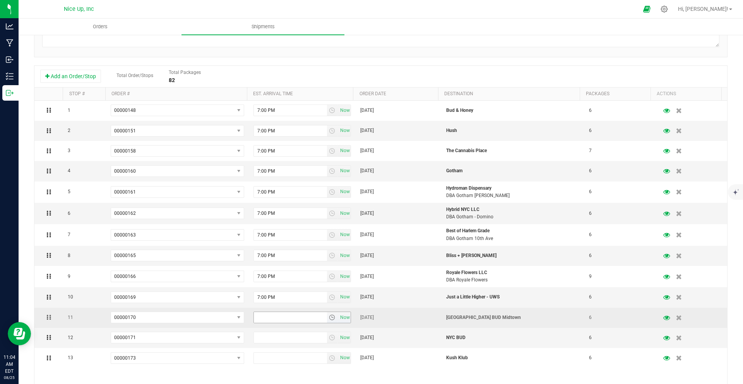
click at [329, 317] on span "select" at bounding box center [332, 317] width 6 height 6
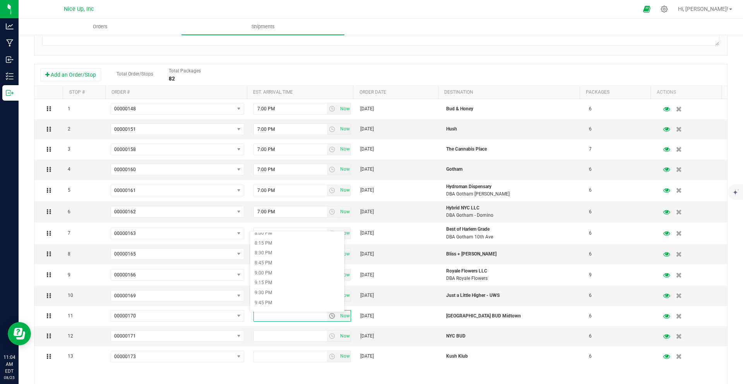
scroll to position [746, 0]
click at [270, 245] on li "7:00 PM" at bounding box center [297, 248] width 94 height 10
click at [329, 337] on span "select" at bounding box center [332, 336] width 6 height 6
click at [268, 259] on li "7:00 PM" at bounding box center [297, 261] width 94 height 10
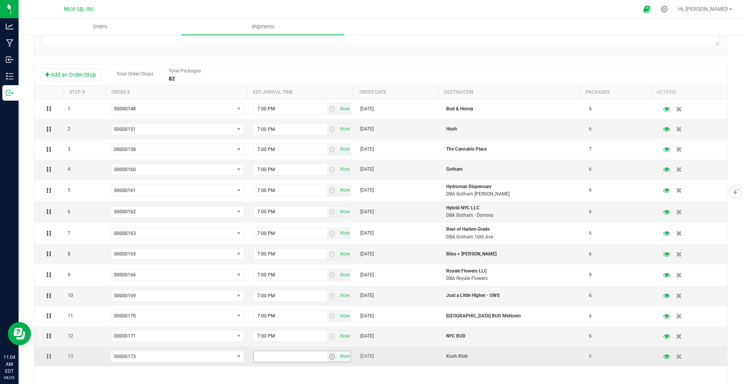
click at [329, 357] on span "select" at bounding box center [332, 356] width 6 height 6
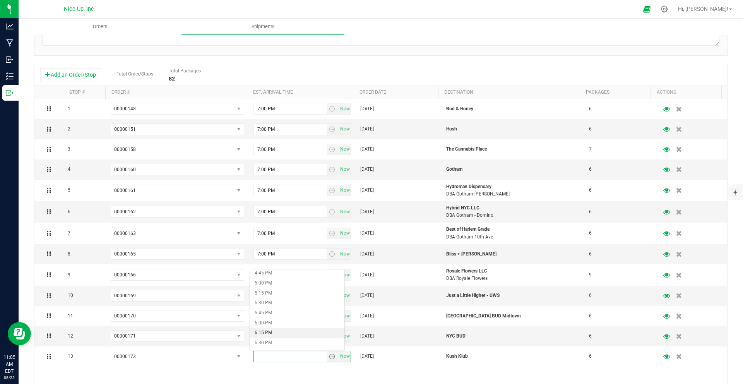
scroll to position [684, 0]
click at [270, 345] on li "7:00 PM" at bounding box center [297, 348] width 94 height 10
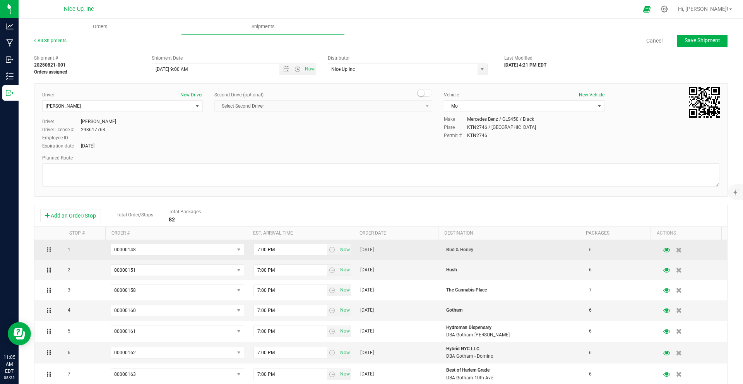
scroll to position [3, 0]
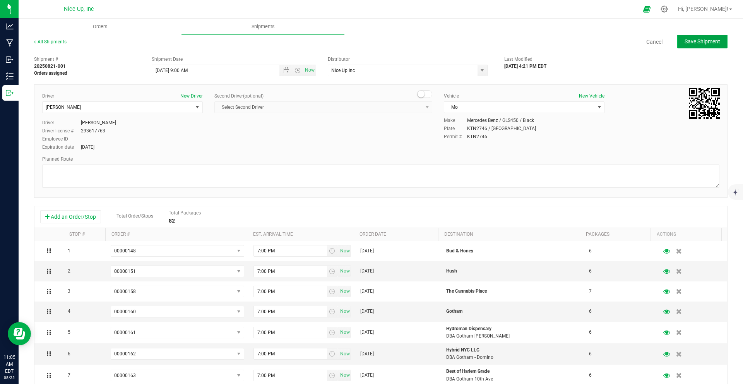
click at [706, 43] on span "Save Shipment" at bounding box center [702, 41] width 36 height 6
type input "8/27/2025 1:00 PM"
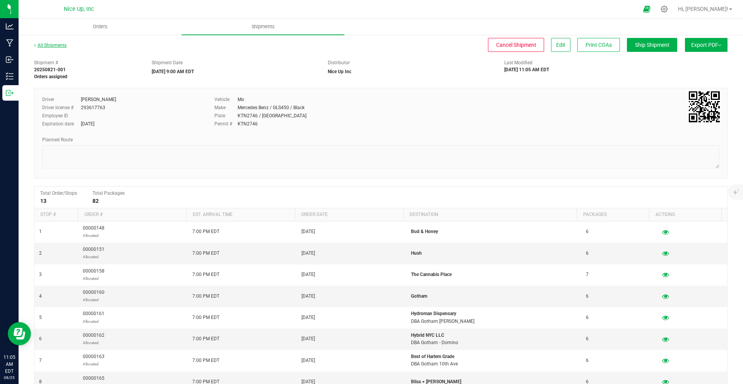
click at [55, 47] on link "All Shipments" at bounding box center [50, 45] width 33 height 5
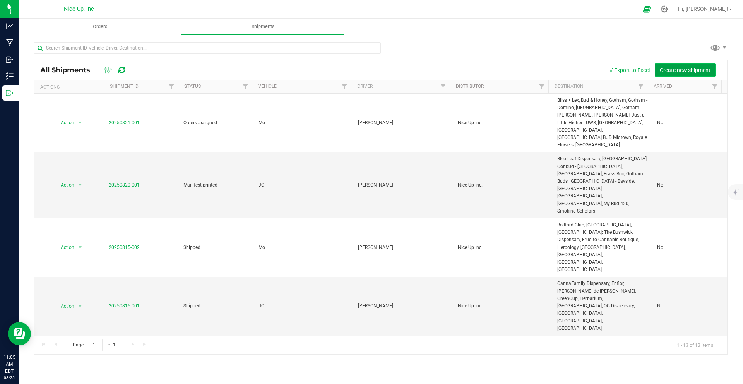
click at [675, 66] on button "Create new shipment" at bounding box center [685, 69] width 61 height 13
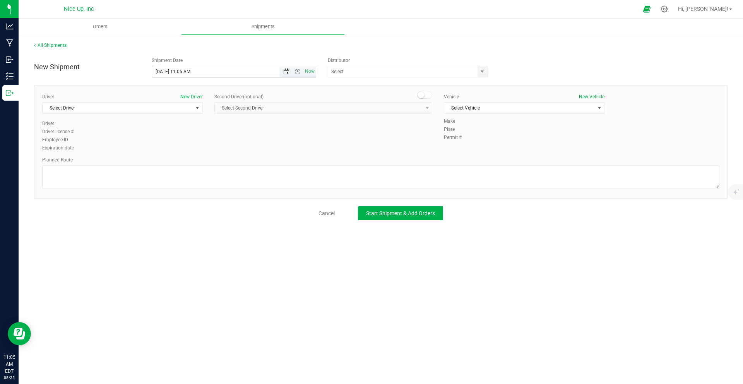
click at [284, 70] on span "Open the date view" at bounding box center [286, 71] width 6 height 6
click at [226, 163] on link "30" at bounding box center [226, 162] width 11 height 12
click at [296, 72] on span "Open the time view" at bounding box center [297, 71] width 6 height 6
click at [171, 88] on li "9:00 AM" at bounding box center [233, 89] width 163 height 10
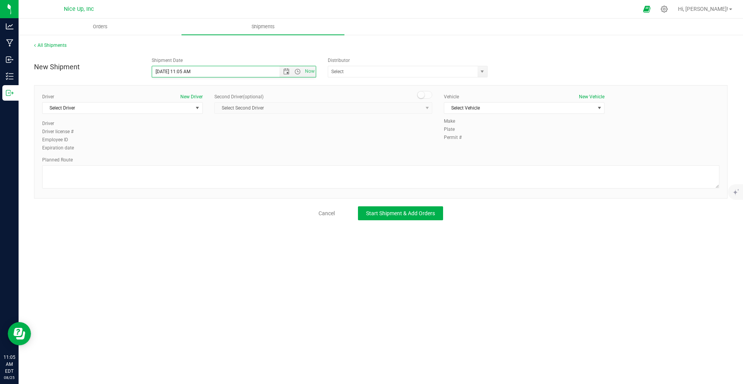
type input "[DATE] 9:00 AM"
click at [481, 70] on span "select" at bounding box center [482, 71] width 6 height 6
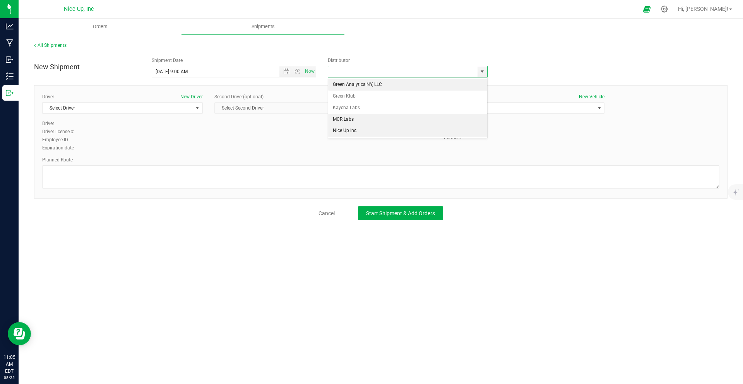
click at [352, 129] on li "Nice Up Inc" at bounding box center [407, 131] width 159 height 12
type input "Nice Up Inc"
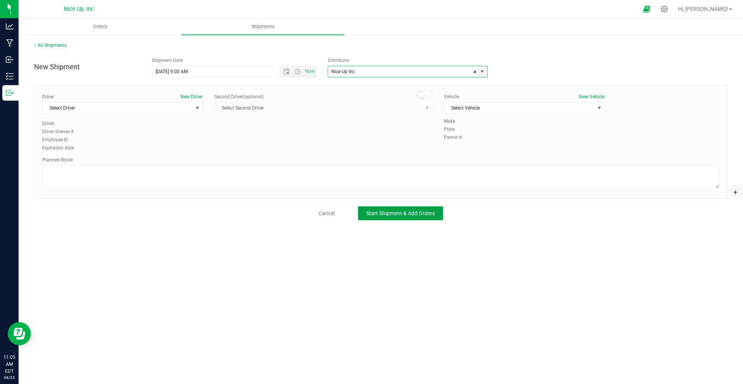
click at [405, 213] on span "Start Shipment & Add Orders" at bounding box center [400, 213] width 69 height 6
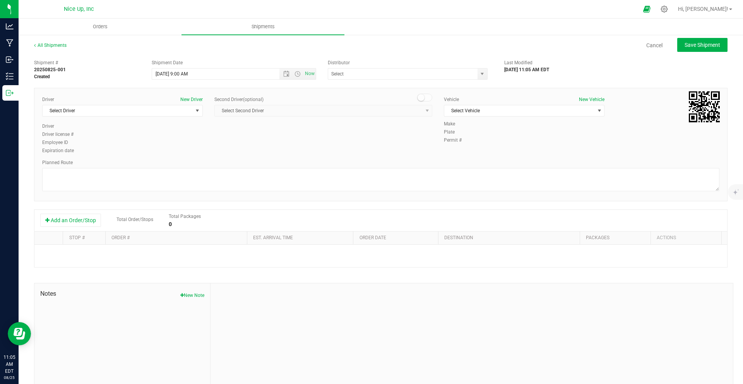
type input "Nice Up Inc"
click at [53, 221] on button "Add an Order/Stop" at bounding box center [70, 220] width 61 height 13
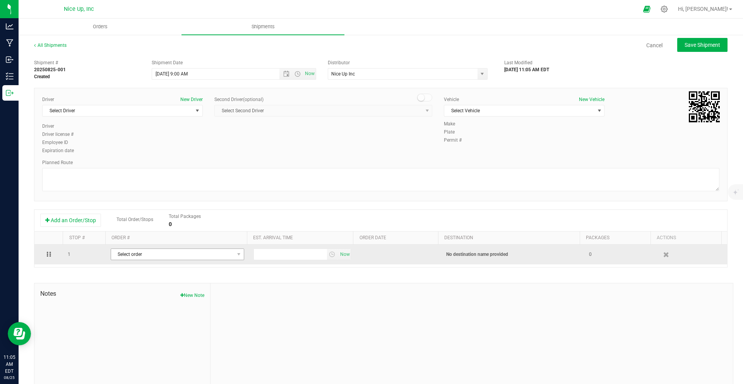
click at [148, 256] on span "Select order" at bounding box center [172, 254] width 123 height 11
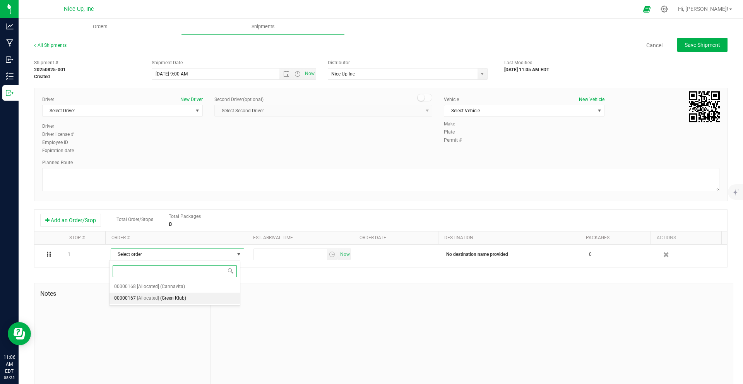
click at [164, 298] on span "(Green Klub)" at bounding box center [173, 298] width 26 height 10
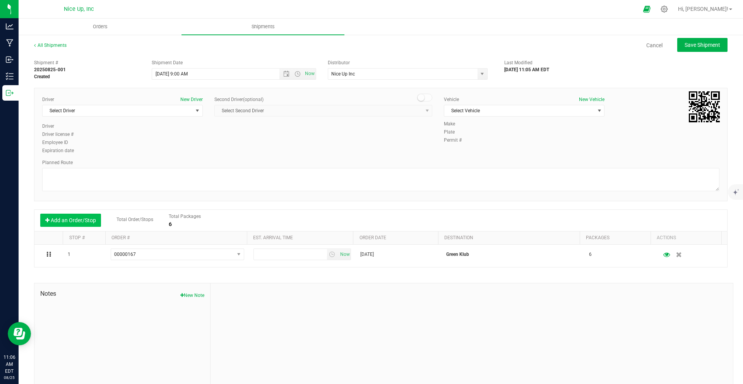
click at [72, 219] on button "Add an Order/Stop" at bounding box center [70, 220] width 61 height 13
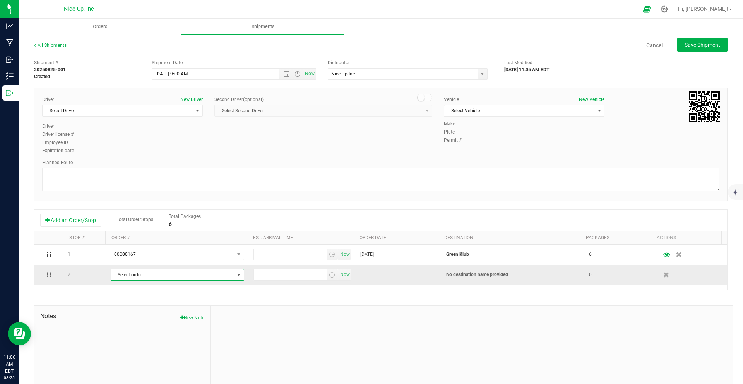
click at [142, 278] on span "Select order" at bounding box center [172, 274] width 123 height 11
click at [149, 308] on span "[Allocated]" at bounding box center [148, 307] width 22 height 10
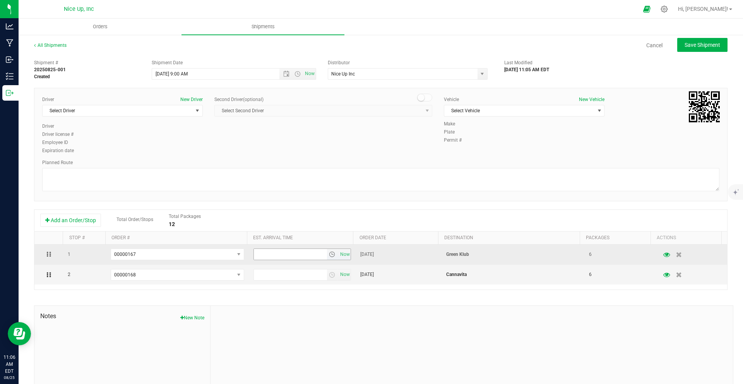
click at [329, 255] on span "select" at bounding box center [332, 254] width 6 height 6
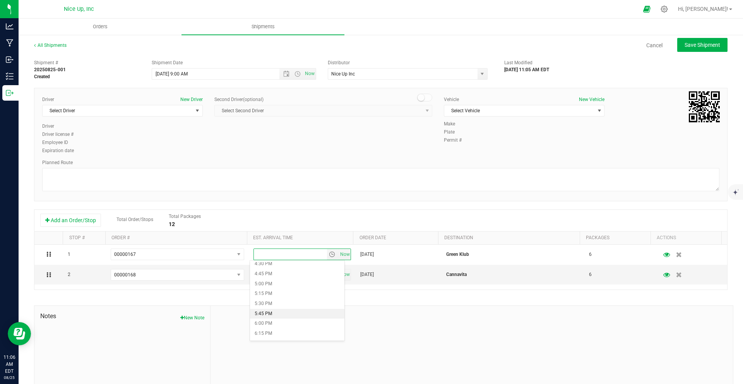
scroll to position [710, 0]
click at [266, 313] on li "7:00 PM" at bounding box center [297, 313] width 94 height 10
click at [329, 276] on span "select" at bounding box center [332, 275] width 6 height 6
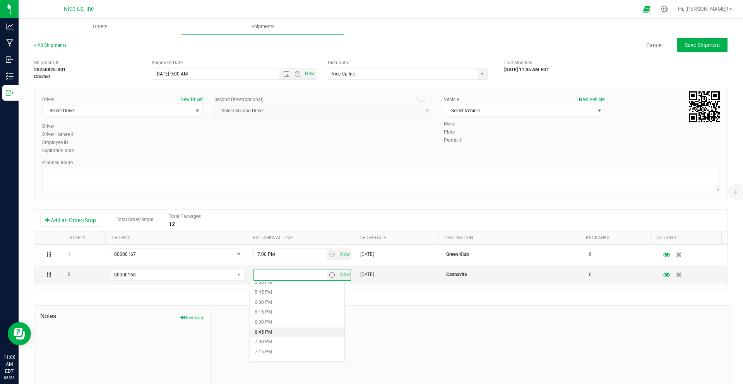
scroll to position [708, 0]
click at [270, 335] on li "7:00 PM" at bounding box center [297, 335] width 94 height 10
click at [696, 49] on button "Save Shipment" at bounding box center [702, 45] width 50 height 14
type input "[DATE] 1:00 PM"
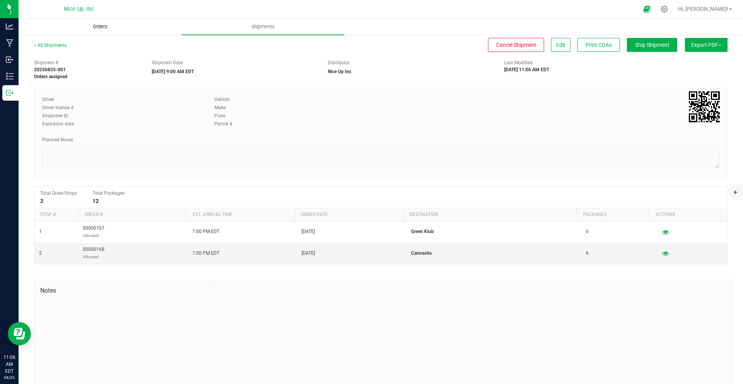
click at [99, 26] on span "Orders" at bounding box center [100, 26] width 36 height 7
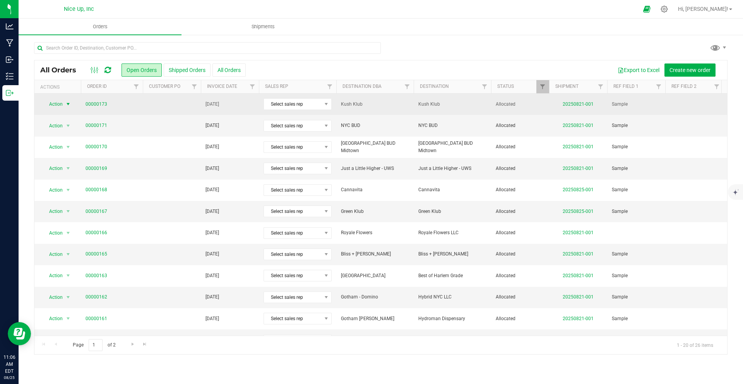
click at [58, 105] on span "Action" at bounding box center [52, 104] width 21 height 11
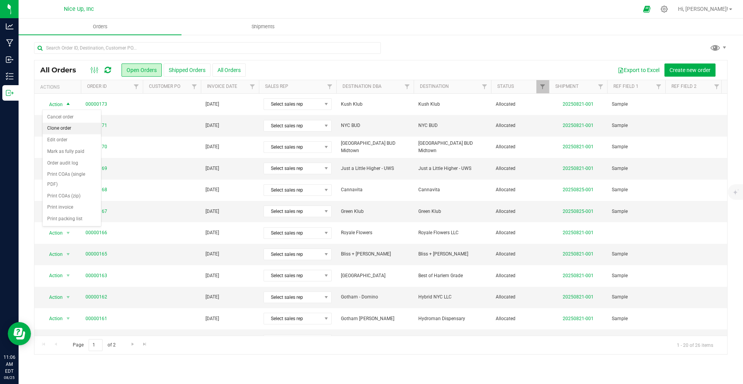
click at [63, 128] on li "Clone order" at bounding box center [72, 129] width 58 height 12
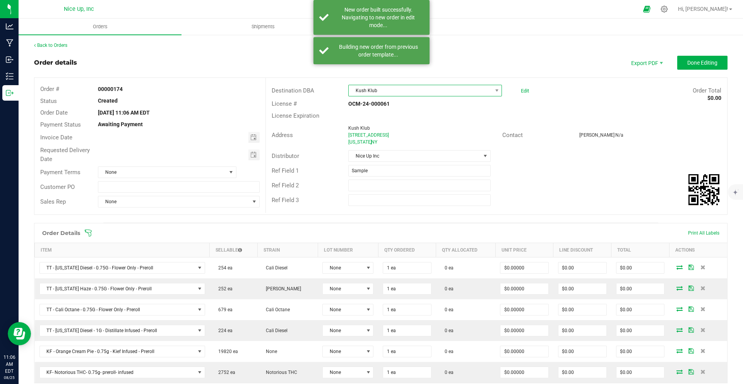
click at [406, 91] on span "Kush Klub" at bounding box center [420, 90] width 143 height 11
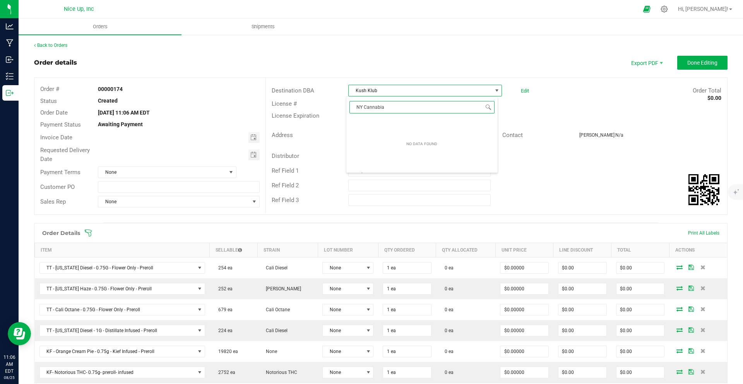
type input "NY Cannabi"
click at [416, 121] on li "NY Cannabis Co." at bounding box center [421, 123] width 151 height 13
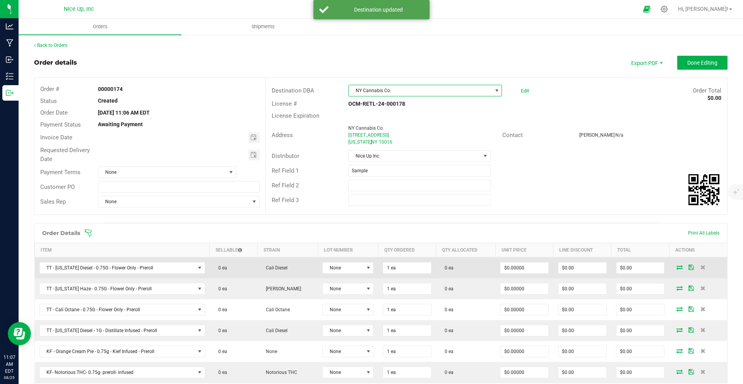
click at [678, 267] on span at bounding box center [680, 267] width 12 height 5
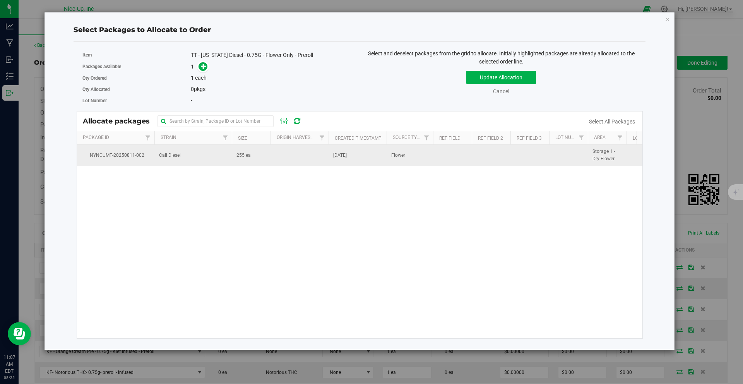
click at [261, 156] on td "255 ea" at bounding box center [251, 155] width 39 height 21
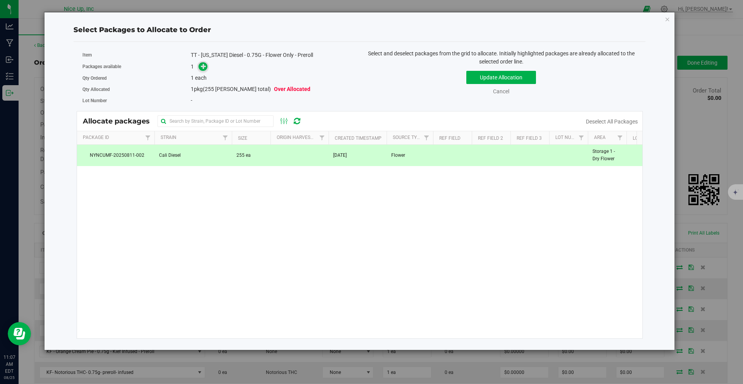
click at [204, 68] on icon at bounding box center [203, 65] width 5 height 5
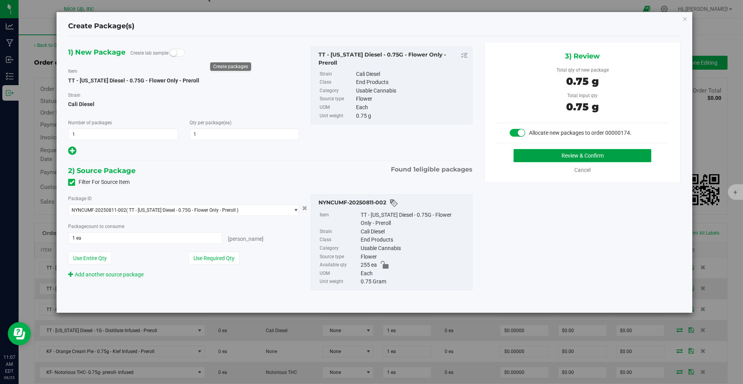
click at [549, 156] on button "Review & Confirm" at bounding box center [582, 155] width 138 height 13
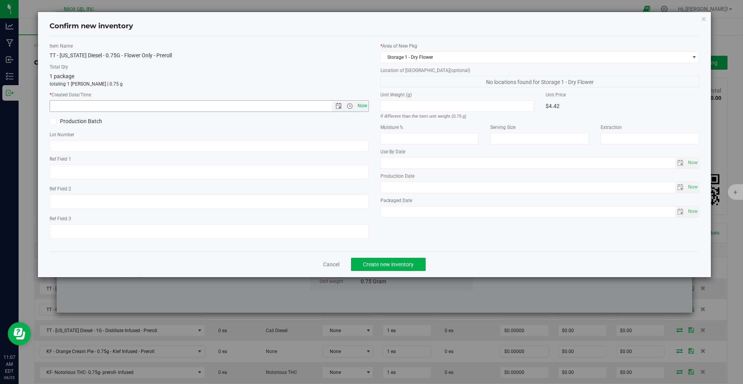
click at [358, 105] on span "Now" at bounding box center [362, 105] width 13 height 11
type input "8/25/2025 11:07 AM"
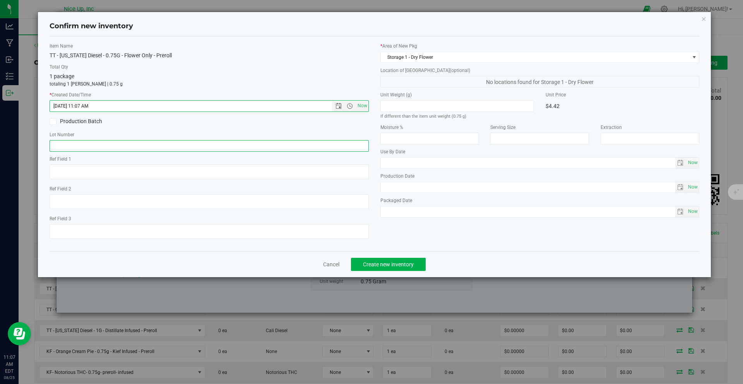
click at [296, 145] on input "text" at bounding box center [209, 146] width 319 height 12
type input "250520CaDi006"
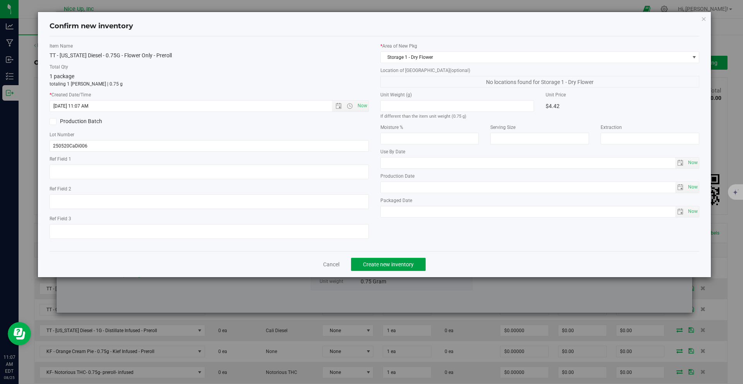
click at [369, 261] on span "Create new inventory" at bounding box center [388, 264] width 51 height 6
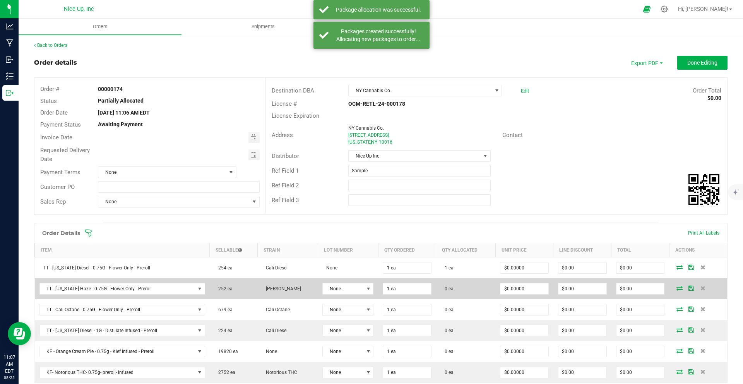
click at [676, 289] on icon at bounding box center [679, 288] width 6 height 5
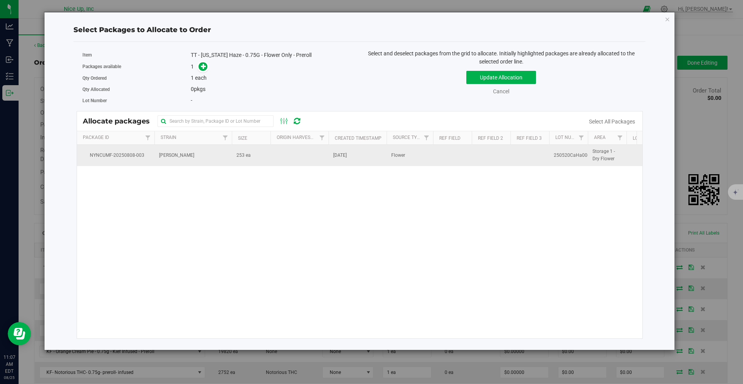
click at [130, 160] on td "NYNCUMF-20250808-003" at bounding box center [115, 155] width 77 height 21
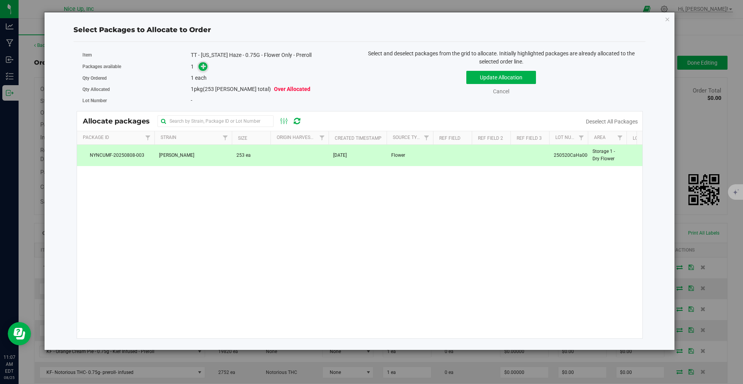
click at [201, 67] on icon at bounding box center [203, 65] width 5 height 5
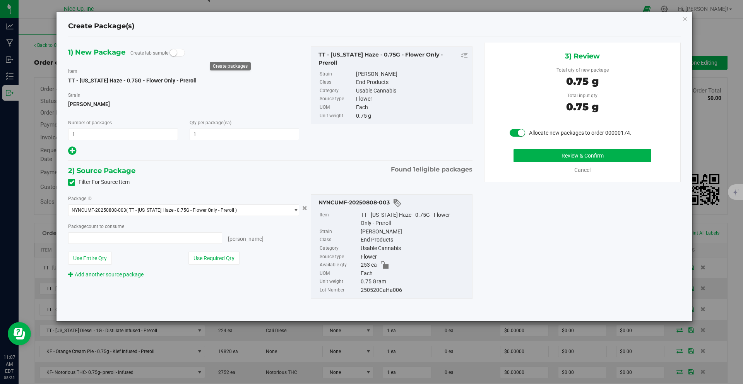
type input "1 ea"
click at [567, 154] on button "Review & Confirm" at bounding box center [582, 155] width 138 height 13
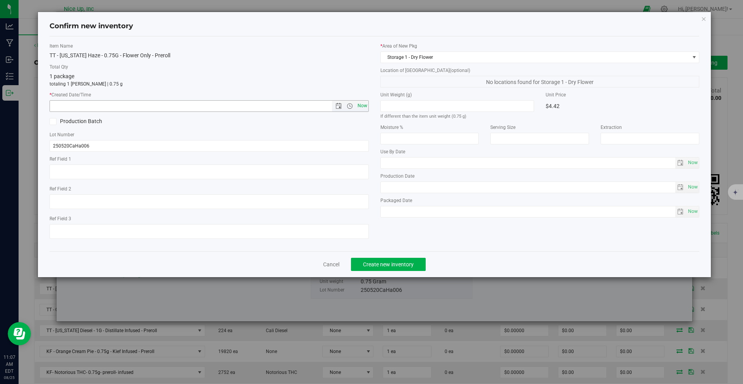
click at [366, 105] on span "Now" at bounding box center [362, 105] width 13 height 11
type input "8/25/2025 11:07 AM"
click at [403, 265] on span "Create new inventory" at bounding box center [388, 264] width 51 height 6
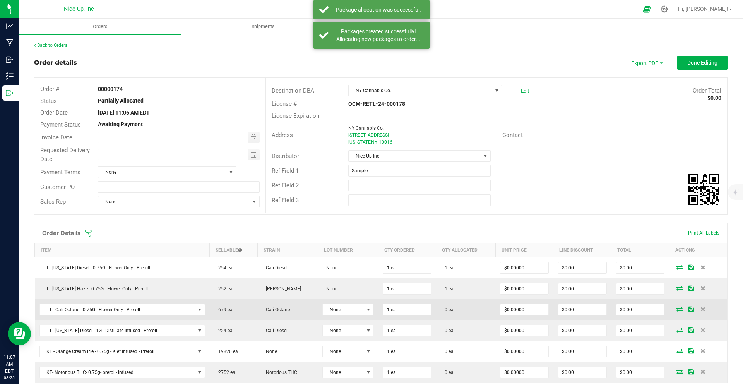
click at [676, 308] on icon at bounding box center [679, 308] width 6 height 5
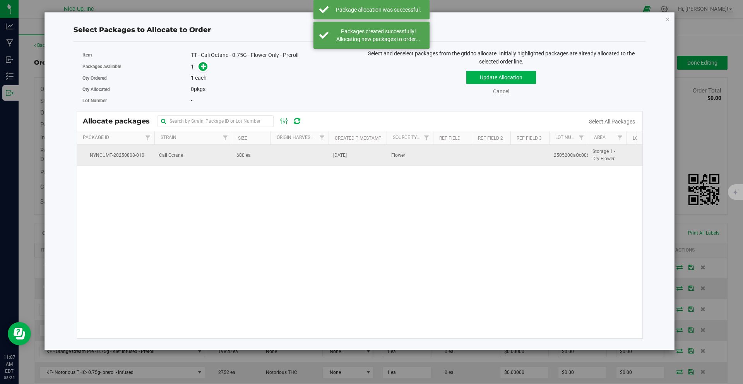
click at [197, 157] on td "Cali Octane" at bounding box center [192, 155] width 77 height 21
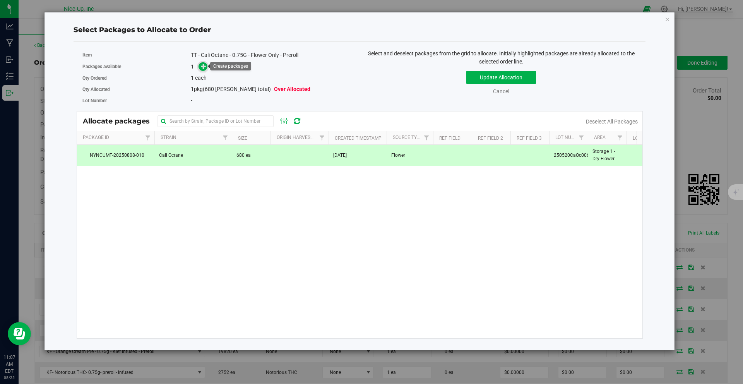
click at [204, 63] on icon at bounding box center [203, 65] width 5 height 5
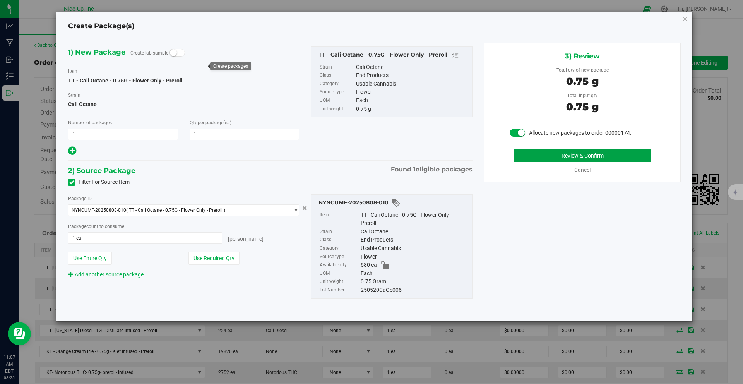
click at [599, 156] on button "Review & Confirm" at bounding box center [582, 155] width 138 height 13
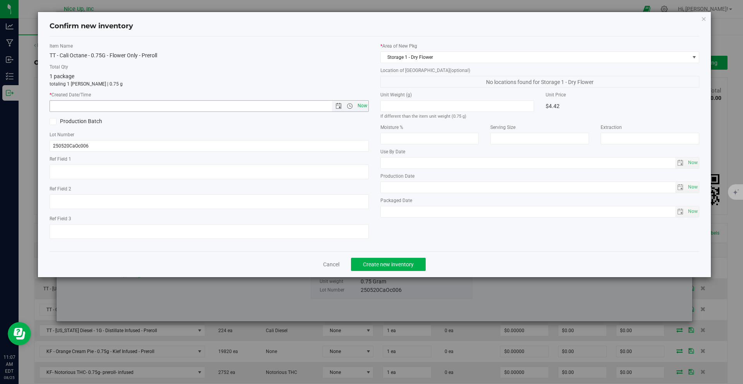
click at [364, 105] on span "Now" at bounding box center [362, 105] width 13 height 11
type input "8/25/2025 11:07 AM"
click at [402, 264] on span "Create new inventory" at bounding box center [388, 264] width 51 height 6
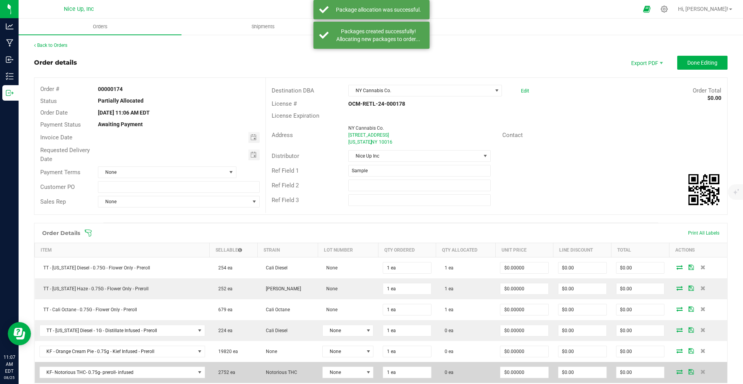
scroll to position [58, 0]
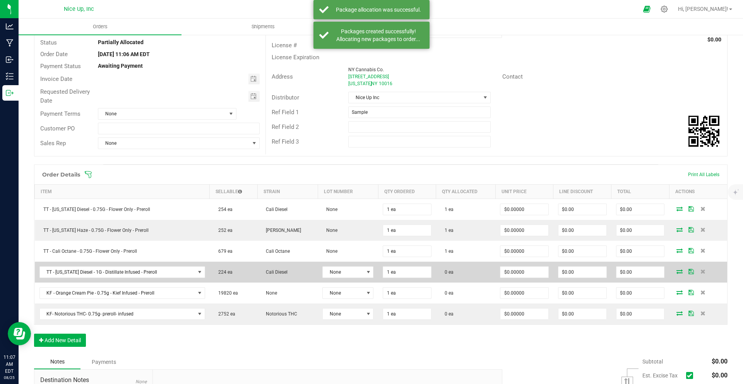
click at [676, 272] on icon at bounding box center [679, 271] width 6 height 5
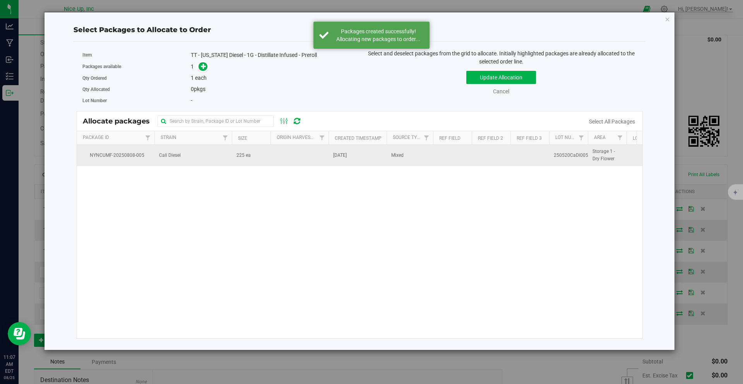
click at [229, 148] on td "Cali Diesel" at bounding box center [192, 155] width 77 height 21
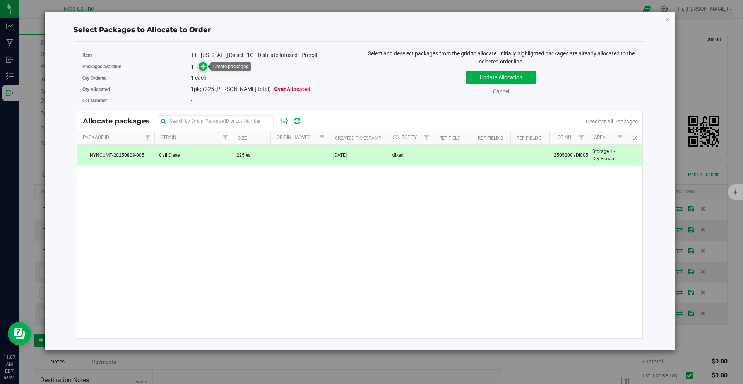
click at [202, 66] on icon at bounding box center [203, 65] width 5 height 5
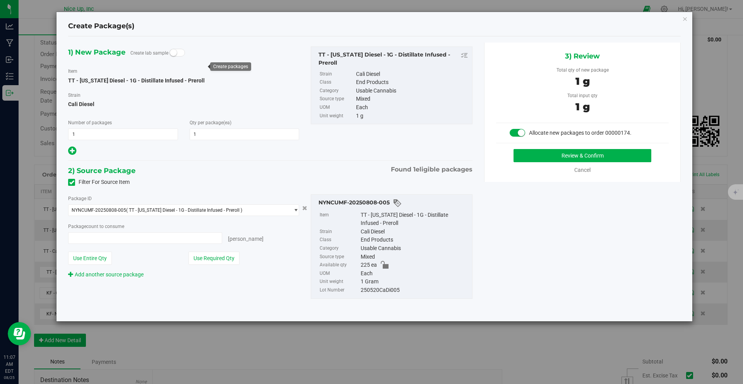
type input "1"
type input "1 ea"
click at [544, 155] on button "Review & Confirm" at bounding box center [582, 155] width 138 height 13
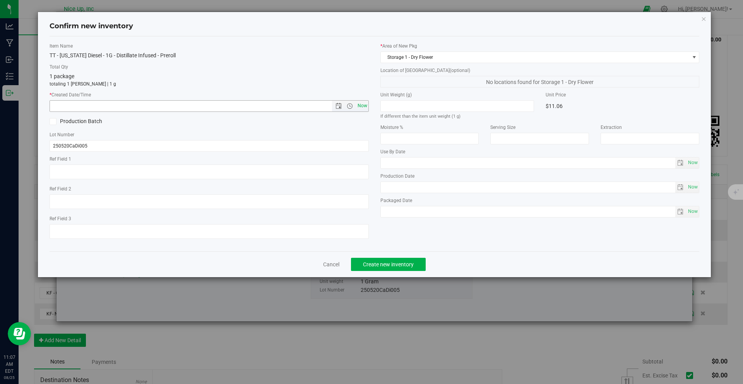
click at [365, 104] on span "Now" at bounding box center [362, 105] width 13 height 11
type input "8/25/2025 11:07 AM"
click at [382, 267] on span "Create new inventory" at bounding box center [388, 264] width 51 height 6
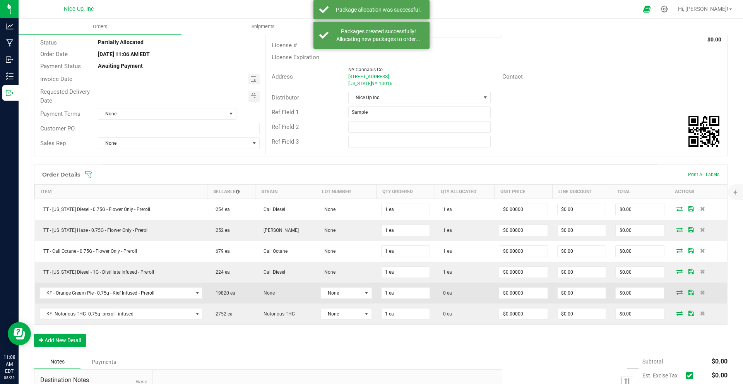
click at [676, 293] on icon at bounding box center [679, 292] width 6 height 5
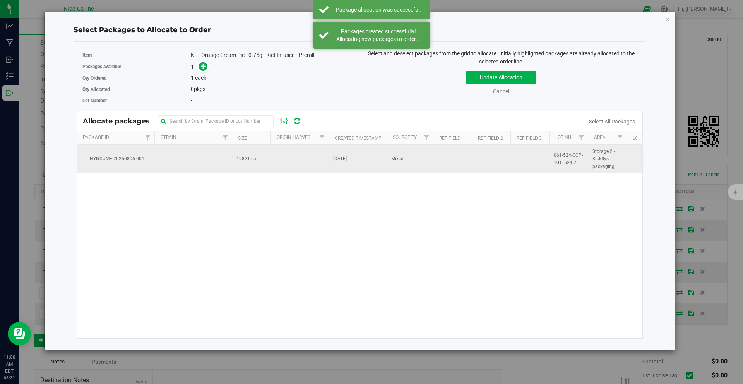
click at [187, 149] on td at bounding box center [192, 159] width 77 height 29
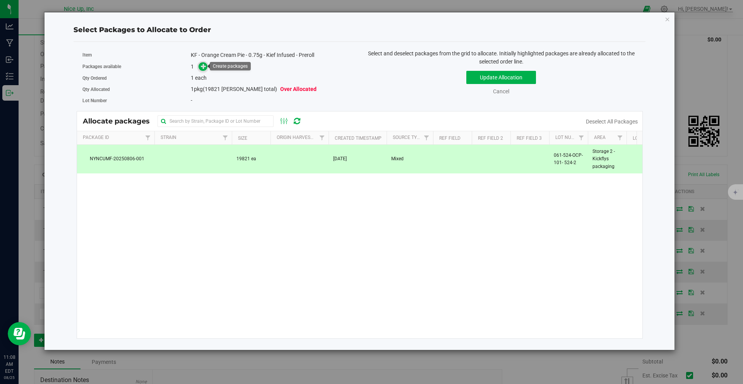
click at [202, 67] on icon at bounding box center [203, 65] width 5 height 5
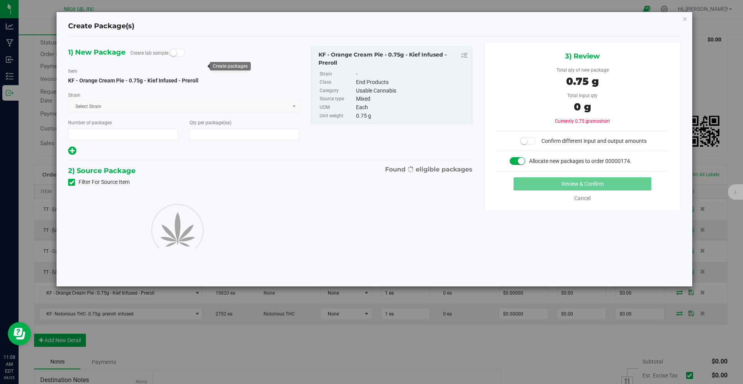
type input "1"
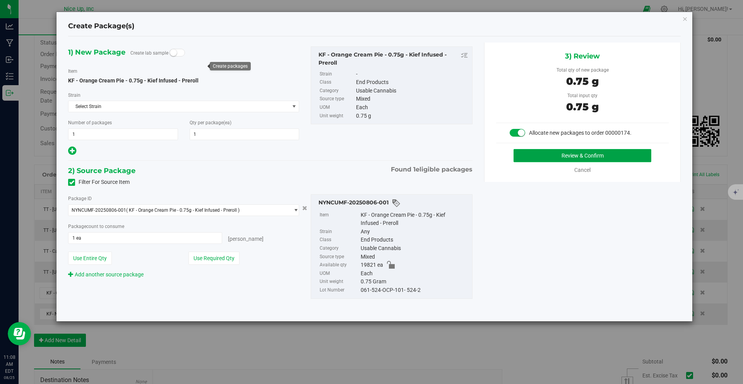
click at [556, 152] on button "Review & Confirm" at bounding box center [582, 155] width 138 height 13
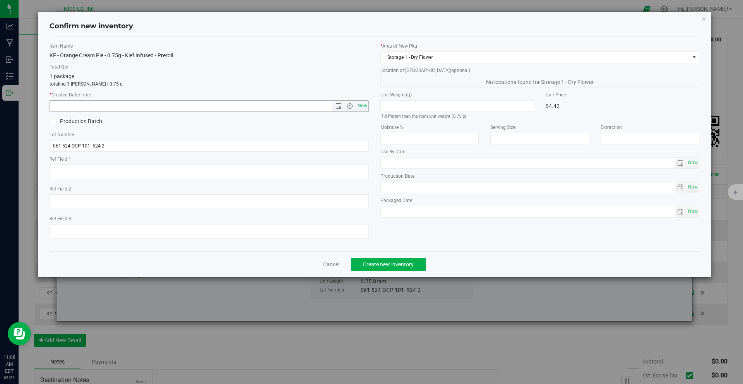
click at [361, 104] on span "Now" at bounding box center [362, 105] width 13 height 11
type input "8/25/2025 11:08 AM"
click at [402, 265] on span "Create new inventory" at bounding box center [388, 264] width 51 height 6
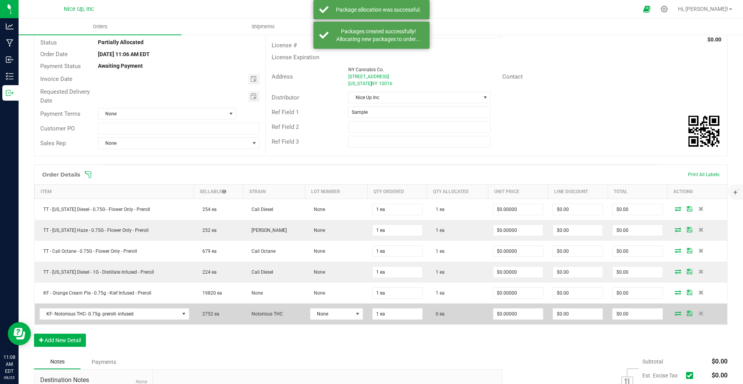
click at [675, 312] on icon at bounding box center [678, 313] width 6 height 5
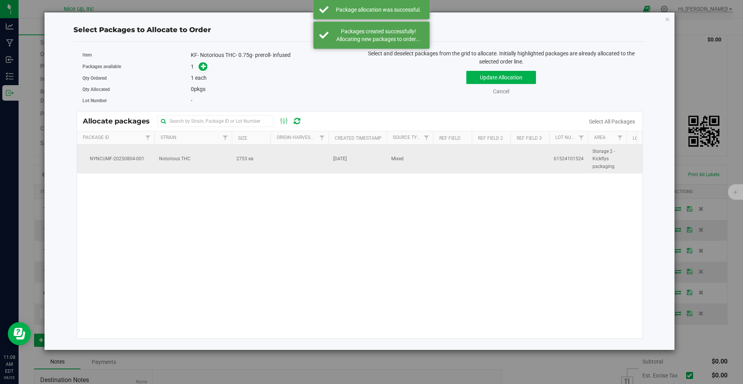
click at [260, 166] on td "2753 ea" at bounding box center [251, 159] width 39 height 29
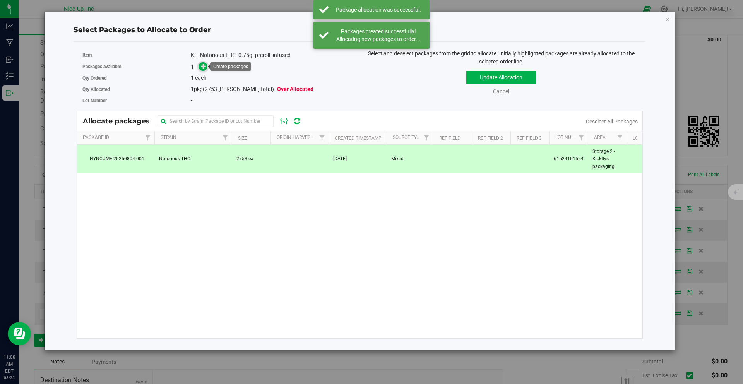
click at [204, 68] on icon at bounding box center [203, 65] width 5 height 5
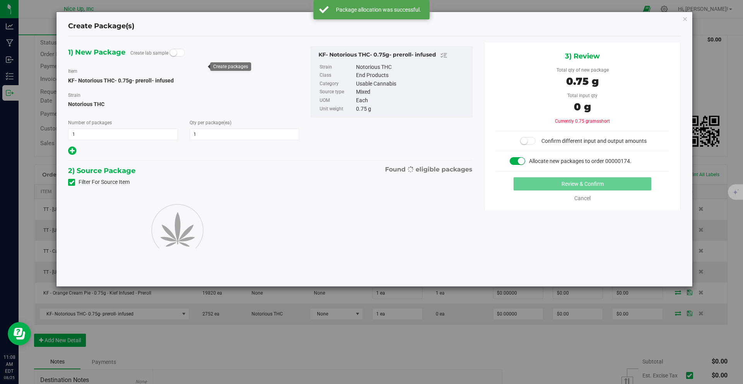
type input "1"
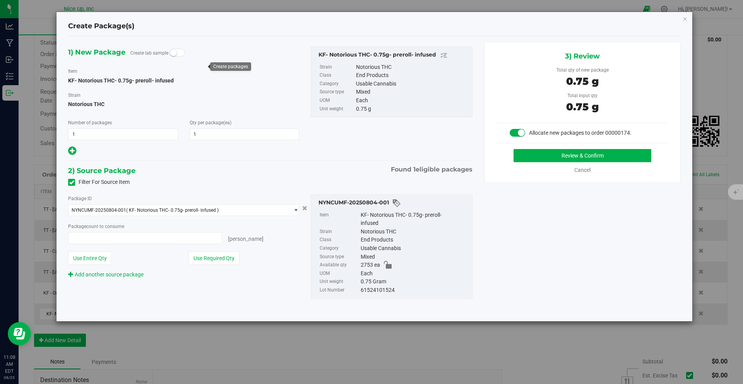
type input "1 ea"
click at [561, 155] on button "Review & Confirm" at bounding box center [582, 155] width 138 height 13
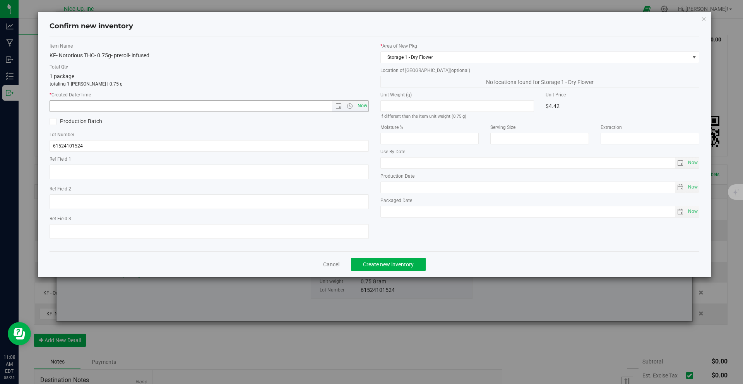
click at [361, 106] on span "Now" at bounding box center [362, 105] width 13 height 11
type input "8/25/2025 11:08 AM"
click at [385, 264] on span "Create new inventory" at bounding box center [388, 264] width 51 height 6
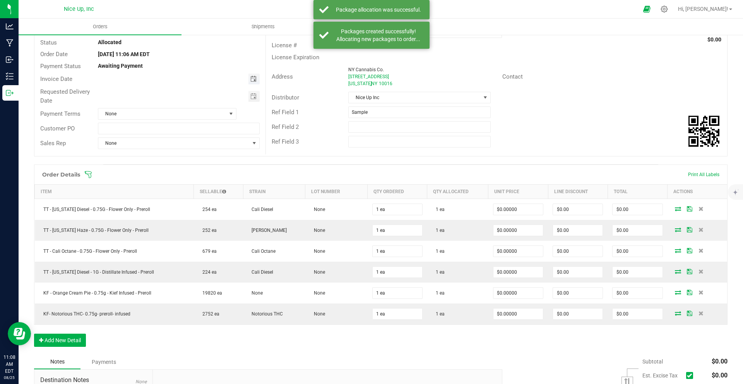
click at [251, 79] on span "Toggle calendar" at bounding box center [253, 79] width 6 height 6
click at [200, 166] on span "30" at bounding box center [200, 167] width 11 height 12
type input "[DATE]"
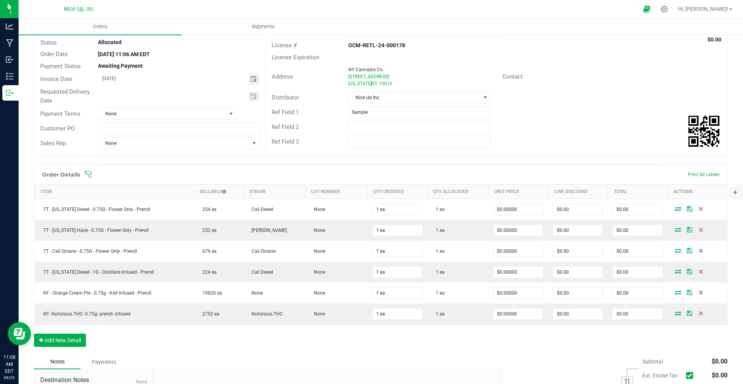
click at [248, 97] on span "Toggle calendar" at bounding box center [253, 96] width 11 height 11
click at [200, 185] on span "30" at bounding box center [200, 185] width 11 height 12
type input "[DATE]"
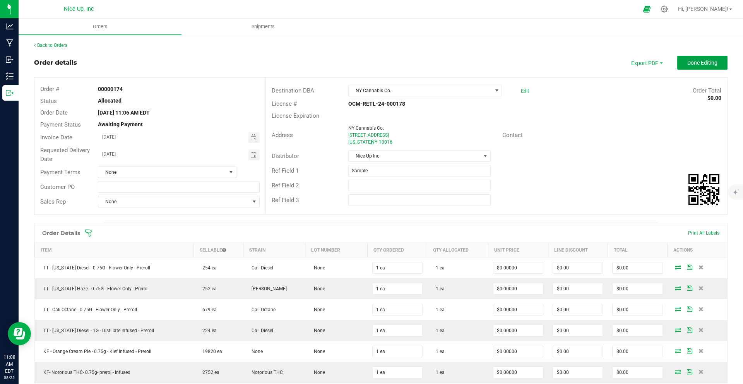
click at [701, 63] on span "Done Editing" at bounding box center [702, 63] width 30 height 6
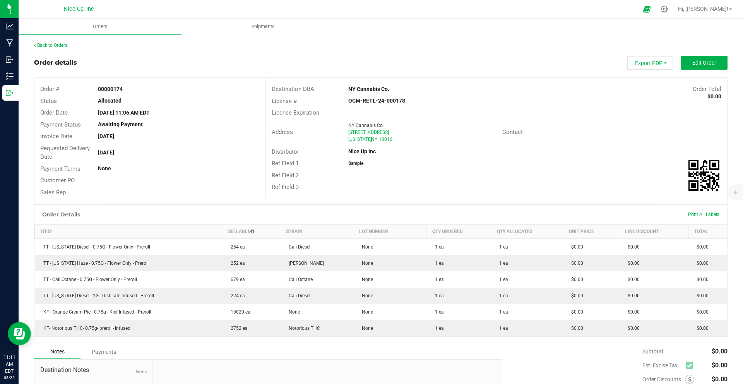
click at [640, 62] on span "Export PDF" at bounding box center [650, 63] width 46 height 14
click at [637, 84] on span "Invoice PDF" at bounding box center [645, 86] width 48 height 11
click at [56, 50] on div "Back to Orders Order details Export PDF Edit Order Order # 00000174 Status Allo…" at bounding box center [380, 253] width 693 height 422
click at [54, 43] on link "Back to Orders" at bounding box center [50, 45] width 33 height 5
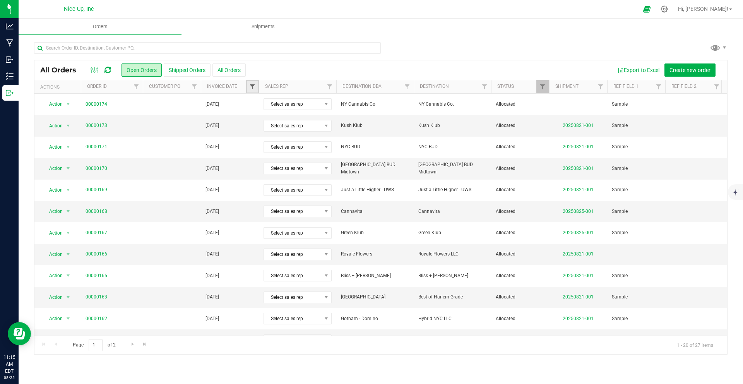
click at [252, 86] on span "Filter" at bounding box center [252, 87] width 6 height 6
click at [322, 134] on span "select" at bounding box center [324, 133] width 6 height 6
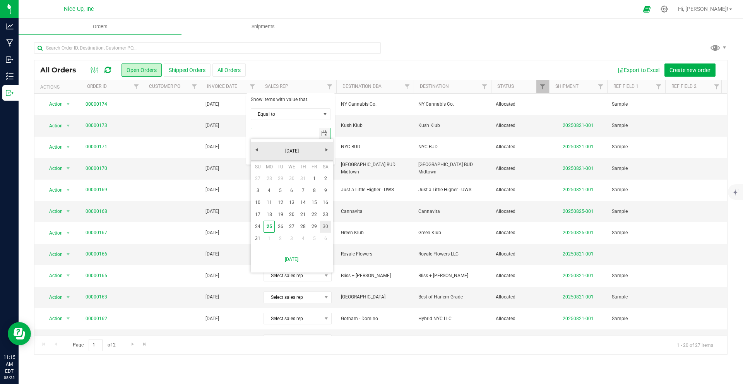
click at [324, 226] on link "30" at bounding box center [325, 227] width 11 height 12
type input "8/30/2025"
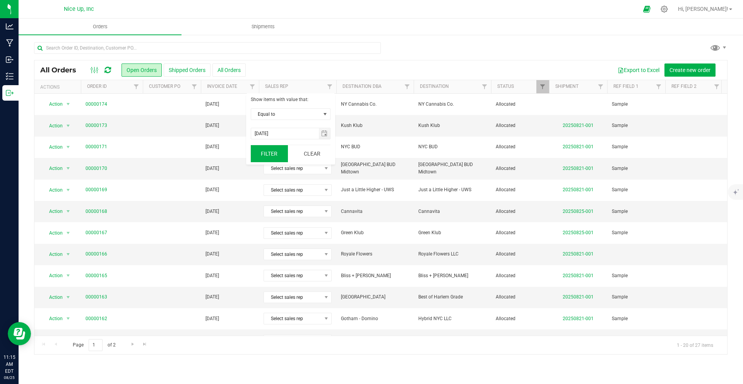
click at [269, 154] on button "Filter" at bounding box center [269, 153] width 37 height 17
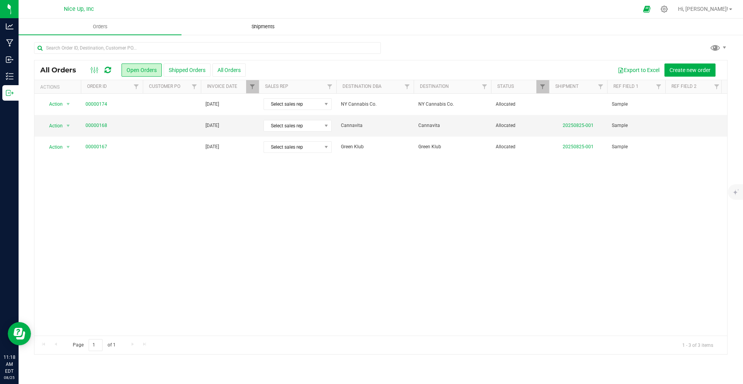
click at [255, 30] on span "Shipments" at bounding box center [263, 26] width 44 height 7
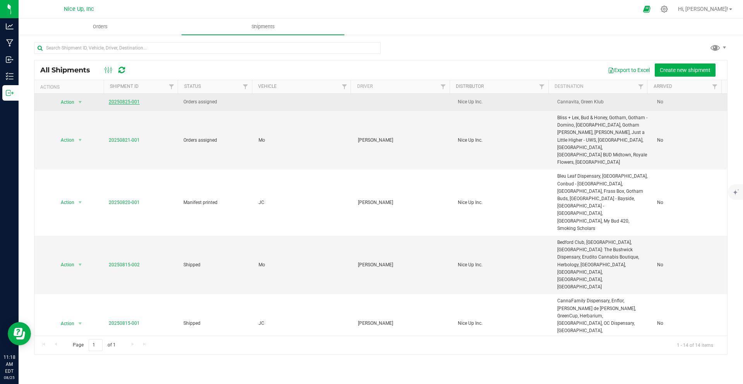
click at [120, 100] on link "20250825-001" at bounding box center [124, 101] width 31 height 5
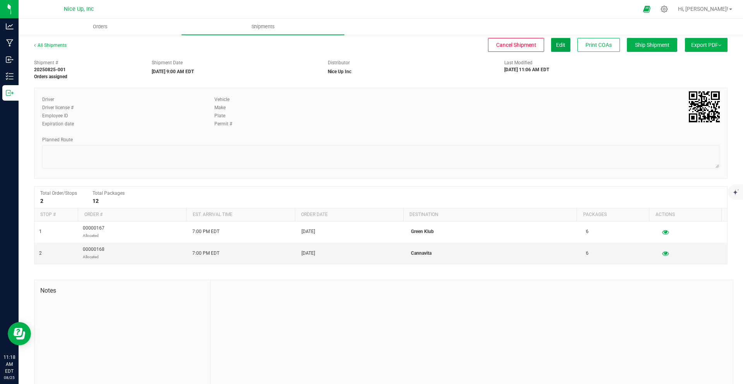
click at [556, 46] on span "Edit" at bounding box center [560, 45] width 9 height 6
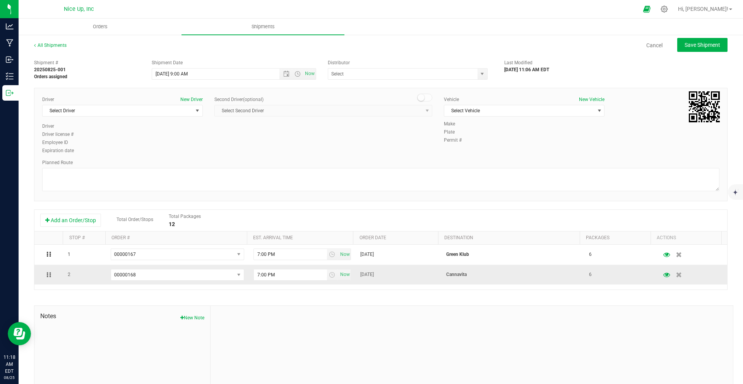
type input "Nice Up Inc"
click at [68, 219] on button "Add an Order/Stop" at bounding box center [70, 220] width 61 height 13
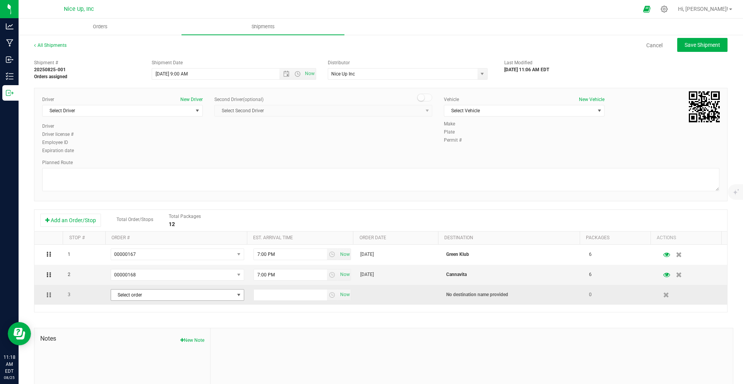
click at [210, 294] on span "Select order" at bounding box center [172, 294] width 123 height 11
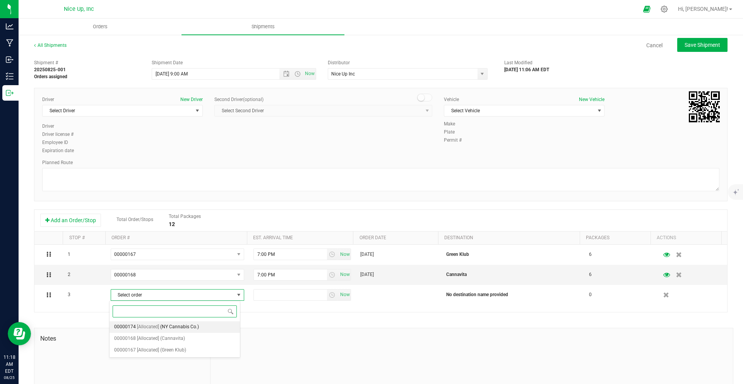
click at [188, 327] on span "(NY Cannabis Co.)" at bounding box center [179, 327] width 39 height 10
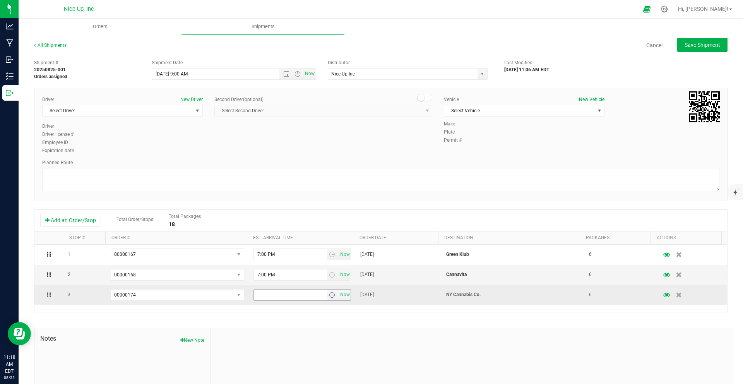
click at [329, 295] on span "select" at bounding box center [332, 295] width 6 height 6
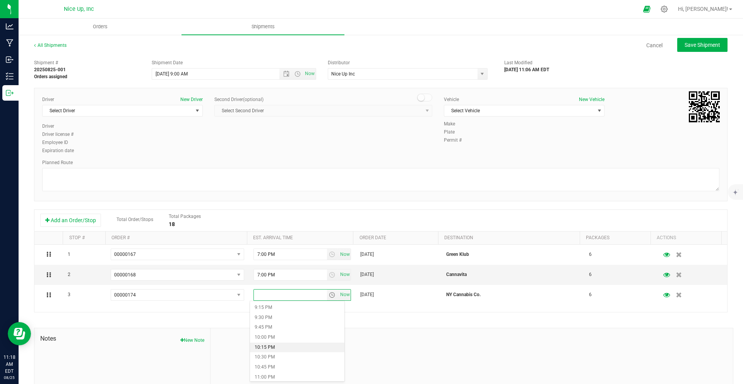
scroll to position [831, 0]
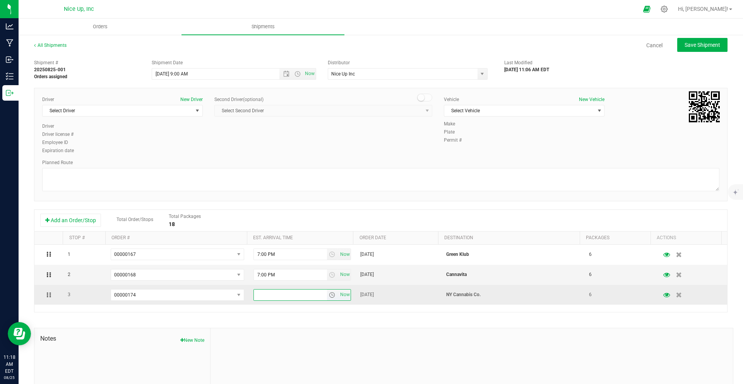
click at [329, 296] on span "select" at bounding box center [332, 295] width 6 height 6
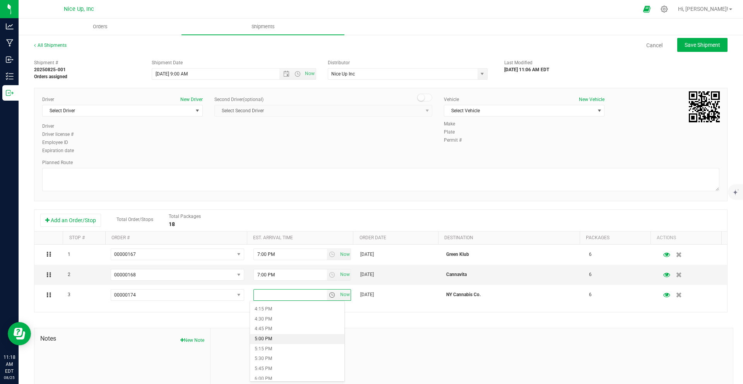
scroll to position [712, 0]
click at [267, 352] on li "7:00 PM" at bounding box center [297, 351] width 94 height 10
click at [693, 44] on span "Save Shipment" at bounding box center [702, 45] width 36 height 6
type input "[DATE] 1:00 PM"
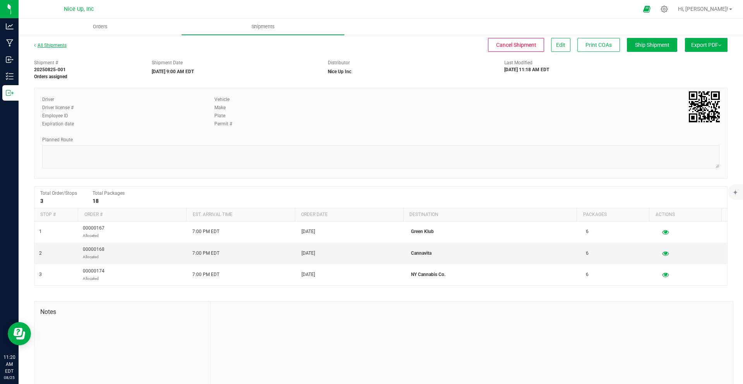
click at [55, 45] on link "All Shipments" at bounding box center [50, 45] width 33 height 5
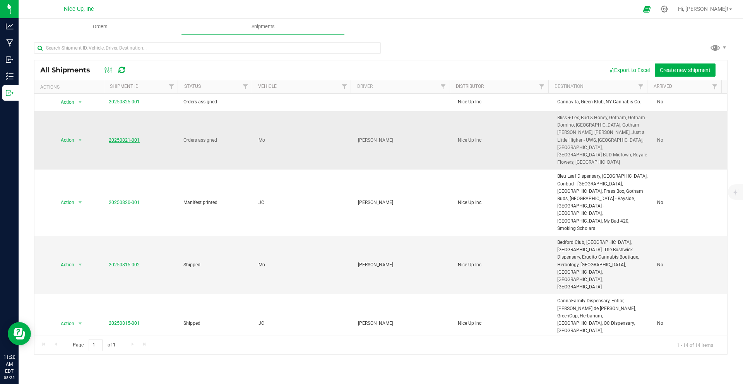
click at [117, 137] on link "20250821-001" at bounding box center [124, 139] width 31 height 5
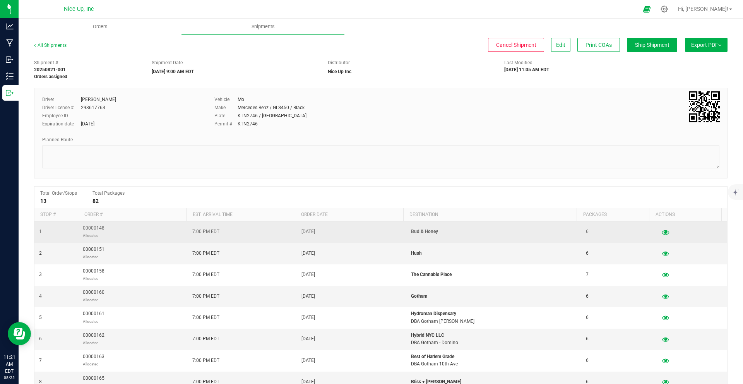
click at [662, 232] on icon "button" at bounding box center [665, 231] width 7 height 5
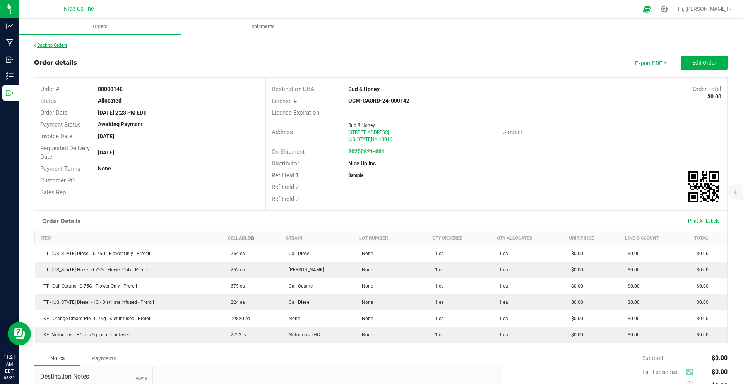
click at [46, 46] on link "Back to Orders" at bounding box center [50, 45] width 33 height 5
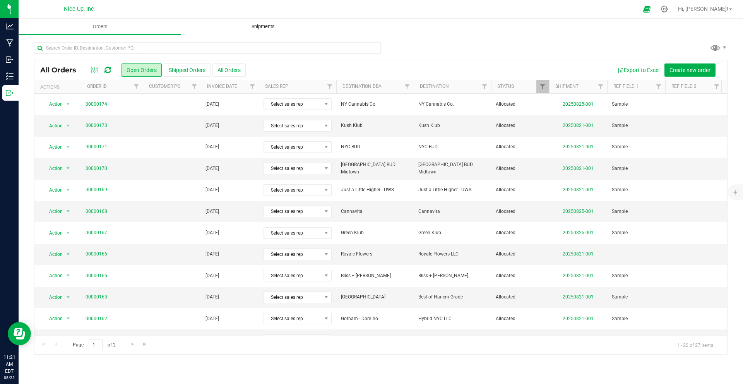
click at [264, 26] on span "Shipments" at bounding box center [263, 26] width 44 height 7
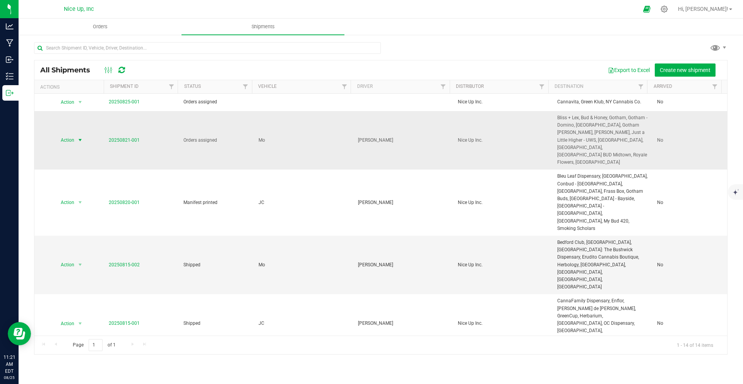
click at [77, 137] on span "select" at bounding box center [80, 140] width 6 height 6
click at [73, 197] on li "NY Manifest" at bounding box center [83, 192] width 58 height 12
click at [126, 137] on link "20250821-001" at bounding box center [124, 139] width 31 height 5
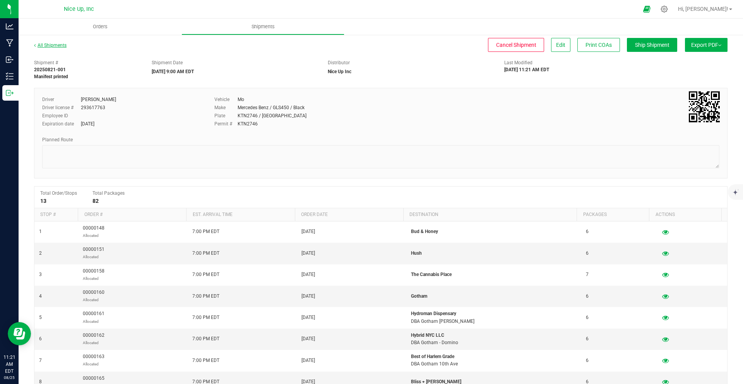
click at [61, 46] on link "All Shipments" at bounding box center [50, 45] width 33 height 5
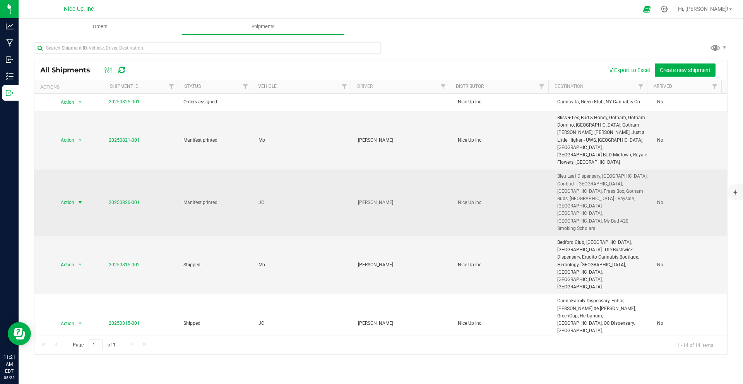
click at [75, 197] on span "select" at bounding box center [80, 202] width 10 height 11
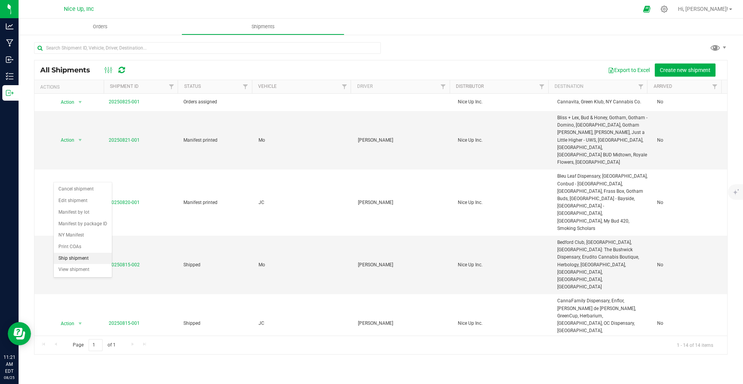
click at [79, 264] on li "Ship shipment" at bounding box center [83, 259] width 58 height 12
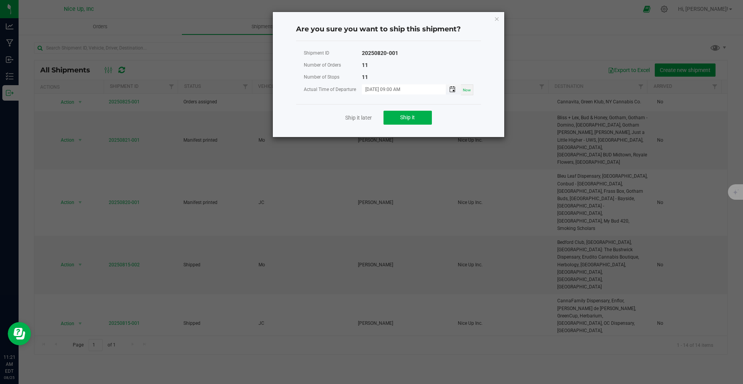
click at [451, 87] on span "Toggle popup" at bounding box center [452, 89] width 6 height 6
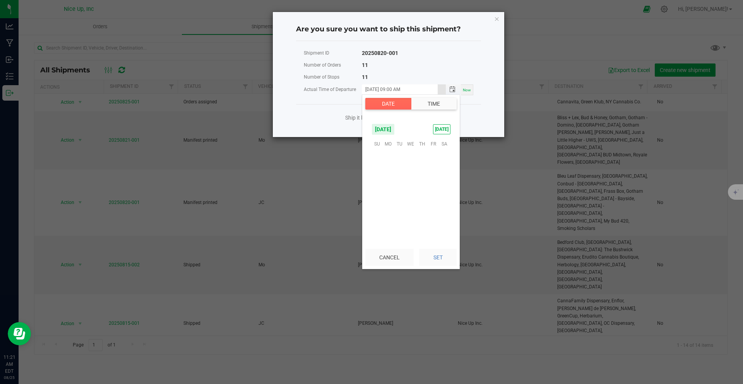
scroll to position [94, 0]
click at [443, 192] on span "23" at bounding box center [444, 191] width 11 height 12
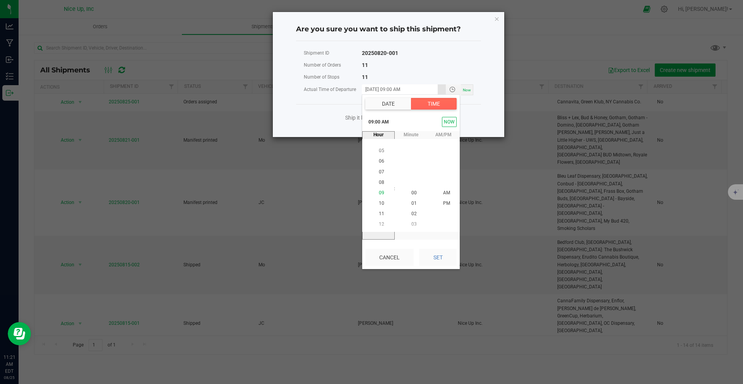
click at [382, 193] on li "09" at bounding box center [381, 193] width 19 height 10
click at [380, 199] on li "10" at bounding box center [381, 203] width 19 height 10
click at [380, 193] on span "09" at bounding box center [381, 192] width 5 height 5
click at [443, 192] on span "AM" at bounding box center [446, 192] width 7 height 5
click at [433, 254] on button "Set" at bounding box center [438, 257] width 38 height 17
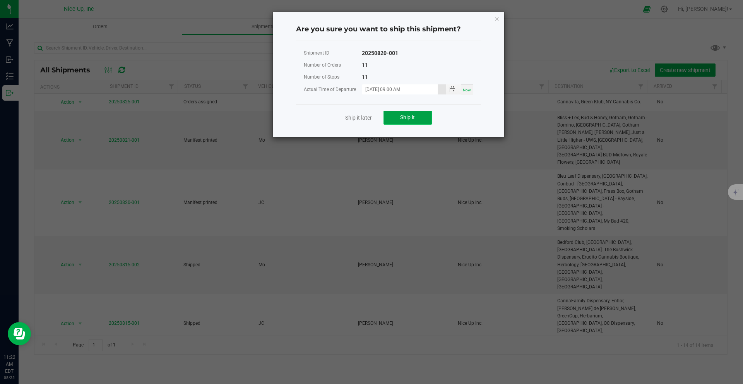
click at [403, 116] on span "Ship it" at bounding box center [407, 117] width 15 height 6
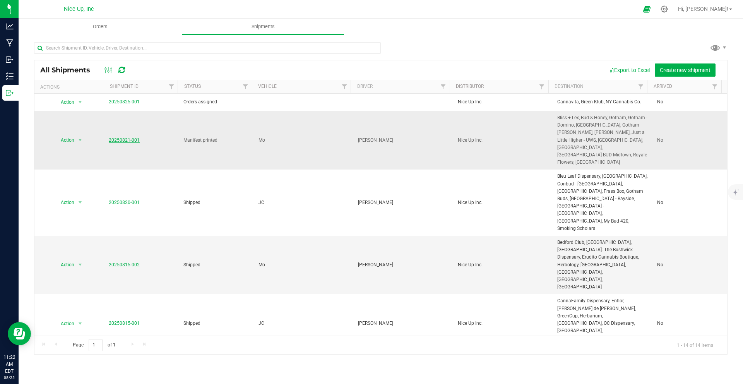
click at [115, 137] on link "20250821-001" at bounding box center [124, 139] width 31 height 5
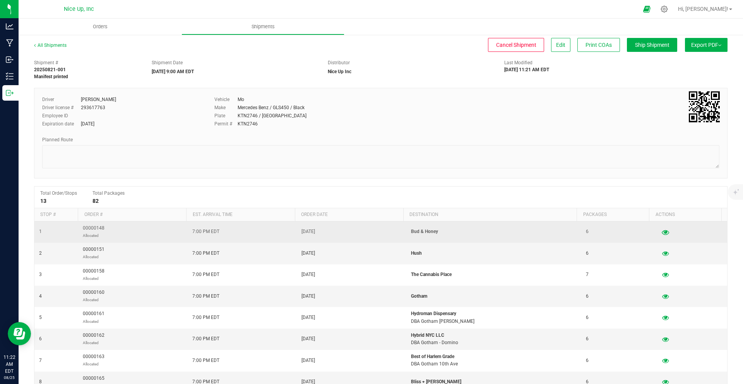
click at [662, 231] on icon "button" at bounding box center [665, 231] width 7 height 5
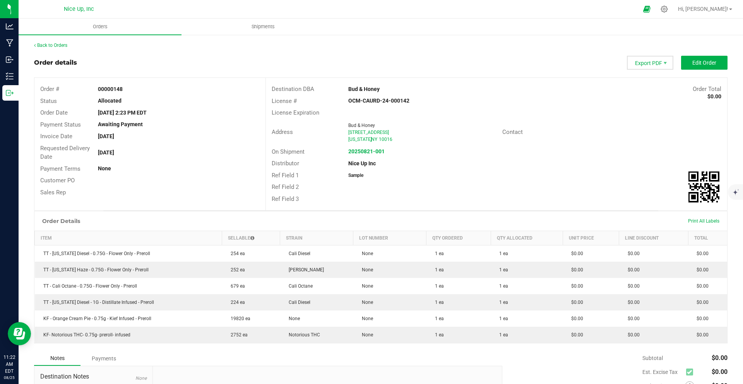
click at [639, 63] on span "Export PDF" at bounding box center [650, 63] width 46 height 14
click at [642, 87] on span "Invoice PDF" at bounding box center [645, 86] width 48 height 11
click at [652, 61] on span "Export PDF" at bounding box center [650, 63] width 46 height 14
click at [642, 85] on span "Invoice PDF" at bounding box center [645, 86] width 48 height 11
click at [649, 62] on span "Export PDF" at bounding box center [650, 63] width 46 height 14
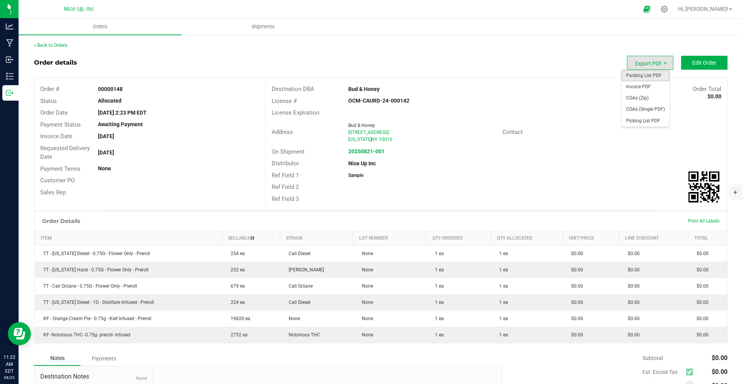
click at [650, 75] on span "Packing List PDF" at bounding box center [645, 75] width 48 height 11
click at [365, 151] on strong "20250821-001" at bounding box center [366, 151] width 36 height 6
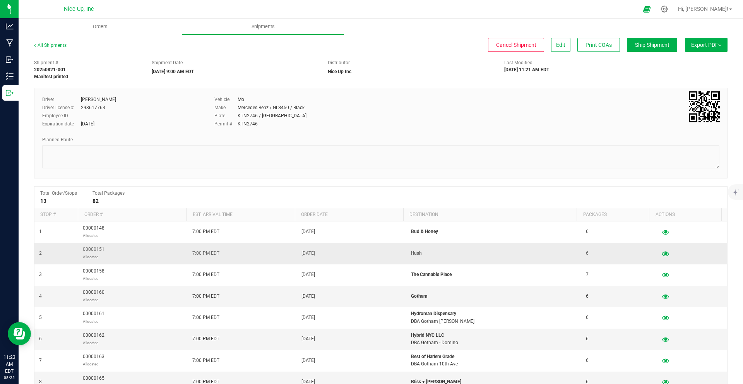
click at [662, 253] on icon "button" at bounding box center [665, 252] width 7 height 5
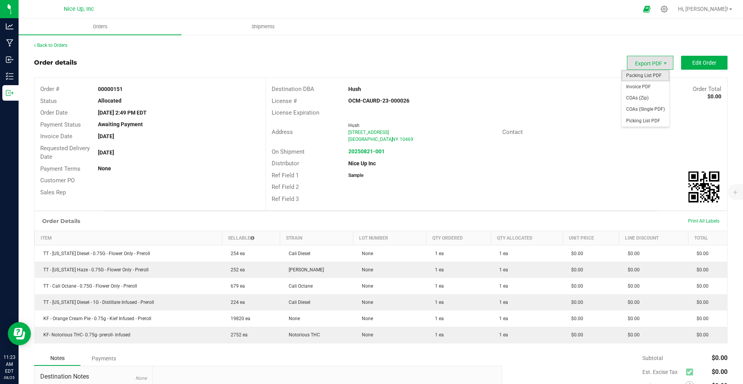
click at [643, 74] on span "Packing List PDF" at bounding box center [645, 75] width 48 height 11
click at [645, 85] on span "Invoice PDF" at bounding box center [645, 86] width 48 height 11
click at [361, 150] on strong "20250821-001" at bounding box center [366, 151] width 36 height 6
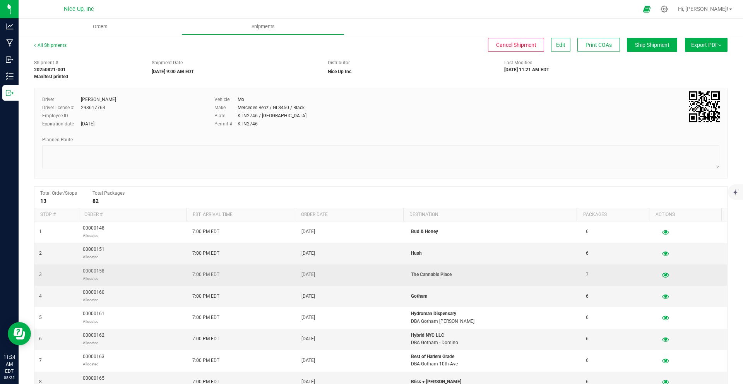
click at [662, 276] on icon "button" at bounding box center [665, 274] width 7 height 5
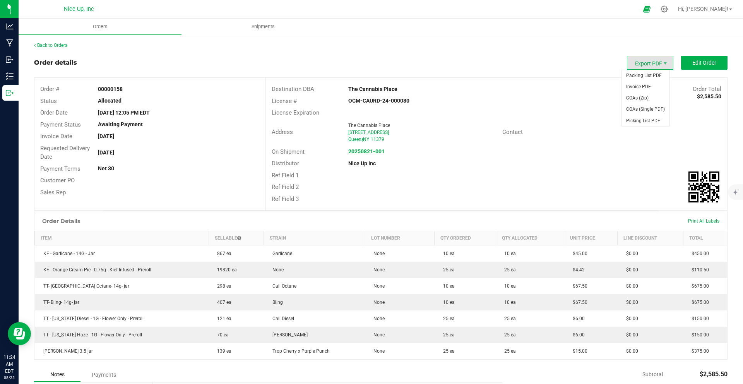
click at [653, 65] on span "Export PDF" at bounding box center [650, 63] width 46 height 14
click at [650, 73] on span "Packing List PDF" at bounding box center [645, 75] width 48 height 11
click at [643, 64] on span "Export PDF" at bounding box center [650, 63] width 46 height 14
click at [643, 85] on span "Invoice PDF" at bounding box center [645, 86] width 48 height 11
click at [376, 151] on strong "20250821-001" at bounding box center [366, 151] width 36 height 6
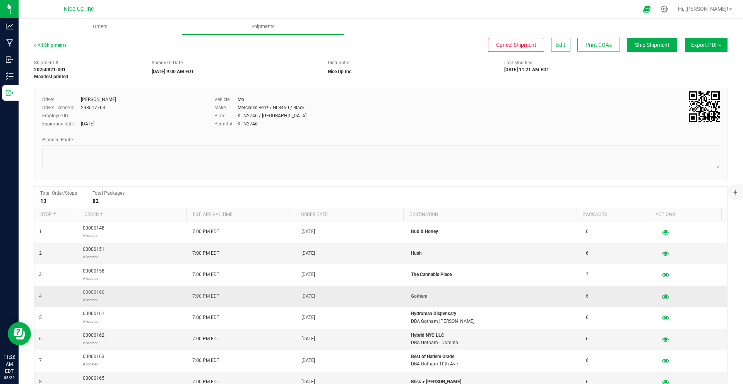
click at [662, 297] on icon "button" at bounding box center [665, 295] width 7 height 5
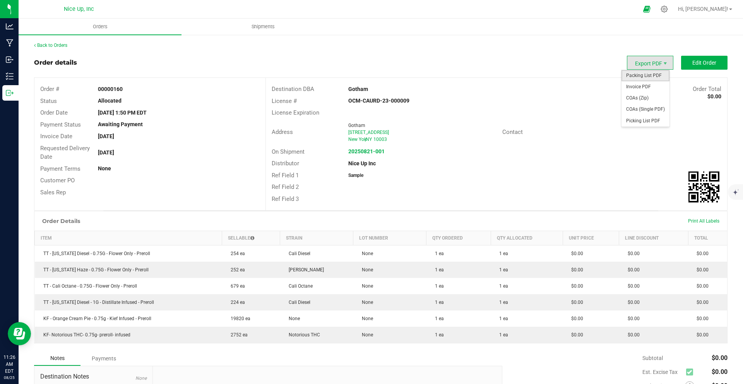
click at [653, 78] on span "Packing List PDF" at bounding box center [645, 75] width 48 height 11
click at [641, 62] on span "Export PDF" at bounding box center [650, 63] width 46 height 14
click at [643, 85] on span "Invoice PDF" at bounding box center [645, 86] width 48 height 11
click at [352, 151] on strong "20250821-001" at bounding box center [366, 151] width 36 height 6
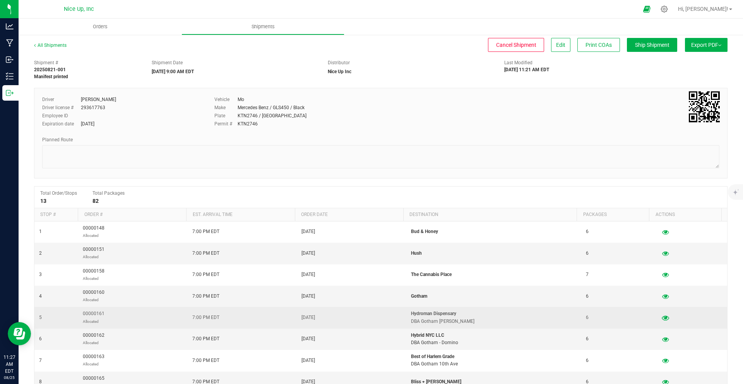
click at [662, 317] on icon "button" at bounding box center [665, 317] width 7 height 5
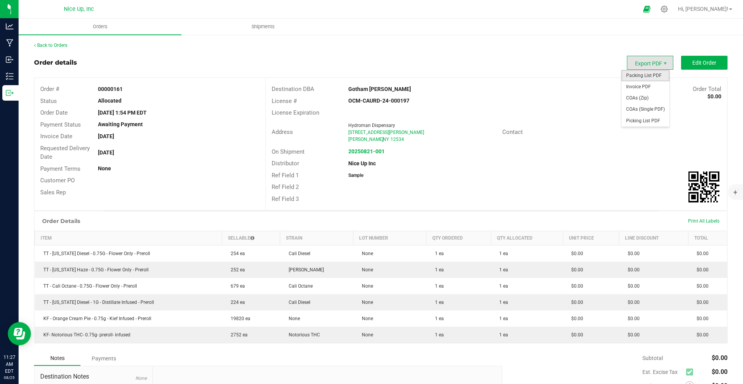
click at [650, 77] on span "Packing List PDF" at bounding box center [645, 75] width 48 height 11
click at [649, 85] on span "Invoice PDF" at bounding box center [645, 86] width 48 height 11
click at [367, 152] on strong "20250821-001" at bounding box center [366, 151] width 36 height 6
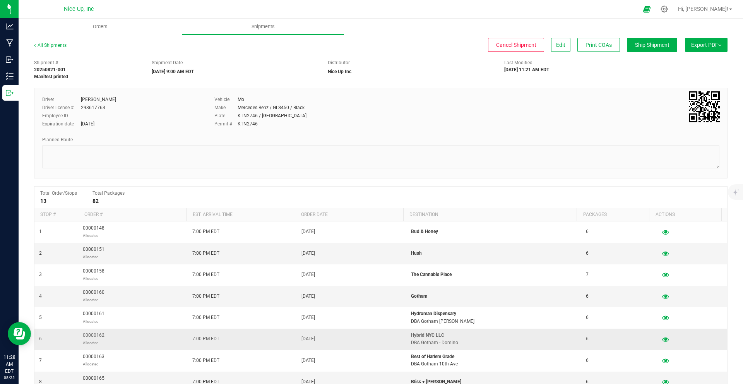
scroll to position [11, 0]
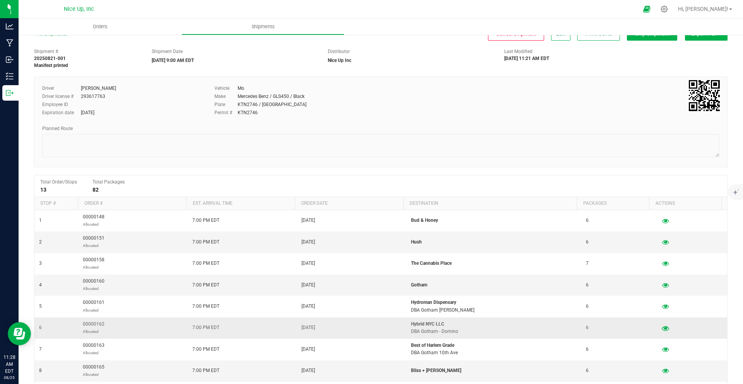
click at [662, 327] on icon "button" at bounding box center [665, 327] width 7 height 5
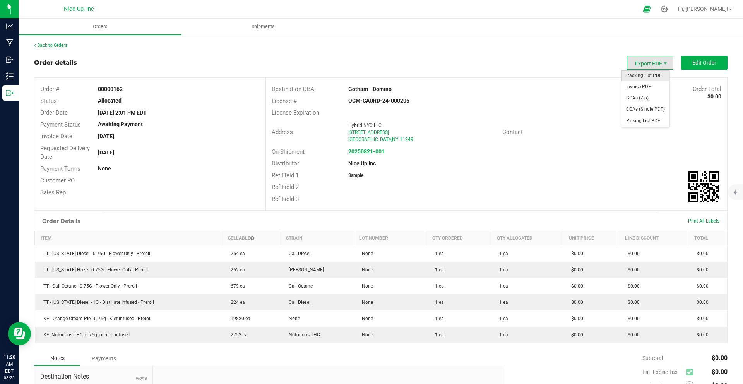
click at [640, 75] on span "Packing List PDF" at bounding box center [645, 75] width 48 height 11
click at [650, 64] on span "Export PDF" at bounding box center [650, 63] width 46 height 14
click at [644, 85] on span "Invoice PDF" at bounding box center [645, 86] width 48 height 11
click at [46, 45] on link "Back to Orders" at bounding box center [50, 45] width 33 height 5
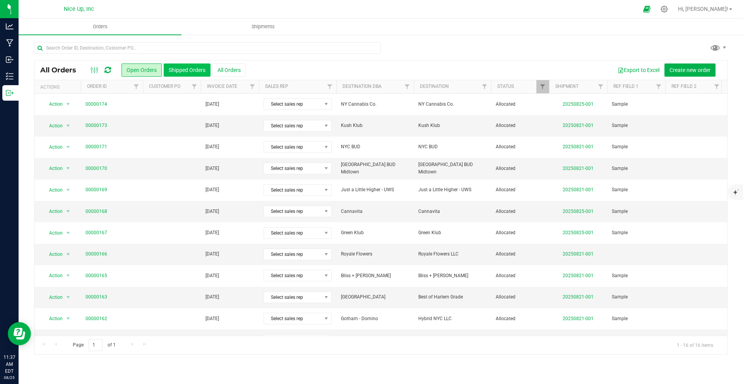
click at [182, 70] on button "Shipped Orders" at bounding box center [187, 69] width 47 height 13
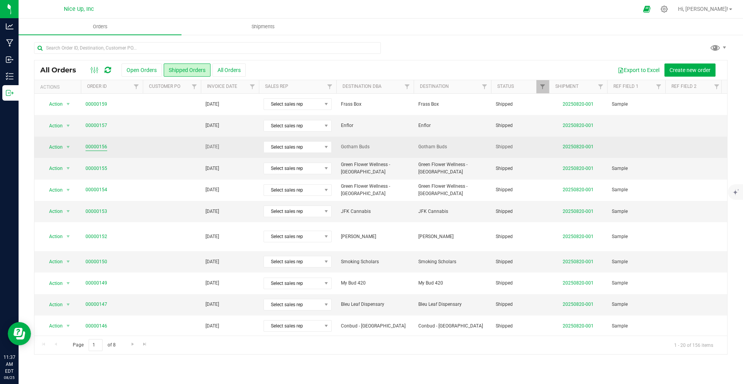
click at [96, 149] on link "00000156" at bounding box center [97, 146] width 22 height 7
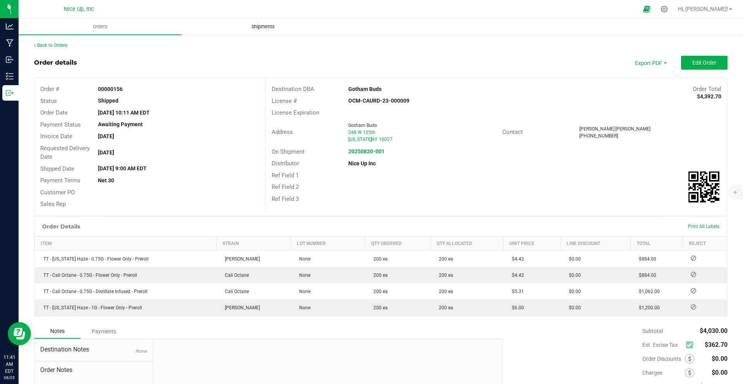
click at [258, 26] on span "Shipments" at bounding box center [263, 26] width 44 height 7
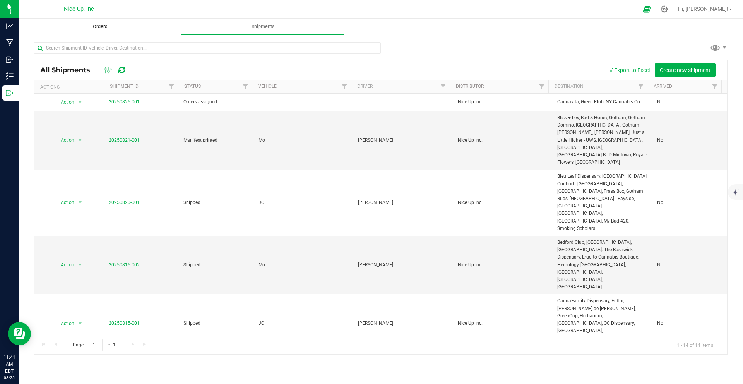
click at [88, 26] on span "Orders" at bounding box center [100, 26] width 36 height 7
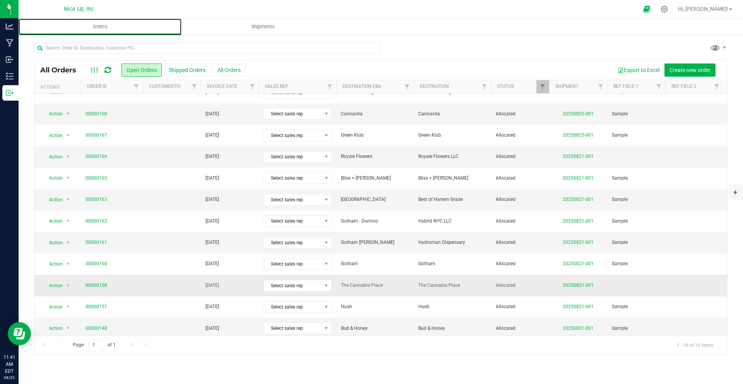
scroll to position [107, 0]
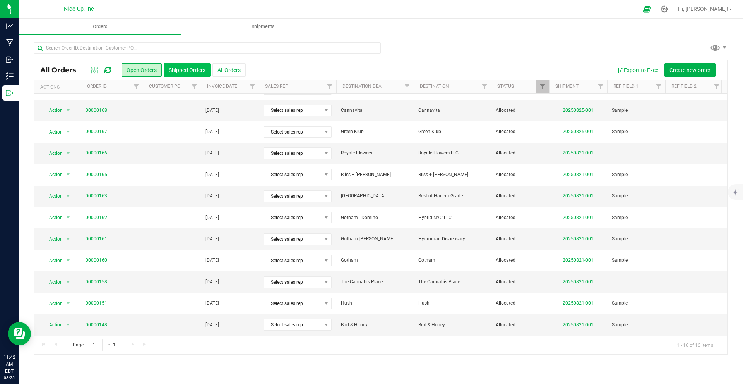
click at [176, 70] on button "Shipped Orders" at bounding box center [187, 69] width 47 height 13
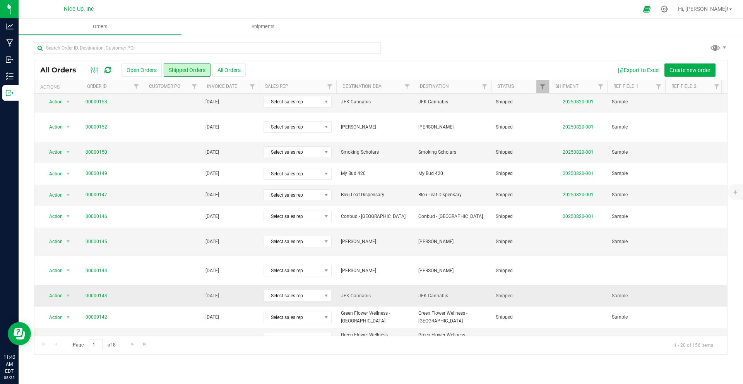
scroll to position [123, 0]
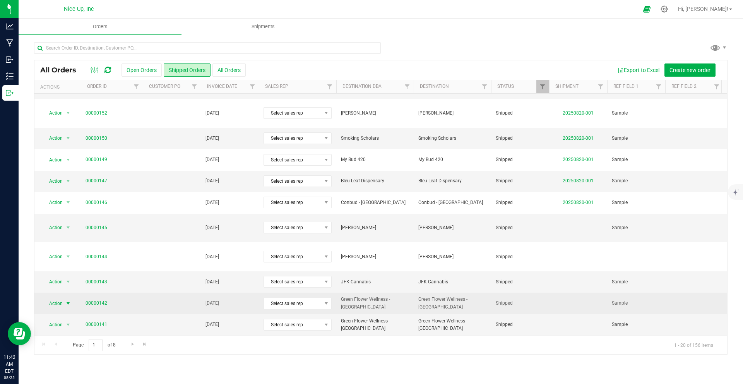
click at [67, 300] on span "select" at bounding box center [68, 303] width 6 height 6
click at [92, 299] on link "00000142" at bounding box center [97, 302] width 22 height 7
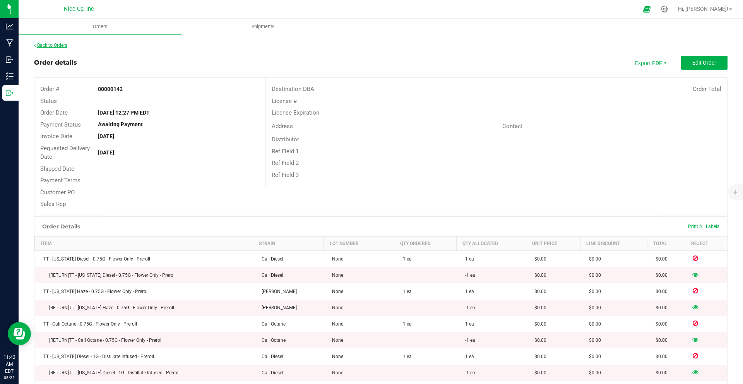
click at [59, 43] on link "Back to Orders" at bounding box center [50, 45] width 33 height 5
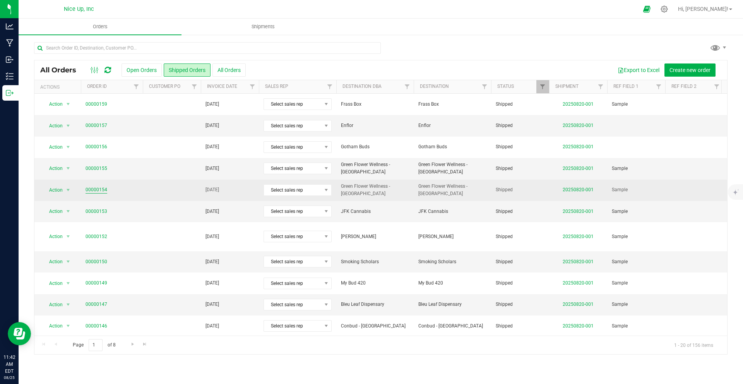
click at [99, 190] on link "00000154" at bounding box center [97, 189] width 22 height 7
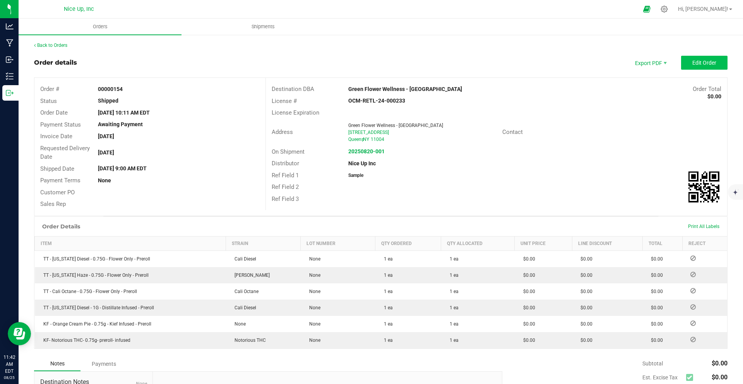
drag, startPoint x: 706, startPoint y: 46, endPoint x: 703, endPoint y: 57, distance: 11.9
click at [704, 52] on div "Back to Orders Order details Export PDF Edit Order Order # 00000154 Status Ship…" at bounding box center [380, 259] width 693 height 434
click at [703, 59] on button "Edit Order" at bounding box center [704, 63] width 46 height 14
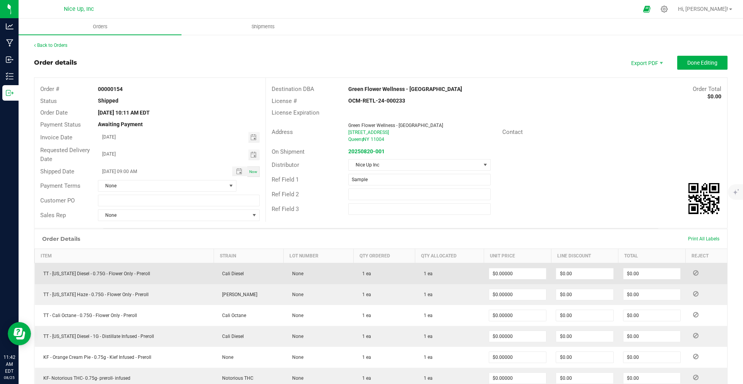
click at [693, 271] on icon at bounding box center [695, 272] width 5 height 5
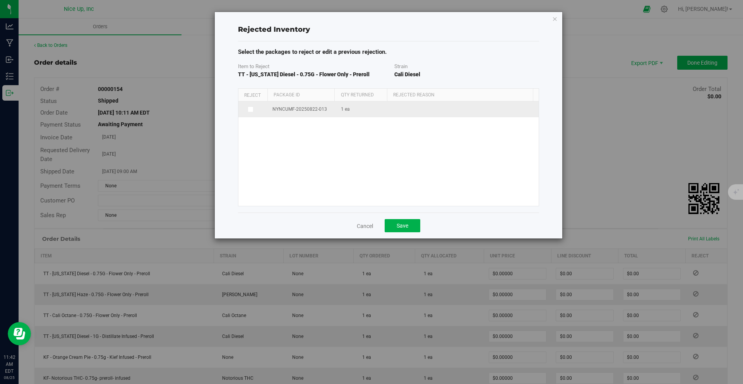
click at [250, 109] on icon at bounding box center [250, 109] width 4 height 0
click at [0, 0] on input "checkbox" at bounding box center [0, 0] width 0 height 0
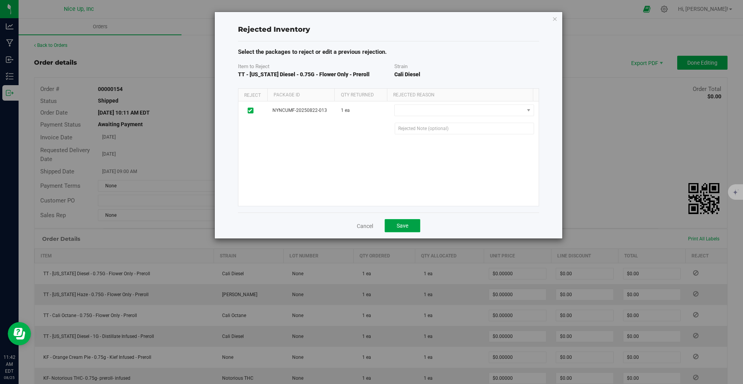
click at [412, 228] on button "Save" at bounding box center [403, 225] width 36 height 13
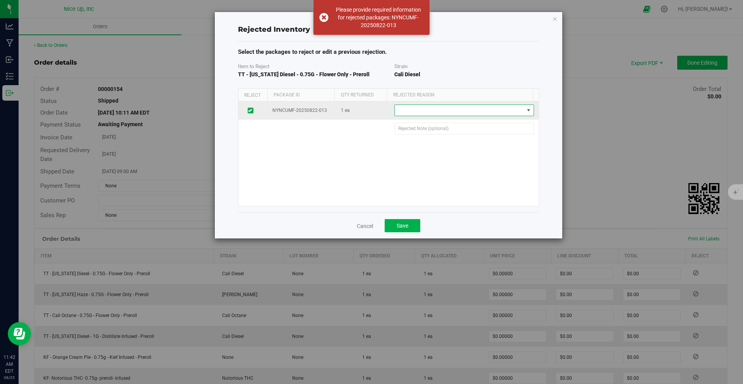
click at [505, 106] on span at bounding box center [459, 110] width 129 height 11
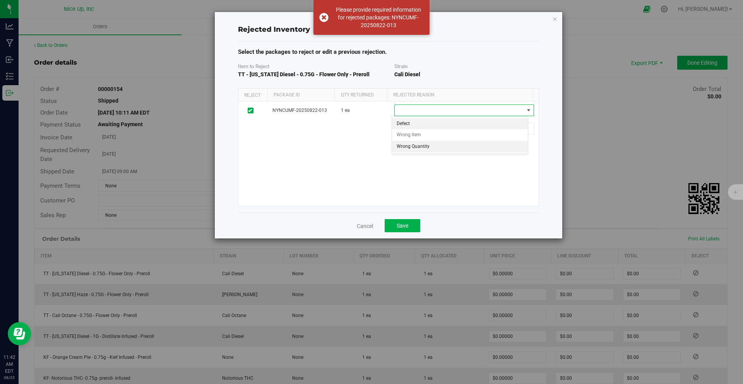
click at [474, 145] on li "Wrong Quantity" at bounding box center [460, 147] width 136 height 12
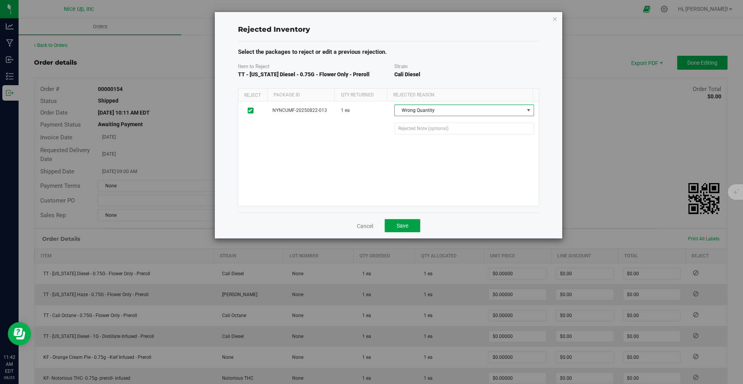
click at [404, 229] on span "Save" at bounding box center [403, 225] width 12 height 6
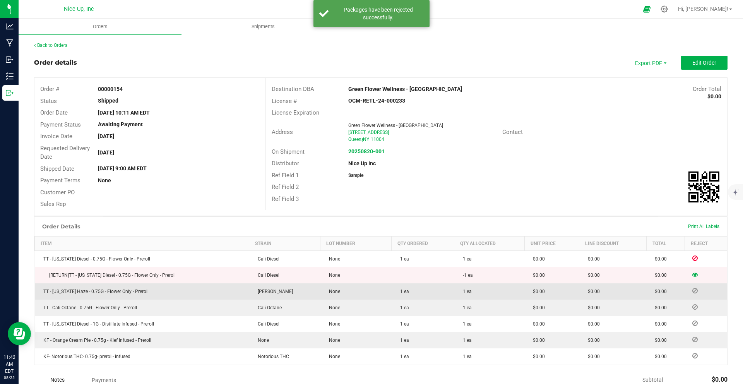
click at [692, 290] on icon at bounding box center [694, 290] width 5 height 5
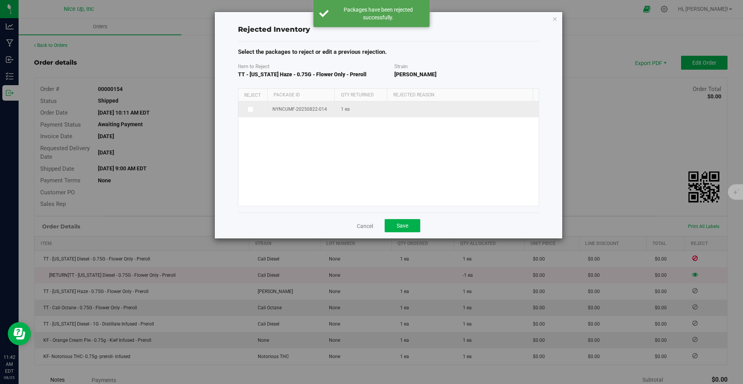
click at [249, 109] on icon at bounding box center [250, 109] width 4 height 0
click at [0, 0] on input "checkbox" at bounding box center [0, 0] width 0 height 0
click at [460, 115] on span at bounding box center [459, 110] width 129 height 11
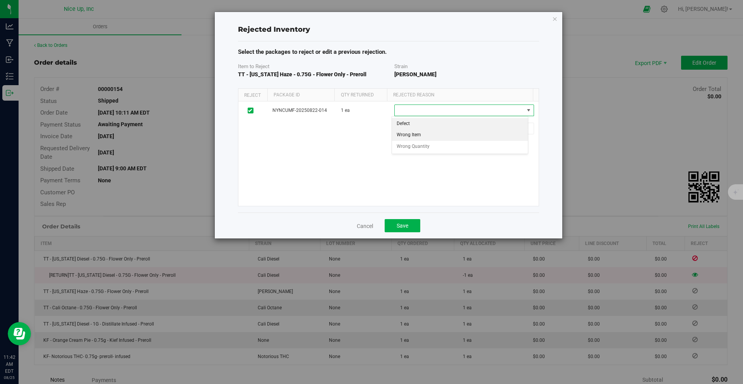
click at [440, 134] on li "Wrong Item" at bounding box center [460, 135] width 136 height 12
click at [394, 228] on button "Save" at bounding box center [403, 225] width 36 height 13
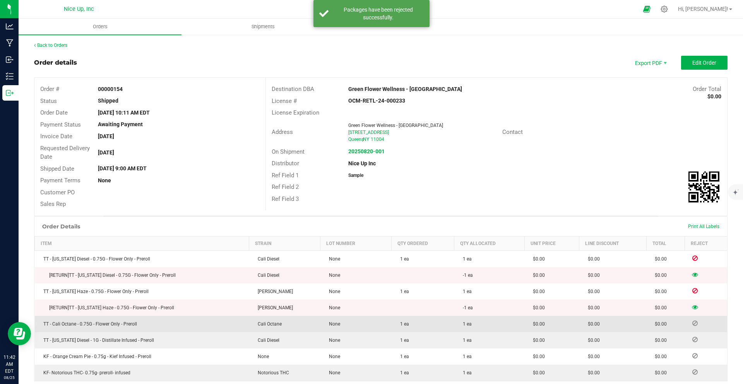
click at [692, 323] on icon at bounding box center [694, 323] width 5 height 5
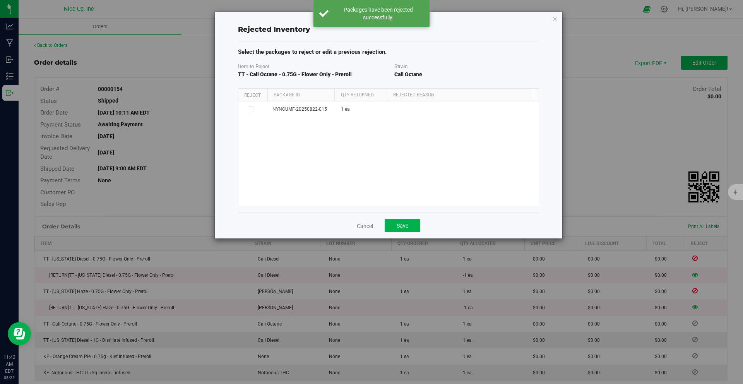
click at [251, 109] on icon at bounding box center [250, 109] width 4 height 0
click at [0, 0] on input "checkbox" at bounding box center [0, 0] width 0 height 0
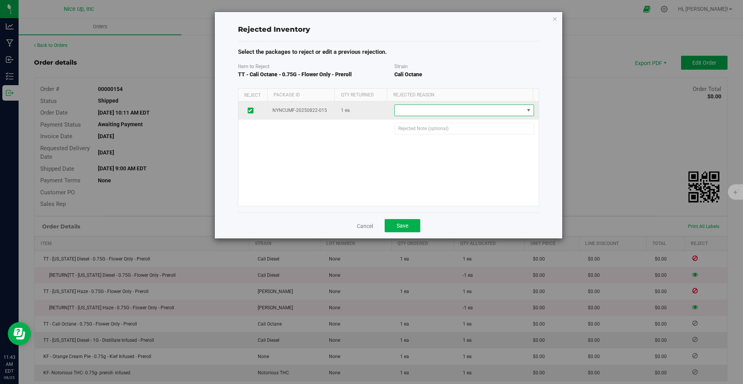
click at [464, 113] on span at bounding box center [459, 110] width 129 height 11
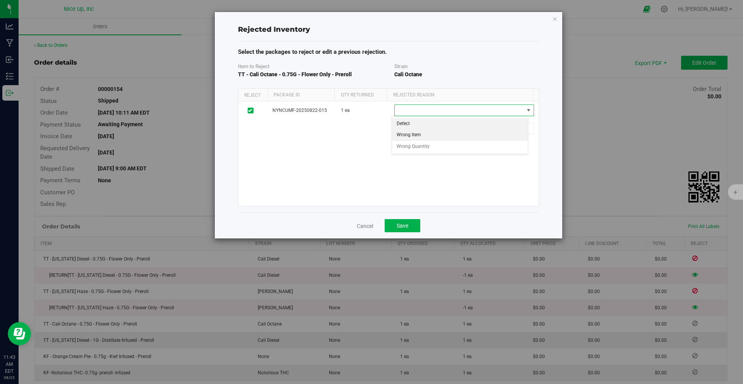
click at [450, 132] on li "Wrong Item" at bounding box center [460, 135] width 136 height 12
click at [397, 221] on button "Save" at bounding box center [403, 225] width 36 height 13
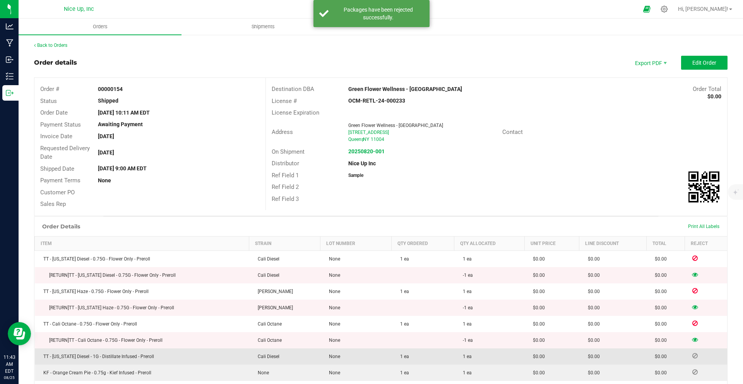
scroll to position [13, 0]
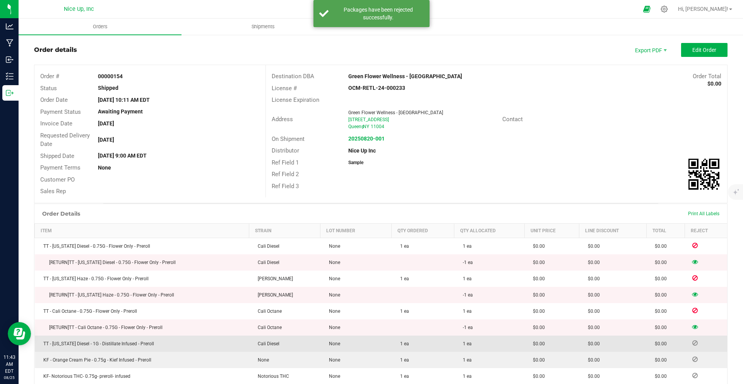
click at [692, 345] on icon at bounding box center [694, 343] width 5 height 5
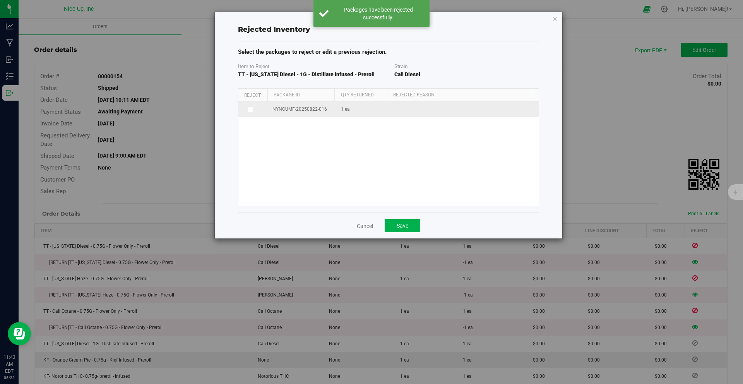
click at [253, 111] on span at bounding box center [251, 109] width 6 height 6
click at [0, 0] on input "checkbox" at bounding box center [0, 0] width 0 height 0
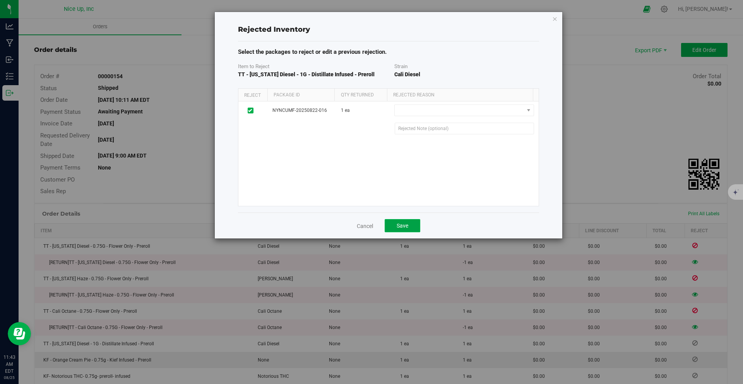
click at [414, 229] on button "Save" at bounding box center [403, 225] width 36 height 13
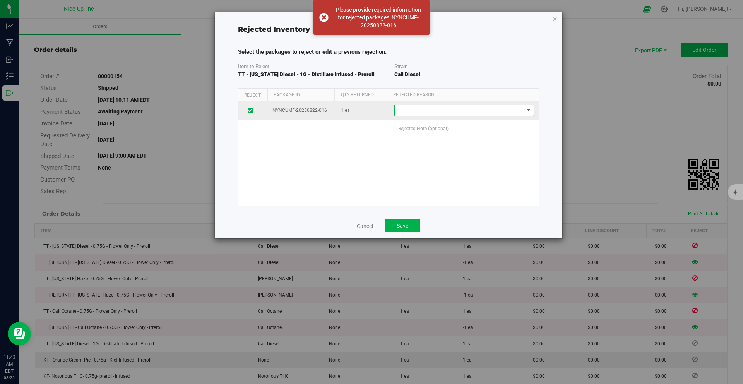
click at [419, 108] on span at bounding box center [459, 110] width 129 height 11
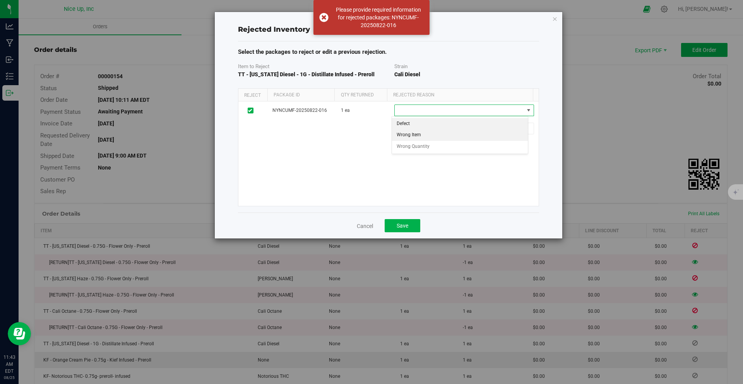
click at [431, 134] on li "Wrong Item" at bounding box center [460, 135] width 136 height 12
click at [409, 224] on button "Save" at bounding box center [403, 225] width 36 height 13
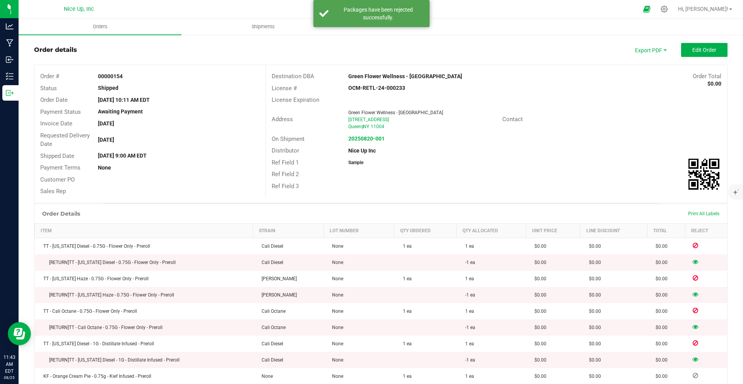
scroll to position [68, 0]
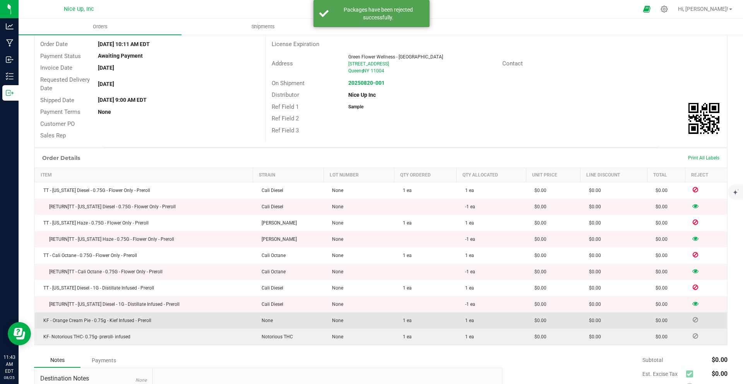
click at [693, 320] on icon at bounding box center [695, 319] width 5 height 5
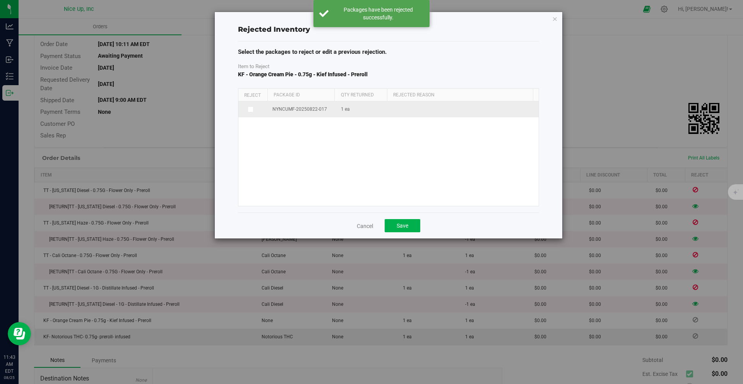
click at [251, 109] on icon at bounding box center [250, 109] width 4 height 0
click at [0, 0] on input "checkbox" at bounding box center [0, 0] width 0 height 0
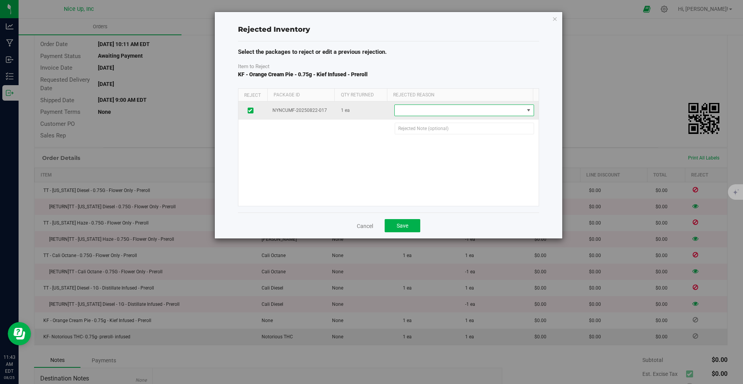
click at [441, 115] on span at bounding box center [459, 110] width 129 height 11
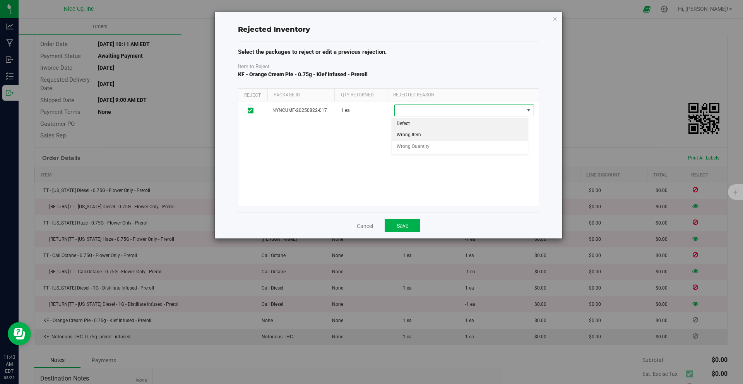
click at [423, 132] on li "Wrong Item" at bounding box center [460, 135] width 136 height 12
click at [409, 228] on button "Save" at bounding box center [403, 225] width 36 height 13
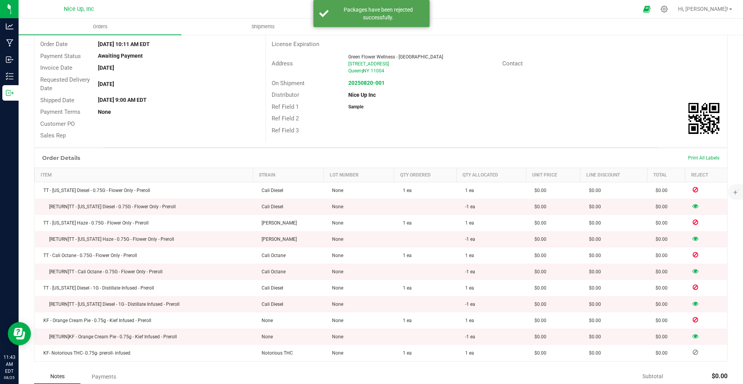
scroll to position [80, 0]
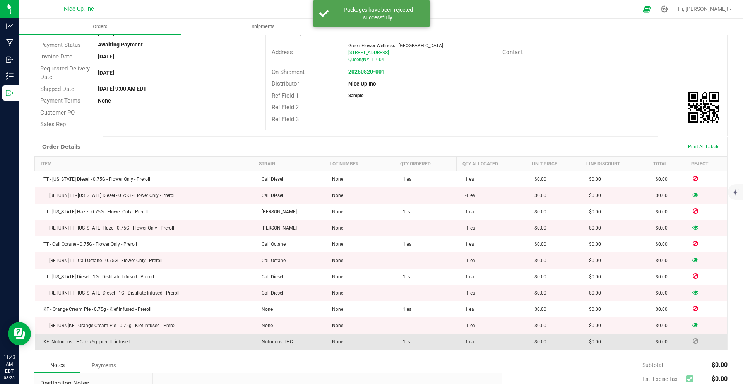
click at [691, 344] on td at bounding box center [706, 342] width 42 height 16
click at [693, 341] on icon at bounding box center [695, 341] width 5 height 5
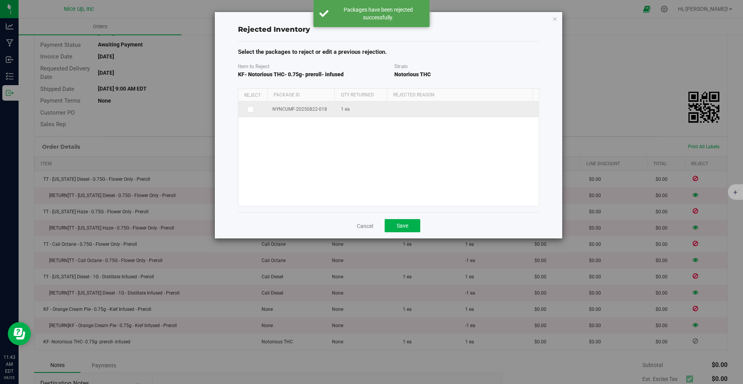
click at [250, 109] on icon at bounding box center [250, 109] width 4 height 0
click at [0, 0] on input "checkbox" at bounding box center [0, 0] width 0 height 0
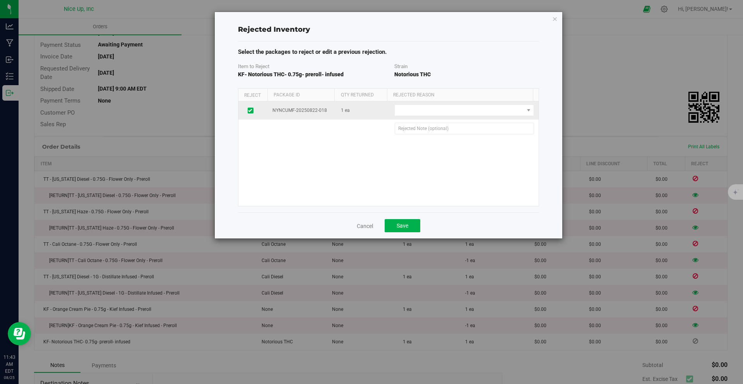
click at [450, 116] on td "Defect Wrong Item Wrong Quantity" at bounding box center [464, 110] width 149 height 18
click at [436, 110] on span at bounding box center [459, 110] width 129 height 11
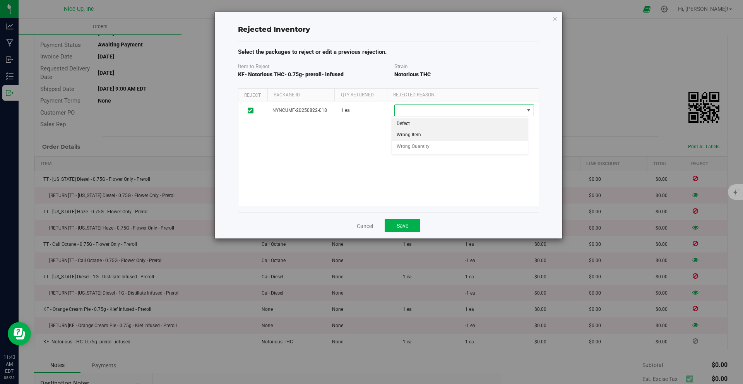
click at [418, 133] on li "Wrong Item" at bounding box center [460, 135] width 136 height 12
click at [412, 224] on button "Save" at bounding box center [403, 225] width 36 height 13
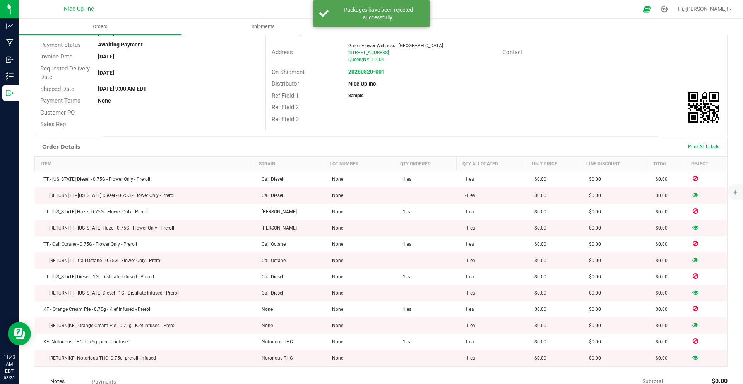
scroll to position [0, 0]
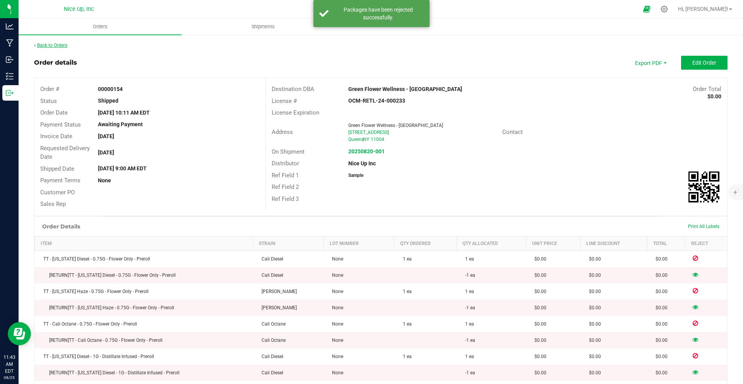
click at [60, 45] on link "Back to Orders" at bounding box center [50, 45] width 33 height 5
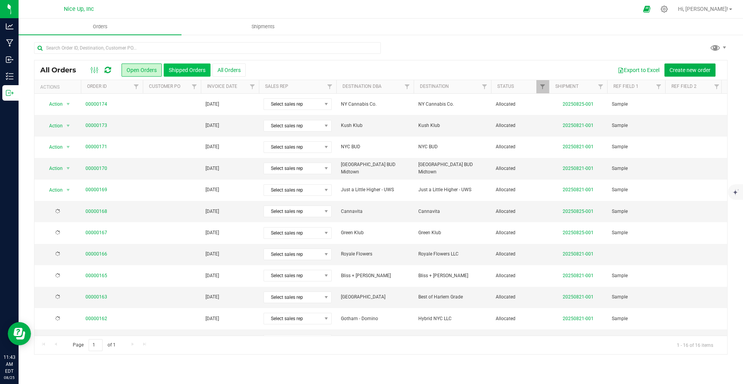
click at [180, 71] on button "Shipped Orders" at bounding box center [187, 69] width 47 height 13
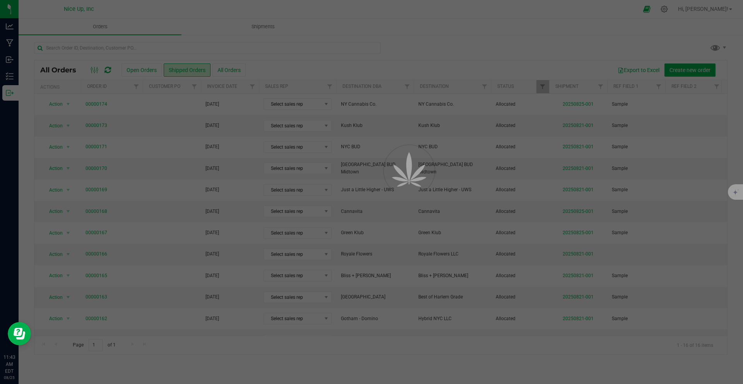
scroll to position [2, 0]
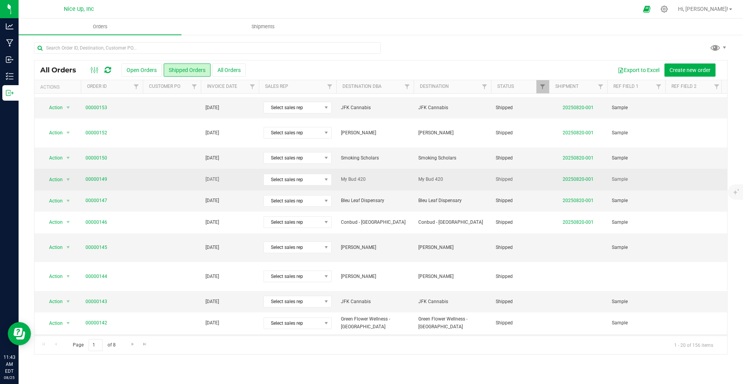
scroll to position [88, 0]
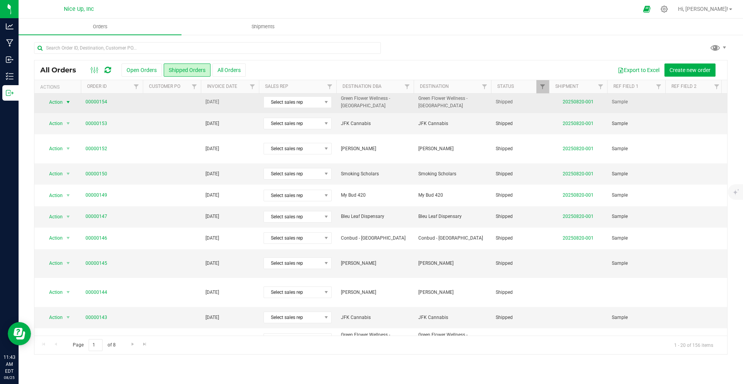
click at [60, 103] on span "Action" at bounding box center [52, 102] width 21 height 11
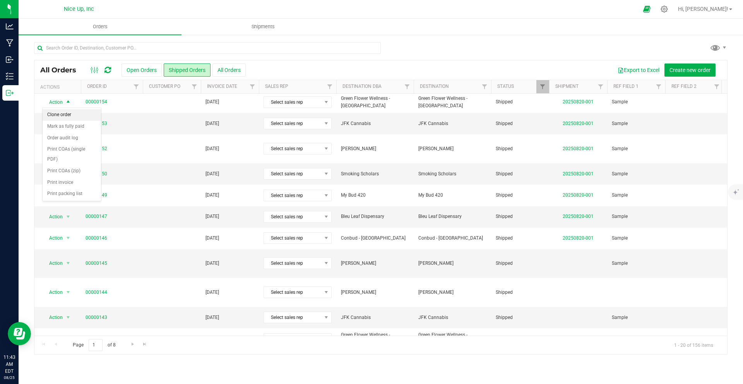
click at [67, 115] on li "Clone order" at bounding box center [72, 115] width 58 height 12
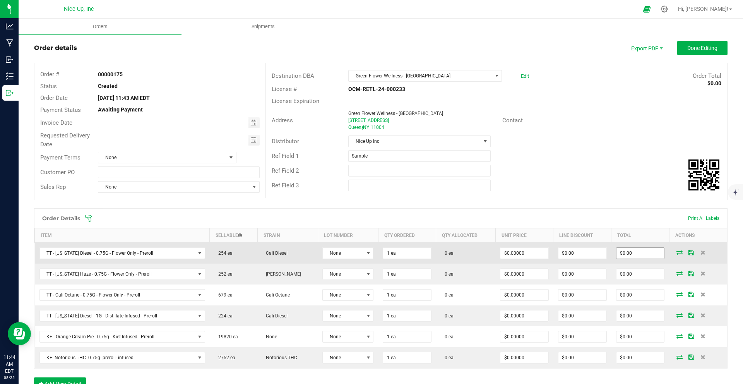
scroll to position [24, 0]
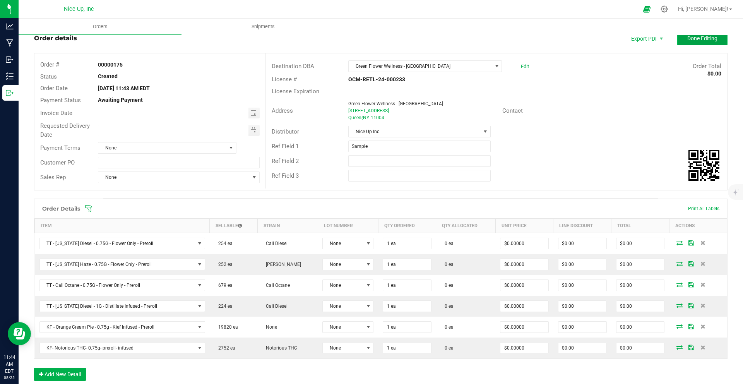
click at [690, 41] on span "Done Editing" at bounding box center [702, 38] width 30 height 6
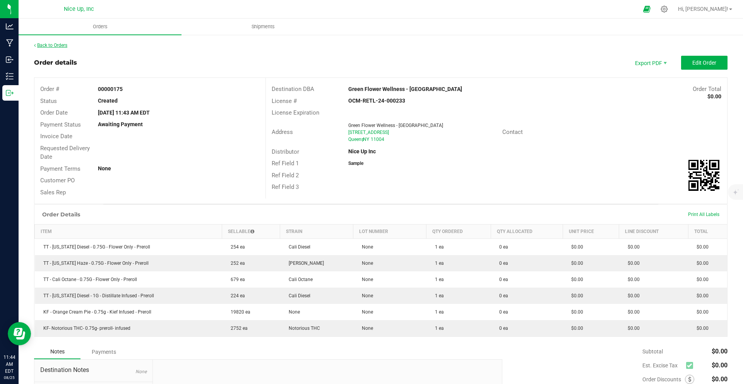
click at [54, 46] on link "Back to Orders" at bounding box center [50, 45] width 33 height 5
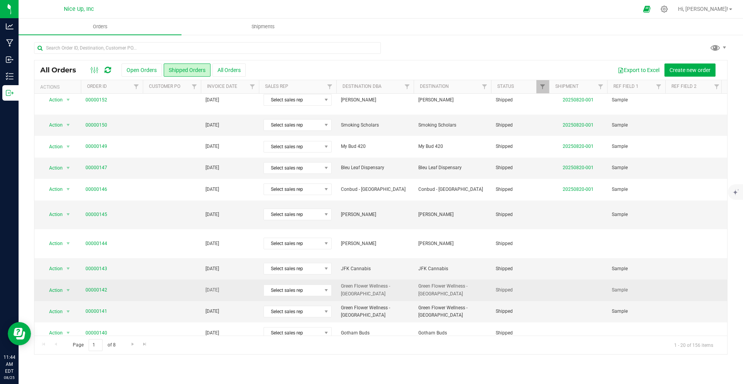
scroll to position [192, 0]
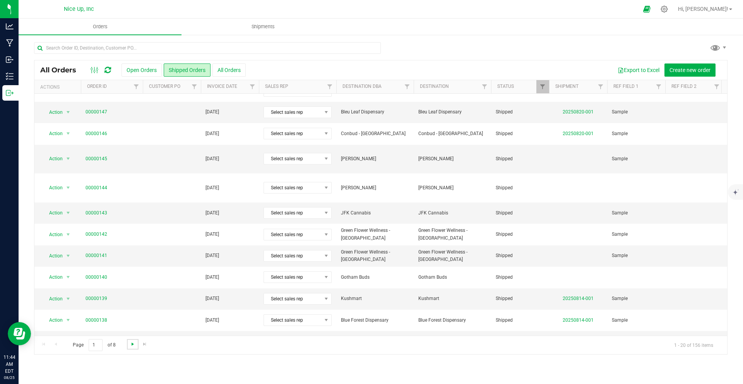
click at [131, 346] on span "Go to the next page" at bounding box center [133, 344] width 6 height 6
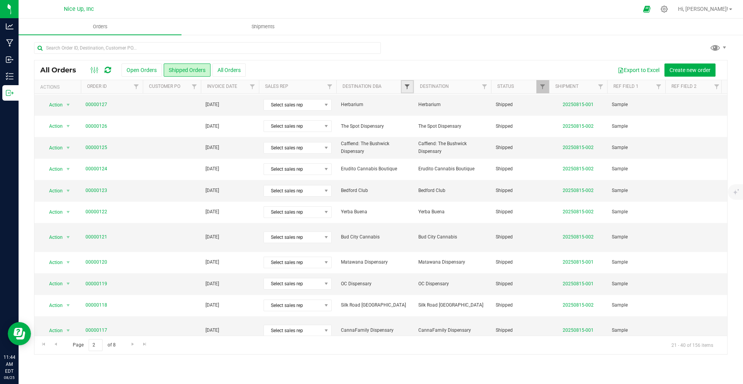
click at [407, 86] on span "Filter" at bounding box center [407, 87] width 6 height 6
type input "mr"
click at [434, 124] on span "Mr Good Vybez" at bounding box center [433, 122] width 32 height 5
click at [414, 124] on input "Mr Good Vybez" at bounding box center [411, 122] width 5 height 5
checkbox input "true"
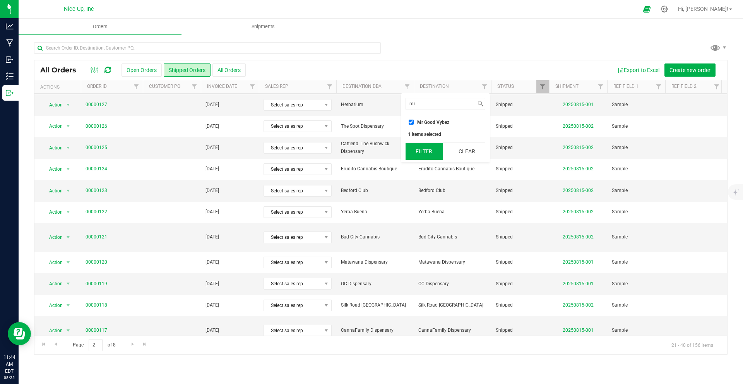
click at [428, 151] on button "Filter" at bounding box center [424, 151] width 37 height 17
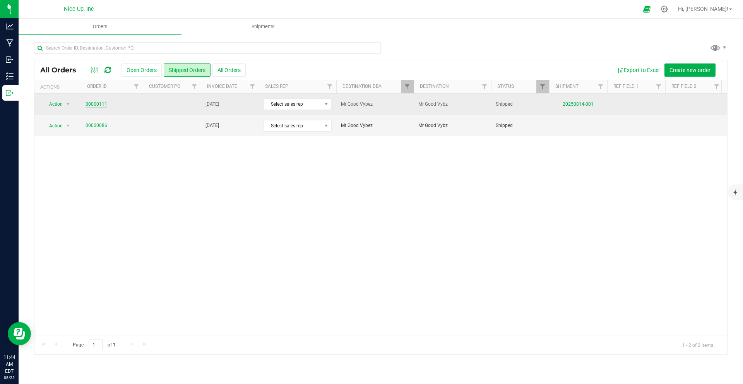
click at [97, 103] on link "00000111" at bounding box center [97, 104] width 22 height 7
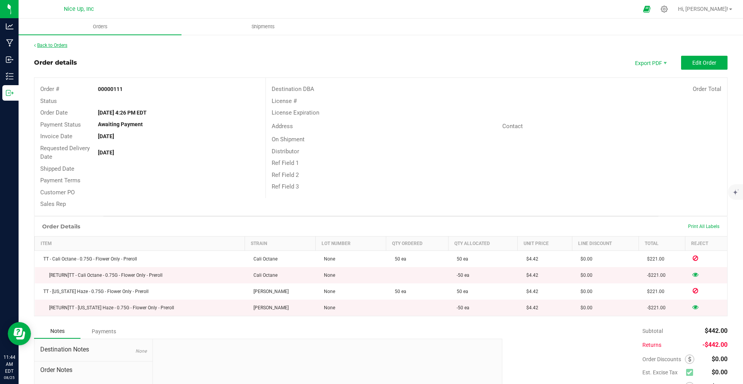
click at [53, 44] on link "Back to Orders" at bounding box center [50, 45] width 33 height 5
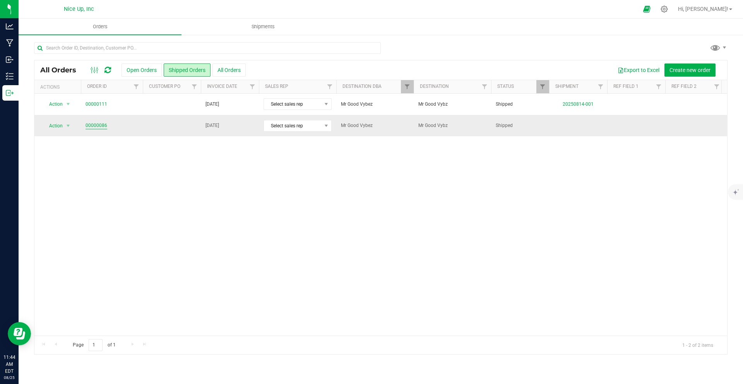
click at [89, 126] on link "00000086" at bounding box center [97, 125] width 22 height 7
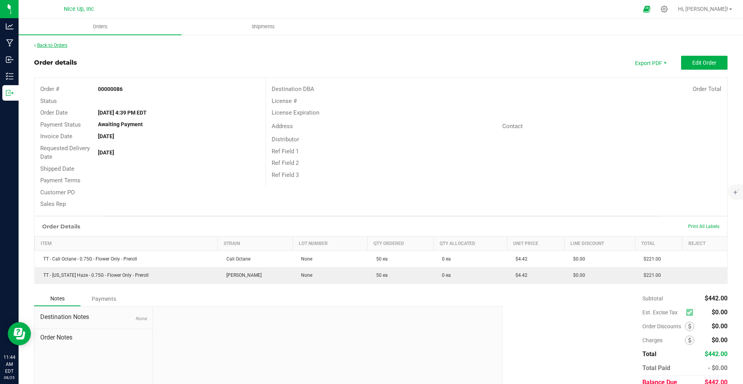
click at [63, 47] on link "Back to Orders" at bounding box center [50, 45] width 33 height 5
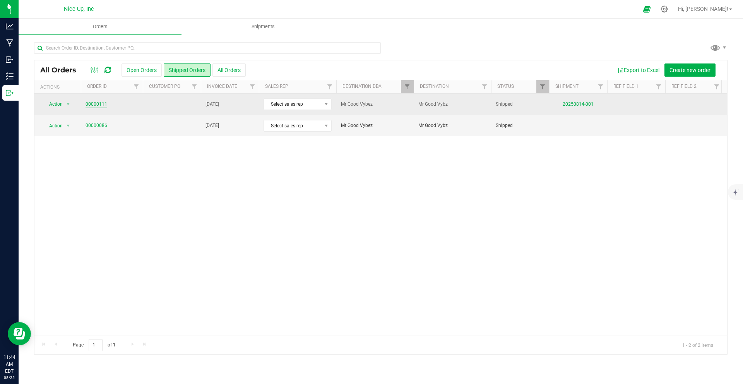
click at [99, 103] on link "00000111" at bounding box center [97, 104] width 22 height 7
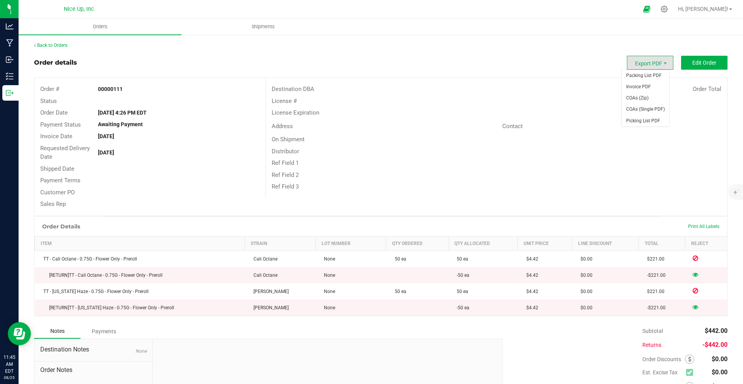
click at [651, 63] on span "Export PDF" at bounding box center [650, 63] width 46 height 14
click at [548, 63] on div "Order details Export PDF Edit Order" at bounding box center [380, 63] width 693 height 14
click at [56, 45] on link "Back to Orders" at bounding box center [50, 45] width 33 height 5
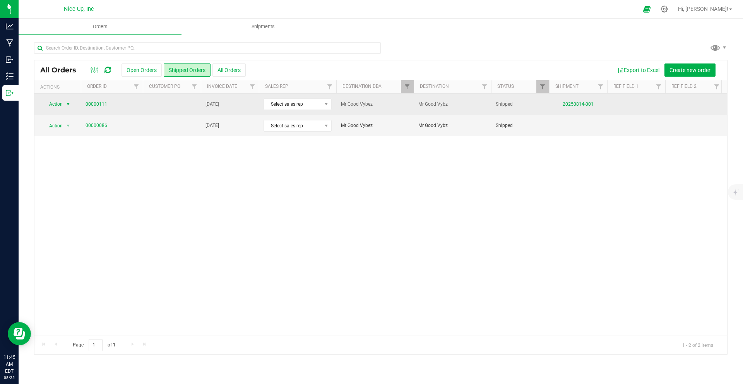
click at [58, 103] on span "Action" at bounding box center [52, 104] width 21 height 11
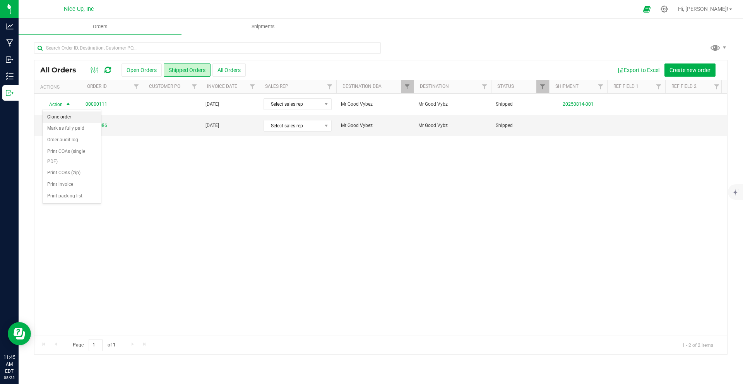
click at [62, 115] on li "Clone order" at bounding box center [72, 117] width 58 height 12
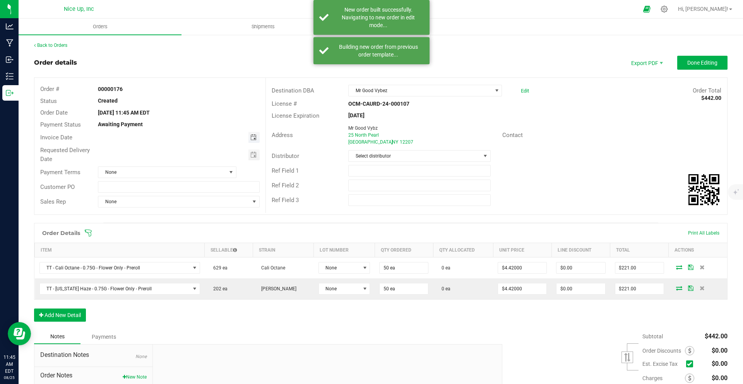
click at [250, 136] on span "Toggle calendar" at bounding box center [253, 137] width 6 height 6
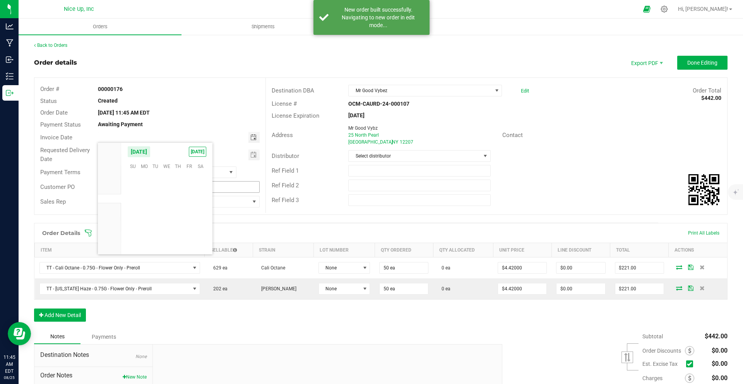
scroll to position [125405, 0]
click at [168, 226] on span "27" at bounding box center [166, 226] width 11 height 12
type input "08/27/2025"
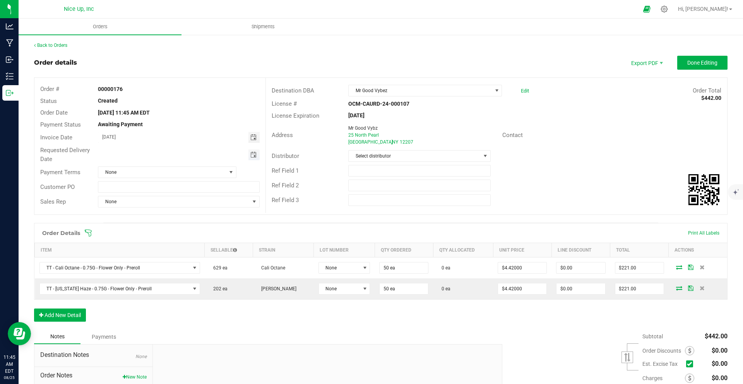
click at [250, 153] on span "Toggle calendar" at bounding box center [253, 155] width 6 height 6
click at [166, 243] on span "27" at bounding box center [166, 243] width 11 height 12
type input "08/27/2025"
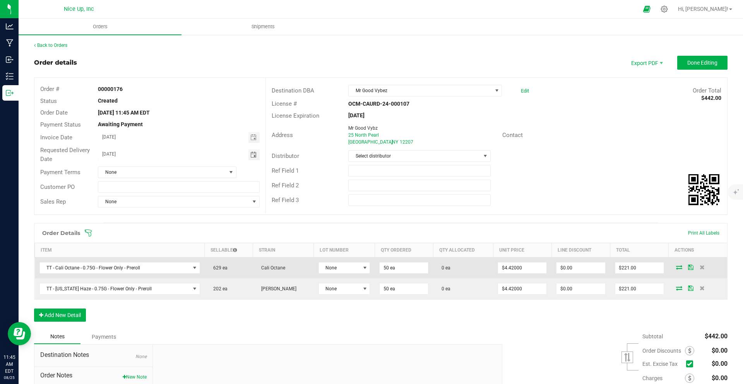
click at [676, 268] on icon at bounding box center [679, 267] width 6 height 5
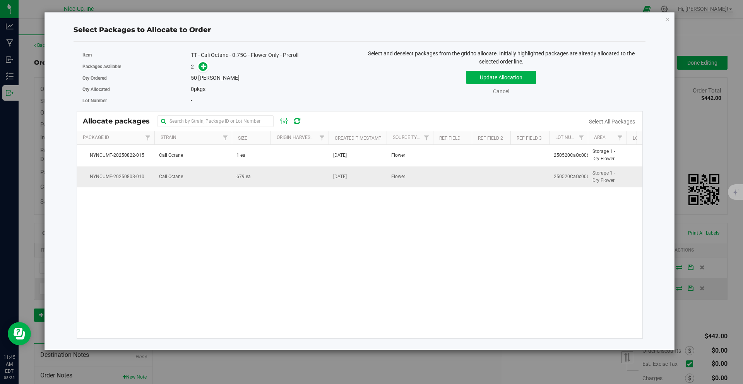
click at [204, 177] on td "Cali Octane" at bounding box center [192, 176] width 77 height 21
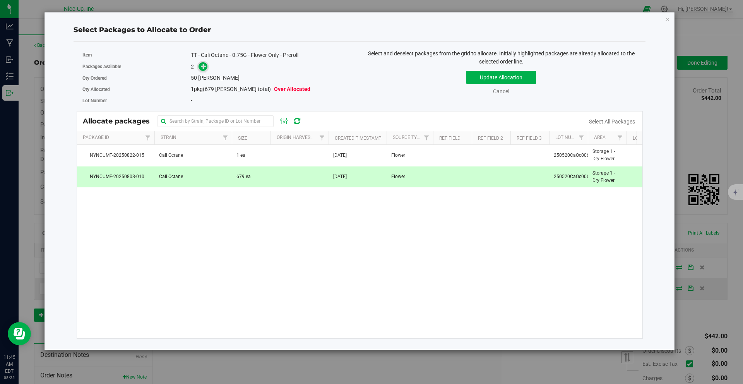
click at [202, 67] on icon at bounding box center [204, 66] width 6 height 6
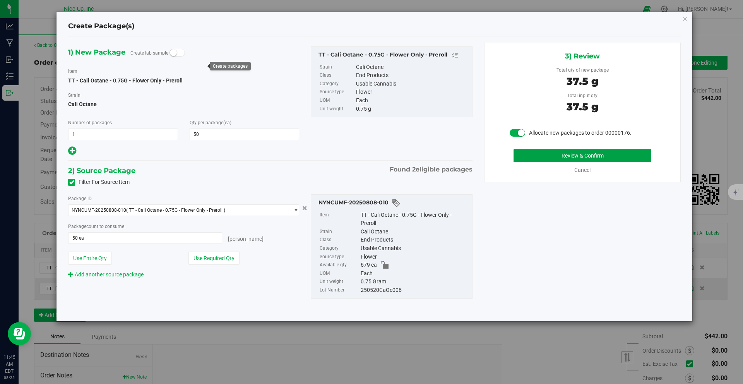
click at [554, 156] on button "Review & Confirm" at bounding box center [582, 155] width 138 height 13
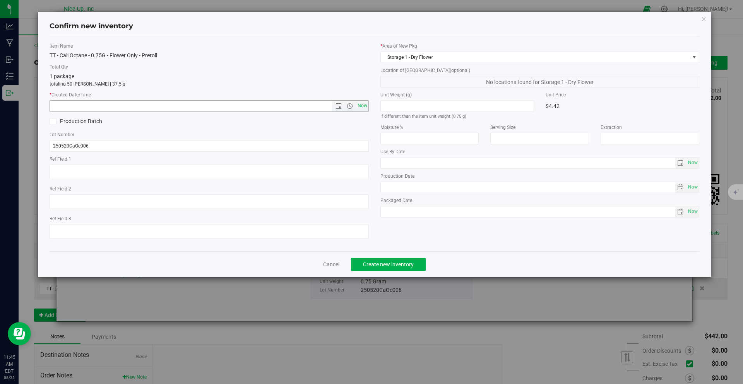
click at [364, 105] on span "Now" at bounding box center [362, 105] width 13 height 11
type input "8/25/2025 11:45 AM"
click at [383, 267] on span "Create new inventory" at bounding box center [388, 264] width 51 height 6
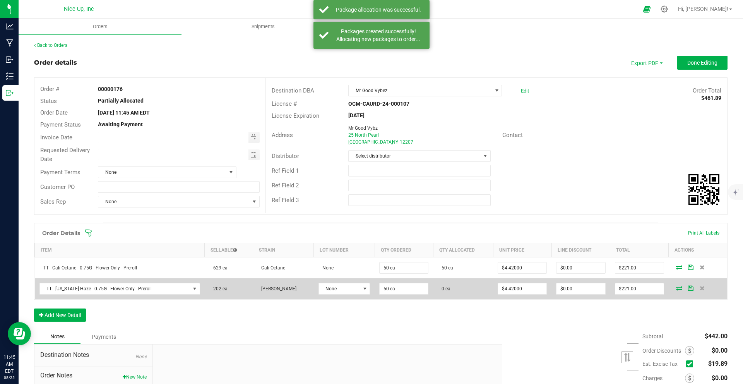
click at [676, 287] on icon at bounding box center [679, 288] width 6 height 5
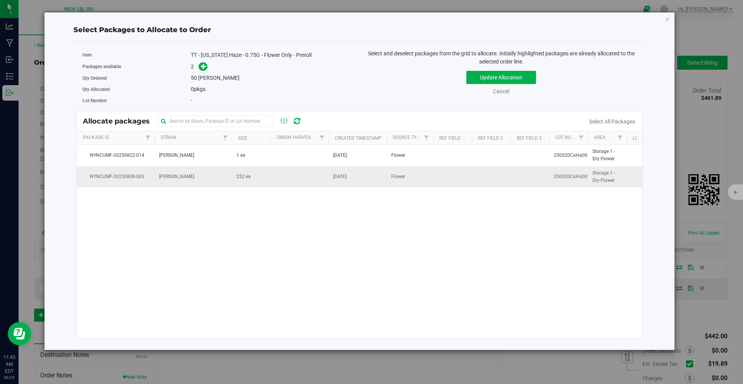
click at [222, 173] on td "[PERSON_NAME]" at bounding box center [192, 176] width 77 height 21
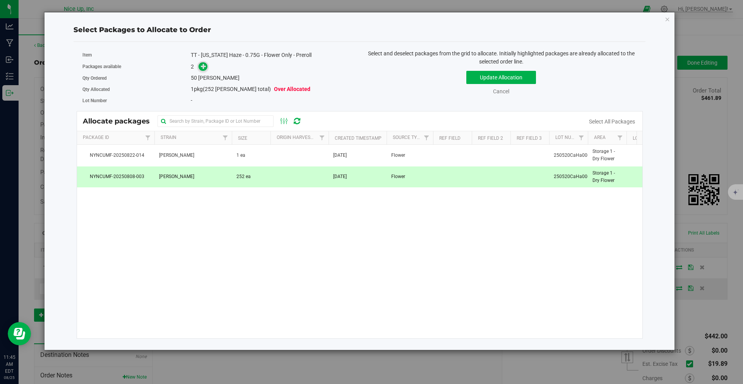
click at [204, 67] on icon at bounding box center [204, 66] width 6 height 6
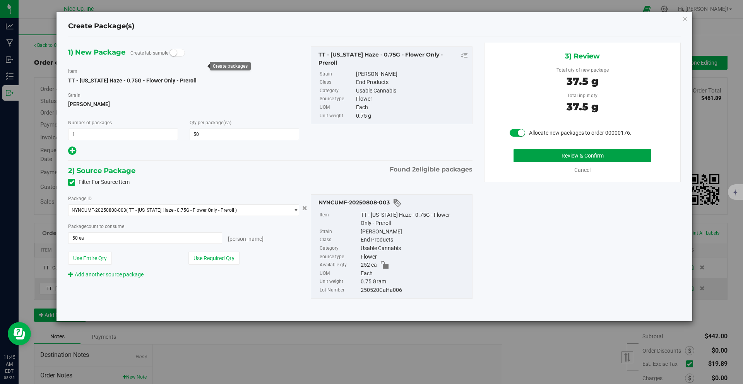
click at [556, 159] on button "Review & Confirm" at bounding box center [582, 155] width 138 height 13
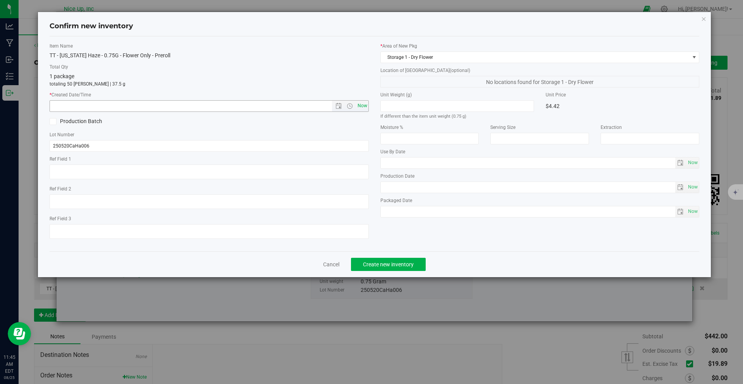
click at [363, 108] on span "Now" at bounding box center [362, 105] width 13 height 11
type input "8/25/2025 11:45 AM"
click at [411, 269] on button "Create new inventory" at bounding box center [388, 264] width 75 height 13
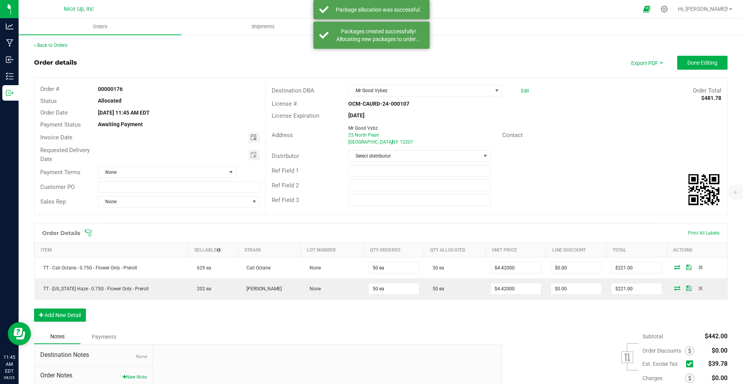
click at [254, 135] on span "Toggle calendar" at bounding box center [253, 137] width 6 height 6
click at [166, 226] on span "27" at bounding box center [166, 226] width 11 height 12
type input "08/27/2025"
click at [248, 154] on span "Toggle calendar" at bounding box center [253, 154] width 11 height 11
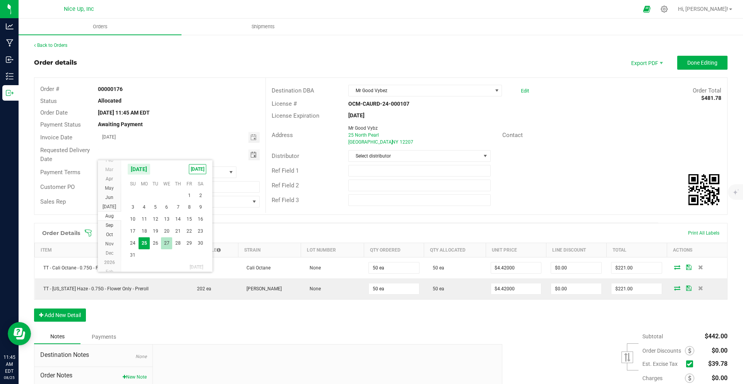
click at [165, 244] on span "27" at bounding box center [166, 243] width 11 height 12
type input "08/27/2025"
click at [689, 65] on span "Done Editing" at bounding box center [702, 63] width 30 height 6
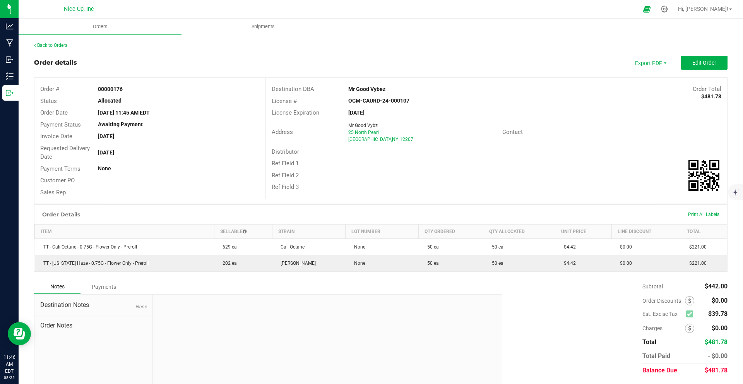
click at [687, 314] on icon at bounding box center [689, 314] width 5 height 0
click at [697, 68] on button "Edit Order" at bounding box center [704, 63] width 46 height 14
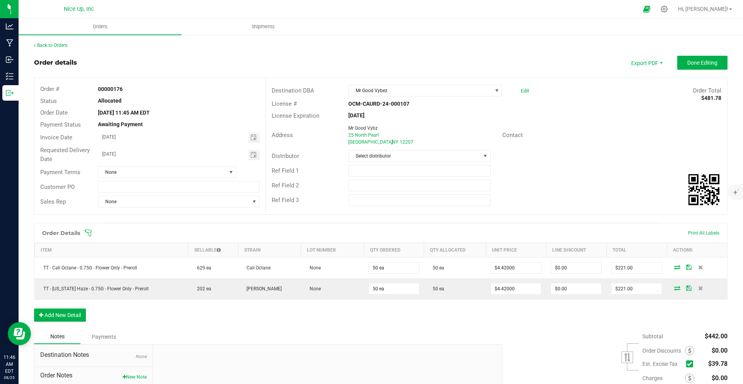
click at [687, 364] on icon at bounding box center [689, 364] width 5 height 0
click at [0, 0] on input "checkbox" at bounding box center [0, 0] width 0 height 0
click at [701, 63] on span "Done Editing" at bounding box center [702, 63] width 30 height 6
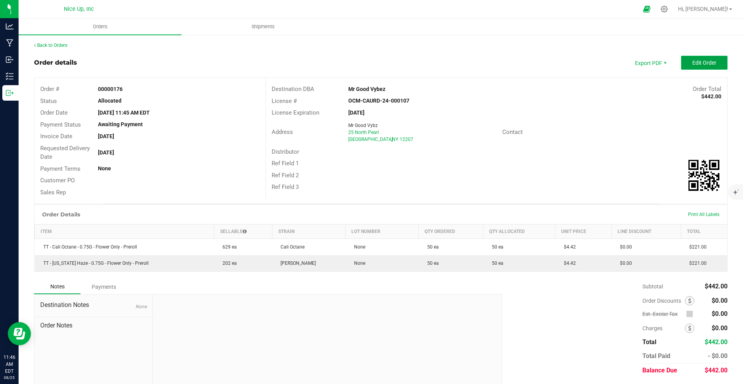
click at [709, 60] on span "Edit Order" at bounding box center [704, 63] width 24 height 6
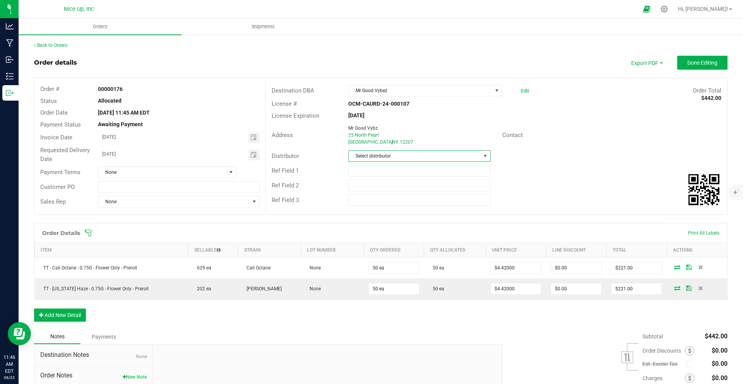
click at [432, 151] on span "Select distributor" at bounding box center [415, 156] width 132 height 11
click at [432, 157] on span "Select distributor" at bounding box center [415, 156] width 132 height 11
click at [392, 158] on span "Select distributor" at bounding box center [415, 156] width 132 height 11
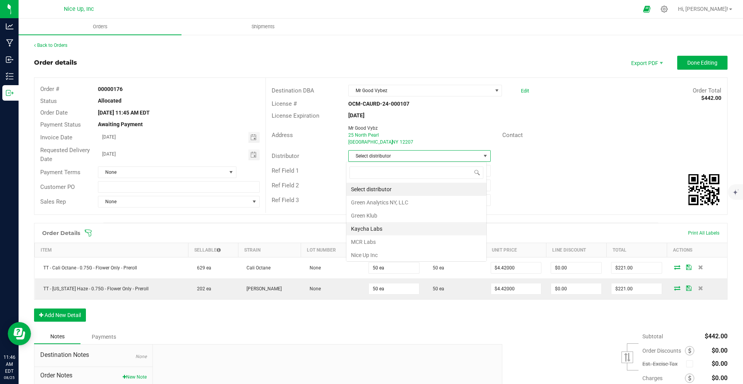
scroll to position [12, 141]
click at [371, 253] on li "Nice Up Inc" at bounding box center [416, 254] width 140 height 13
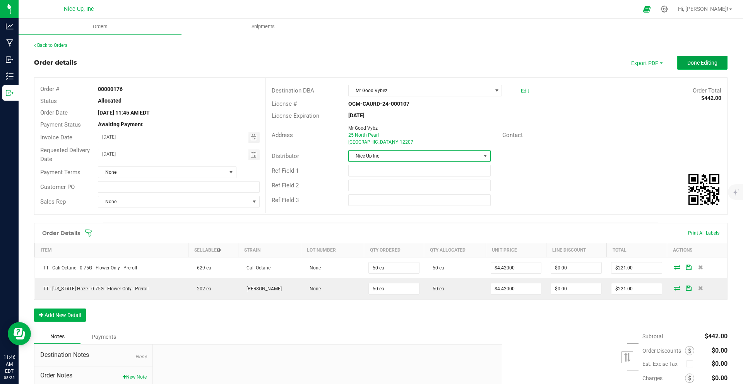
click at [705, 65] on span "Done Editing" at bounding box center [702, 63] width 30 height 6
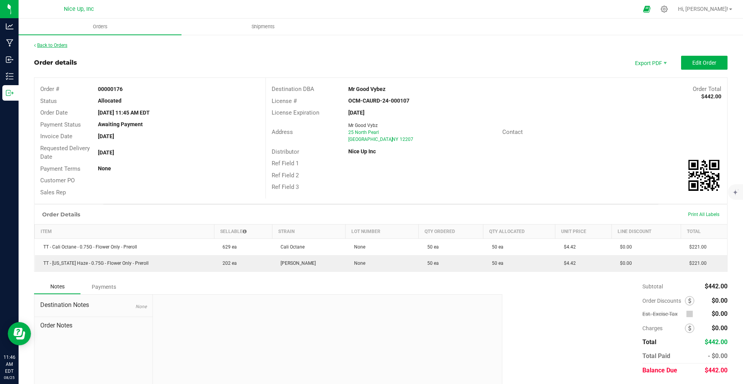
click at [60, 45] on link "Back to Orders" at bounding box center [50, 45] width 33 height 5
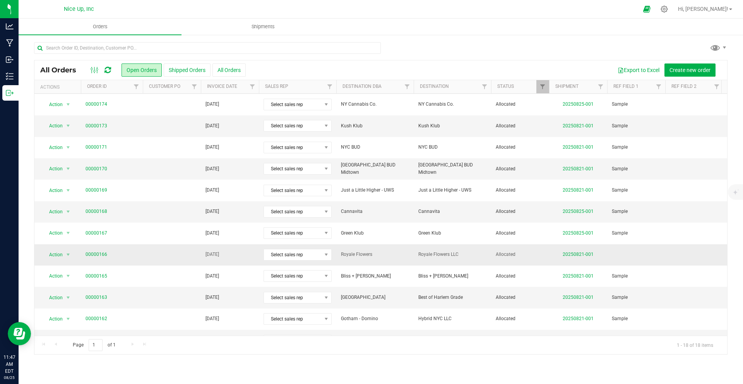
scroll to position [70, 0]
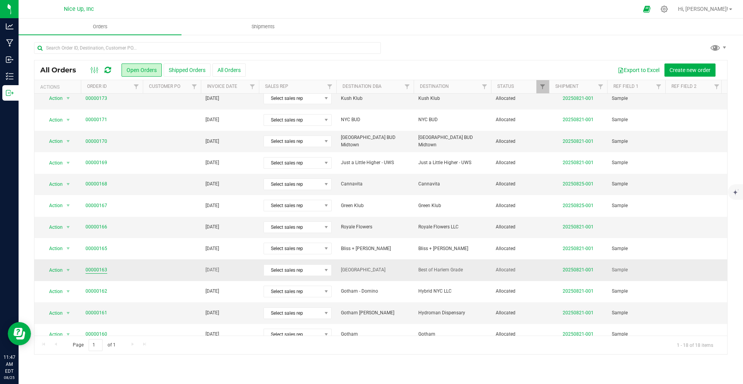
click at [89, 270] on link "00000163" at bounding box center [97, 269] width 22 height 7
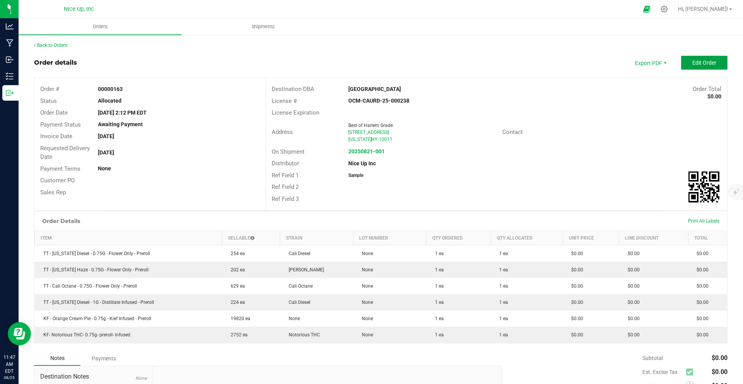
click at [692, 61] on span "Edit Order" at bounding box center [704, 63] width 24 height 6
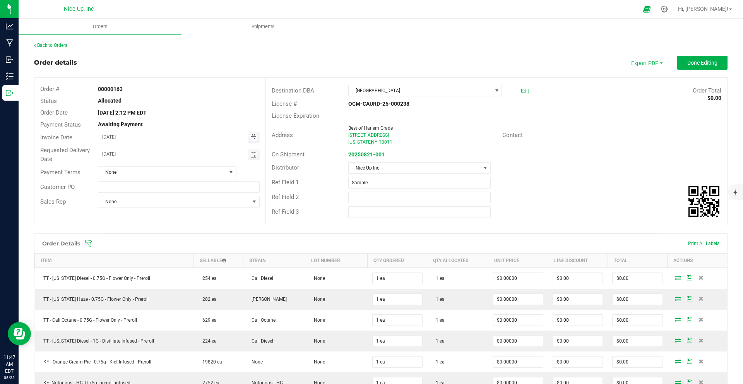
click at [254, 137] on span "Toggle calendar" at bounding box center [253, 137] width 6 height 6
click at [198, 224] on span "30" at bounding box center [200, 226] width 11 height 12
type input "08/30/2025"
click at [254, 154] on span "Toggle calendar" at bounding box center [253, 155] width 6 height 6
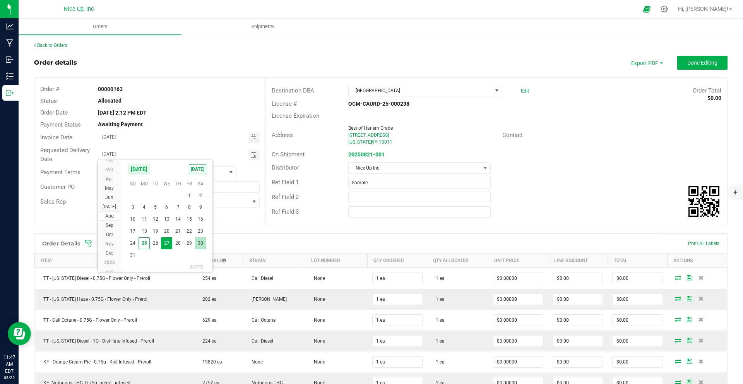
click at [203, 241] on span "30" at bounding box center [200, 243] width 11 height 12
type input "08/30/2025"
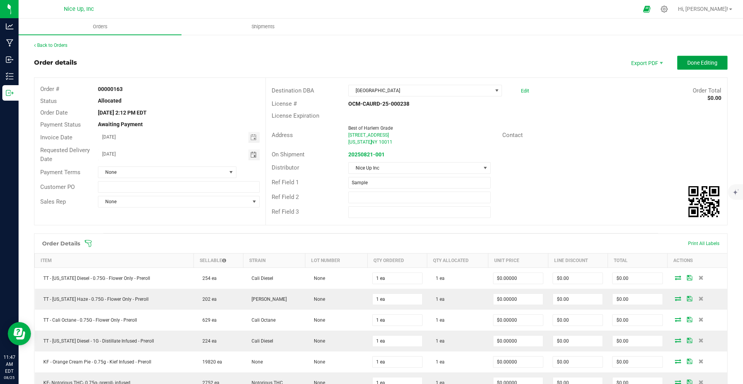
click at [694, 67] on button "Done Editing" at bounding box center [702, 63] width 50 height 14
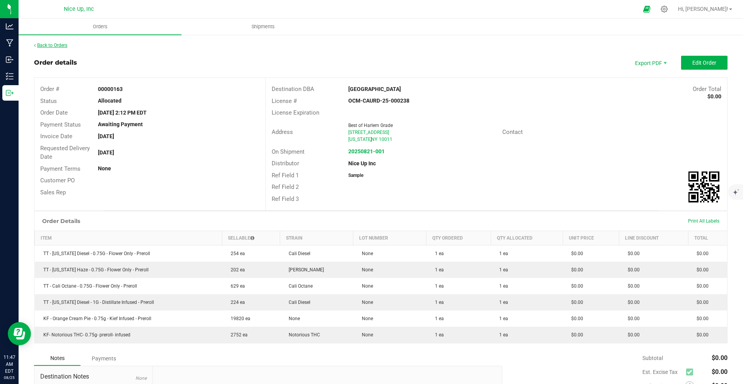
click at [63, 44] on link "Back to Orders" at bounding box center [50, 45] width 33 height 5
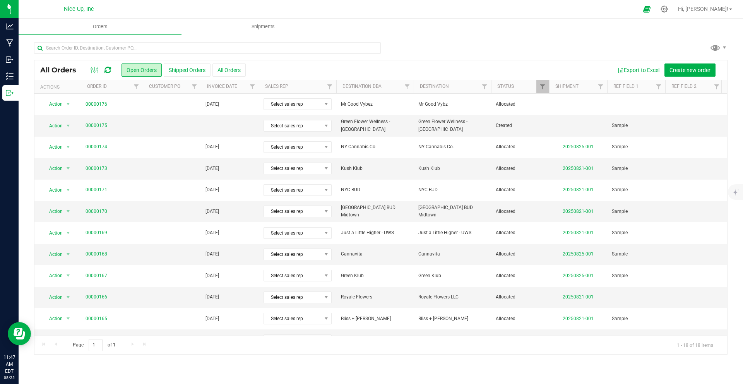
scroll to position [83, 0]
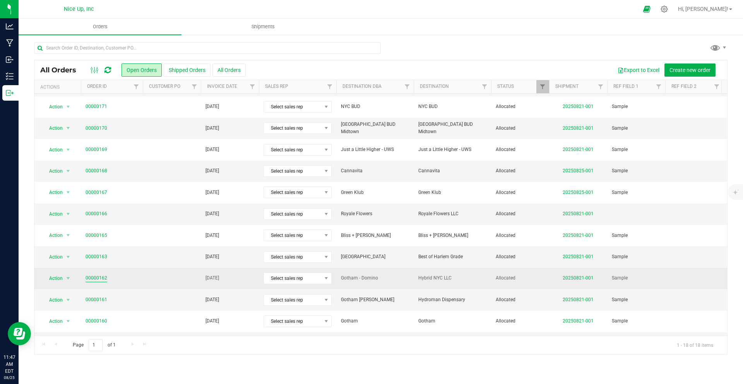
click at [96, 278] on link "00000162" at bounding box center [97, 277] width 22 height 7
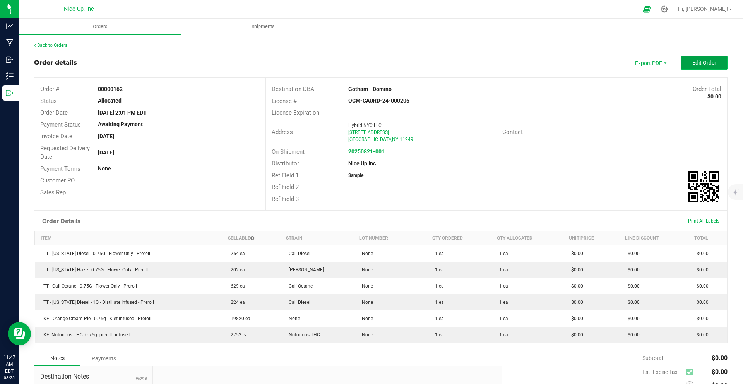
click at [696, 65] on span "Edit Order" at bounding box center [704, 63] width 24 height 6
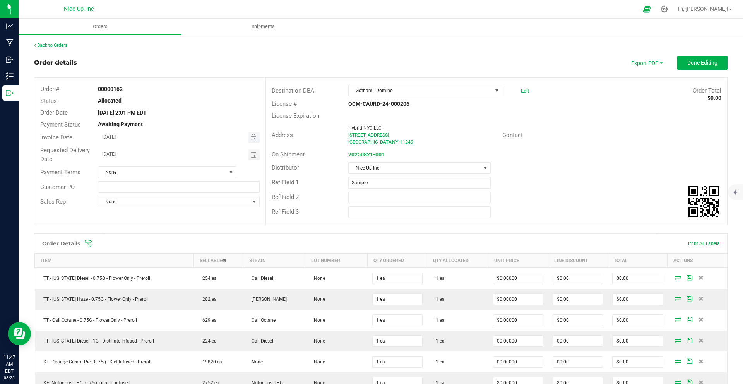
click at [252, 140] on span "Toggle calendar" at bounding box center [253, 137] width 11 height 11
click at [202, 225] on span "30" at bounding box center [200, 226] width 11 height 12
type input "08/30/2025"
click at [253, 154] on span "Toggle calendar" at bounding box center [253, 155] width 6 height 6
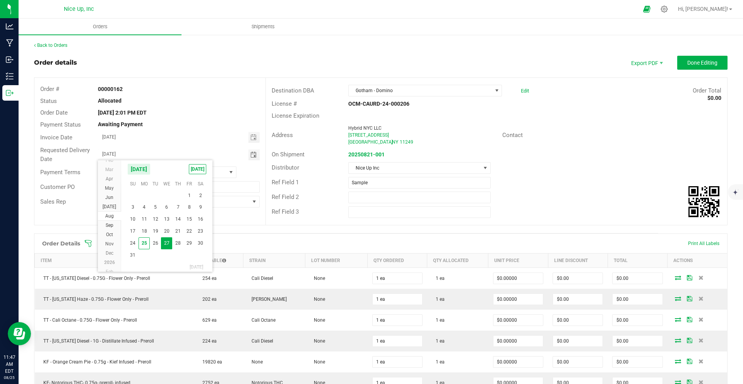
click at [201, 241] on span "30" at bounding box center [200, 243] width 11 height 12
type input "08/30/2025"
click at [715, 64] on button "Done Editing" at bounding box center [702, 63] width 50 height 14
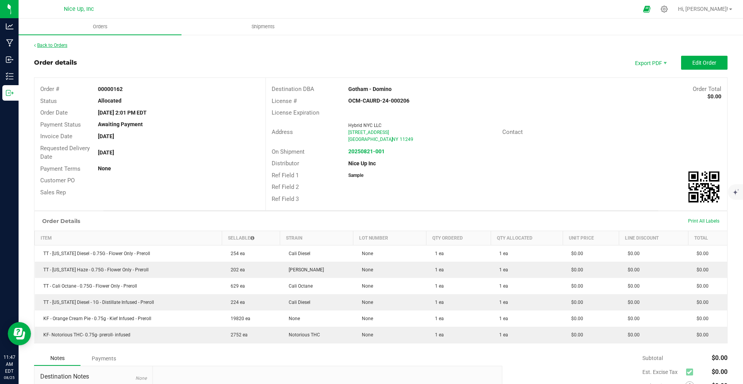
click at [55, 44] on link "Back to Orders" at bounding box center [50, 45] width 33 height 5
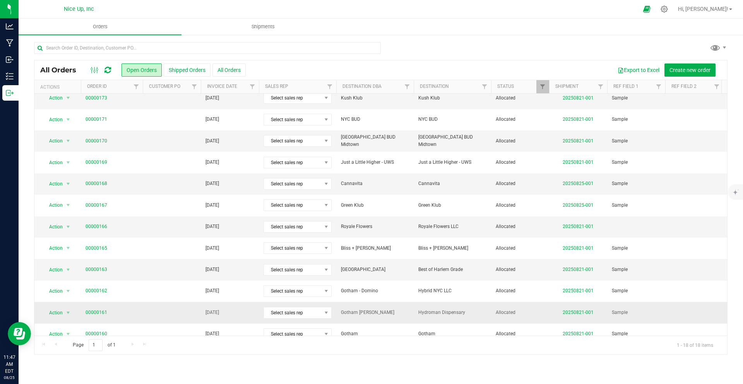
scroll to position [83, 0]
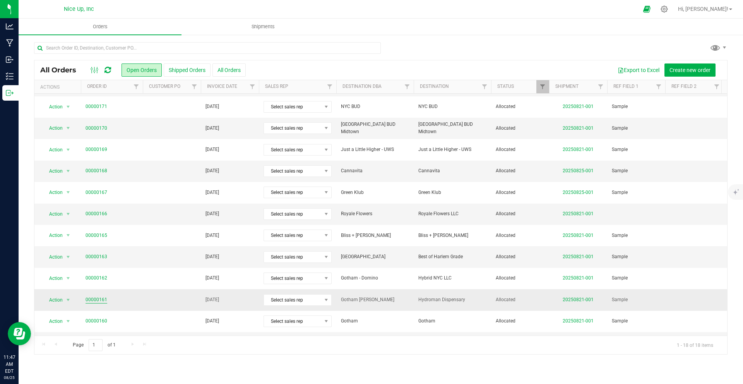
click at [94, 298] on link "00000161" at bounding box center [97, 299] width 22 height 7
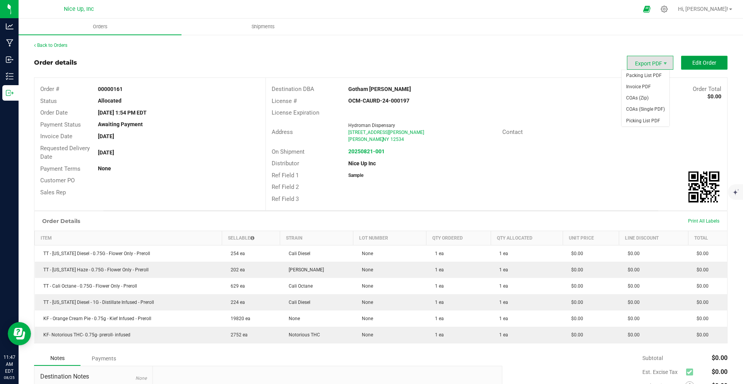
click at [692, 61] on span "Edit Order" at bounding box center [704, 63] width 24 height 6
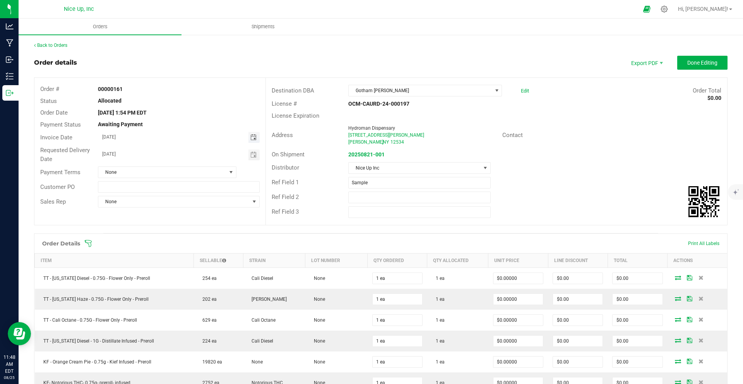
click at [252, 136] on span "Toggle calendar" at bounding box center [253, 137] width 6 height 6
click at [202, 226] on span "30" at bounding box center [200, 226] width 11 height 12
type input "[DATE]"
click at [253, 154] on span "Toggle calendar" at bounding box center [253, 155] width 6 height 6
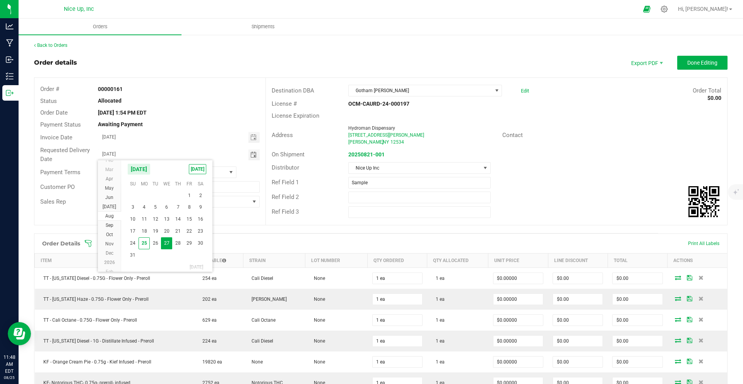
click at [203, 243] on span "30" at bounding box center [200, 243] width 11 height 12
type input "08/30/2025"
click at [696, 63] on span "Done Editing" at bounding box center [702, 63] width 30 height 6
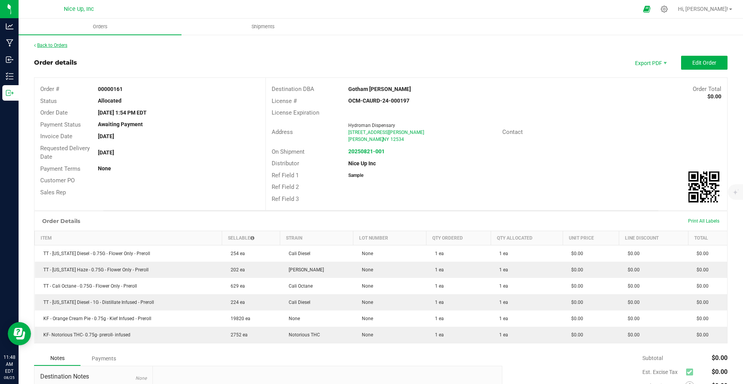
click at [52, 43] on link "Back to Orders" at bounding box center [50, 45] width 33 height 5
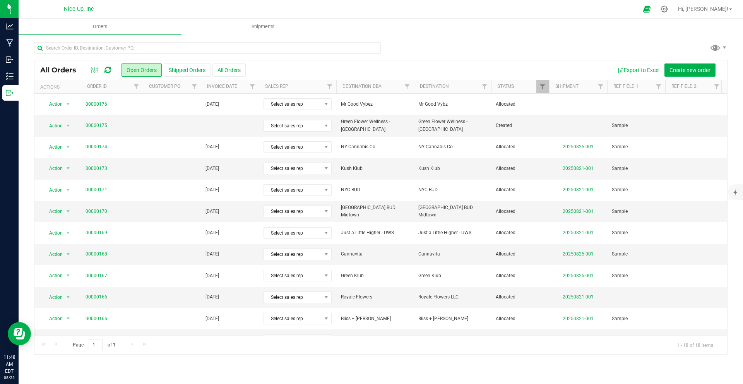
scroll to position [149, 0]
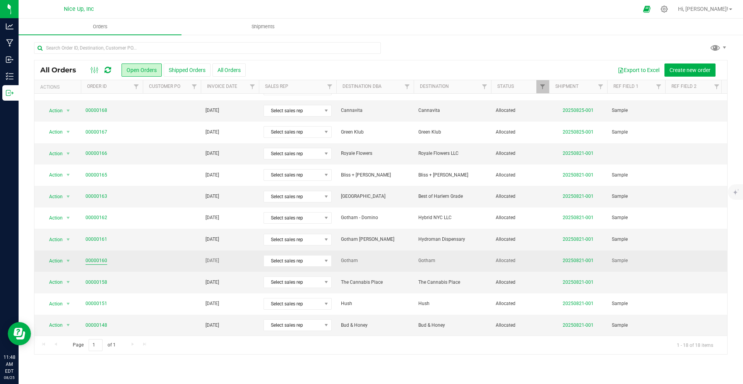
click at [96, 257] on link "00000160" at bounding box center [97, 260] width 22 height 7
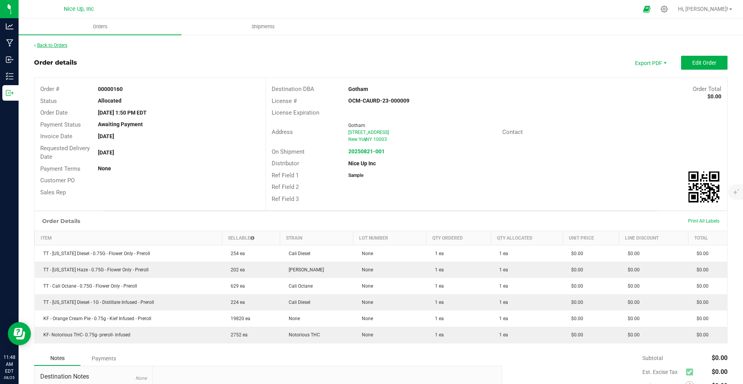
click at [61, 46] on link "Back to Orders" at bounding box center [50, 45] width 33 height 5
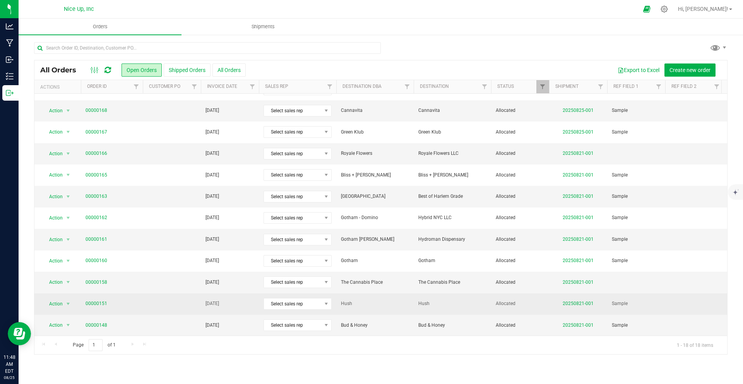
scroll to position [149, 0]
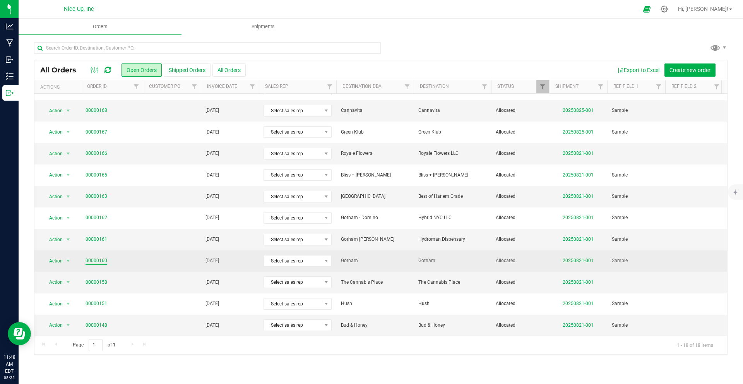
click at [99, 257] on link "00000160" at bounding box center [97, 260] width 22 height 7
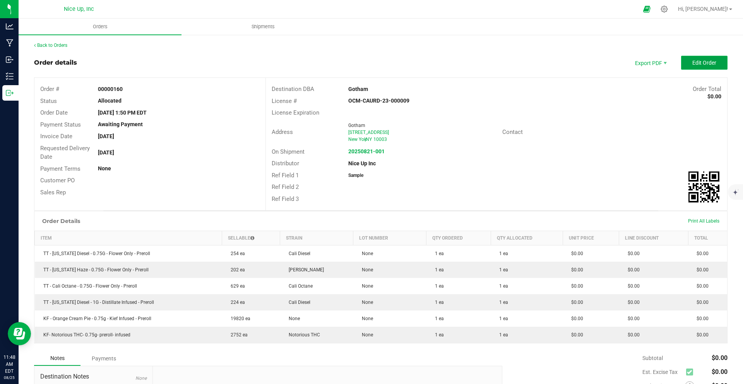
click at [700, 67] on button "Edit Order" at bounding box center [704, 63] width 46 height 14
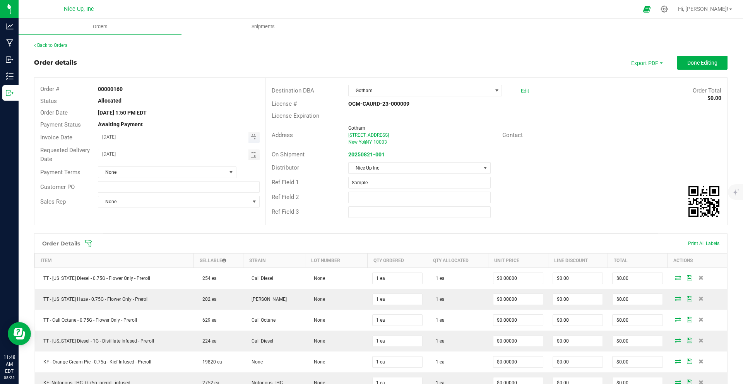
click at [253, 140] on span "Toggle calendar" at bounding box center [253, 137] width 11 height 11
click at [202, 226] on span "30" at bounding box center [200, 226] width 11 height 12
type input "08/30/2025"
click at [250, 154] on span "Toggle calendar" at bounding box center [253, 155] width 6 height 6
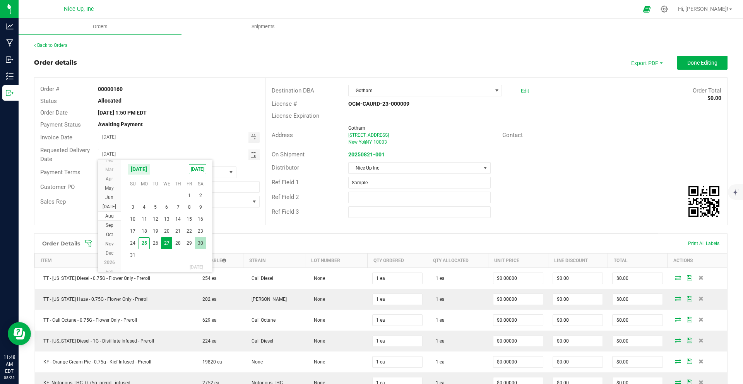
click at [199, 241] on span "30" at bounding box center [200, 243] width 11 height 12
type input "08/30/2025"
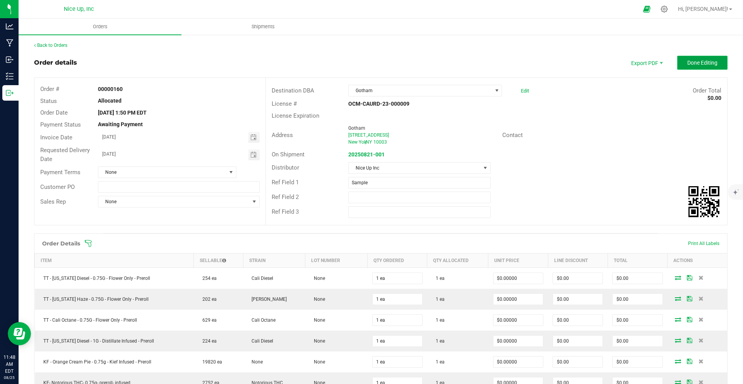
click at [687, 65] on span "Done Editing" at bounding box center [702, 63] width 30 height 6
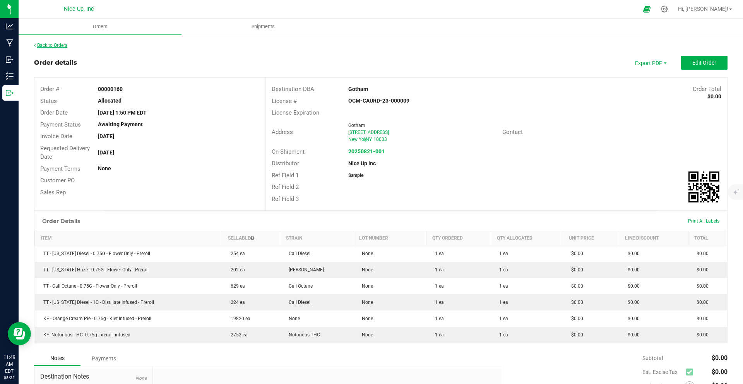
click at [59, 45] on link "Back to Orders" at bounding box center [50, 45] width 33 height 5
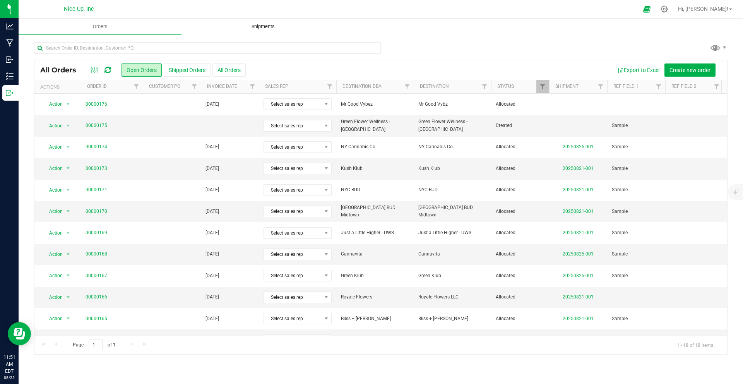
click at [258, 28] on span "Shipments" at bounding box center [263, 26] width 44 height 7
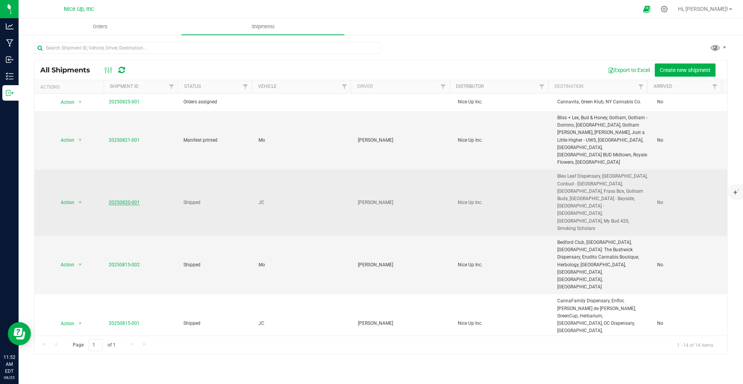
click at [128, 200] on link "20250820-001" at bounding box center [124, 202] width 31 height 5
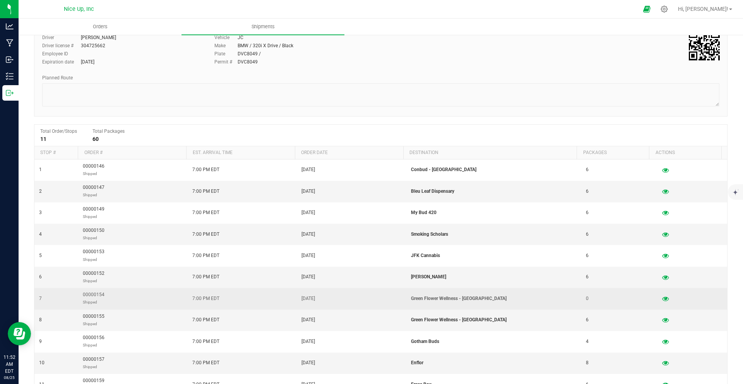
scroll to position [62, 0]
click at [662, 301] on icon "button" at bounding box center [665, 297] width 7 height 5
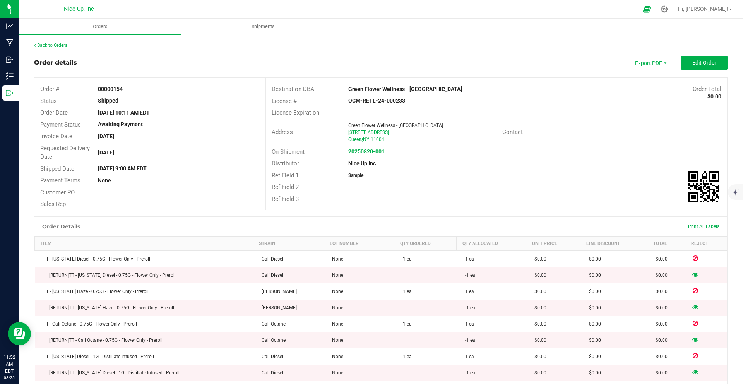
click at [356, 151] on strong "20250820-001" at bounding box center [366, 151] width 36 height 6
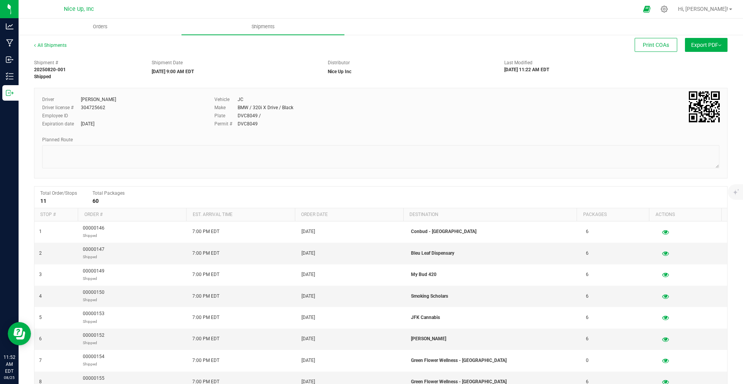
scroll to position [115, 0]
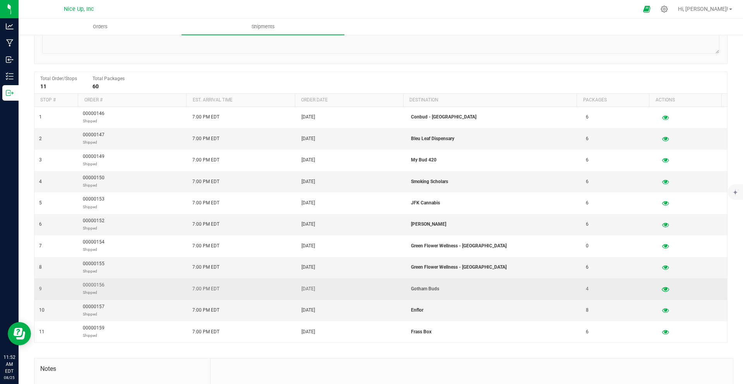
click at [662, 289] on icon "button" at bounding box center [665, 288] width 7 height 5
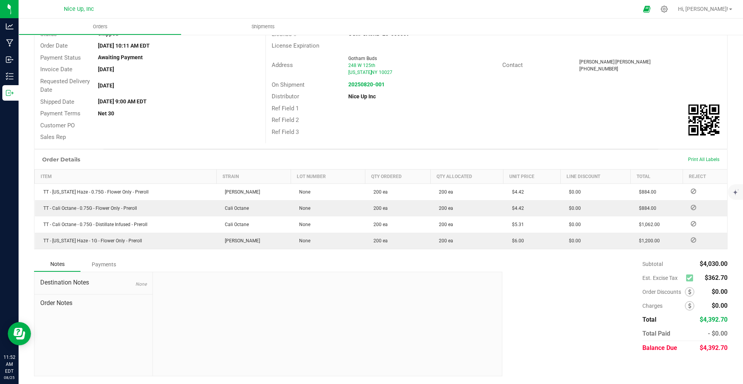
scroll to position [67, 0]
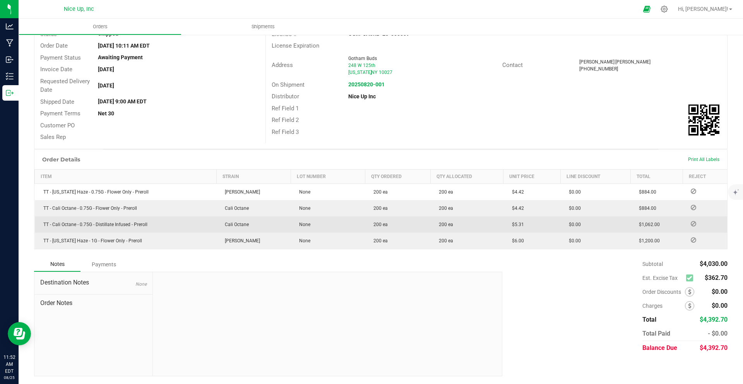
click at [691, 223] on icon at bounding box center [693, 223] width 5 height 5
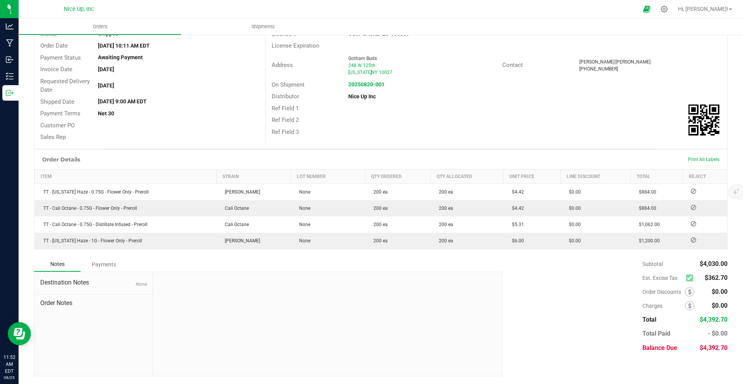
scroll to position [0, 0]
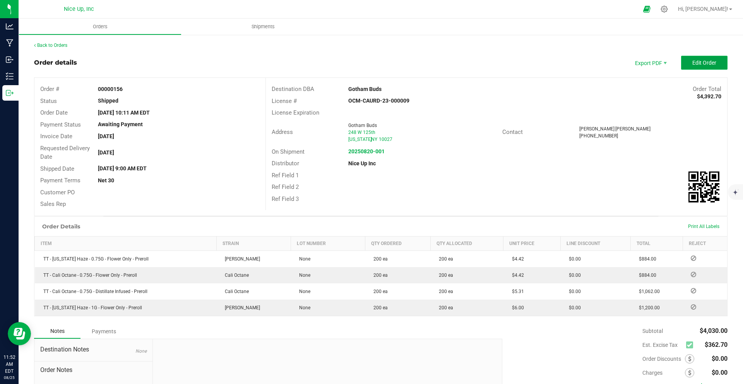
click at [700, 59] on button "Edit Order" at bounding box center [704, 63] width 46 height 14
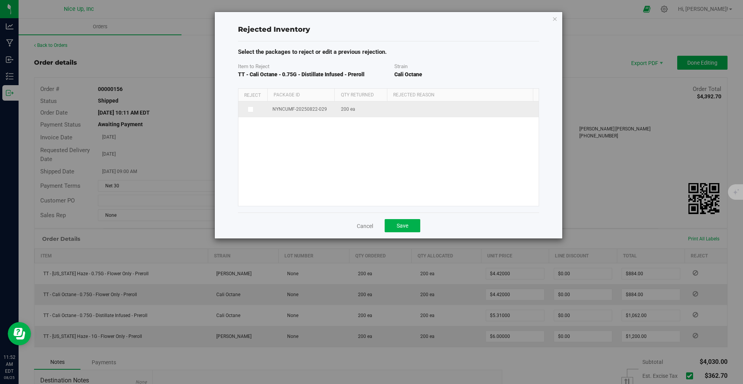
click at [250, 109] on icon at bounding box center [250, 109] width 4 height 0
click at [0, 0] on input "checkbox" at bounding box center [0, 0] width 0 height 0
click at [353, 110] on td "200 ea" at bounding box center [362, 110] width 53 height 18
click at [350, 110] on span "200 ea" at bounding box center [348, 110] width 14 height 7
click at [443, 114] on span at bounding box center [459, 110] width 129 height 11
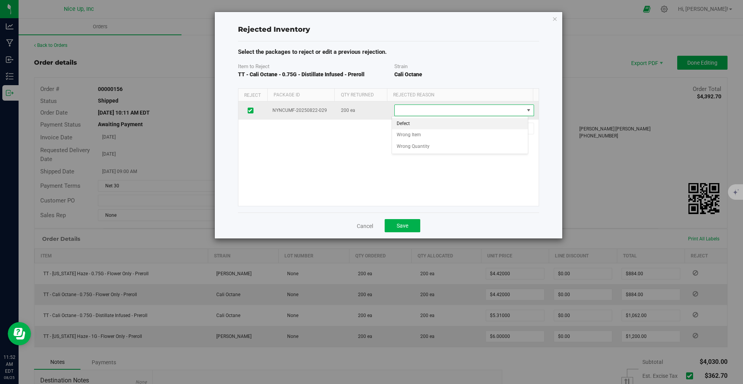
click at [444, 112] on span at bounding box center [459, 110] width 129 height 11
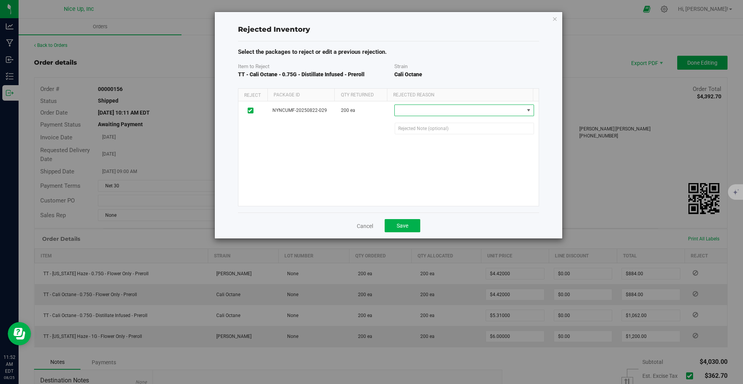
click at [310, 152] on div "NYNCUMF-20250822-029 200 ea 200 ea 200 Defect Wrong Item Wrong Quantity" at bounding box center [388, 153] width 300 height 104
drag, startPoint x: 341, startPoint y: 110, endPoint x: 374, endPoint y: 109, distance: 32.5
click at [374, 109] on td "200 ea" at bounding box center [362, 110] width 53 height 18
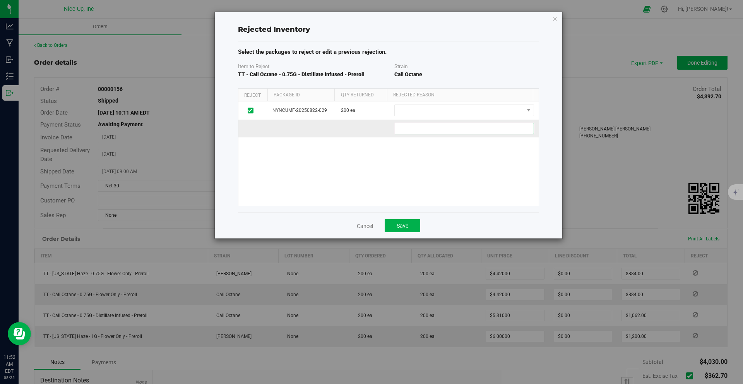
click at [414, 128] on 598b290e-014e-4b4f-b838-b2b0a73ce136 "text" at bounding box center [464, 129] width 139 height 12
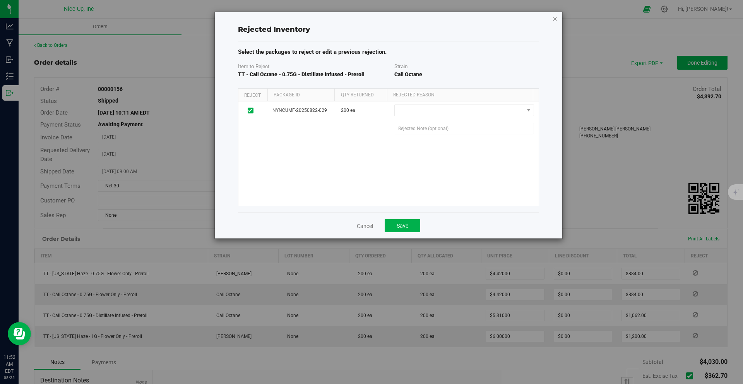
click at [556, 18] on icon "button" at bounding box center [554, 18] width 5 height 9
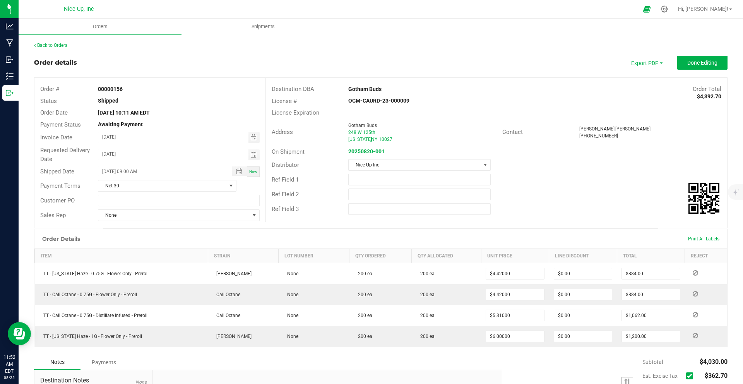
click at [347, 366] on div "Notes Payments" at bounding box center [265, 362] width 462 height 15
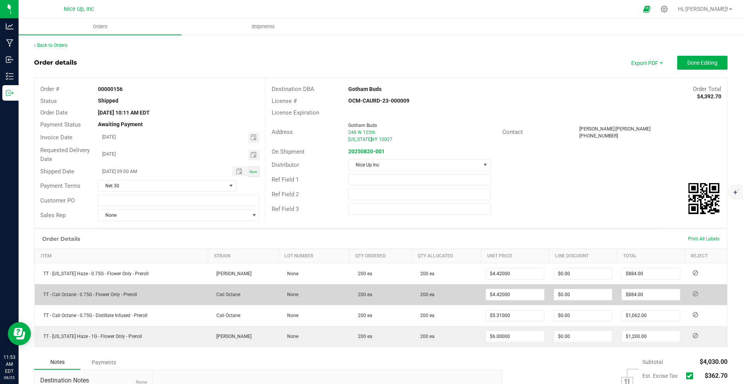
click at [423, 296] on span "200 ea" at bounding box center [425, 294] width 18 height 5
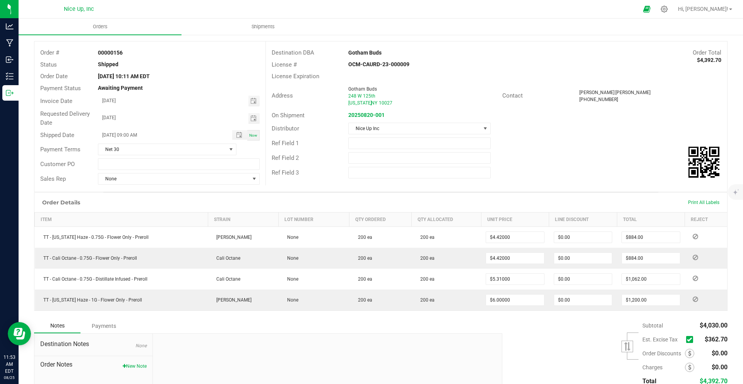
scroll to position [43, 0]
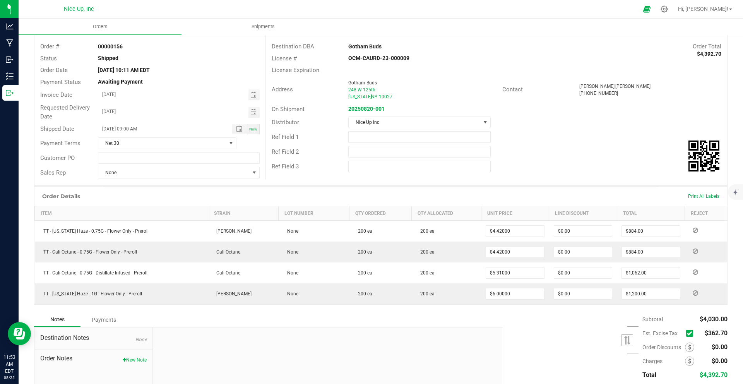
click at [687, 333] on icon at bounding box center [689, 333] width 5 height 0
click at [0, 0] on input "checkbox" at bounding box center [0, 0] width 0 height 0
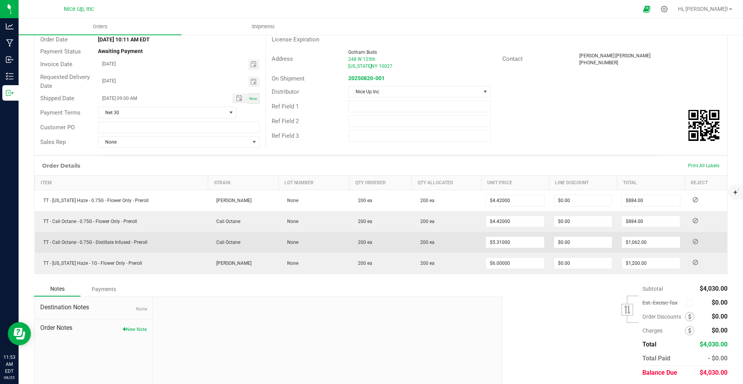
click at [362, 240] on span "200 ea" at bounding box center [363, 242] width 18 height 5
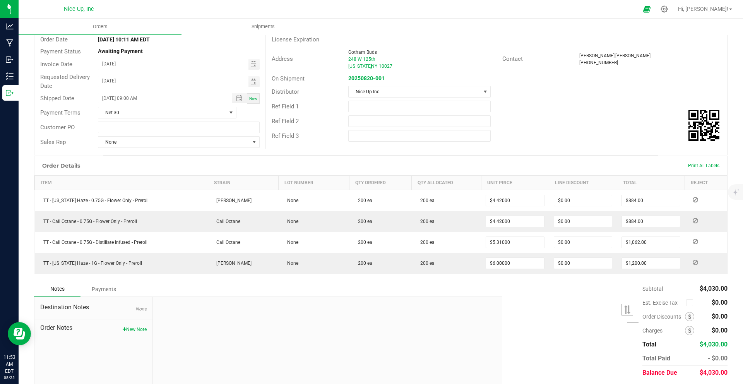
click at [378, 185] on th "Qty Ordered" at bounding box center [380, 183] width 62 height 14
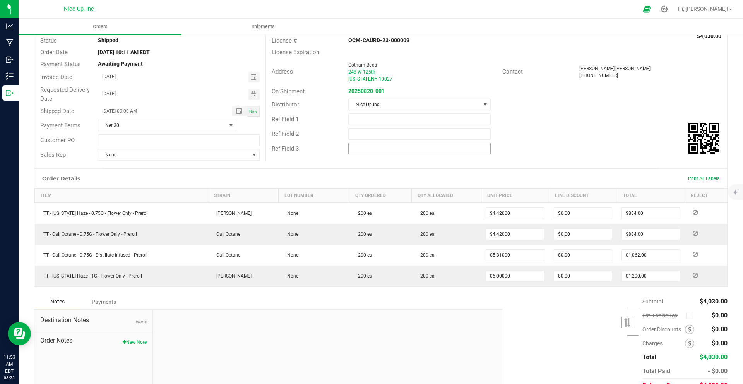
scroll to position [0, 0]
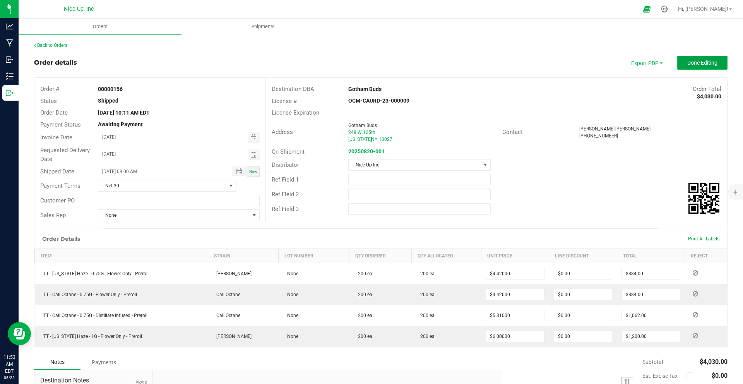
click at [688, 63] on span "Done Editing" at bounding box center [702, 63] width 30 height 6
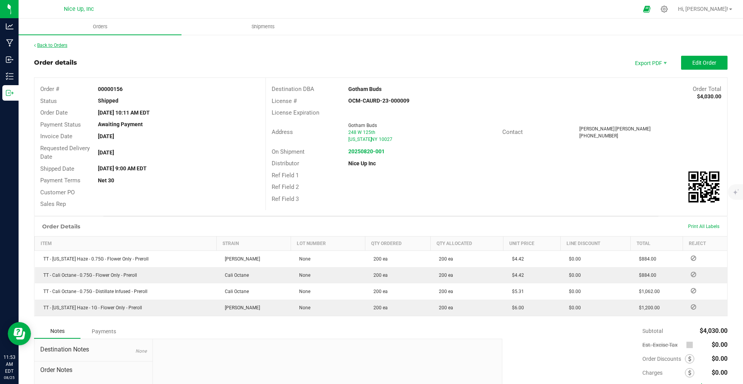
click at [64, 43] on link "Back to Orders" at bounding box center [50, 45] width 33 height 5
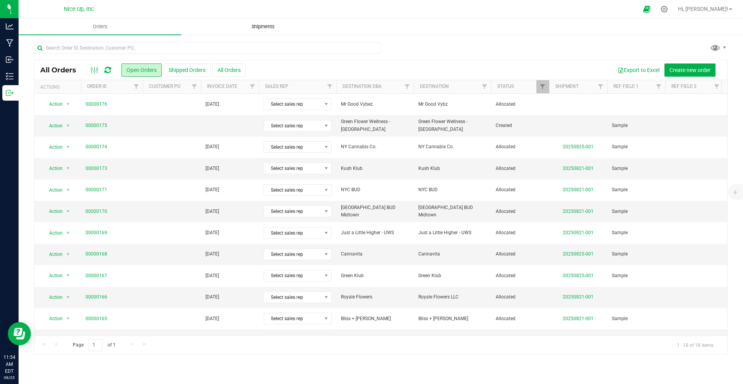
click at [267, 23] on span "Shipments" at bounding box center [263, 26] width 44 height 7
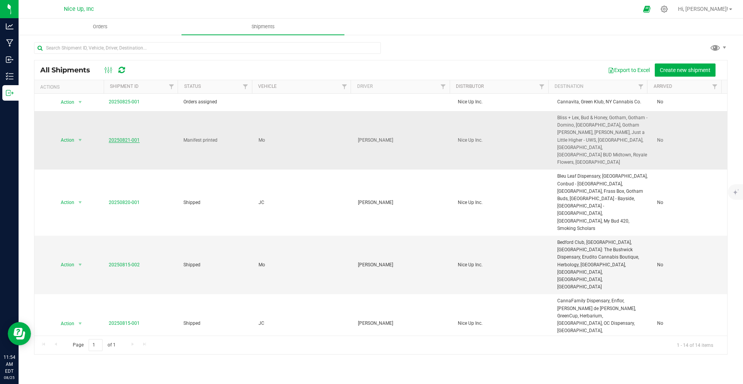
click at [128, 137] on link "20250821-001" at bounding box center [124, 139] width 31 height 5
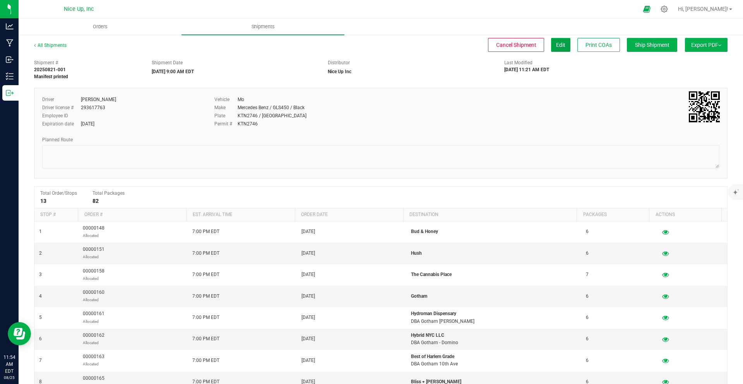
click at [559, 46] on button "Edit" at bounding box center [560, 45] width 19 height 14
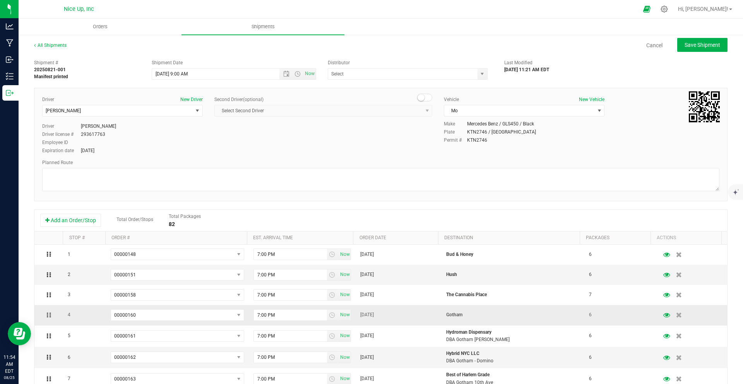
type input "Nice Up Inc"
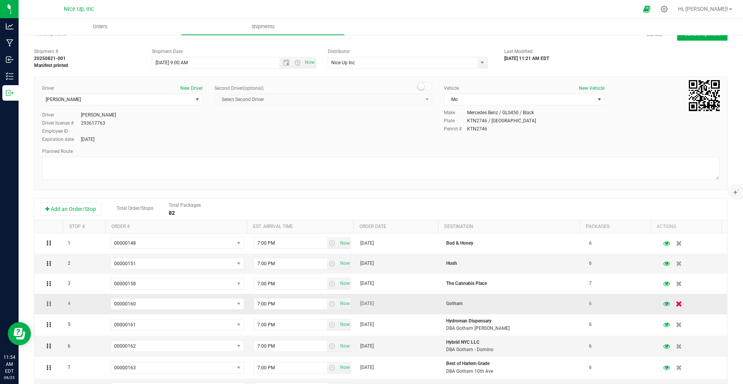
click at [676, 304] on icon "button" at bounding box center [679, 304] width 7 height 6
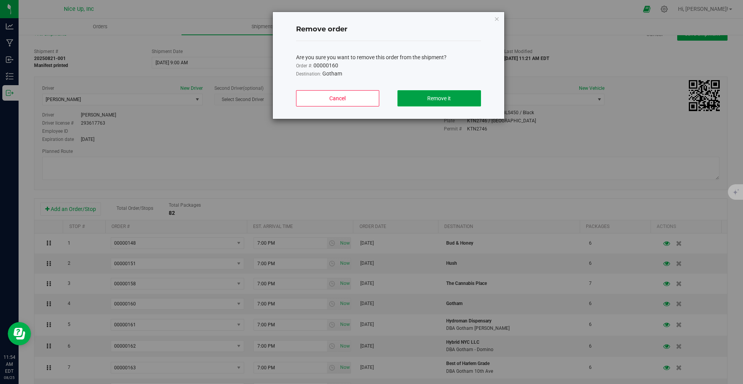
click at [435, 96] on span "Remove it" at bounding box center [439, 98] width 24 height 6
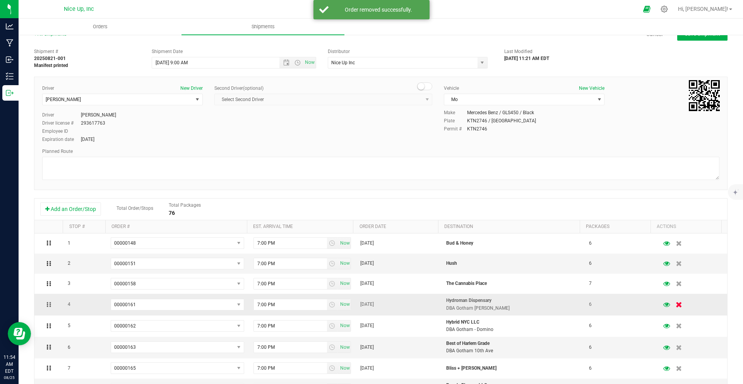
click at [676, 304] on icon "button" at bounding box center [679, 304] width 7 height 6
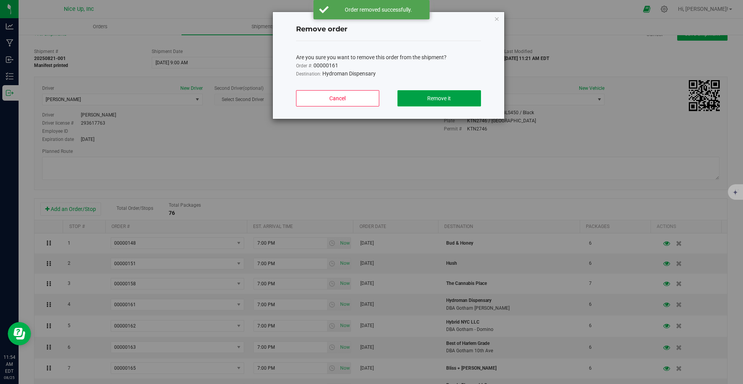
click at [417, 98] on button "Remove it" at bounding box center [438, 98] width 83 height 16
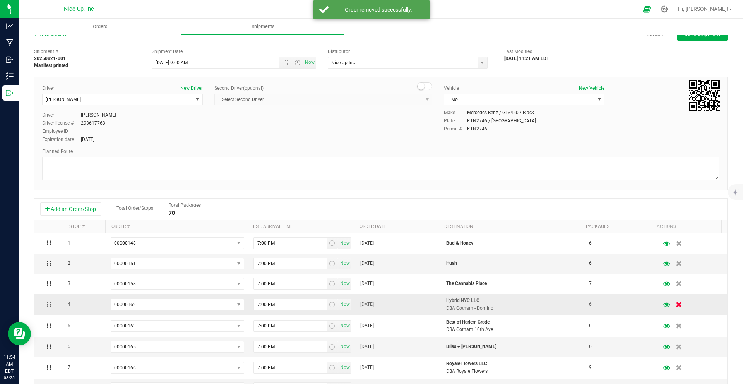
click at [676, 304] on icon "button" at bounding box center [679, 304] width 7 height 6
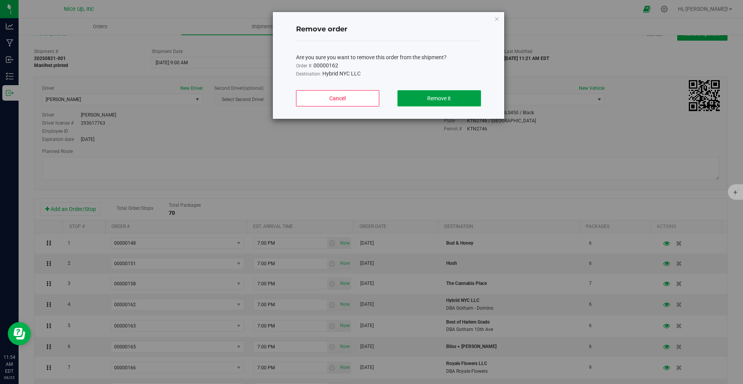
click at [436, 101] on button "Remove it" at bounding box center [438, 98] width 83 height 16
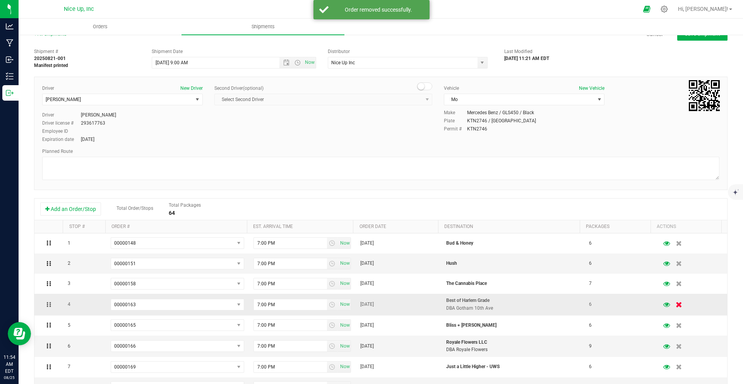
click at [676, 305] on icon "button" at bounding box center [679, 304] width 7 height 6
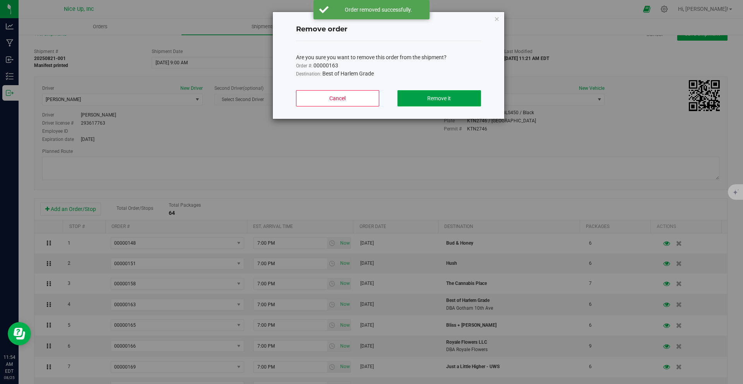
click at [443, 94] on button "Remove it" at bounding box center [438, 98] width 83 height 16
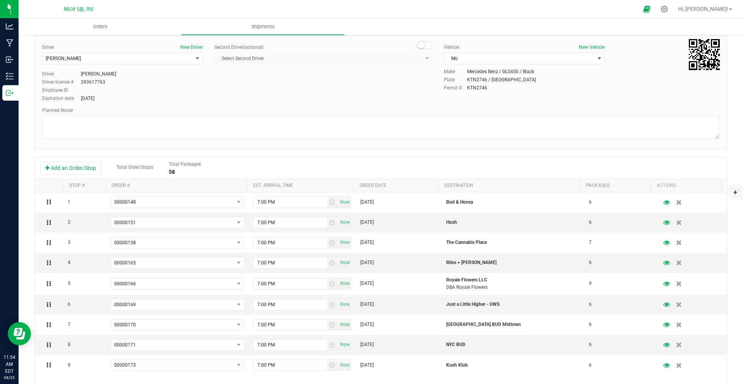
scroll to position [101, 0]
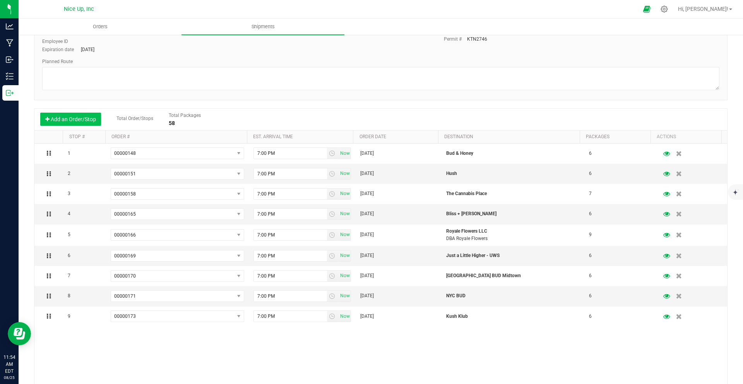
click at [74, 117] on button "Add an Order/Stop" at bounding box center [70, 119] width 61 height 13
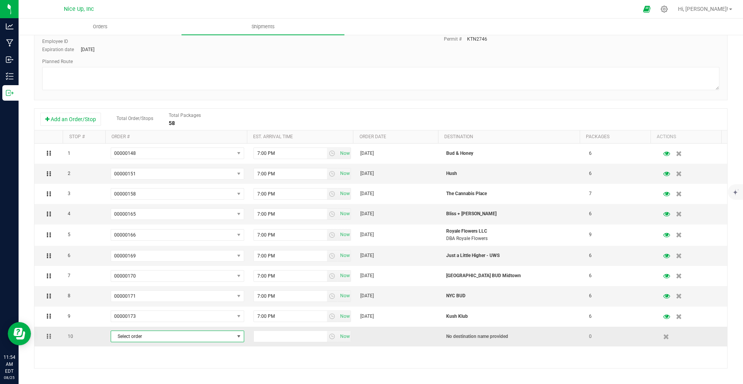
click at [185, 337] on span "Select order" at bounding box center [172, 336] width 123 height 11
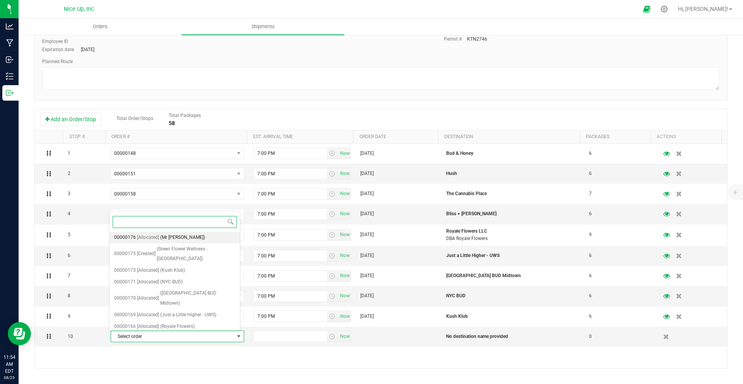
click at [183, 237] on span "(Mr Good Vybez)" at bounding box center [182, 238] width 45 height 10
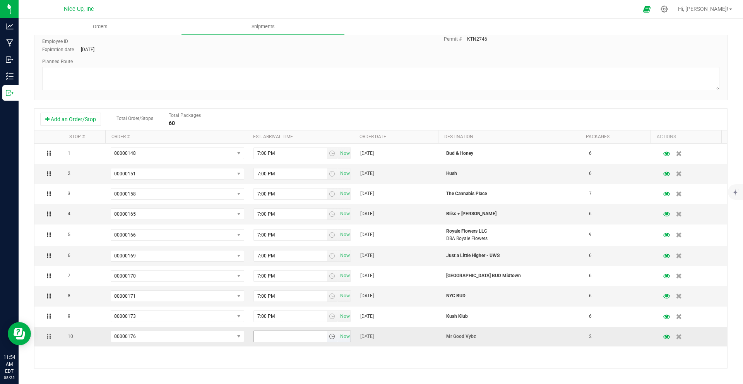
click at [329, 337] on span "select" at bounding box center [332, 336] width 6 height 6
click at [267, 310] on li "7:00 PM" at bounding box center [297, 313] width 94 height 10
click at [369, 356] on div "1 00000148 00000176 00000175 00000173 00000171 00000170 00000169 00000166 00000…" at bounding box center [380, 256] width 693 height 224
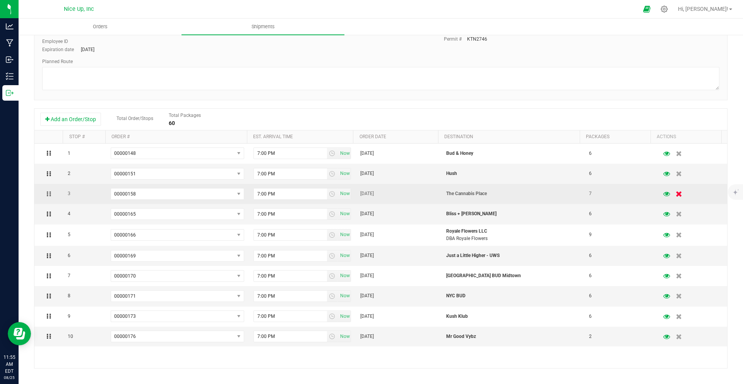
click at [676, 195] on icon "button" at bounding box center [679, 194] width 7 height 6
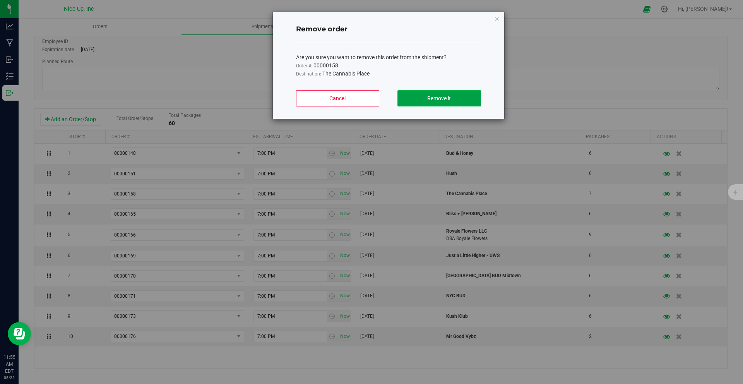
click at [434, 104] on button "Remove it" at bounding box center [438, 98] width 83 height 16
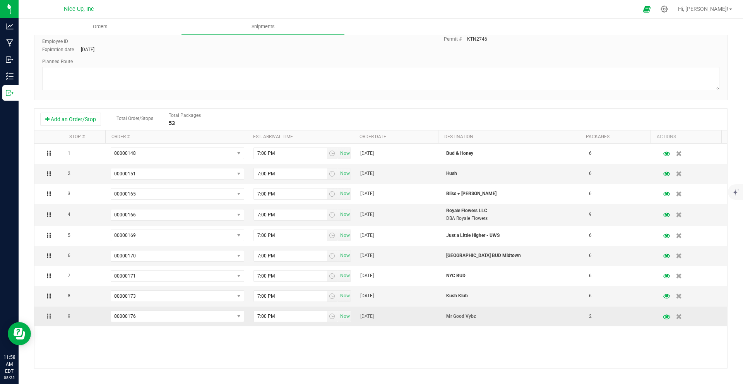
click at [663, 317] on icon "button" at bounding box center [666, 315] width 7 height 5
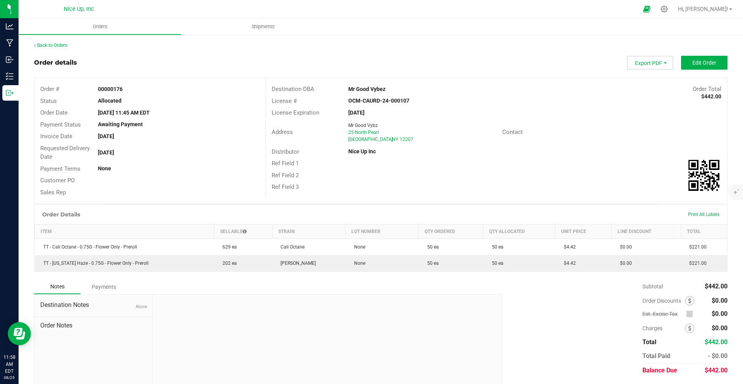
click at [638, 61] on span "Export PDF" at bounding box center [650, 63] width 46 height 14
click at [638, 88] on span "Invoice PDF" at bounding box center [645, 86] width 48 height 11
click at [46, 45] on link "Back to Orders" at bounding box center [50, 45] width 33 height 5
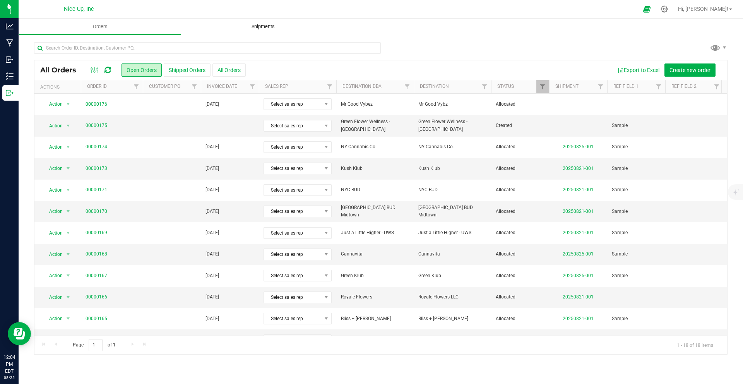
click at [264, 27] on span "Shipments" at bounding box center [263, 26] width 44 height 7
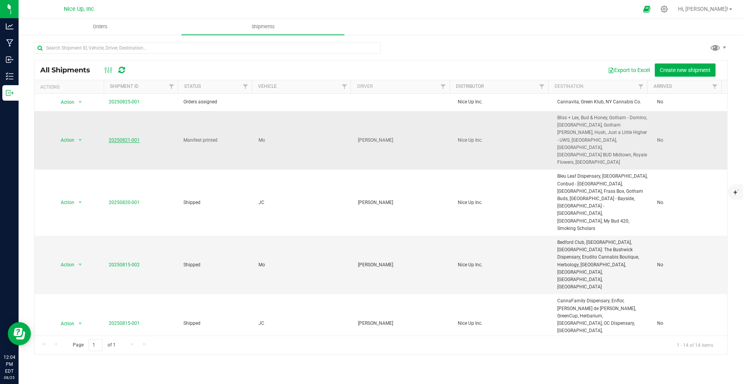
click at [127, 137] on link "20250821-001" at bounding box center [124, 139] width 31 height 5
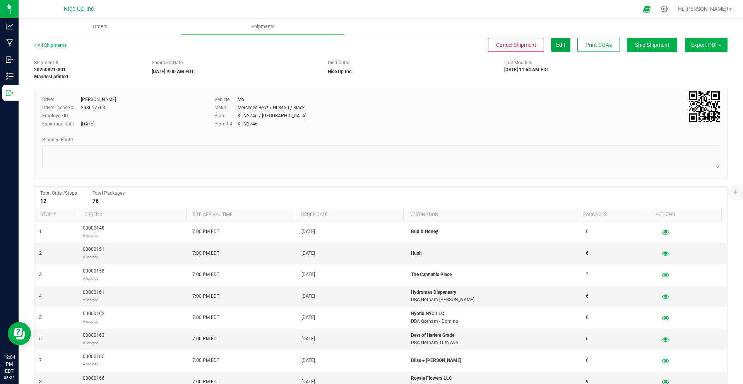
click at [556, 46] on span "Edit" at bounding box center [560, 45] width 9 height 6
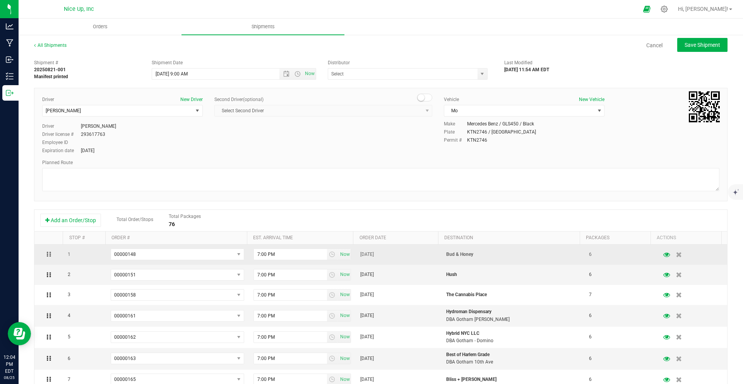
type input "Nice Up Inc"
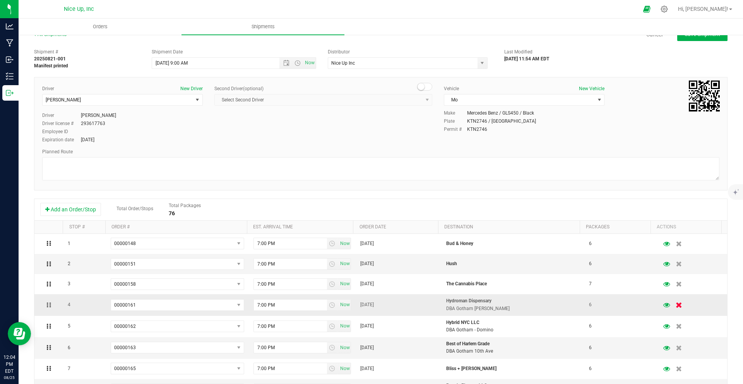
scroll to position [21, 0]
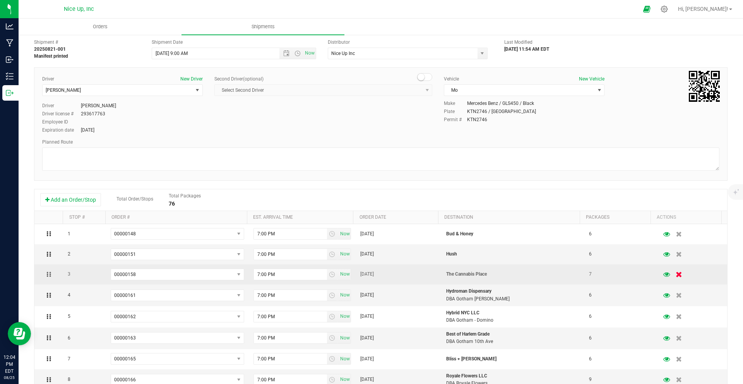
click at [676, 274] on icon "button" at bounding box center [679, 275] width 7 height 6
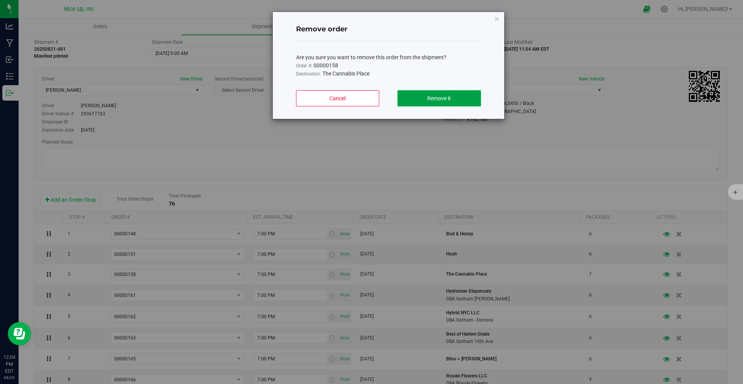
click at [426, 96] on button "Remove it" at bounding box center [438, 98] width 83 height 16
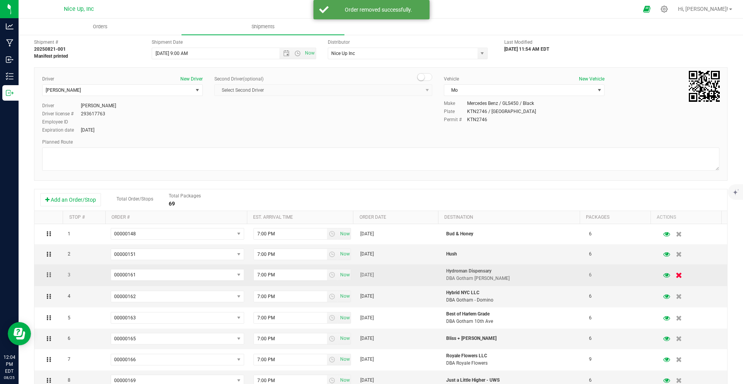
click at [676, 278] on icon "button" at bounding box center [679, 275] width 7 height 6
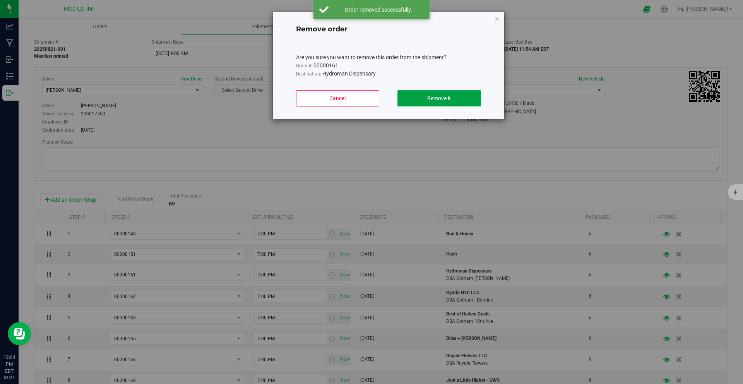
click at [432, 100] on span "Remove it" at bounding box center [439, 98] width 24 height 6
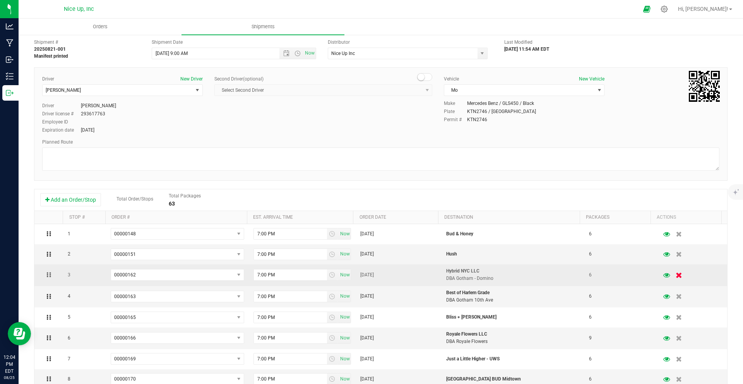
click at [676, 273] on icon "button" at bounding box center [679, 275] width 7 height 6
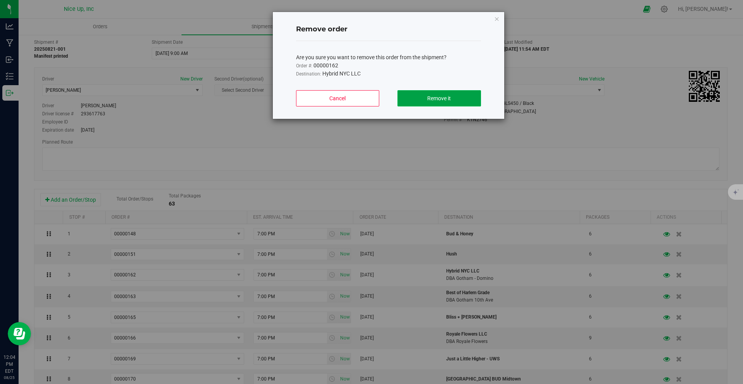
click at [435, 101] on span "Remove it" at bounding box center [439, 98] width 24 height 6
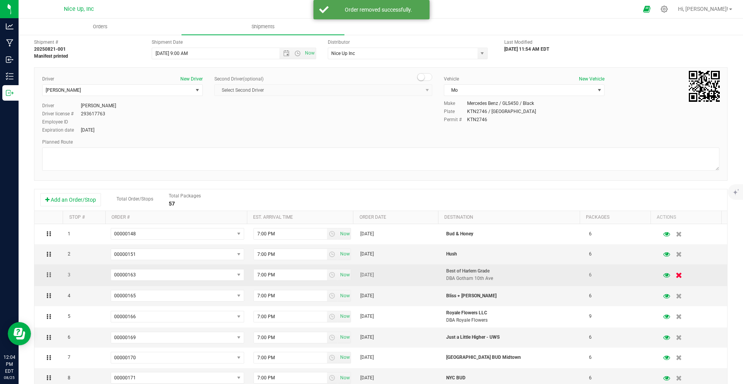
click at [676, 274] on icon "button" at bounding box center [679, 275] width 7 height 6
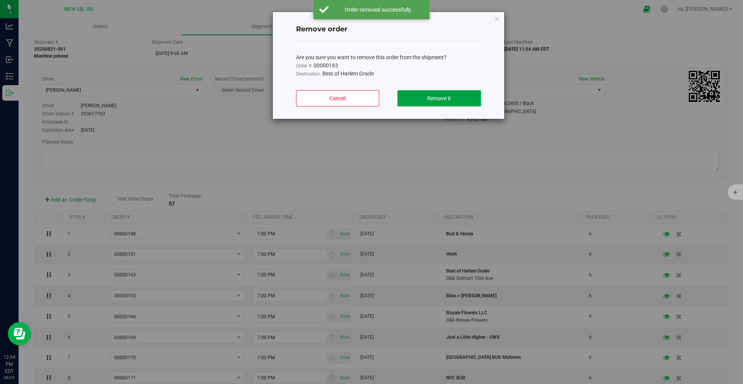
click at [447, 98] on span "Remove it" at bounding box center [439, 98] width 24 height 6
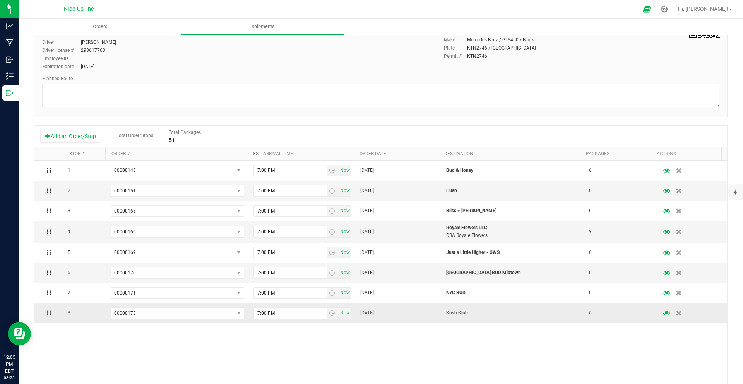
scroll to position [85, 0]
click at [81, 135] on button "Add an Order/Stop" at bounding box center [70, 135] width 61 height 13
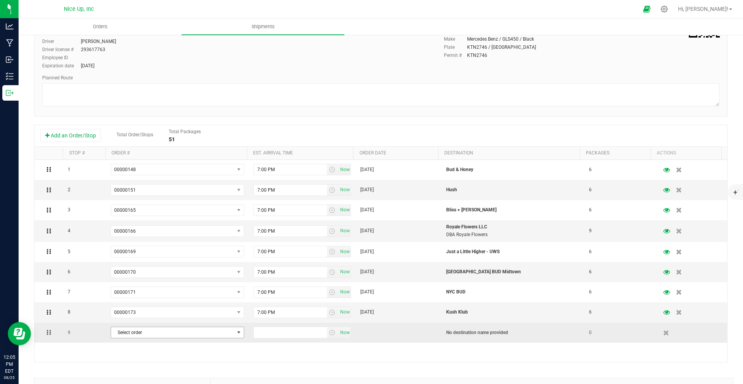
click at [228, 331] on span "Select order" at bounding box center [172, 332] width 123 height 11
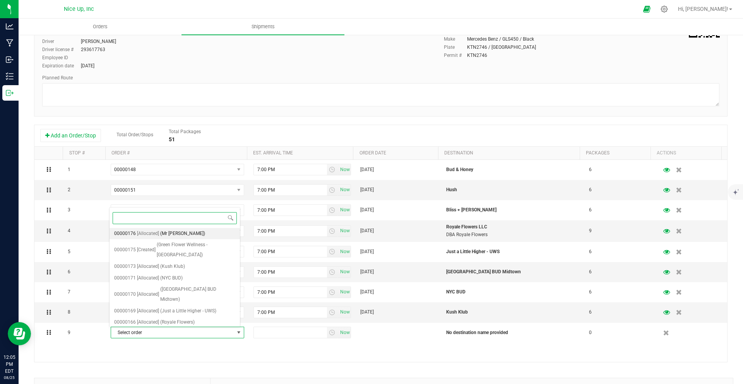
click at [182, 232] on span "(Mr Good Vybez)" at bounding box center [182, 234] width 45 height 10
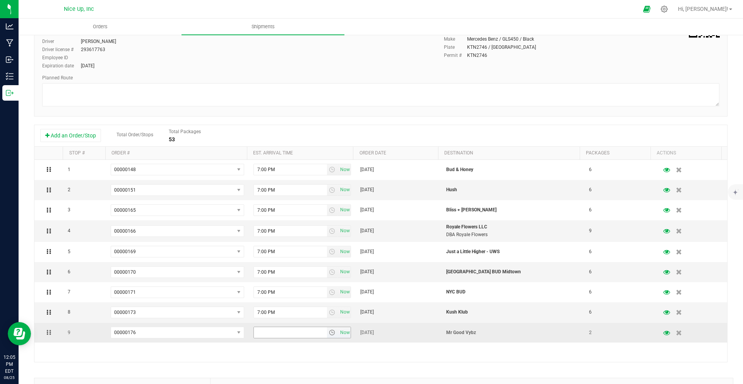
click at [329, 333] on span "select" at bounding box center [332, 332] width 6 height 6
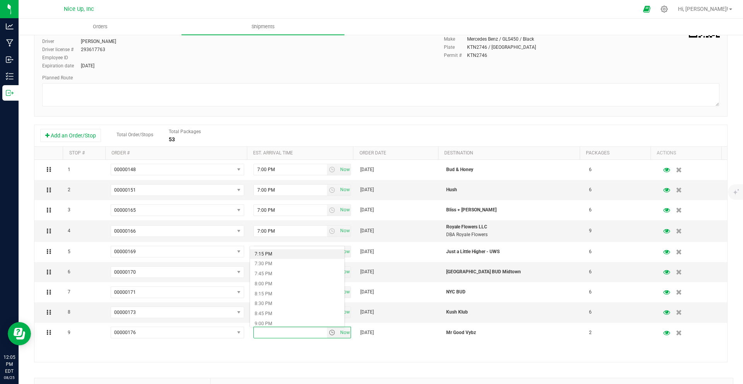
scroll to position [753, 0]
click at [268, 255] on li "7:00 PM" at bounding box center [297, 255] width 94 height 10
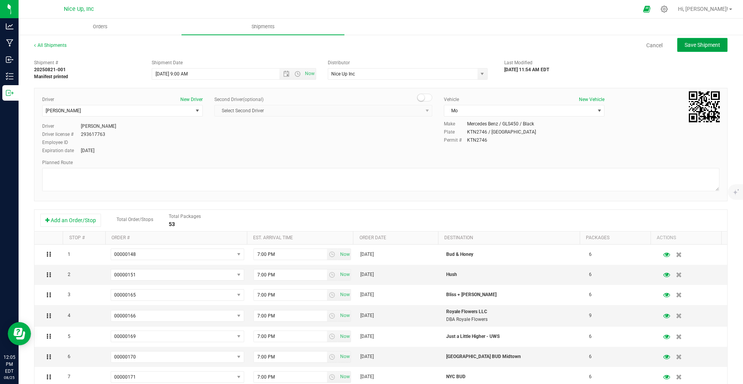
click at [684, 47] on span "Save Shipment" at bounding box center [702, 45] width 36 height 6
type input "[DATE] 1:00 PM"
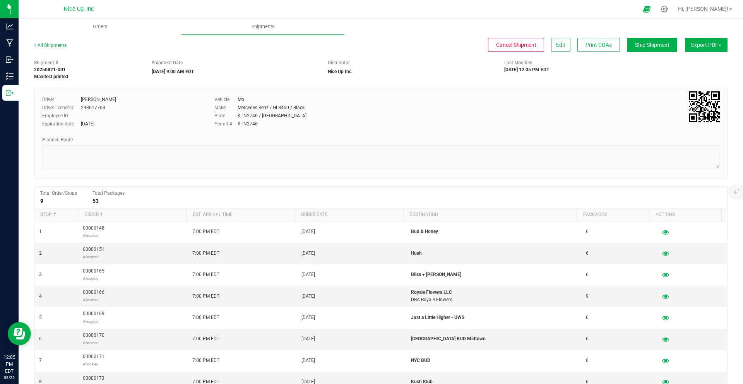
click at [692, 44] on button "Export PDF" at bounding box center [706, 45] width 43 height 14
click at [679, 85] on span "NY Manifest" at bounding box center [683, 84] width 26 height 5
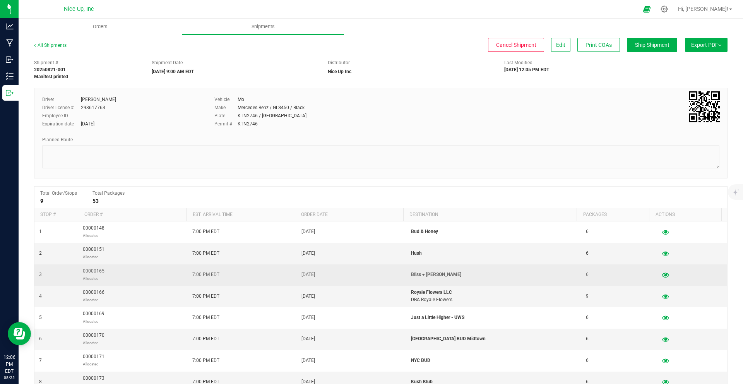
click at [658, 276] on button "button" at bounding box center [665, 275] width 14 height 12
click at [662, 275] on icon "button" at bounding box center [665, 274] width 7 height 5
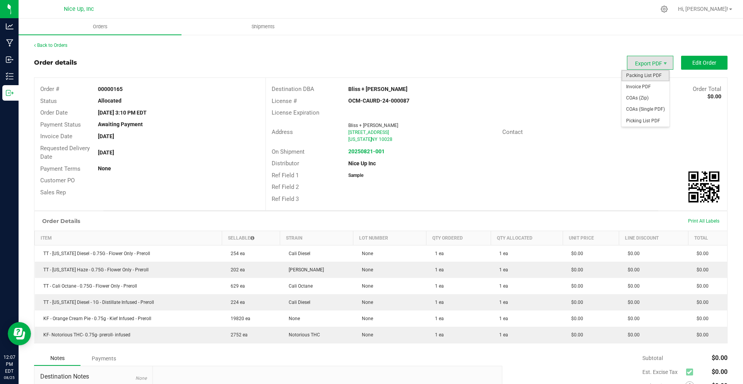
click at [643, 75] on span "Packing List PDF" at bounding box center [645, 75] width 48 height 11
click at [639, 63] on span "Export PDF" at bounding box center [650, 63] width 46 height 14
click at [639, 84] on span "Invoice PDF" at bounding box center [645, 86] width 48 height 11
click at [371, 151] on strong "20250821-001" at bounding box center [366, 151] width 36 height 6
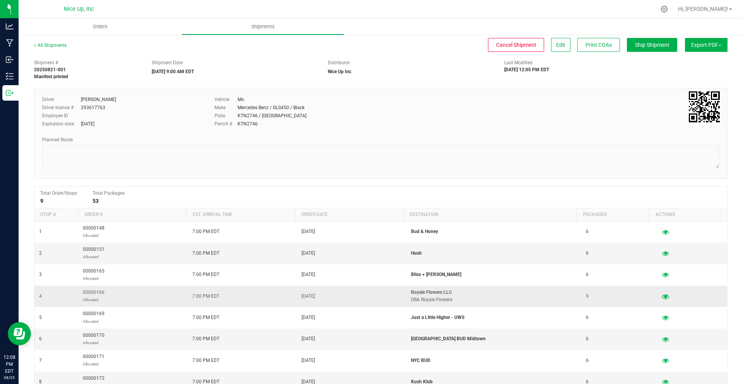
click at [662, 296] on icon "button" at bounding box center [665, 295] width 7 height 5
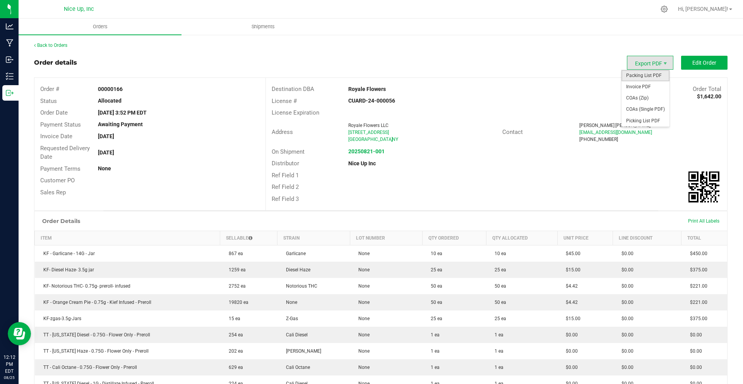
click at [641, 79] on span "Packing List PDF" at bounding box center [645, 75] width 48 height 11
click at [640, 65] on span "Export PDF" at bounding box center [650, 63] width 46 height 14
click at [637, 89] on span "Invoice PDF" at bounding box center [645, 86] width 48 height 11
click at [359, 155] on div "20250821-001" at bounding box center [419, 151] width 154 height 8
click at [359, 151] on strong "20250821-001" at bounding box center [366, 151] width 36 height 6
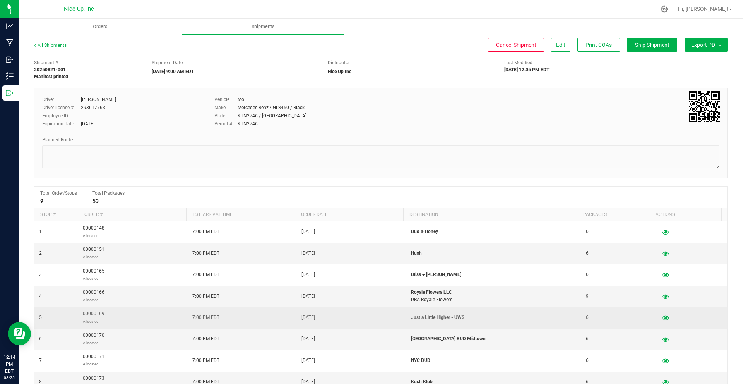
scroll to position [16, 0]
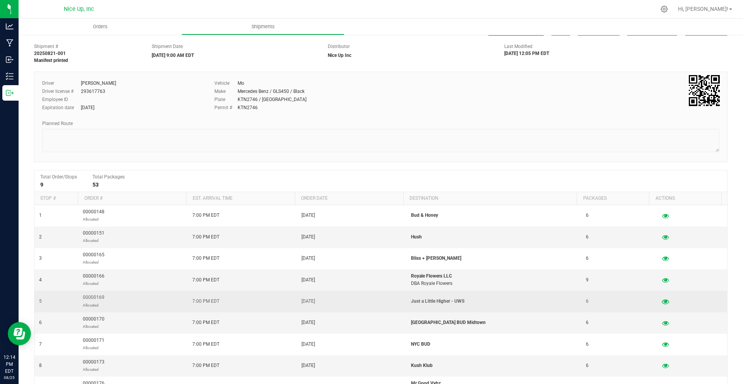
click at [662, 302] on icon "button" at bounding box center [665, 301] width 7 height 5
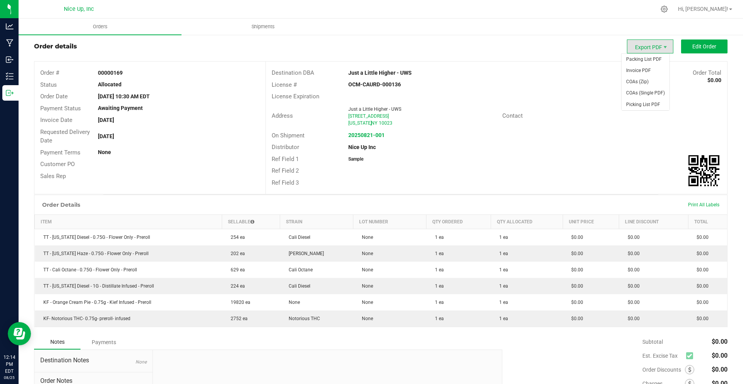
click at [638, 47] on span "Export PDF" at bounding box center [650, 46] width 46 height 14
click at [639, 62] on span "Packing List PDF" at bounding box center [645, 59] width 48 height 11
click at [645, 46] on span "Export PDF" at bounding box center [650, 46] width 46 height 14
click at [642, 70] on span "Invoice PDF" at bounding box center [645, 70] width 48 height 11
click at [361, 136] on strong "20250821-001" at bounding box center [366, 135] width 36 height 6
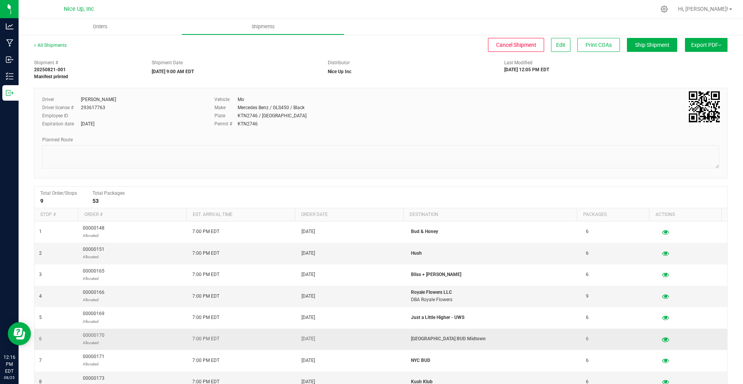
click at [662, 341] on icon "button" at bounding box center [665, 338] width 7 height 5
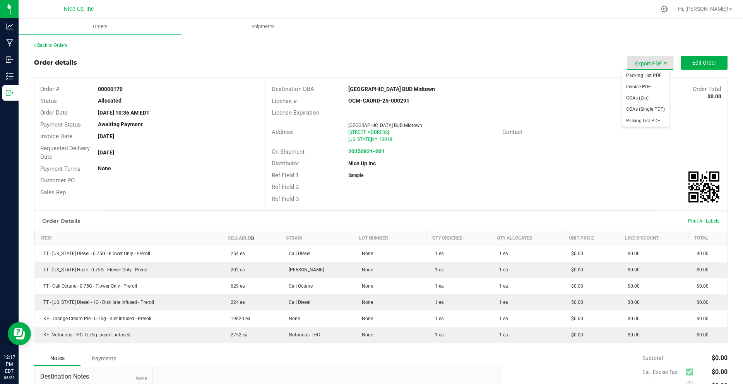
click at [643, 67] on span "Export PDF" at bounding box center [650, 63] width 46 height 14
click at [642, 75] on span "Packing List PDF" at bounding box center [645, 75] width 48 height 11
click at [645, 63] on span "Export PDF" at bounding box center [650, 63] width 46 height 14
click at [645, 84] on span "Invoice PDF" at bounding box center [645, 86] width 48 height 11
click at [371, 151] on strong "20250821-001" at bounding box center [366, 151] width 36 height 6
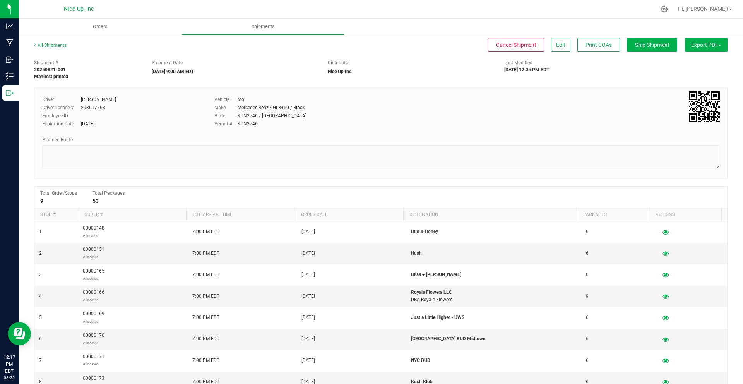
scroll to position [158, 0]
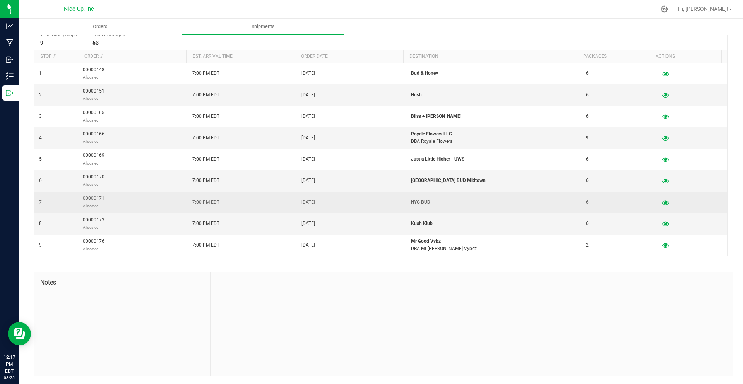
click at [662, 201] on icon "button" at bounding box center [665, 201] width 7 height 5
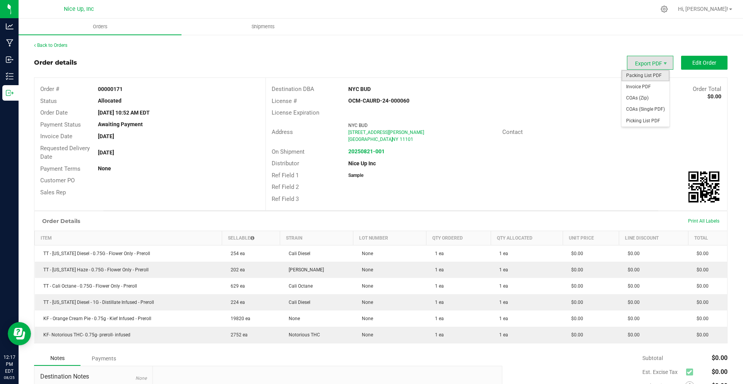
click at [652, 75] on span "Packing List PDF" at bounding box center [645, 75] width 48 height 11
click at [649, 62] on span "Export PDF" at bounding box center [650, 63] width 46 height 14
click at [638, 87] on span "Invoice PDF" at bounding box center [645, 86] width 48 height 11
click at [369, 150] on strong "20250821-001" at bounding box center [366, 151] width 36 height 6
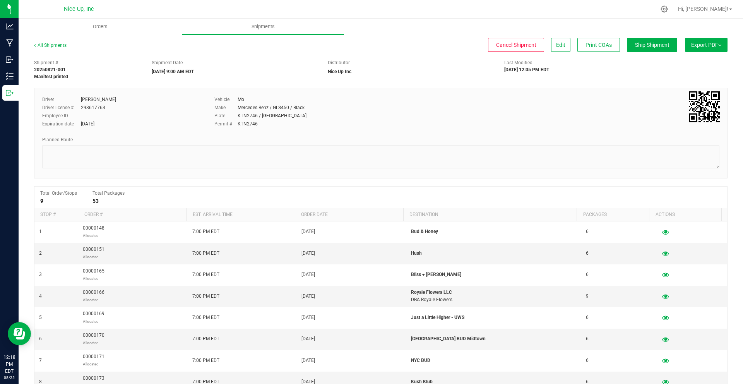
scroll to position [123, 0]
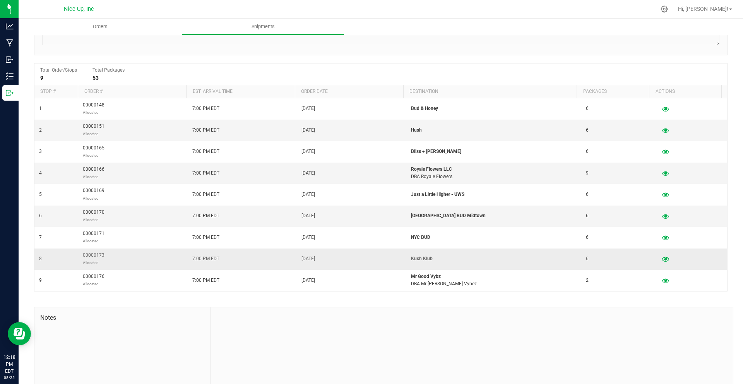
click at [662, 259] on icon "button" at bounding box center [665, 258] width 7 height 5
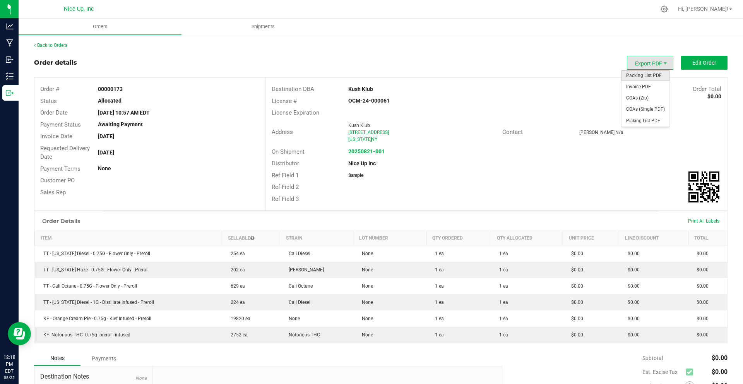
click at [646, 75] on span "Packing List PDF" at bounding box center [645, 75] width 48 height 11
click at [641, 62] on span "Export PDF" at bounding box center [650, 63] width 46 height 14
click at [641, 86] on span "Invoice PDF" at bounding box center [645, 86] width 48 height 11
click at [366, 149] on strong "20250821-001" at bounding box center [366, 151] width 36 height 6
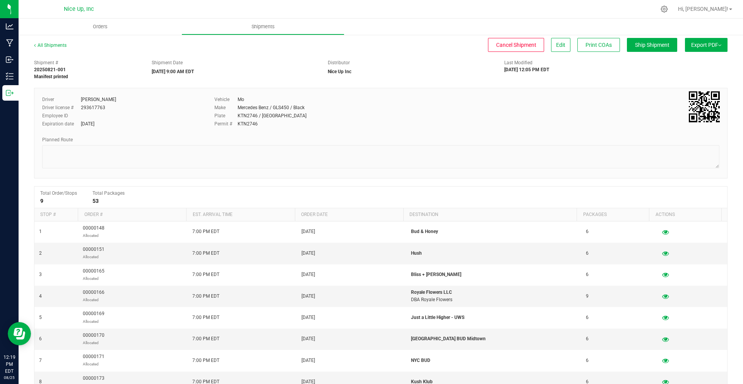
scroll to position [113, 0]
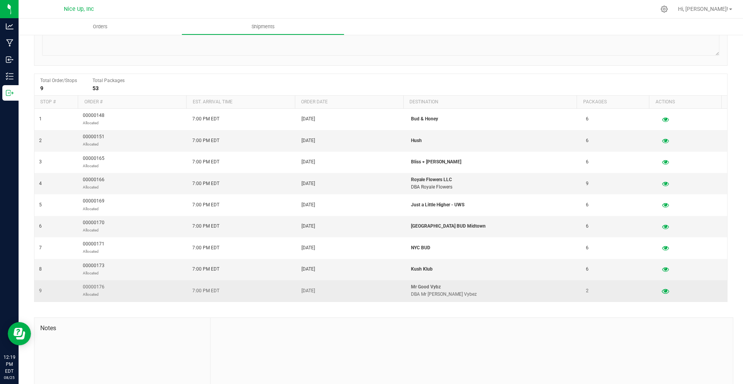
click at [662, 291] on icon "button" at bounding box center [665, 290] width 7 height 5
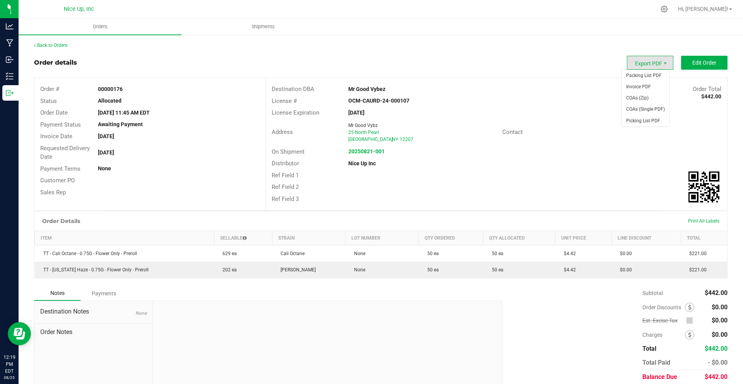
click at [643, 63] on span "Export PDF" at bounding box center [650, 63] width 46 height 14
click at [642, 73] on span "Packing List PDF" at bounding box center [645, 75] width 48 height 11
click at [649, 63] on span "Export PDF" at bounding box center [650, 63] width 46 height 14
click at [645, 85] on span "Invoice PDF" at bounding box center [645, 86] width 48 height 11
click at [358, 151] on strong "20250821-001" at bounding box center [366, 151] width 36 height 6
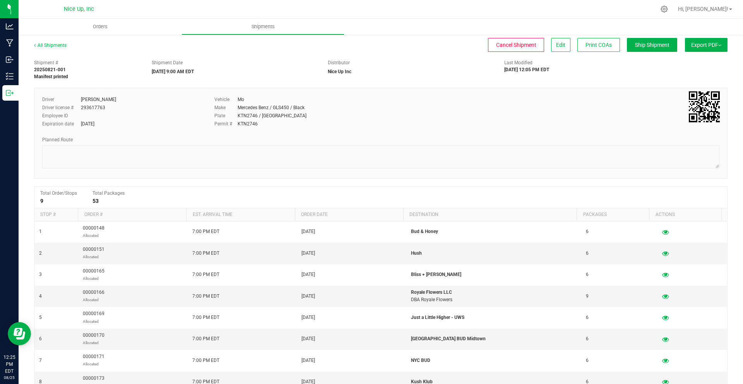
click at [696, 46] on button "Export PDF" at bounding box center [706, 45] width 43 height 14
click at [688, 84] on span "NY Manifest" at bounding box center [683, 84] width 26 height 5
click at [670, 86] on span "NY Manifest" at bounding box center [683, 84] width 26 height 5
click at [50, 45] on link "All Shipments" at bounding box center [50, 45] width 33 height 5
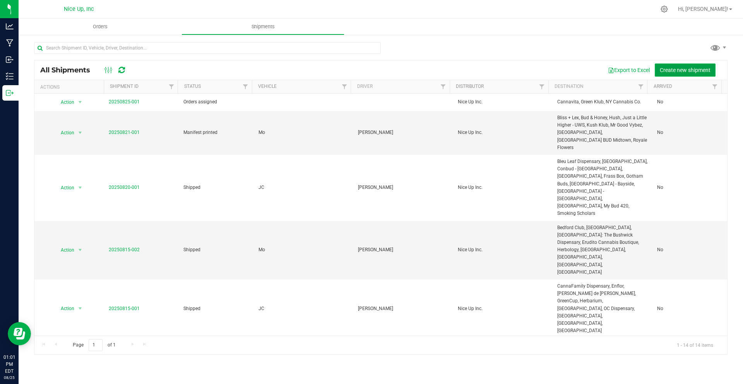
click at [707, 69] on span "Create new shipment" at bounding box center [685, 70] width 51 height 6
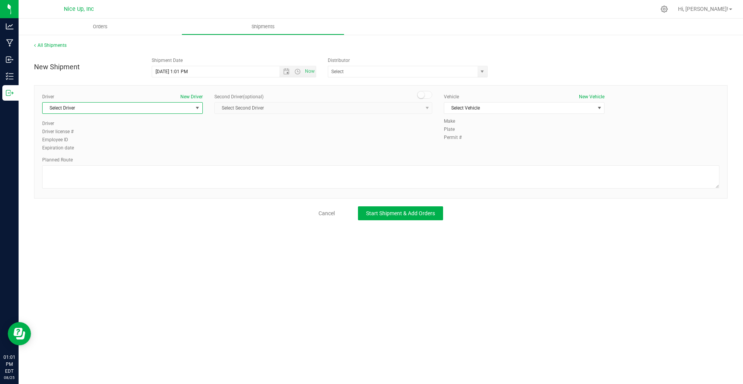
click at [160, 107] on span "Select Driver" at bounding box center [118, 108] width 150 height 11
click at [123, 161] on li "[PERSON_NAME]" at bounding box center [123, 163] width 160 height 12
click at [525, 105] on span "Select Vehicle" at bounding box center [519, 108] width 150 height 11
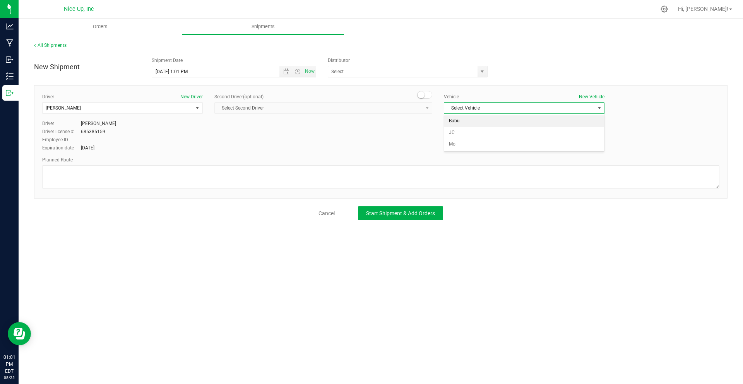
click at [509, 124] on li "Bubu" at bounding box center [524, 121] width 160 height 12
click at [286, 72] on span "Open the date view" at bounding box center [286, 71] width 6 height 6
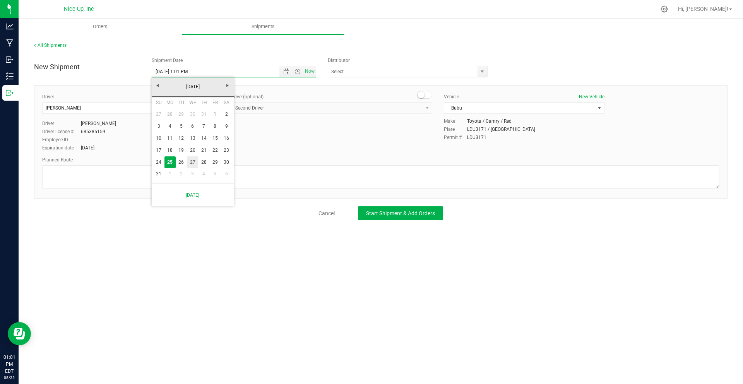
click at [195, 161] on link "27" at bounding box center [192, 162] width 11 height 12
click at [296, 72] on span "Open the time view" at bounding box center [297, 71] width 6 height 6
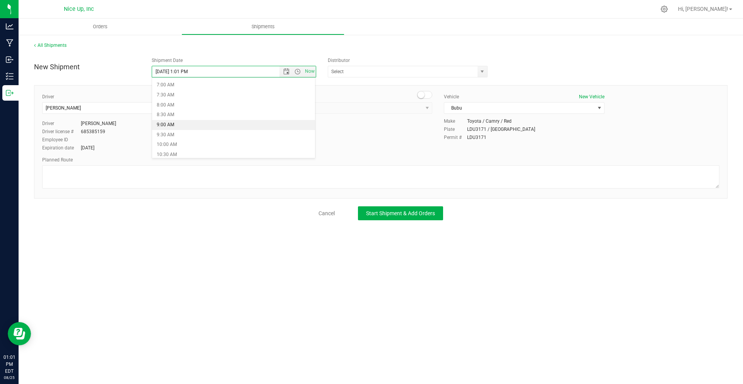
click at [193, 124] on li "9:00 AM" at bounding box center [233, 125] width 163 height 10
type input "[DATE] 9:00 AM"
click at [463, 72] on input "text" at bounding box center [400, 71] width 145 height 11
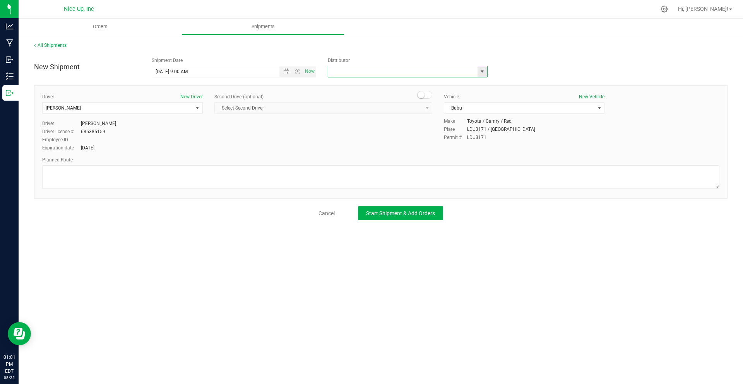
click at [486, 74] on span "select" at bounding box center [482, 71] width 10 height 11
click at [388, 133] on li "Nice Up Inc" at bounding box center [407, 131] width 159 height 12
type input "Nice Up Inc"
click at [399, 216] on button "Start Shipment & Add Orders" at bounding box center [400, 213] width 85 height 14
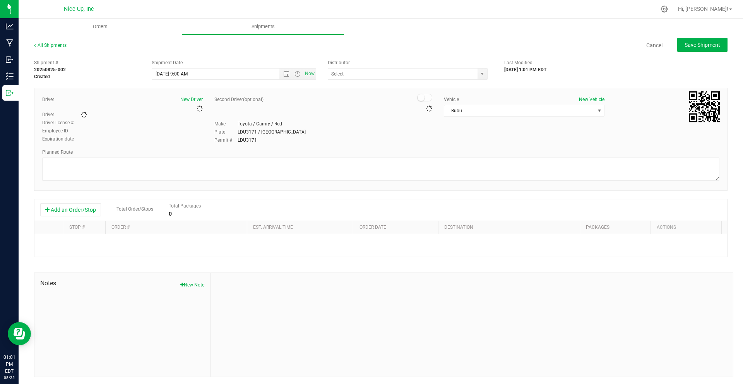
type input "Nice Up Inc"
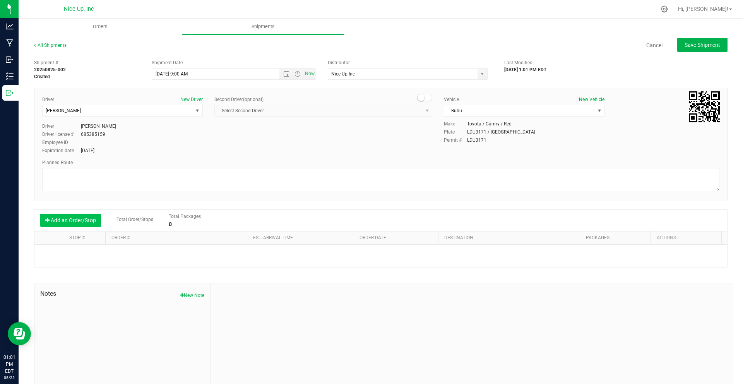
click at [80, 219] on button "Add an Order/Stop" at bounding box center [70, 220] width 61 height 13
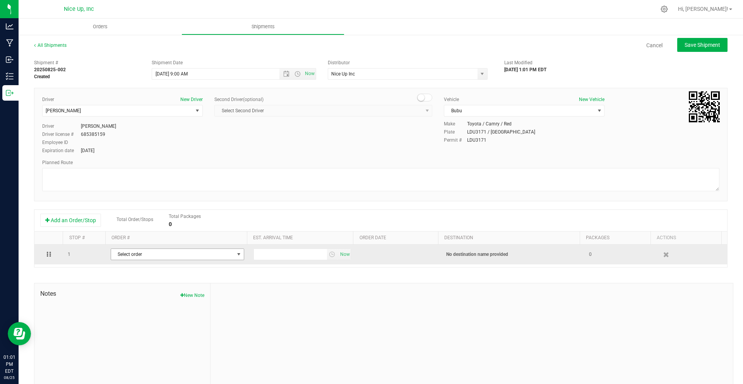
click at [147, 253] on span "Select order" at bounding box center [172, 254] width 123 height 11
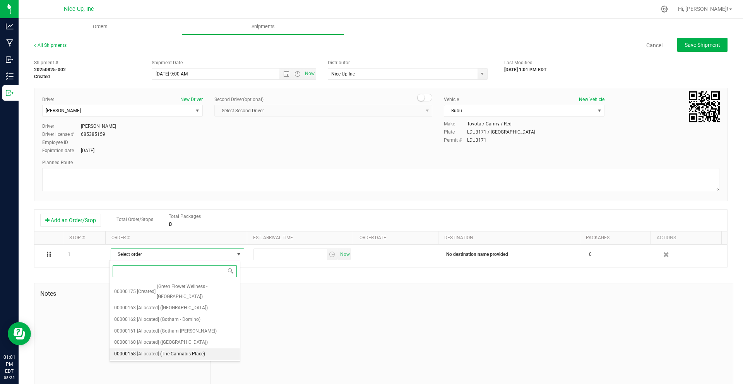
click at [162, 349] on span "(The Cannabis Place)" at bounding box center [182, 354] width 45 height 10
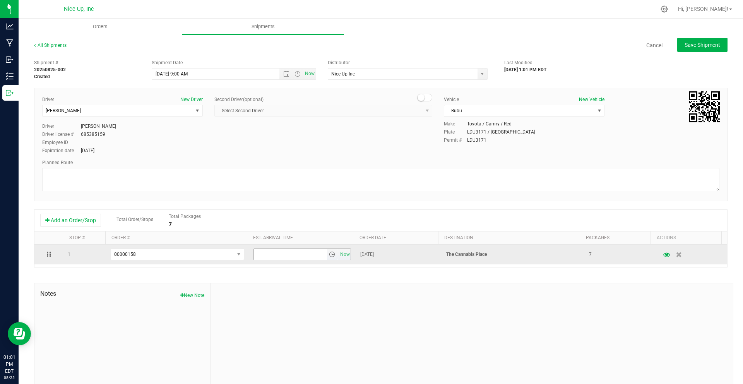
click at [329, 254] on span "select" at bounding box center [332, 254] width 6 height 6
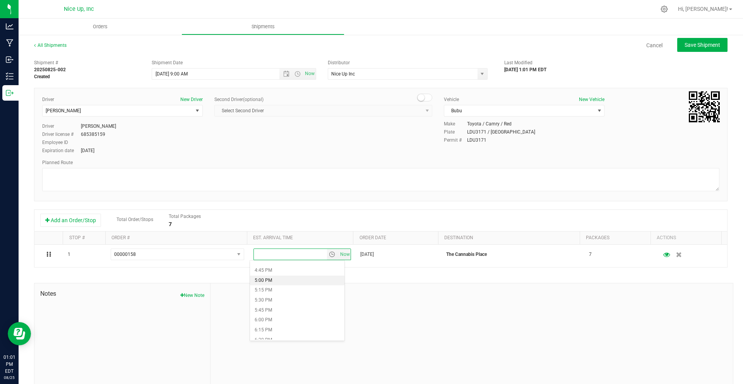
scroll to position [703, 0]
click at [278, 317] on li "7:00 PM" at bounding box center [297, 319] width 94 height 10
click at [691, 46] on span "Save Shipment" at bounding box center [702, 45] width 36 height 6
type input "[DATE] 1:00 PM"
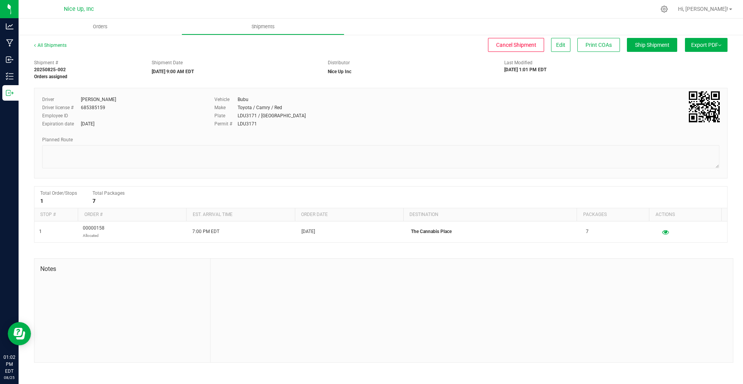
click at [696, 45] on button "Export PDF" at bounding box center [706, 45] width 43 height 14
click at [680, 85] on span "NY Manifest" at bounding box center [683, 84] width 26 height 5
click at [689, 85] on span "NY Manifest" at bounding box center [683, 84] width 26 height 5
